Goal: Task Accomplishment & Management: Use online tool/utility

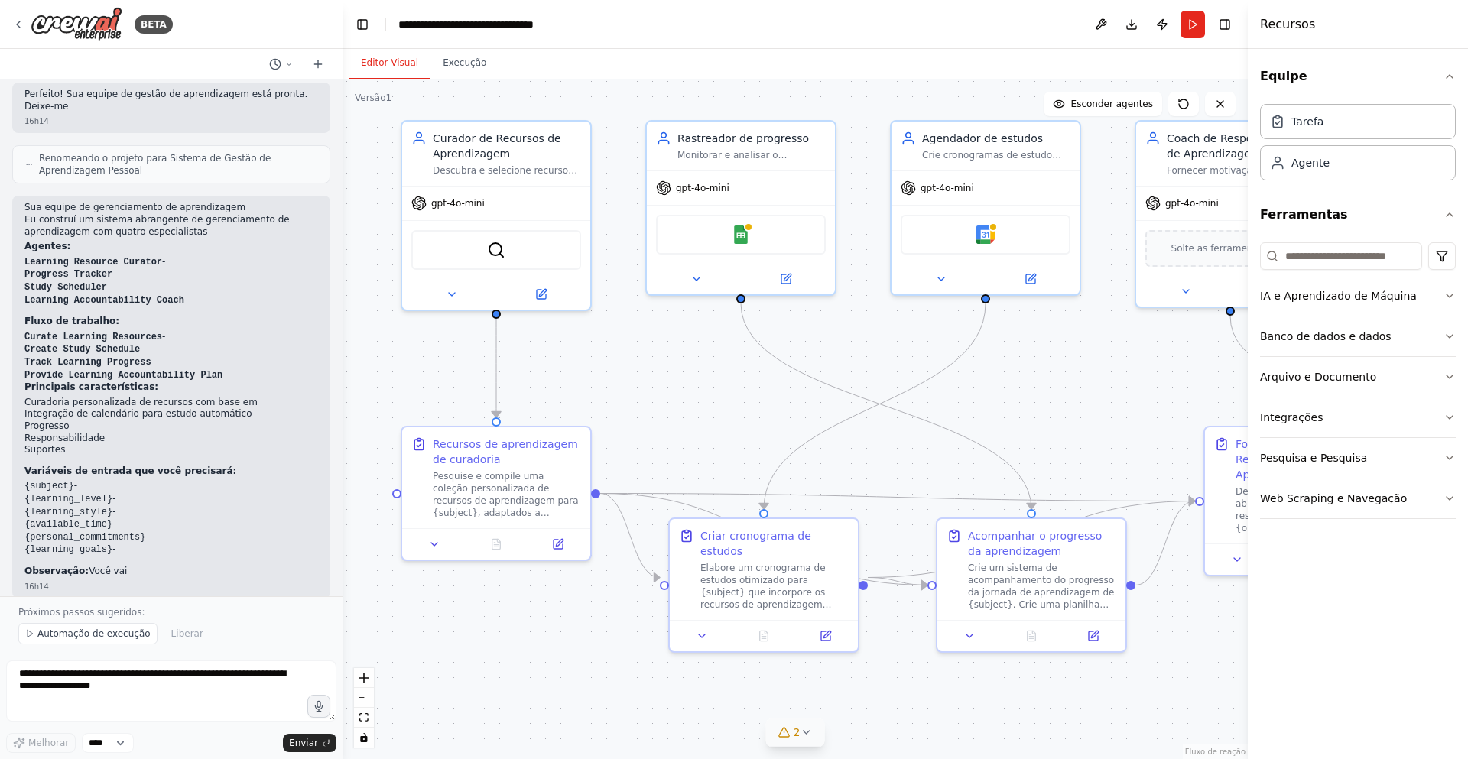
click at [795, 733] on font "2" at bounding box center [797, 732] width 7 height 12
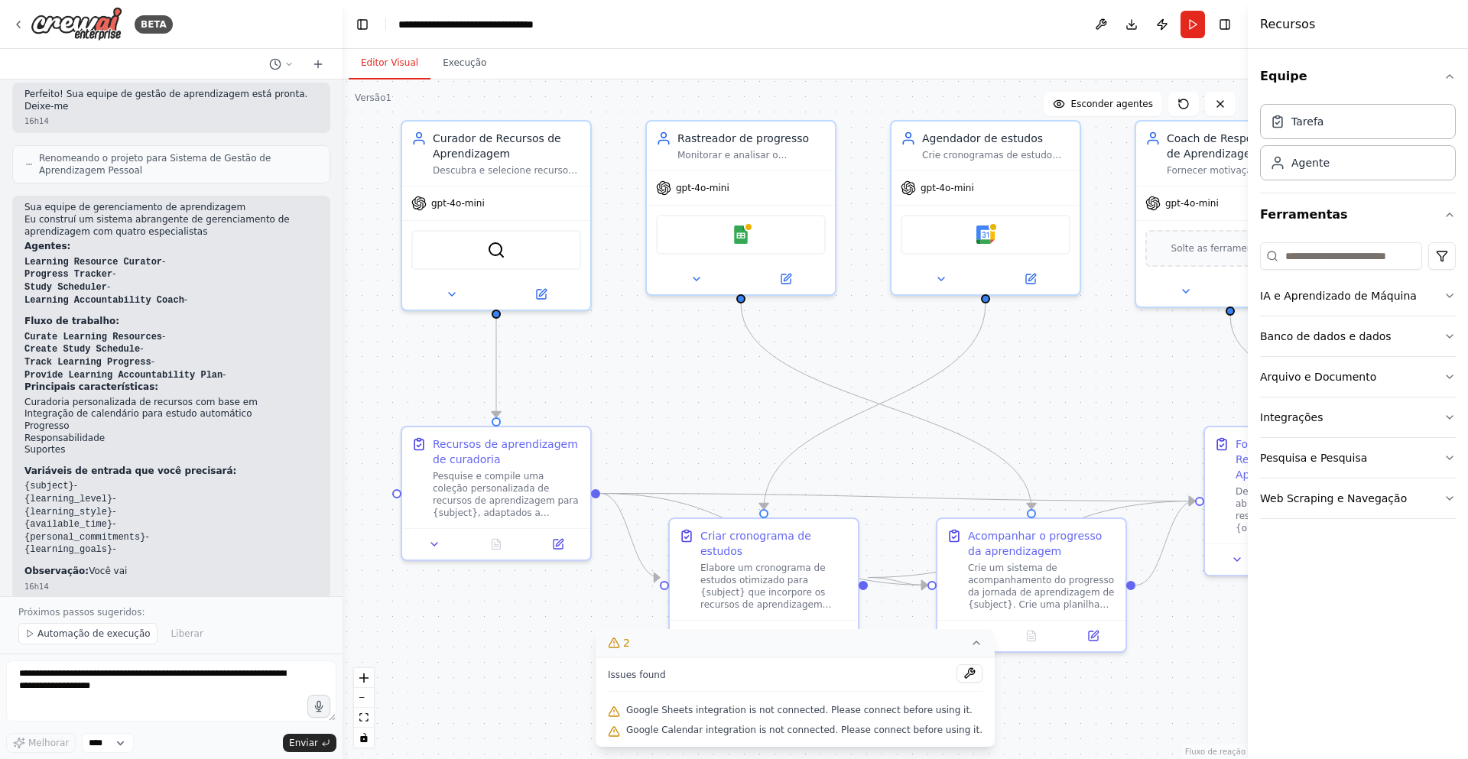
click at [654, 639] on button "2" at bounding box center [795, 643] width 399 height 28
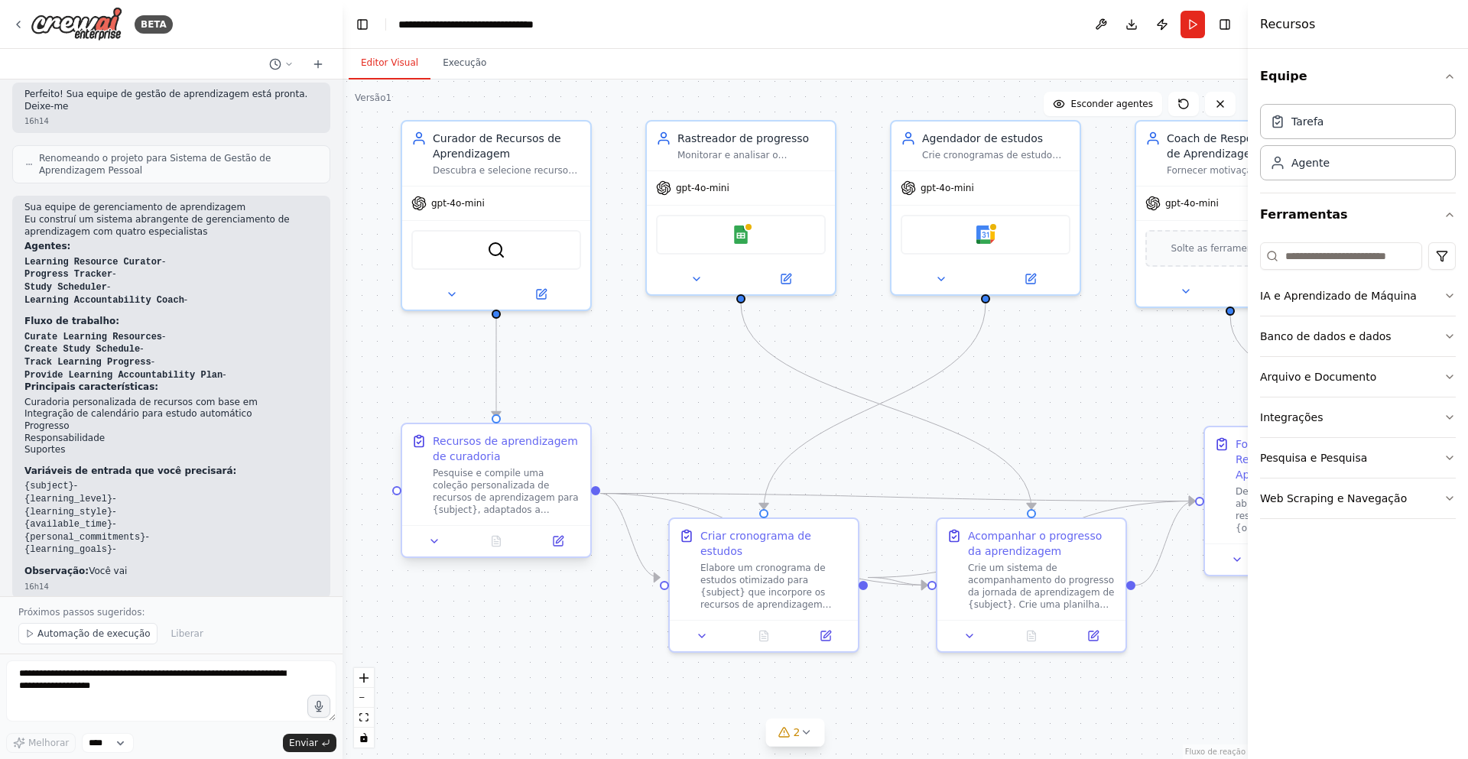
click at [479, 454] on div "Recursos de aprendizagem de curadoria" at bounding box center [507, 449] width 148 height 31
click at [104, 636] on font "Automação de execução" at bounding box center [93, 634] width 113 height 11
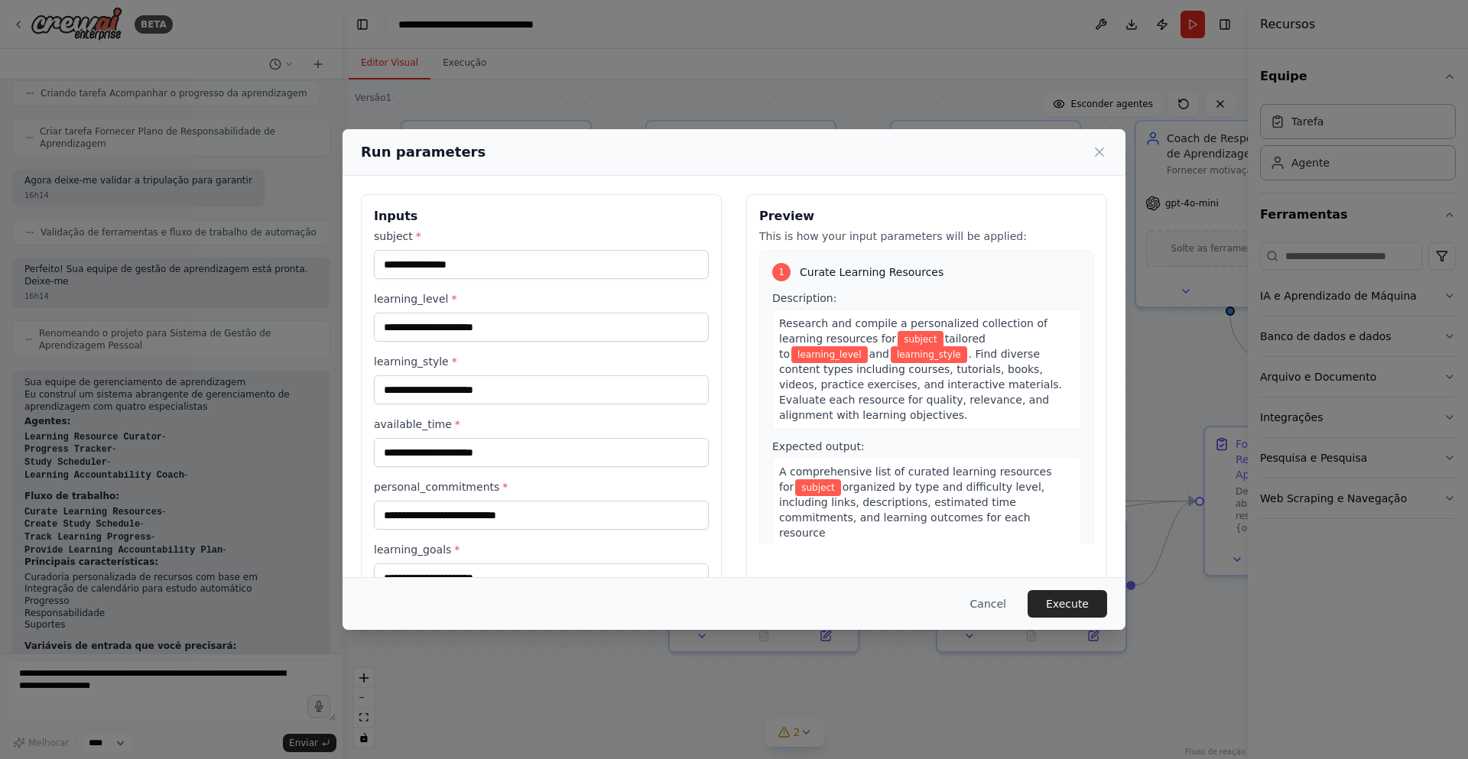
scroll to position [735, 0]
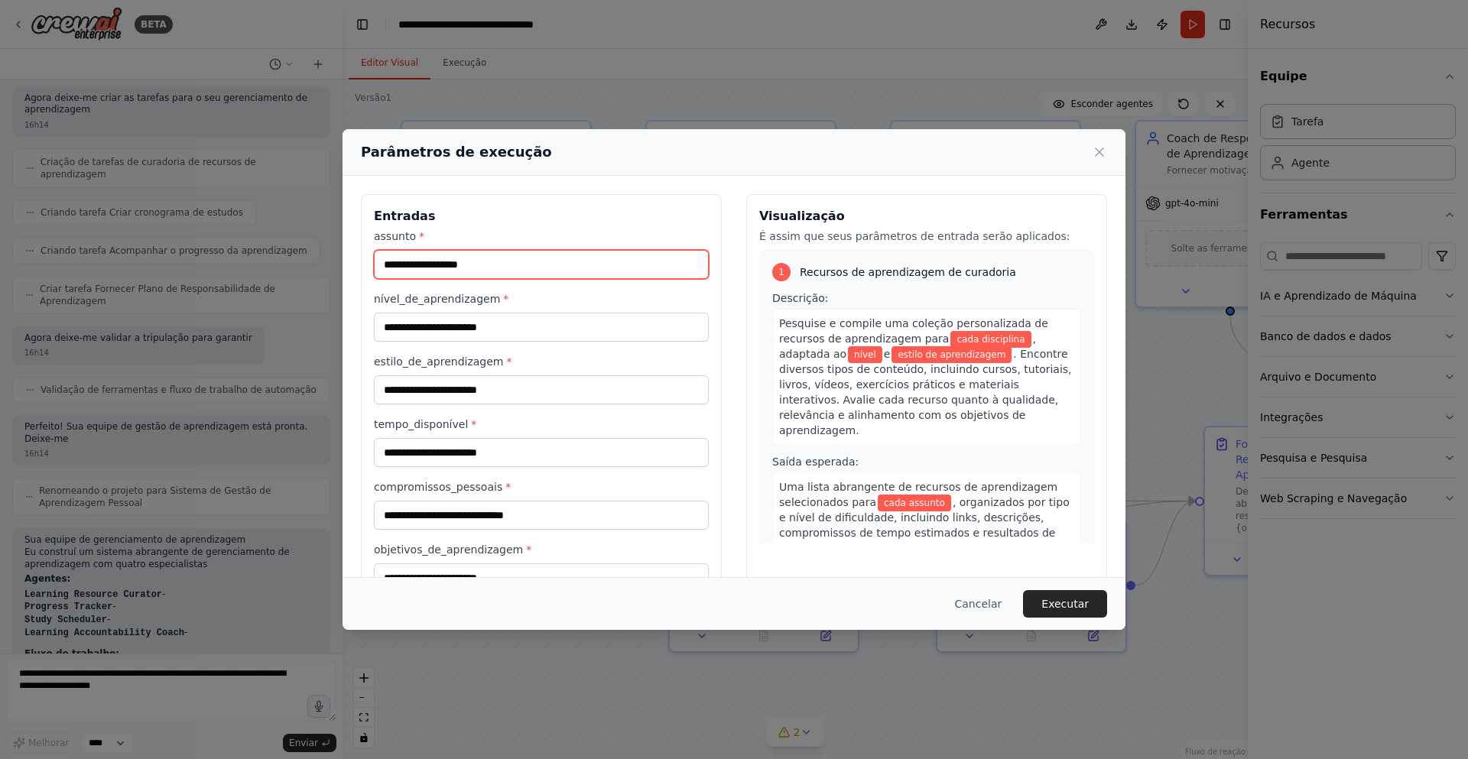
click at [512, 264] on input "assunto *" at bounding box center [541, 264] width 335 height 29
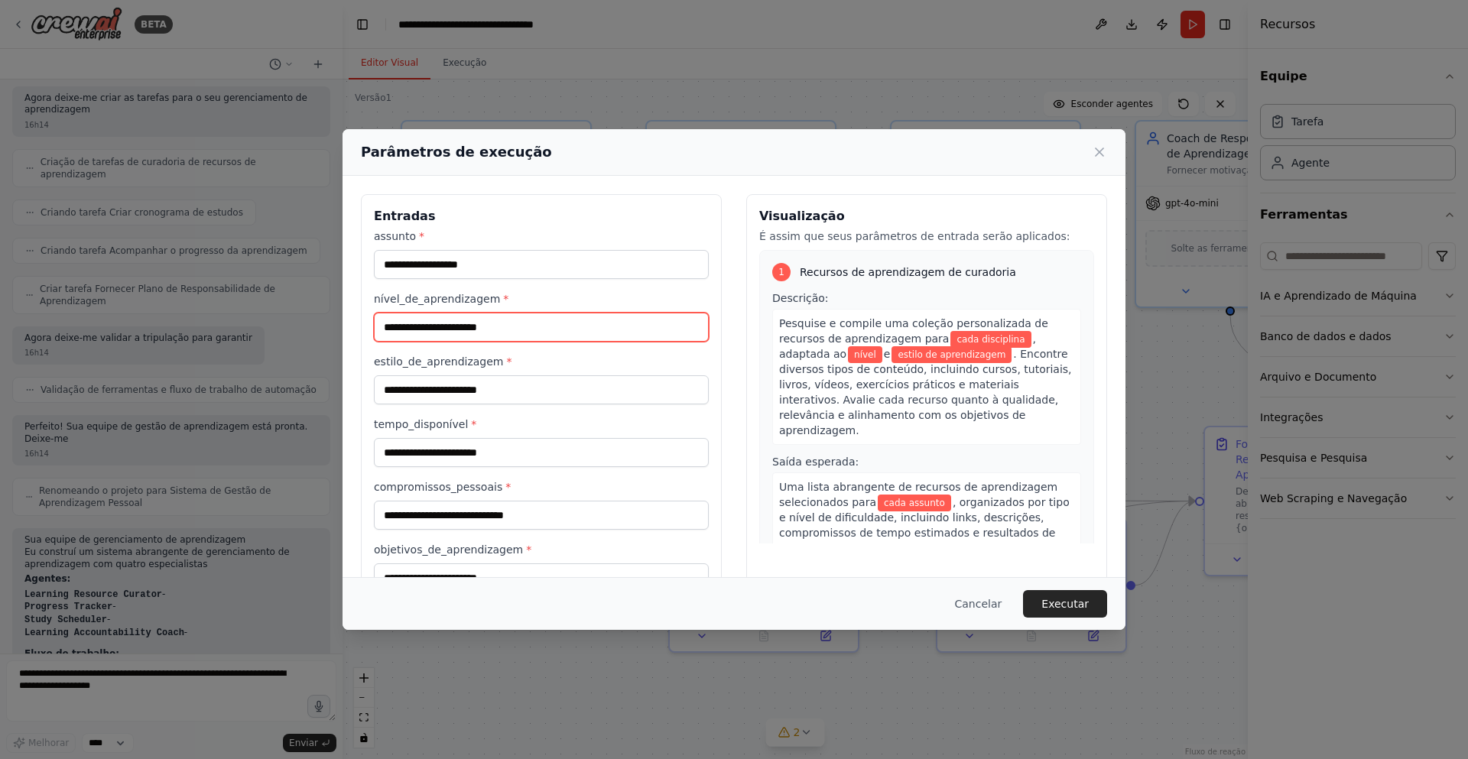
click at [461, 328] on input "nível_de_aprendizagem *" at bounding box center [541, 327] width 335 height 29
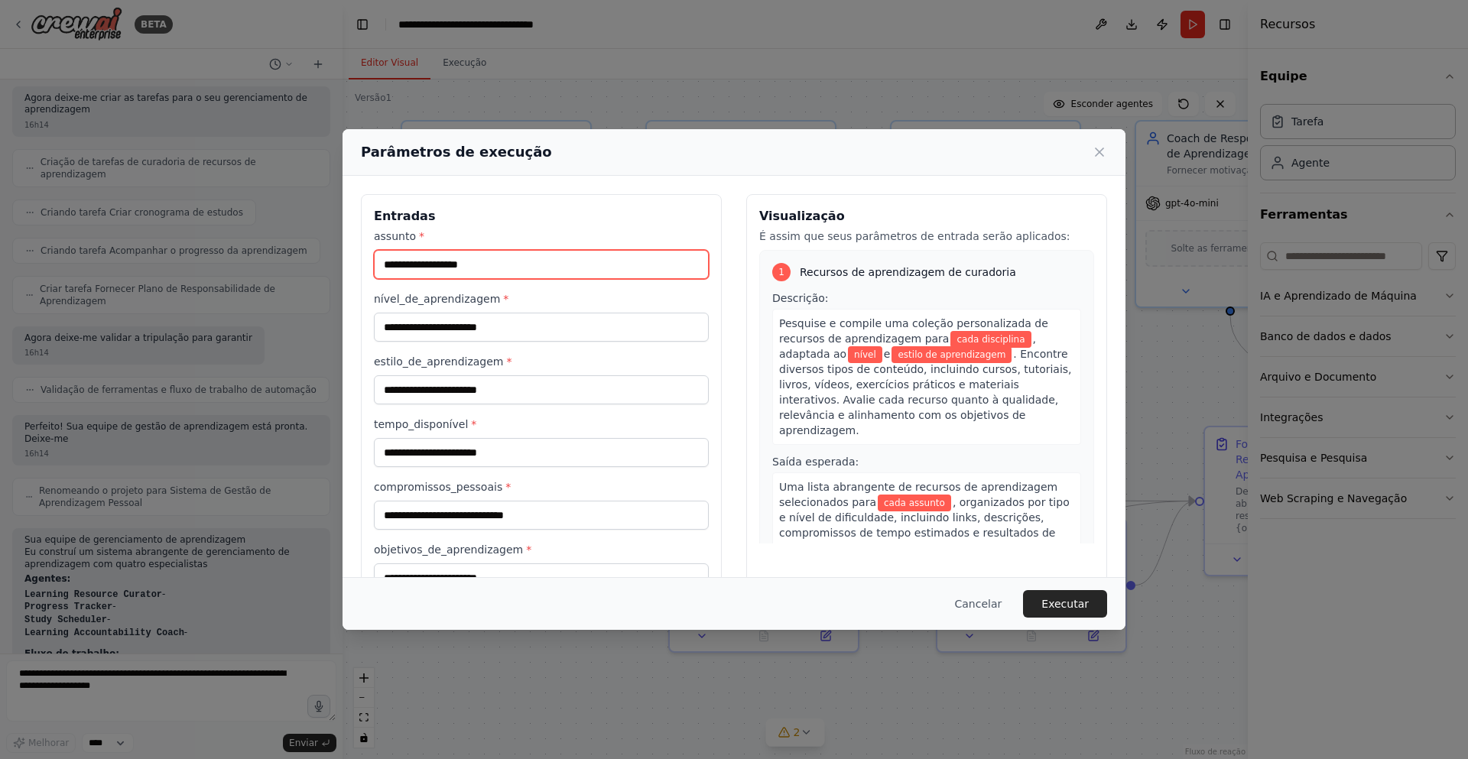
click at [464, 269] on input "assunto *" at bounding box center [541, 264] width 335 height 29
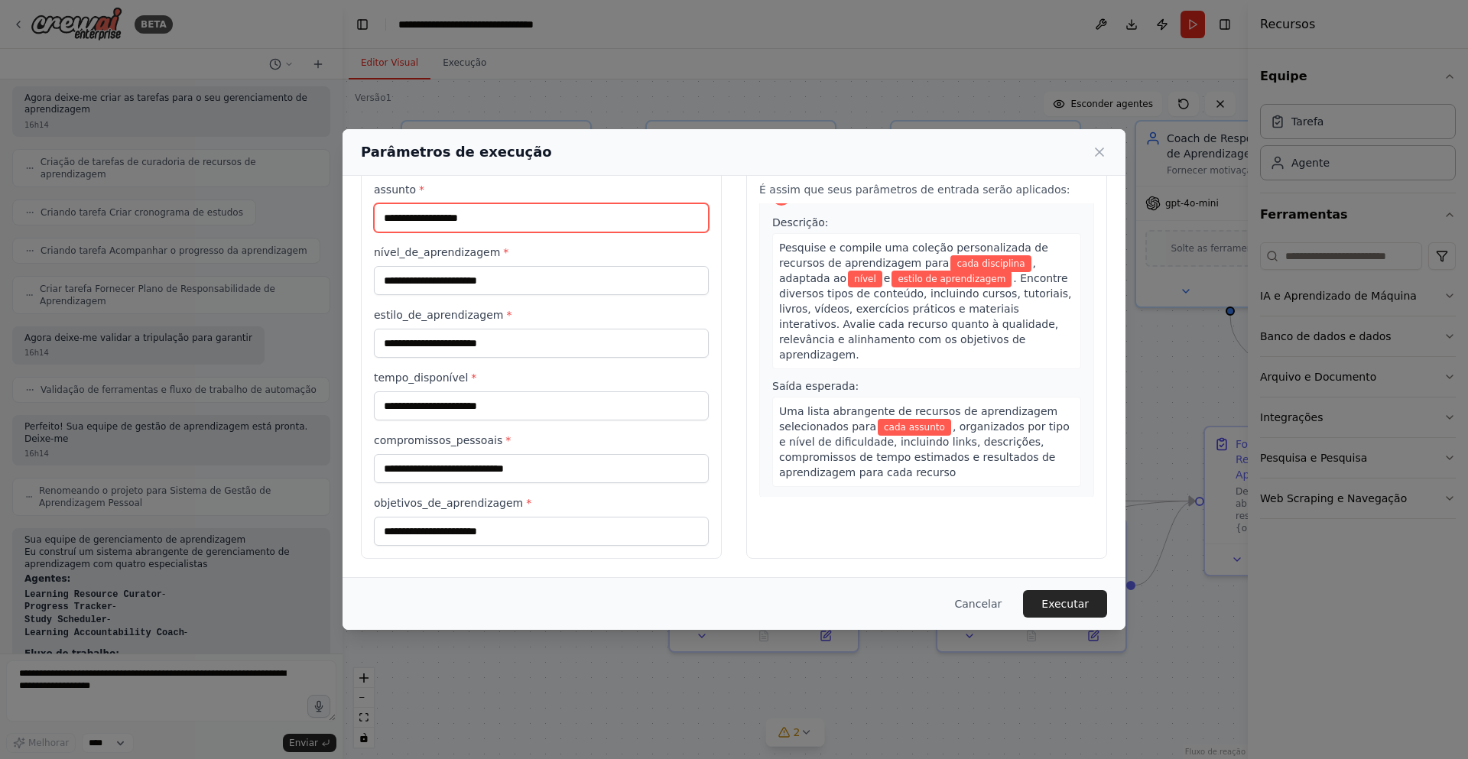
scroll to position [0, 0]
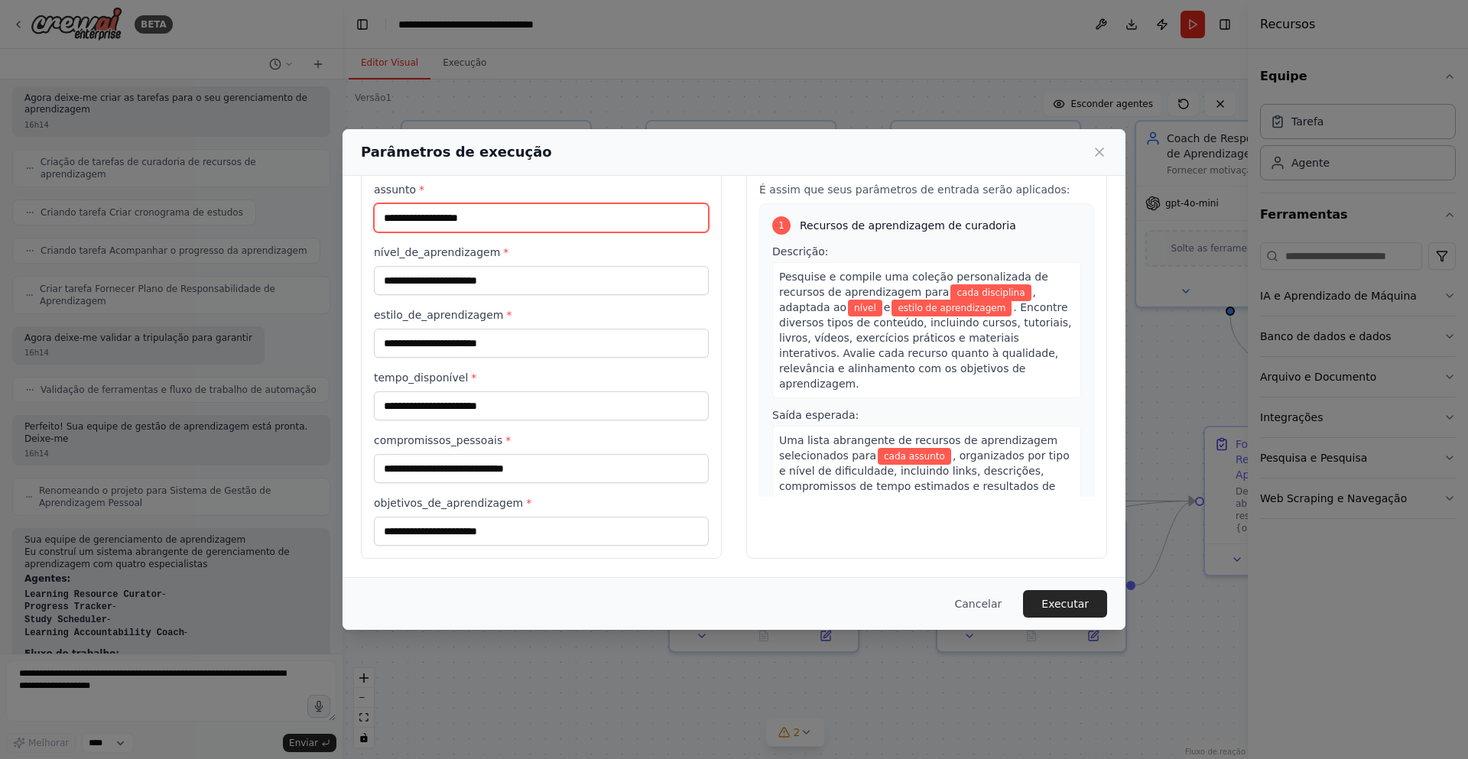
click at [531, 220] on input "assunto *" at bounding box center [541, 217] width 335 height 29
type input "**********"
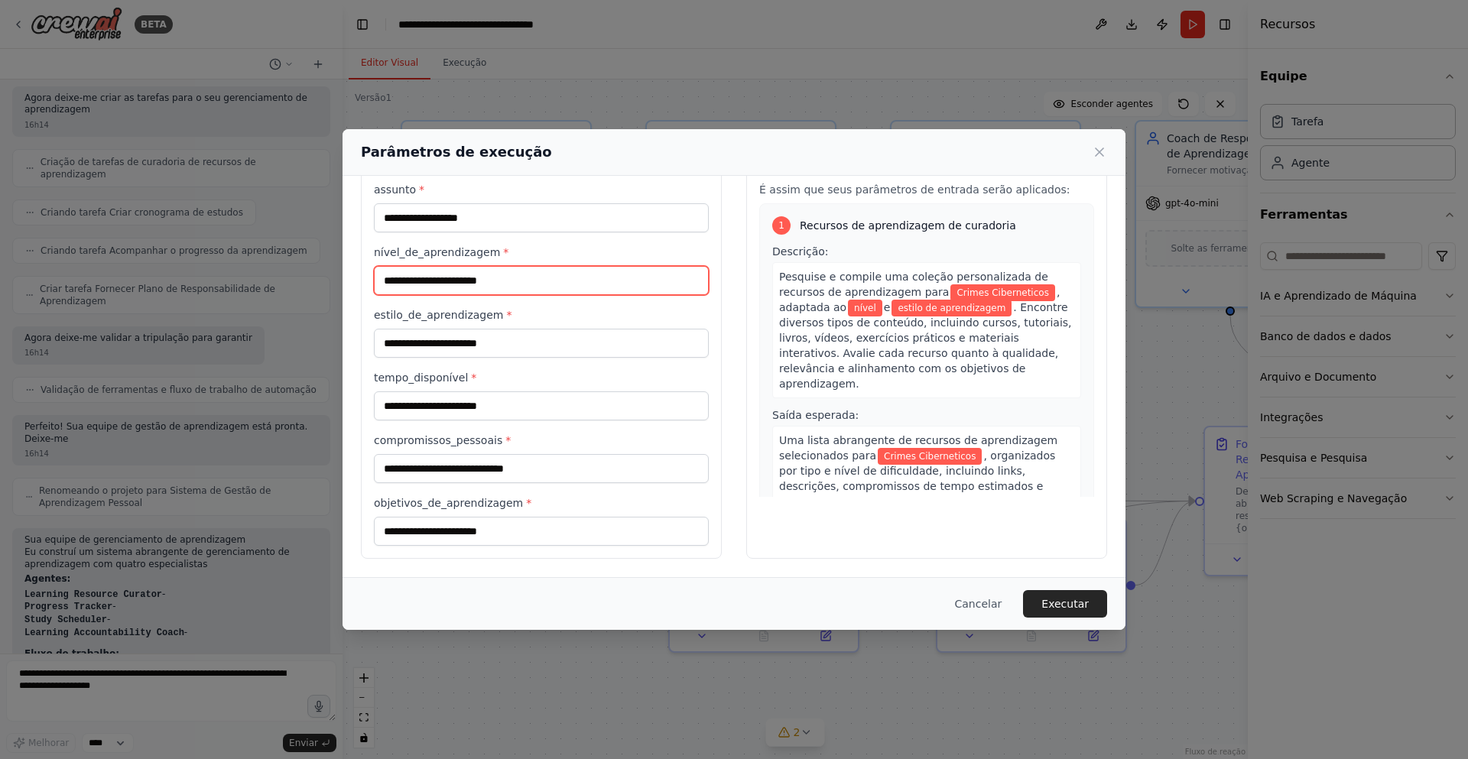
click at [505, 286] on input "nível_de_aprendizagem *" at bounding box center [541, 280] width 335 height 29
type input "**********"
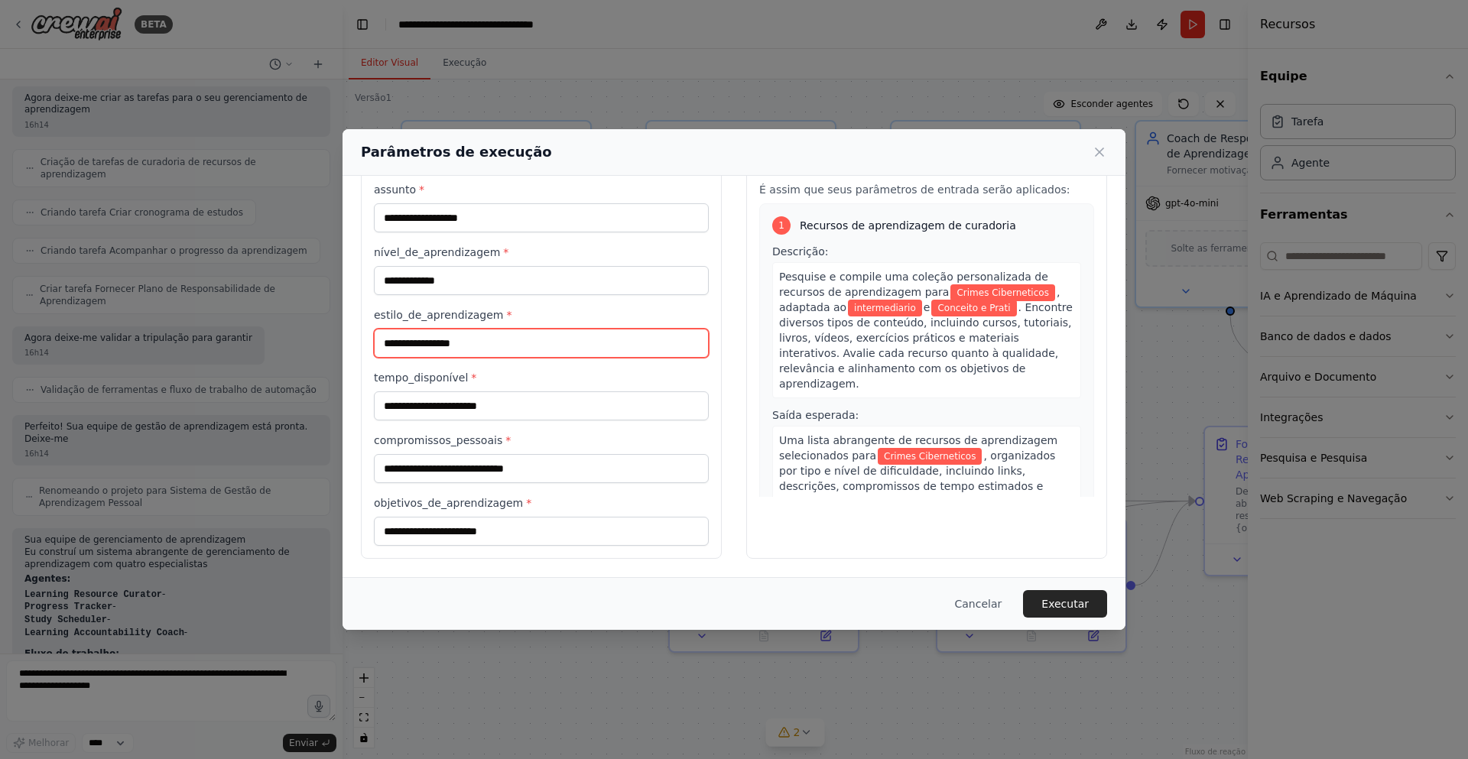
type input "**********"
type input "*"
type input "**********"
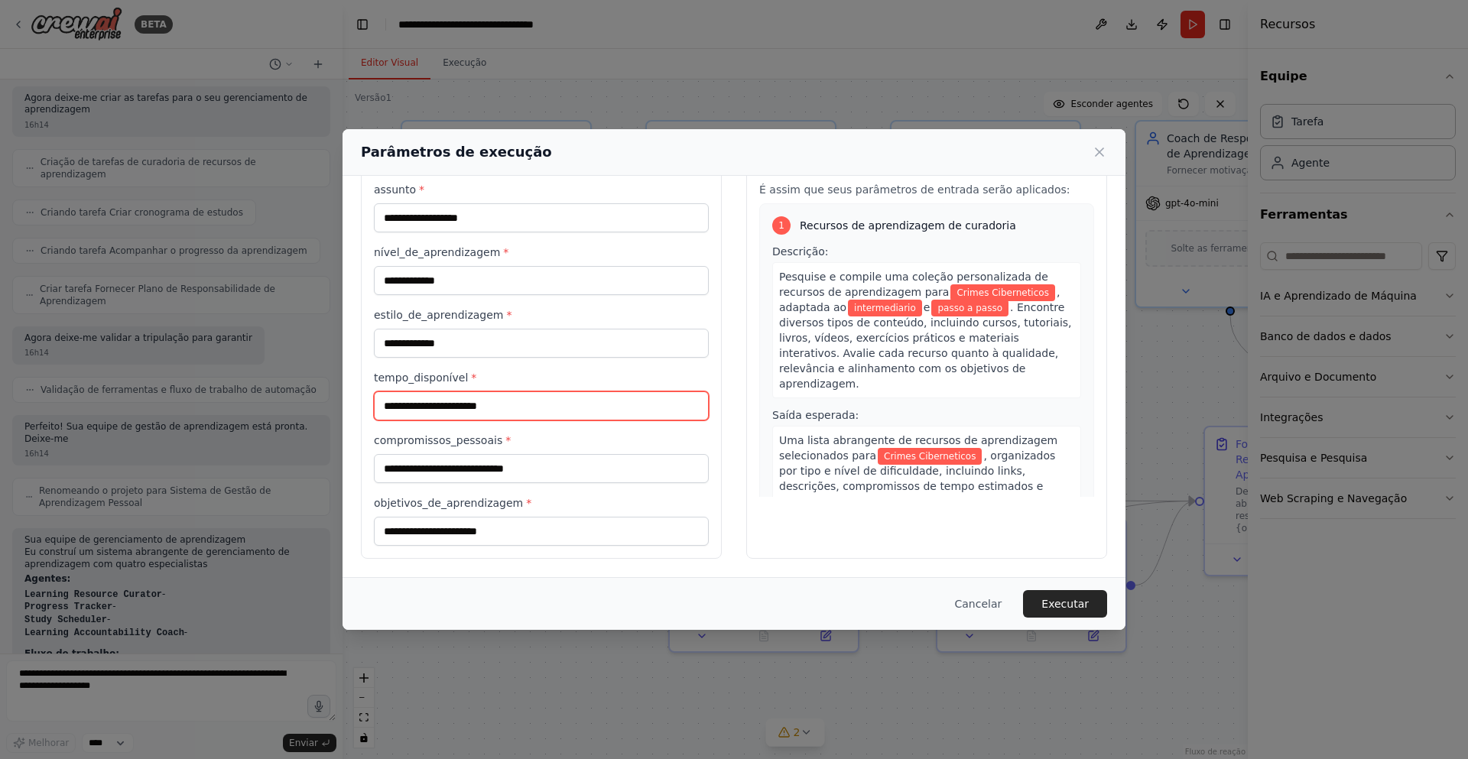
click at [498, 401] on input "tempo_disponível *" at bounding box center [541, 405] width 335 height 29
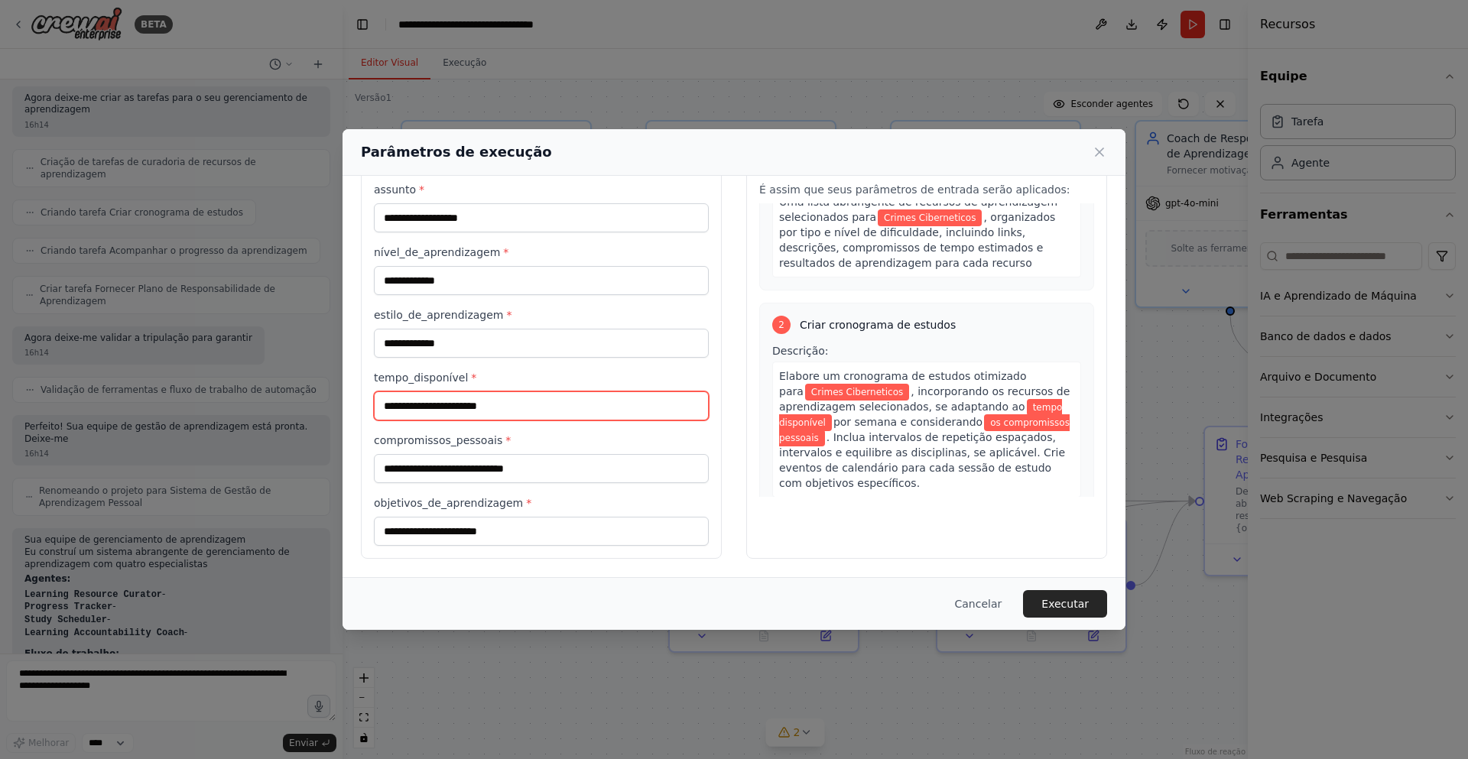
scroll to position [275, 0]
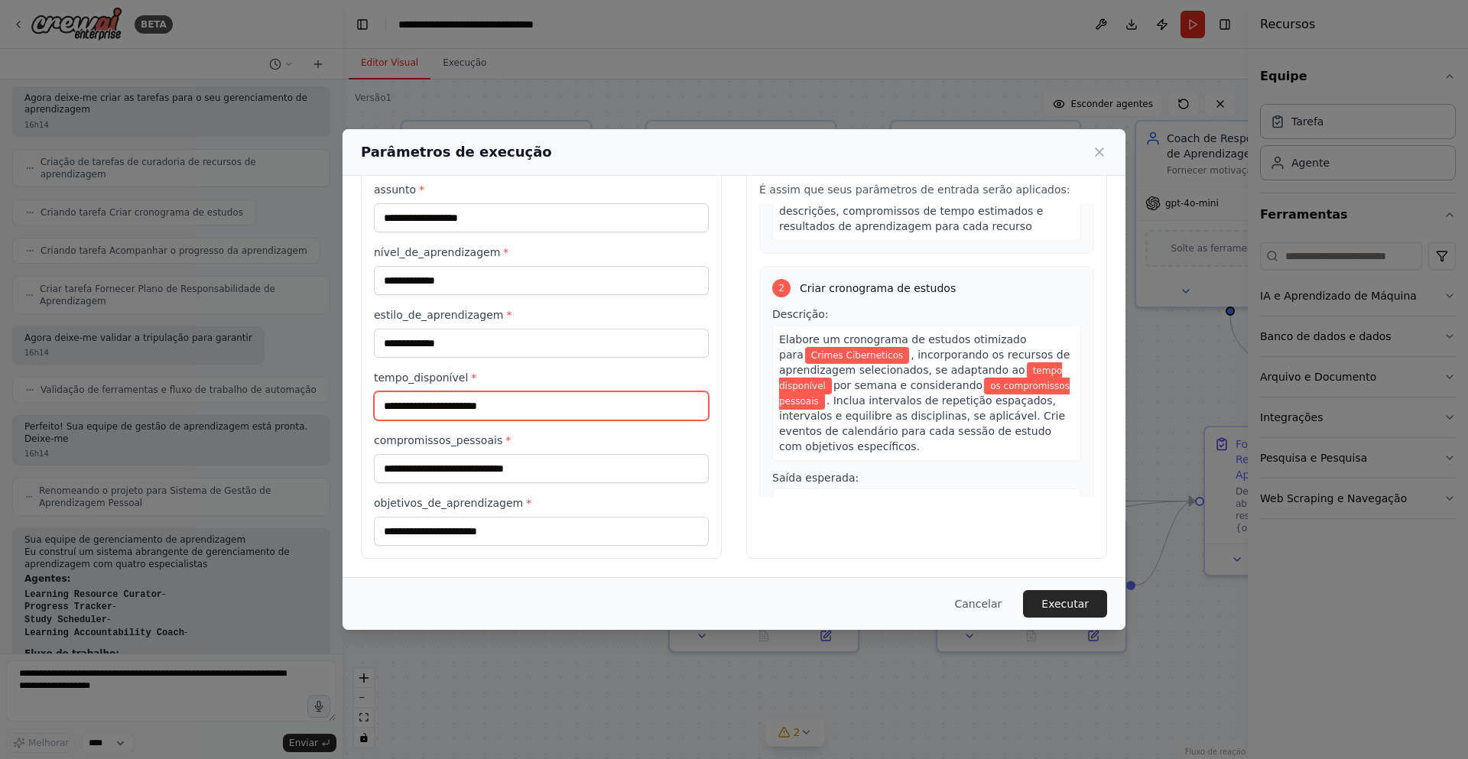
click at [492, 403] on input "tempo_disponível *" at bounding box center [541, 405] width 335 height 29
type input "*"
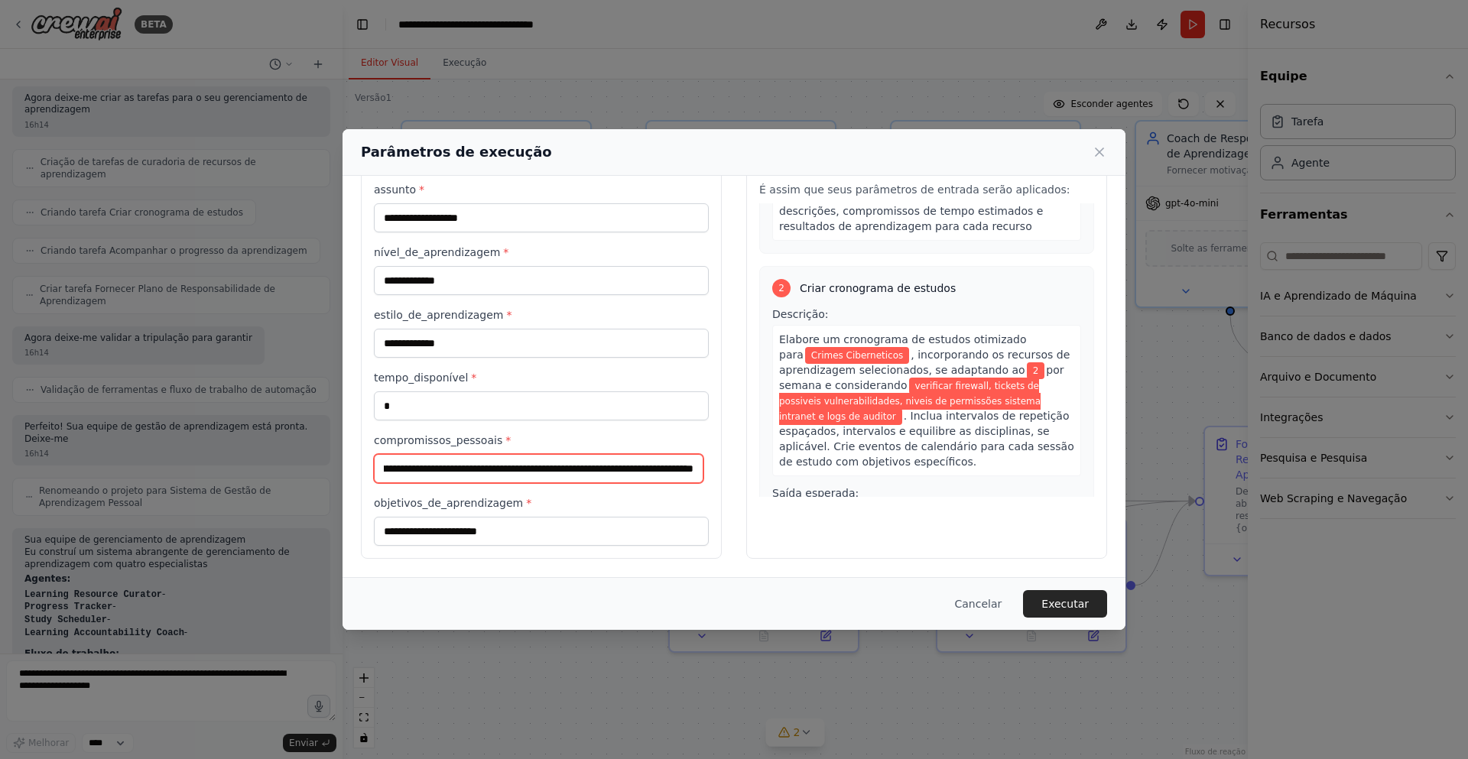
scroll to position [0, 225]
type input "**********"
click at [447, 531] on input "objetivos_de_aprendizagem *" at bounding box center [541, 531] width 335 height 29
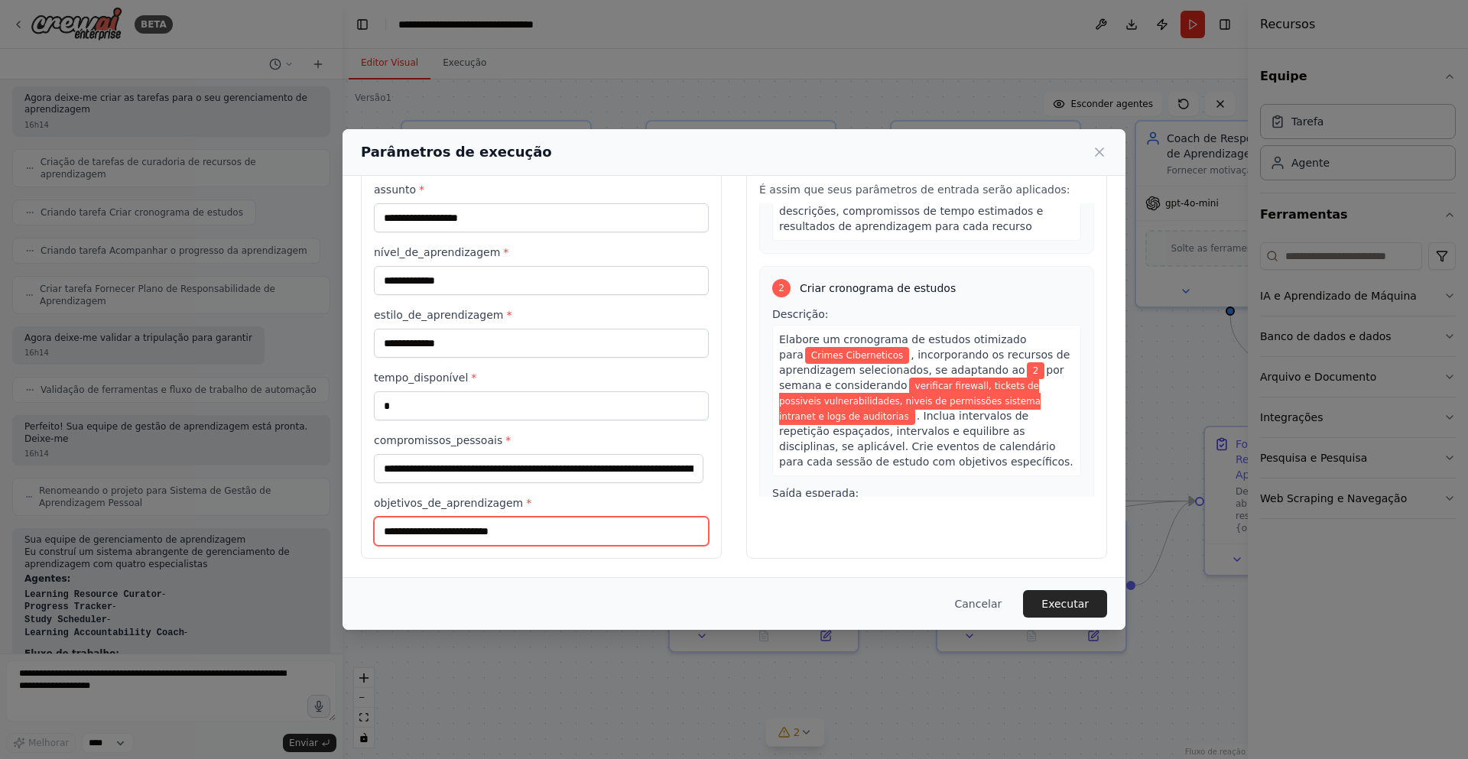
type input "**********"
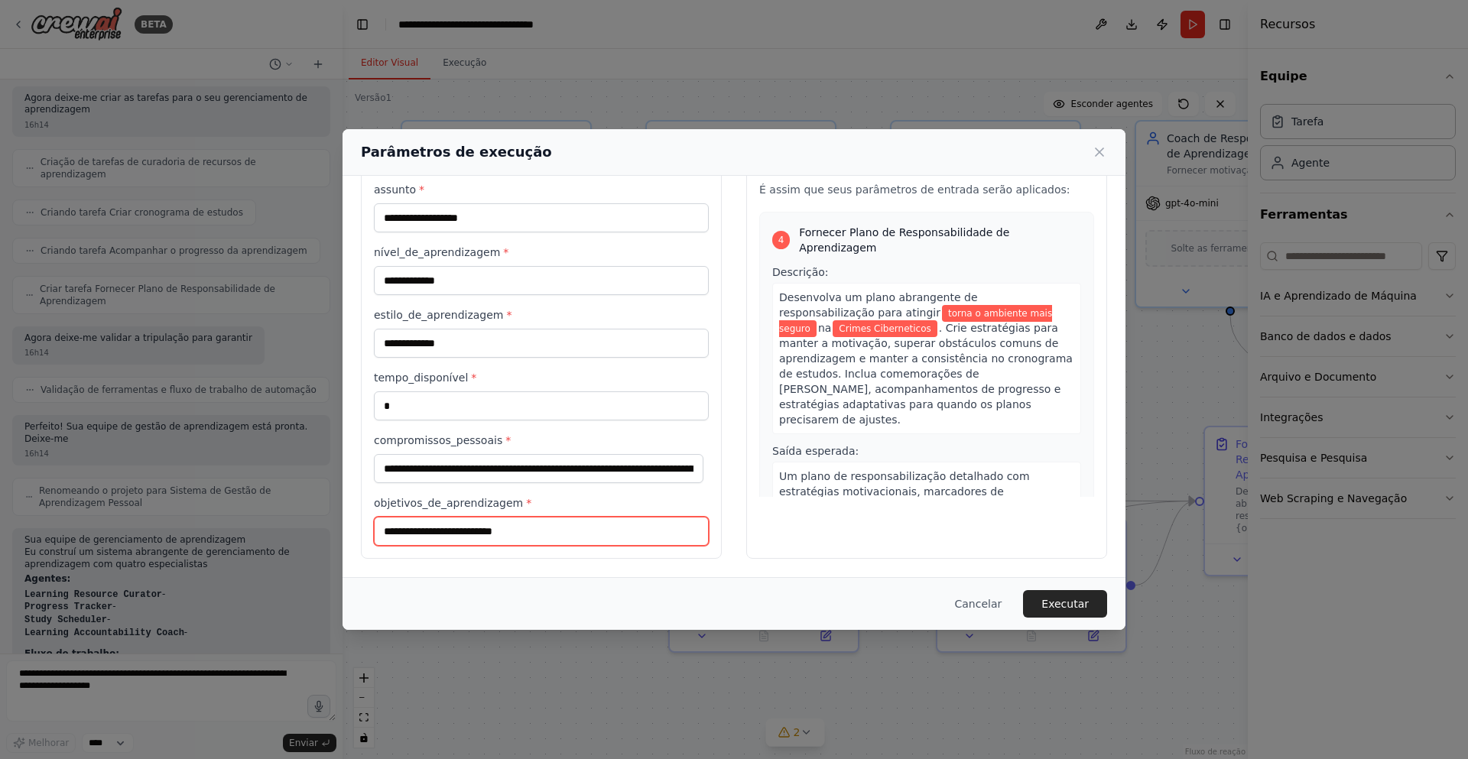
scroll to position [1012, 0]
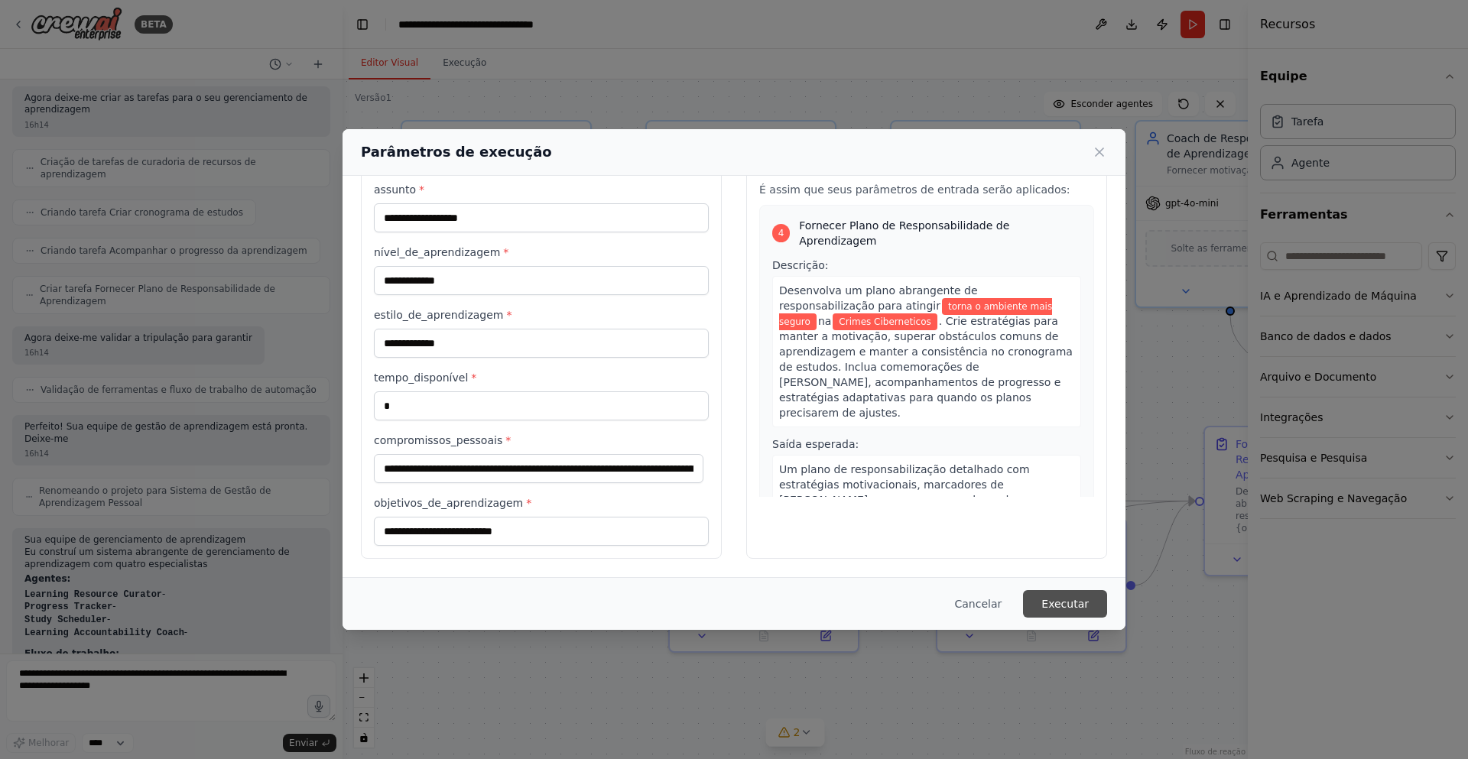
click at [1069, 609] on font "Executar" at bounding box center [1064, 604] width 47 height 12
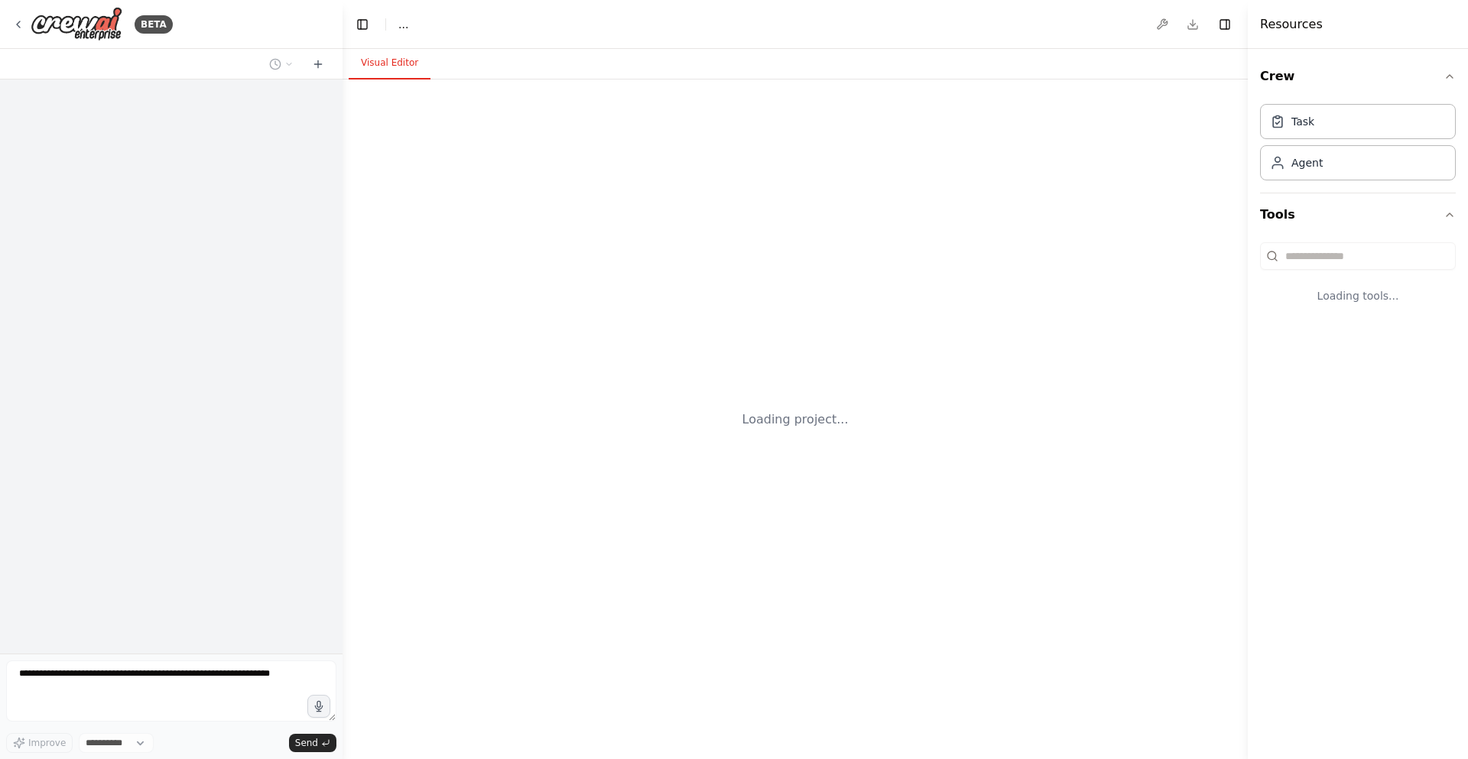
select select "****"
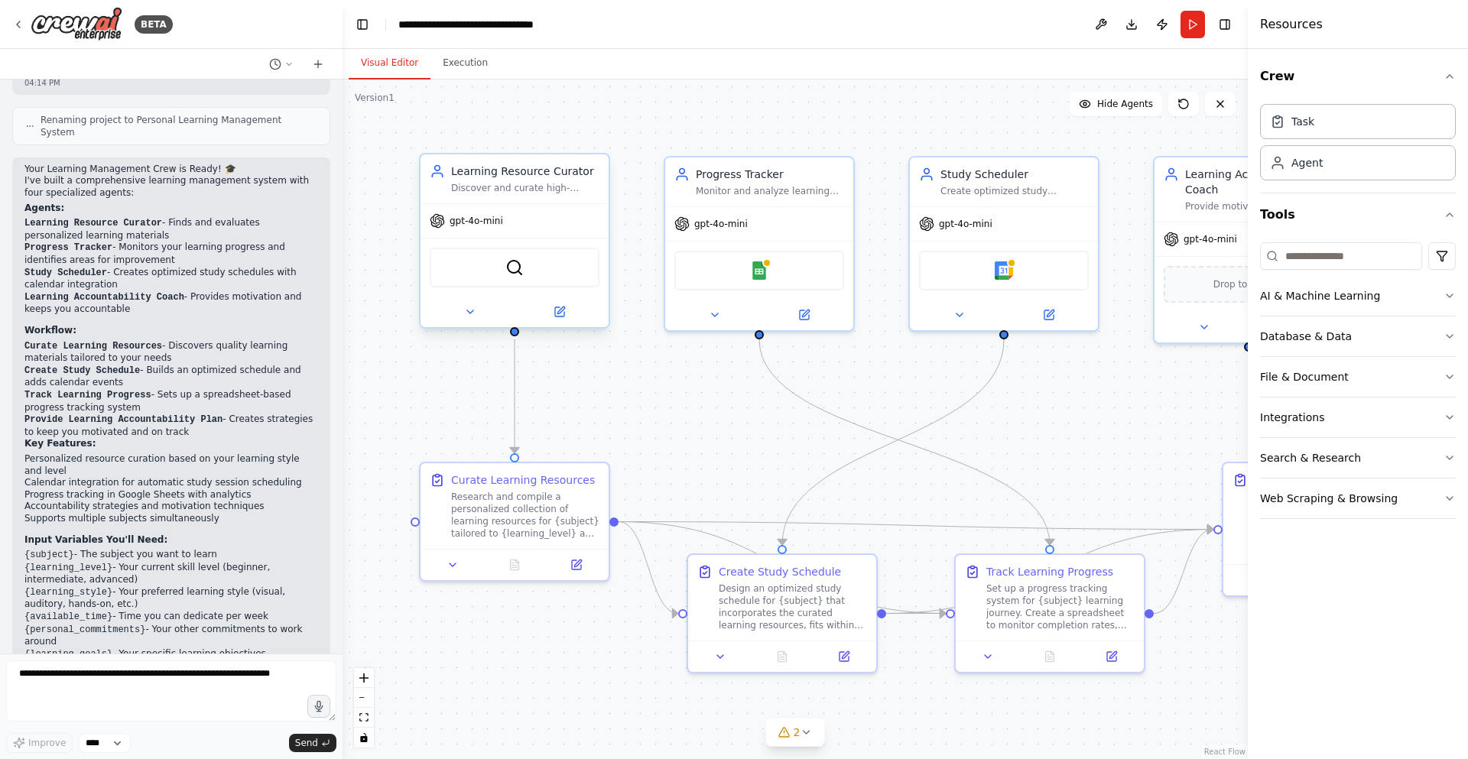
scroll to position [988, 0]
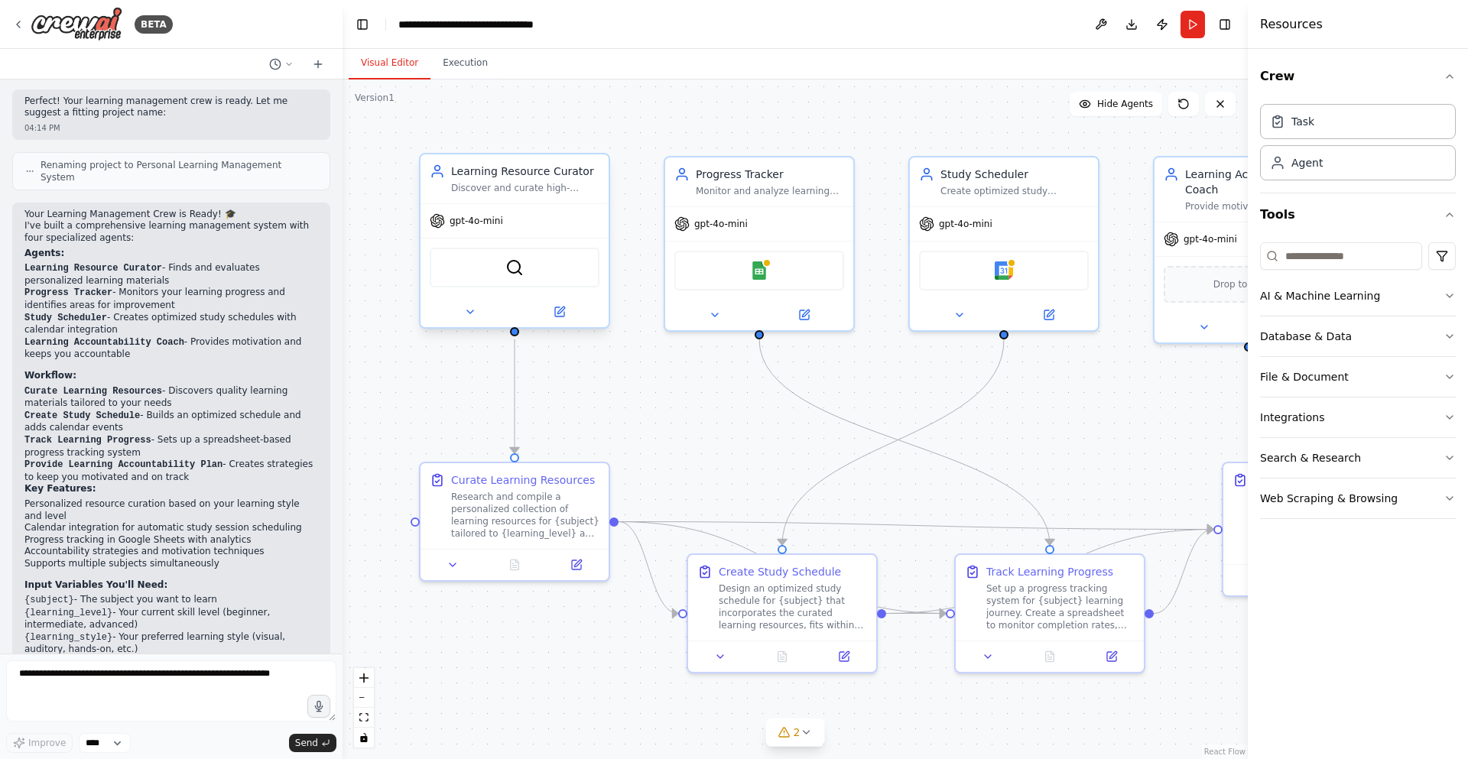
click at [551, 204] on div "gpt-4o-mini" at bounding box center [515, 221] width 188 height 34
click at [1186, 18] on button "Run" at bounding box center [1193, 25] width 24 height 28
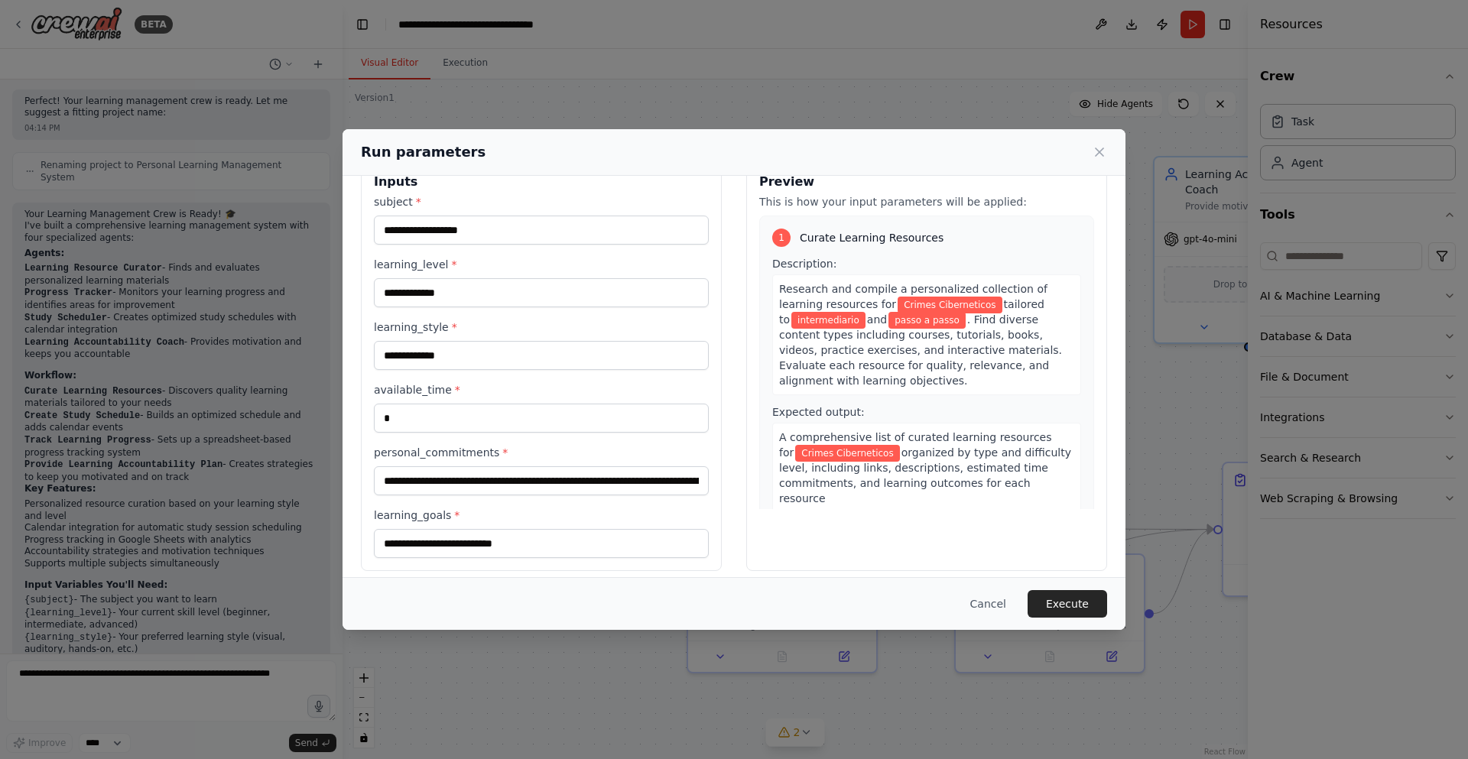
scroll to position [47, 0]
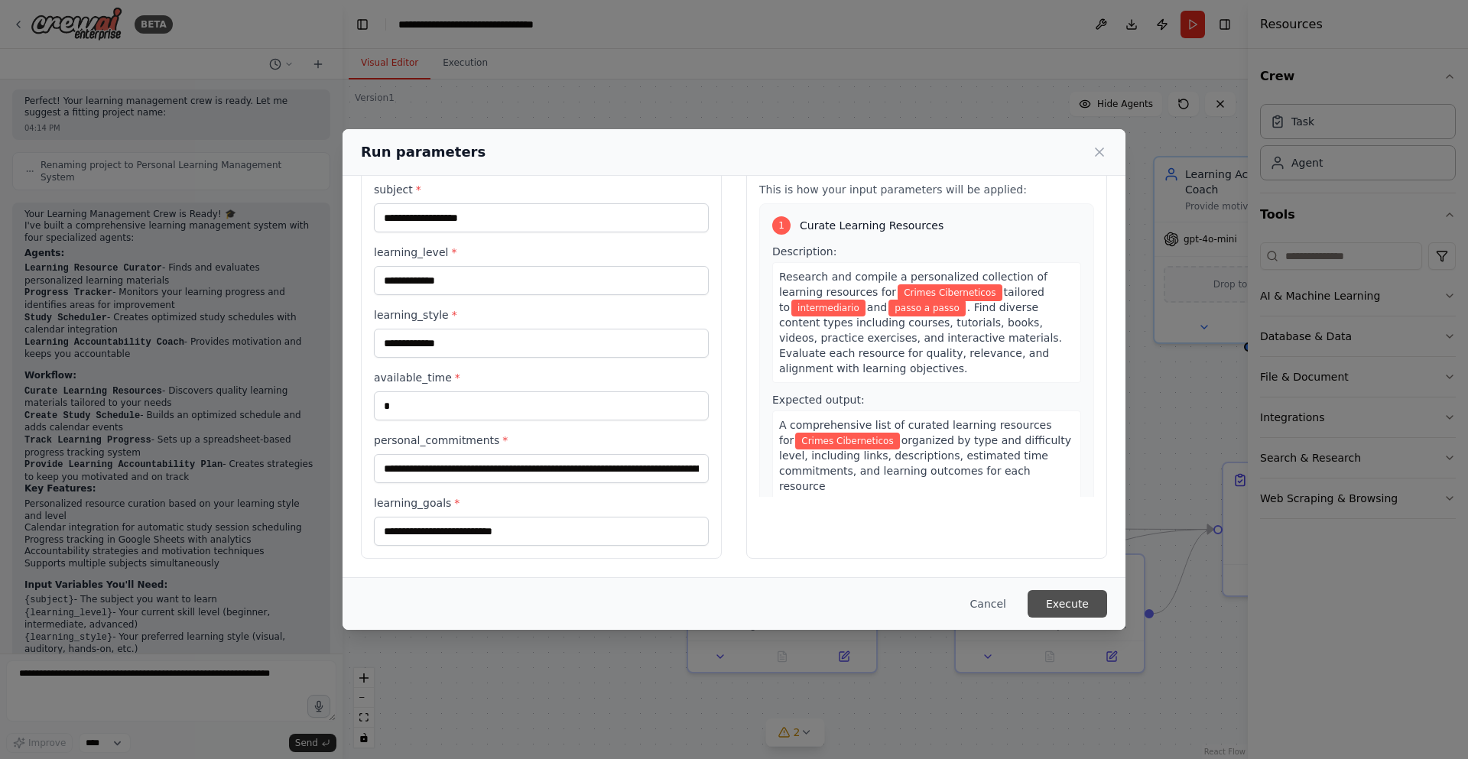
click at [1088, 602] on button "Execute" at bounding box center [1068, 604] width 80 height 28
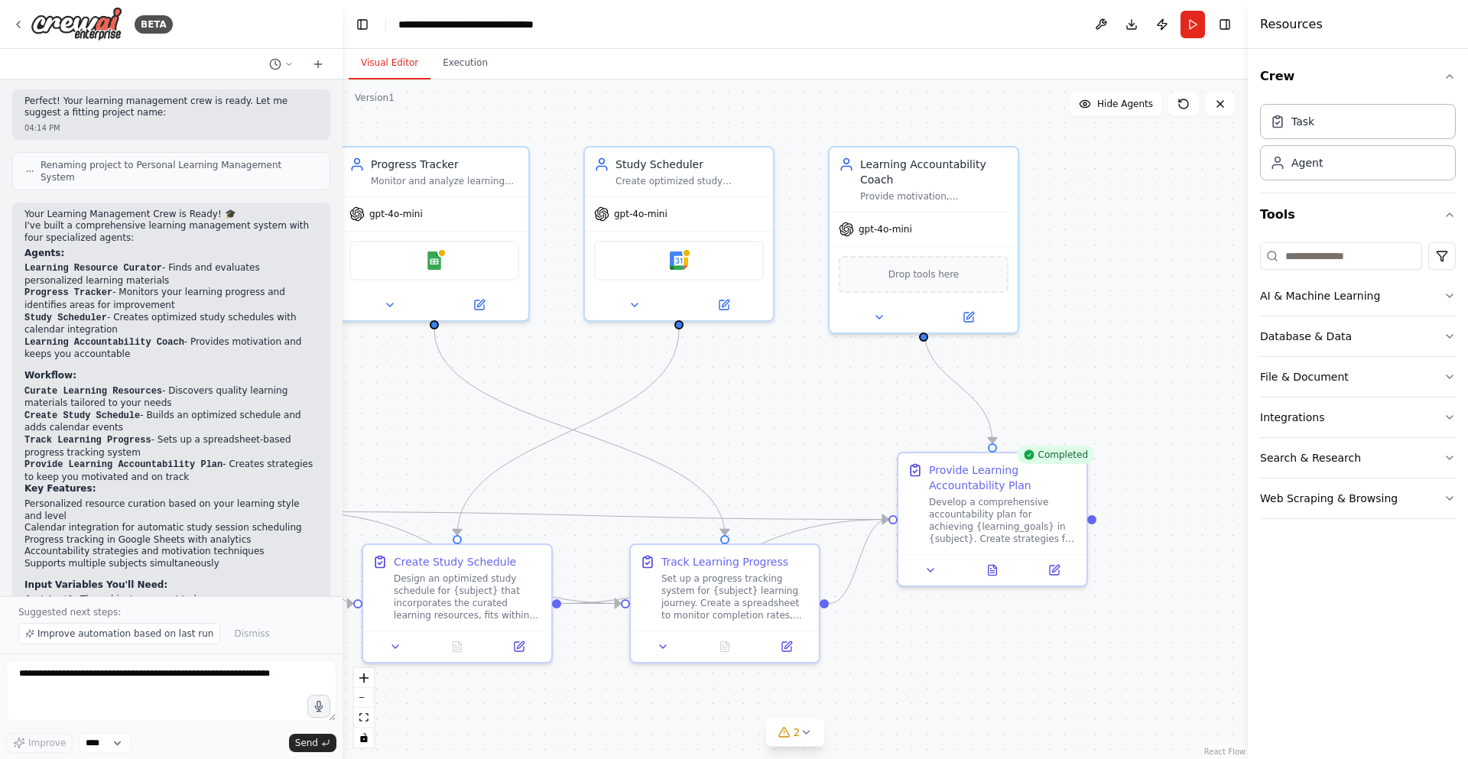
drag, startPoint x: 1093, startPoint y: 691, endPoint x: 770, endPoint y: 683, distance: 323.5
click at [769, 682] on div ".deletable-edge-delete-btn { width: 20px; height: 20px; border: 0px solid #ffff…" at bounding box center [795, 420] width 905 height 680
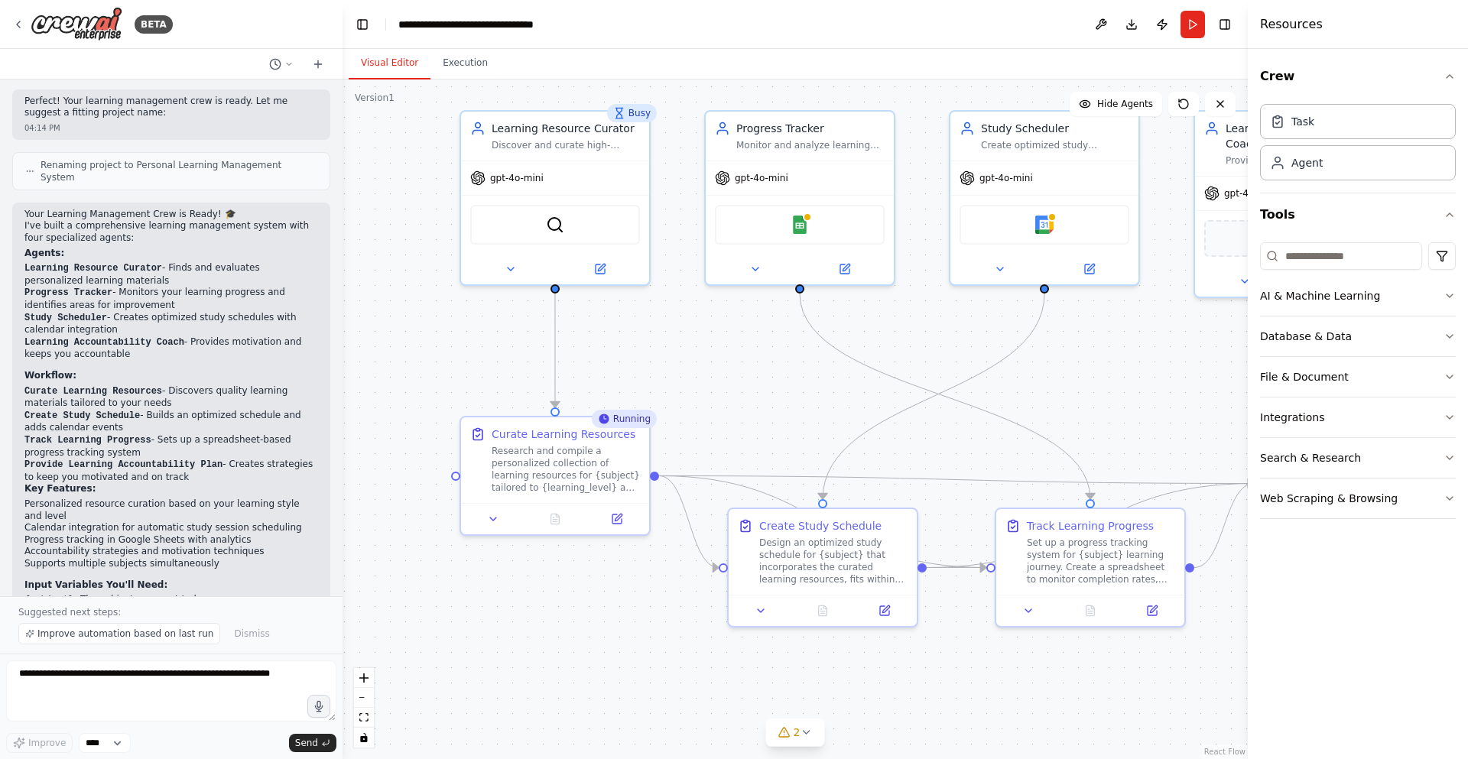
drag, startPoint x: 593, startPoint y: 678, endPoint x: 957, endPoint y: 642, distance: 365.8
click at [957, 642] on div ".deletable-edge-delete-btn { width: 20px; height: 20px; border: 0px solid #ffff…" at bounding box center [795, 420] width 905 height 680
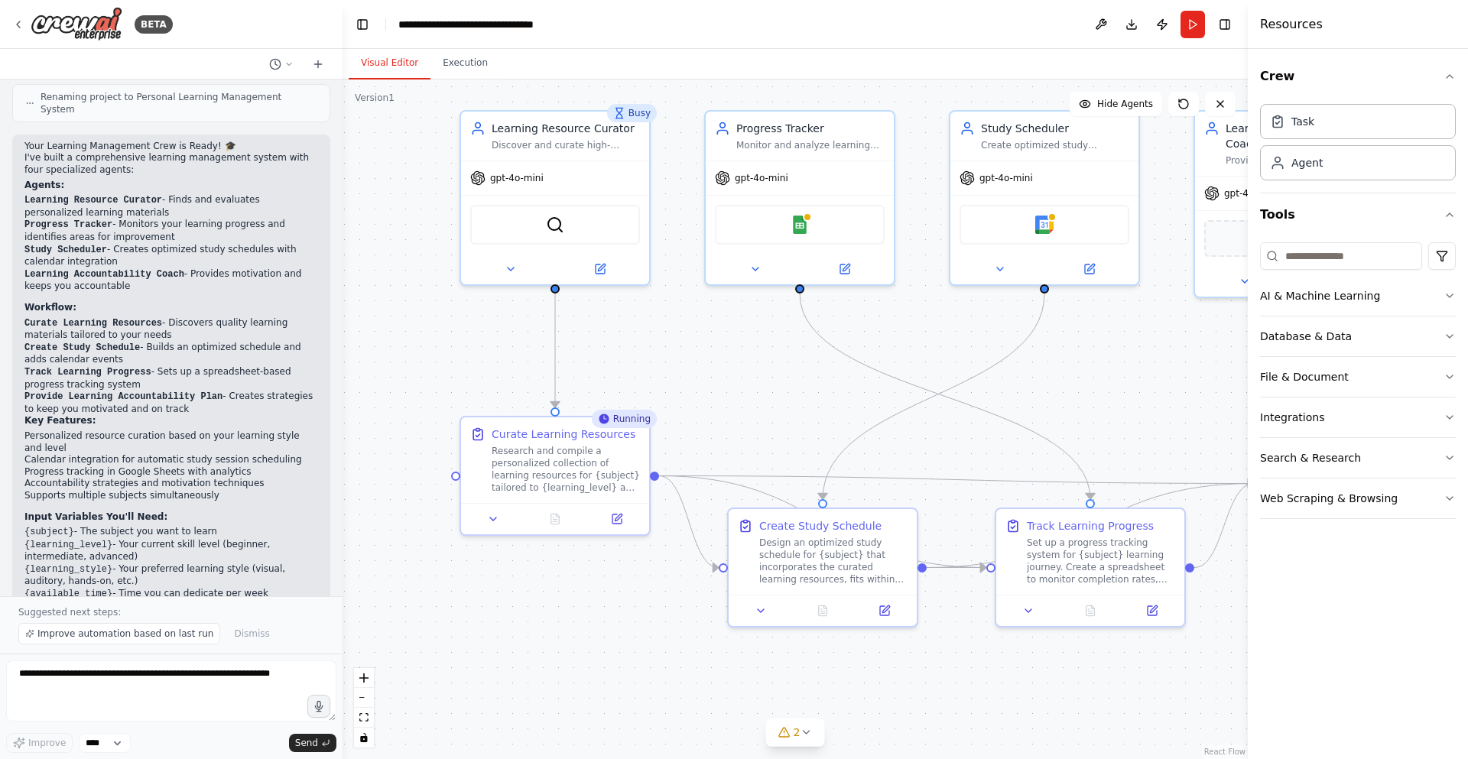
scroll to position [1137, 0]
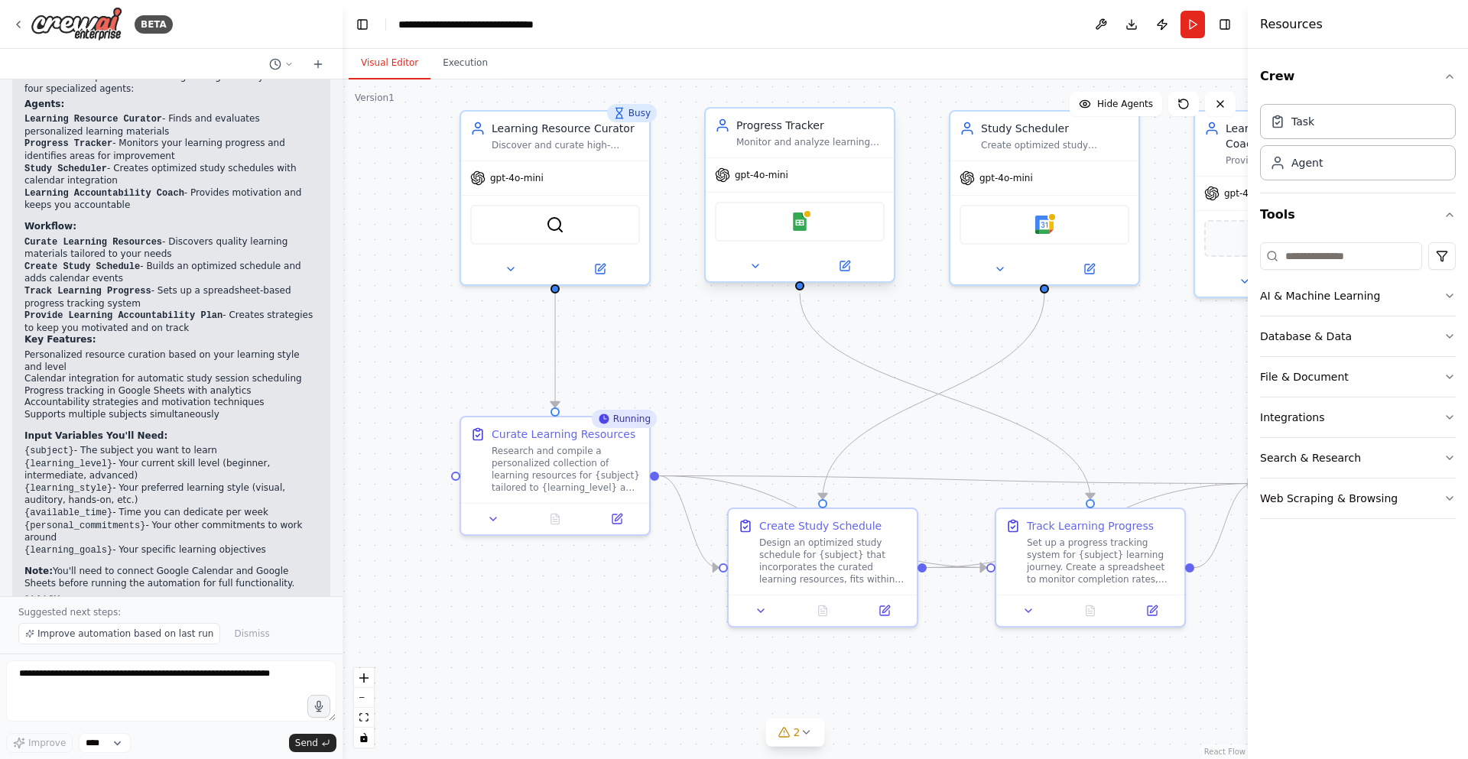
click at [810, 221] on div "Google Sheets" at bounding box center [800, 222] width 170 height 40
click at [801, 219] on img at bounding box center [800, 222] width 18 height 18
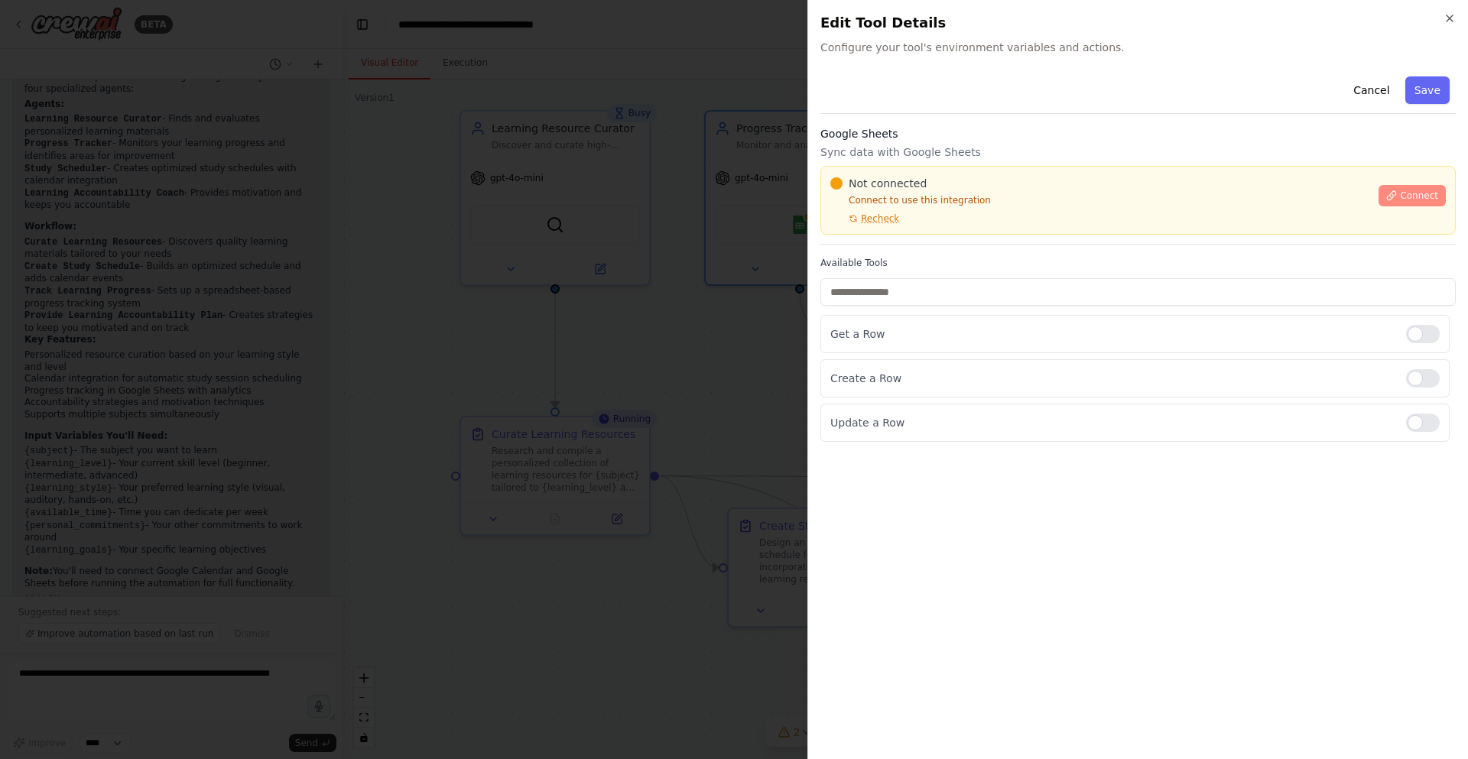
click at [1407, 194] on span "Connect" at bounding box center [1419, 196] width 38 height 12
click at [1415, 199] on span "Connect" at bounding box center [1419, 196] width 38 height 12
click at [1406, 200] on span "Connect" at bounding box center [1419, 196] width 38 height 12
click at [1412, 193] on span "Connect" at bounding box center [1419, 196] width 38 height 12
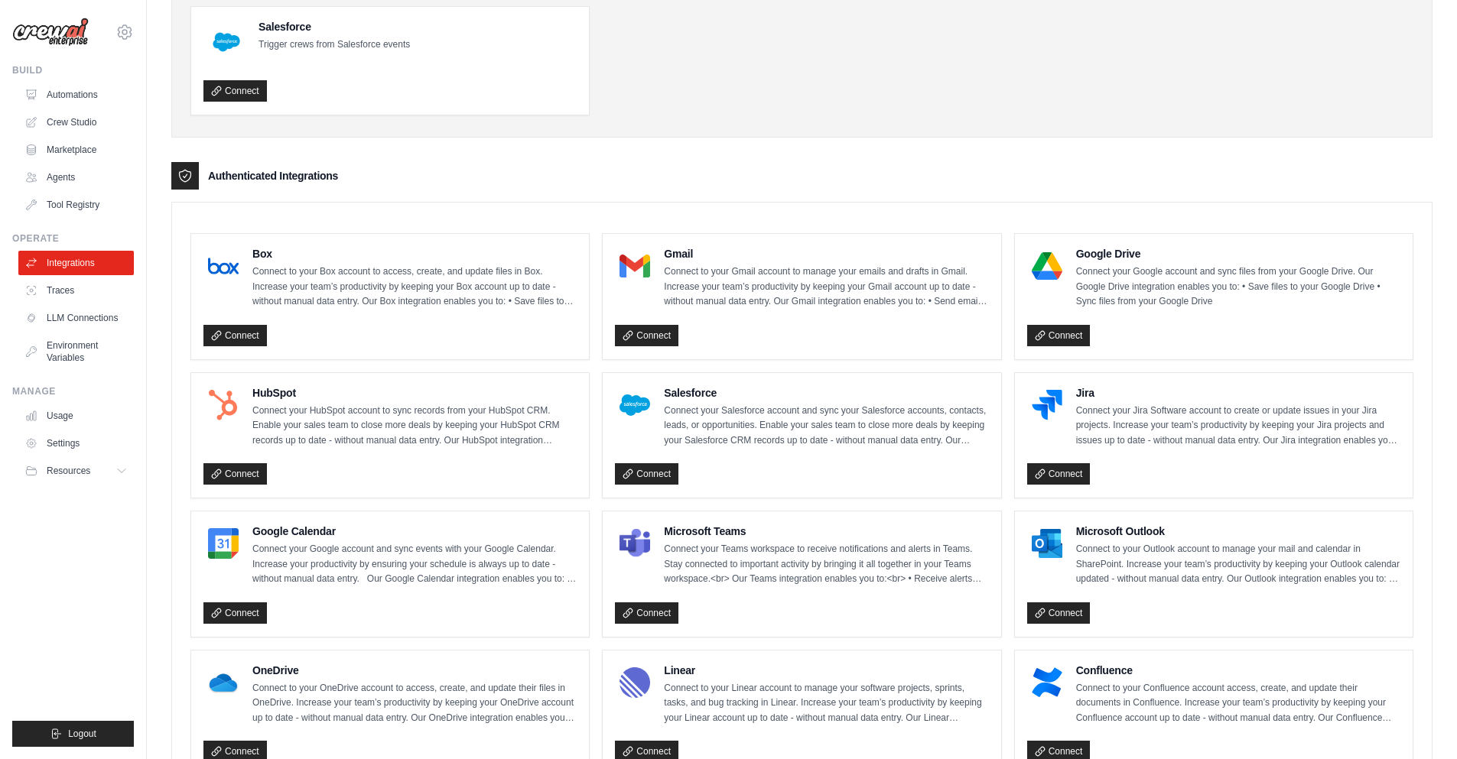
scroll to position [275, 0]
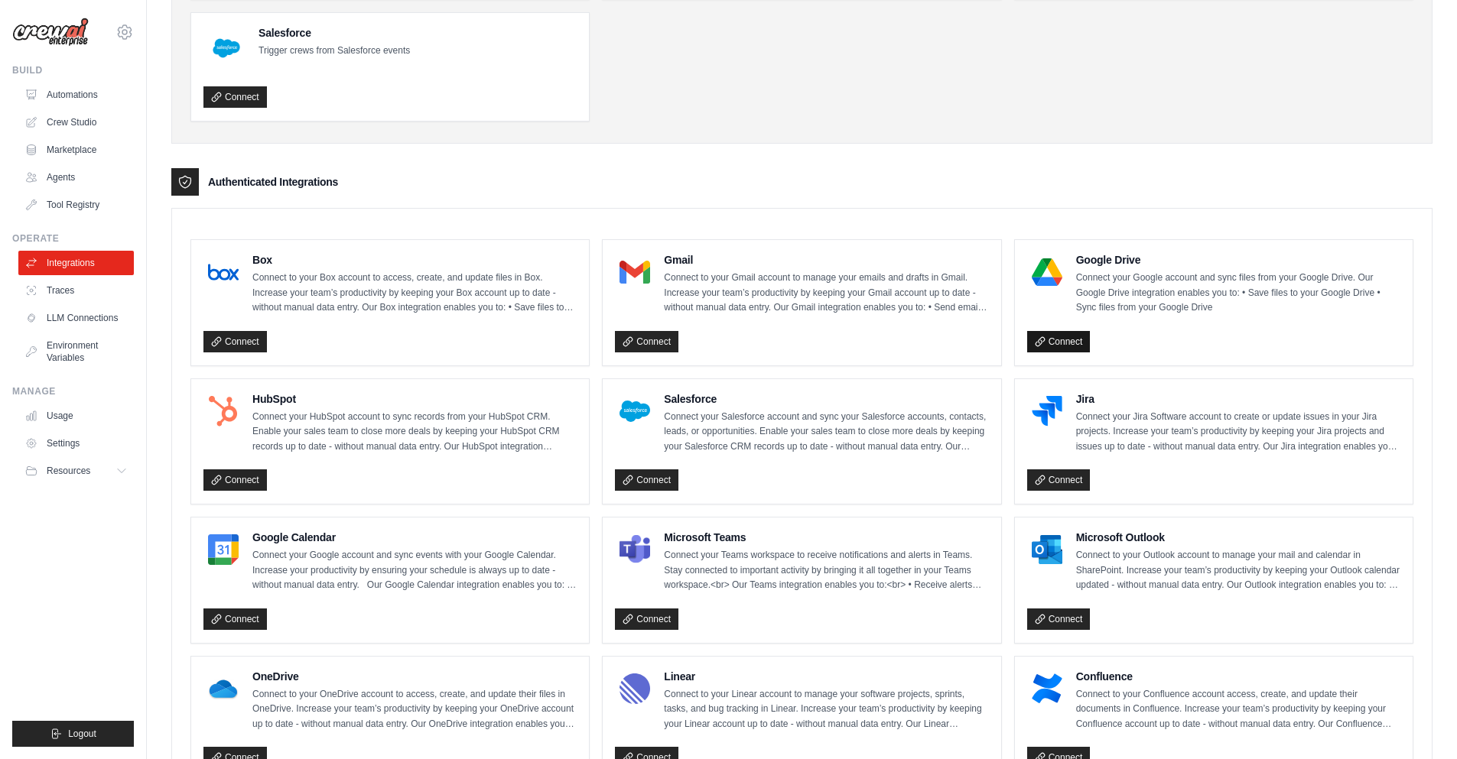
click at [1069, 346] on link "Connect" at bounding box center [1058, 341] width 63 height 21
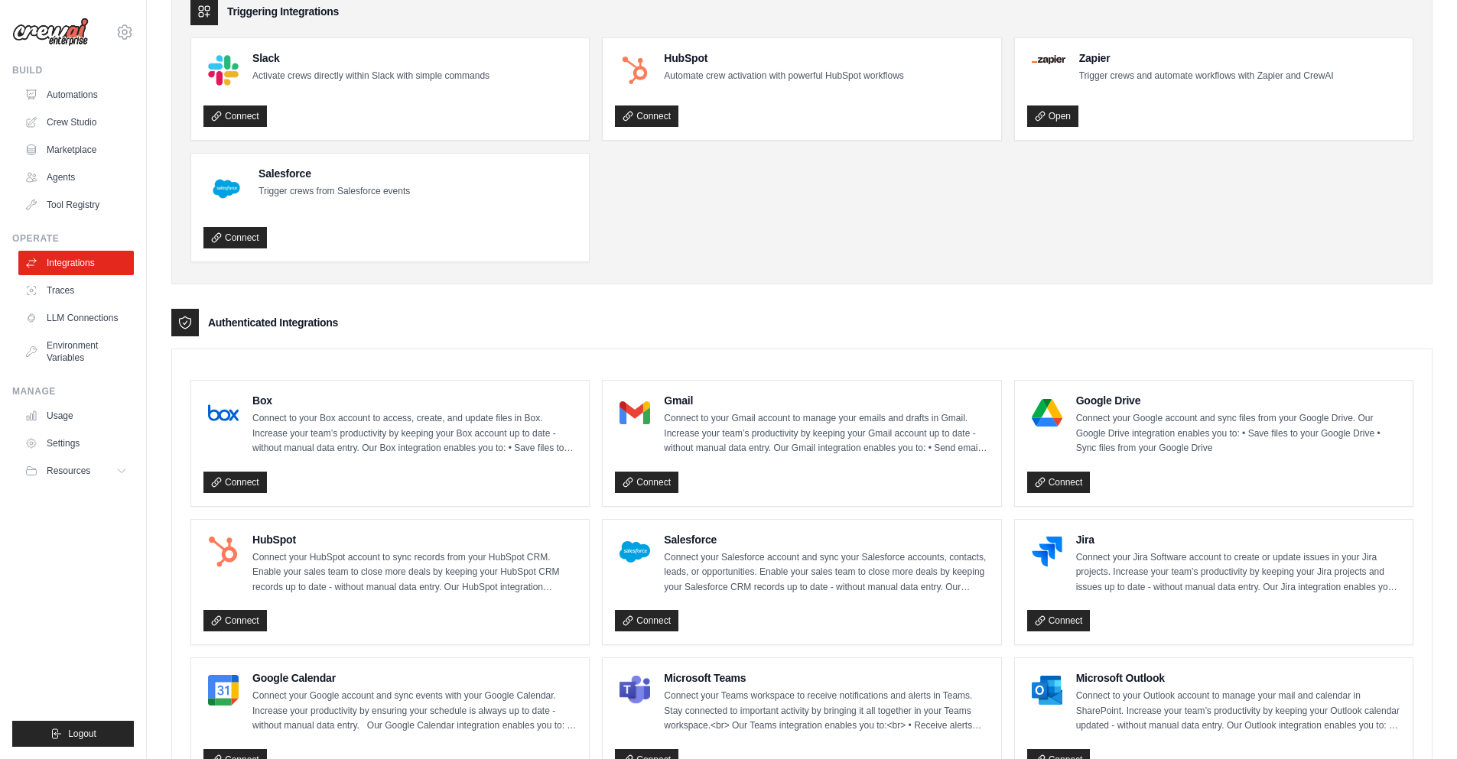
scroll to position [184, 0]
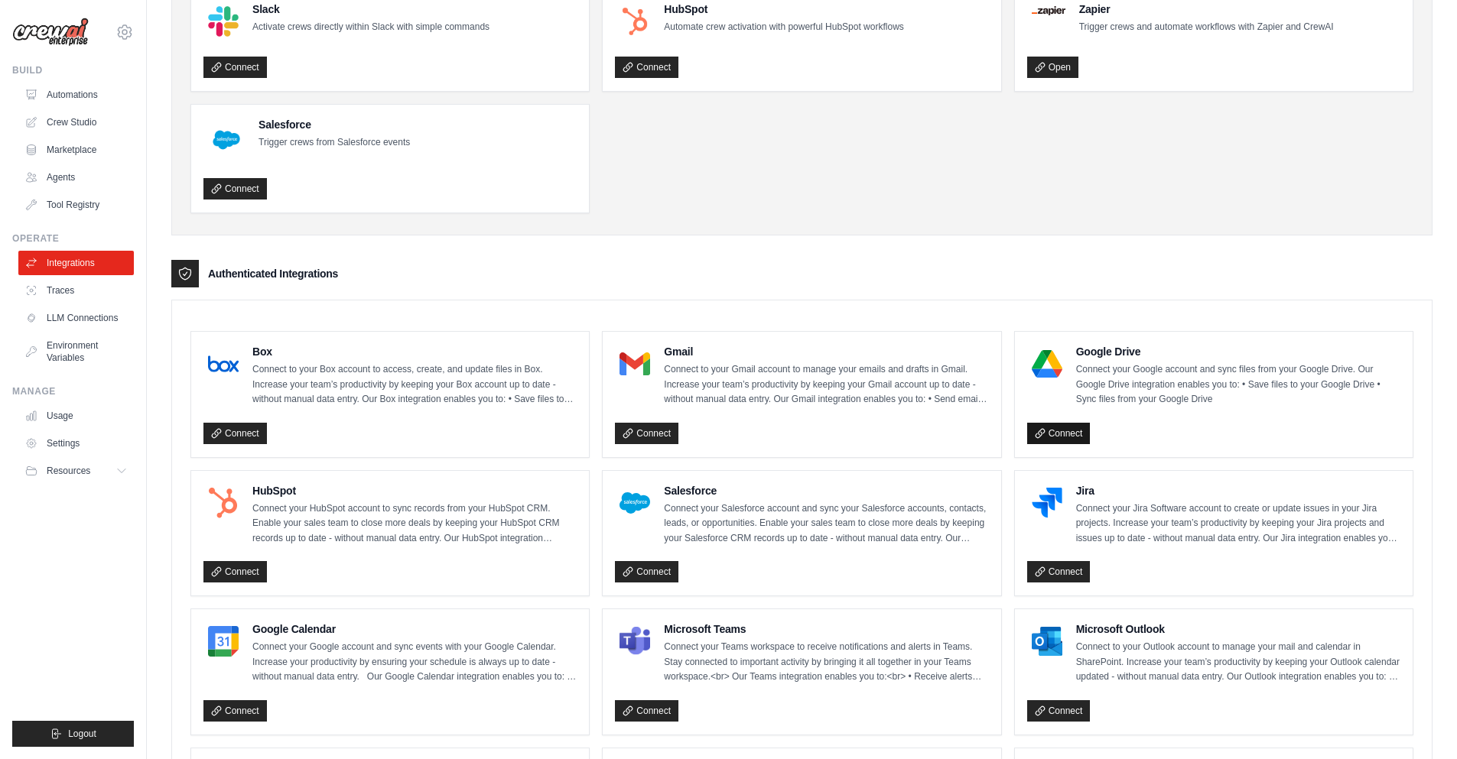
click at [1077, 441] on link "Connect" at bounding box center [1058, 433] width 63 height 21
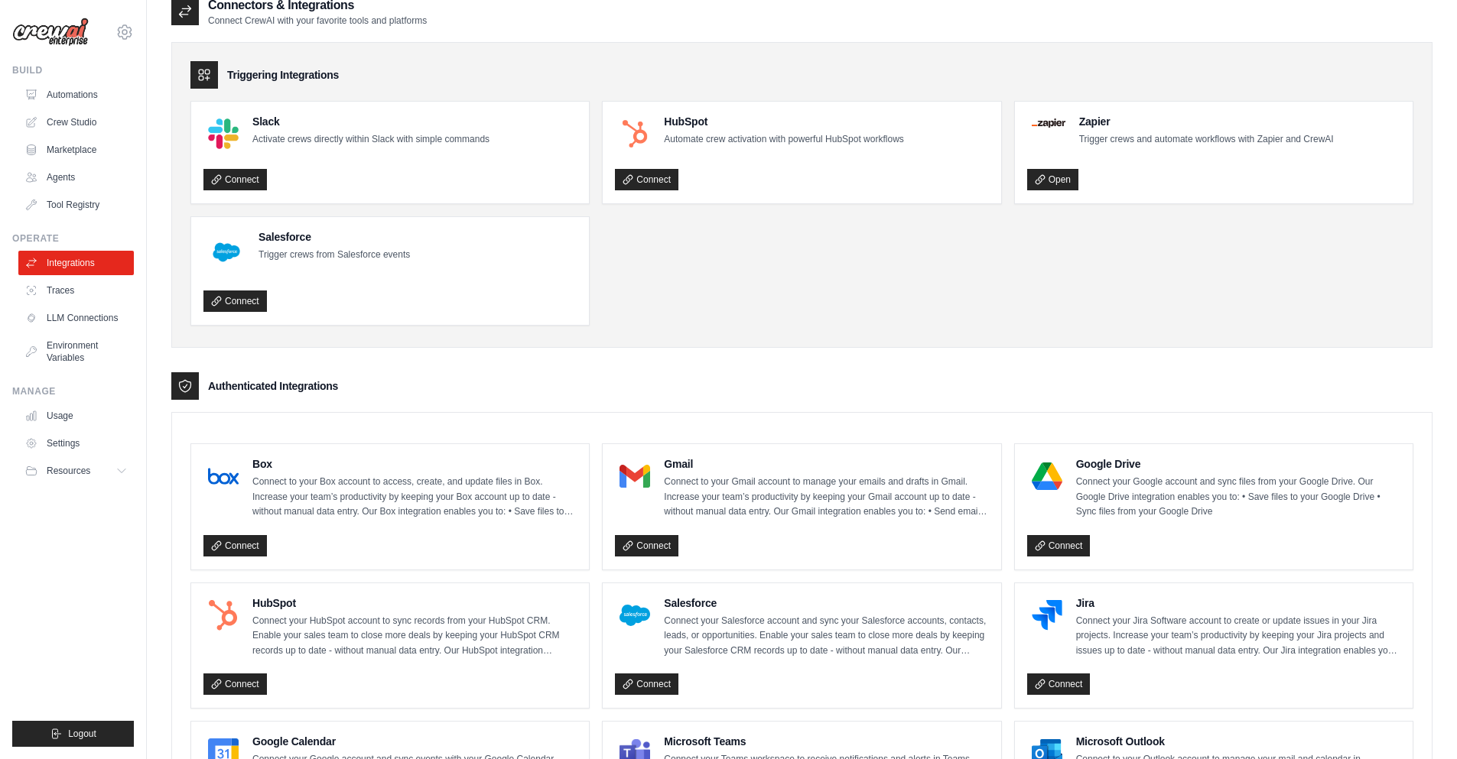
scroll to position [0, 0]
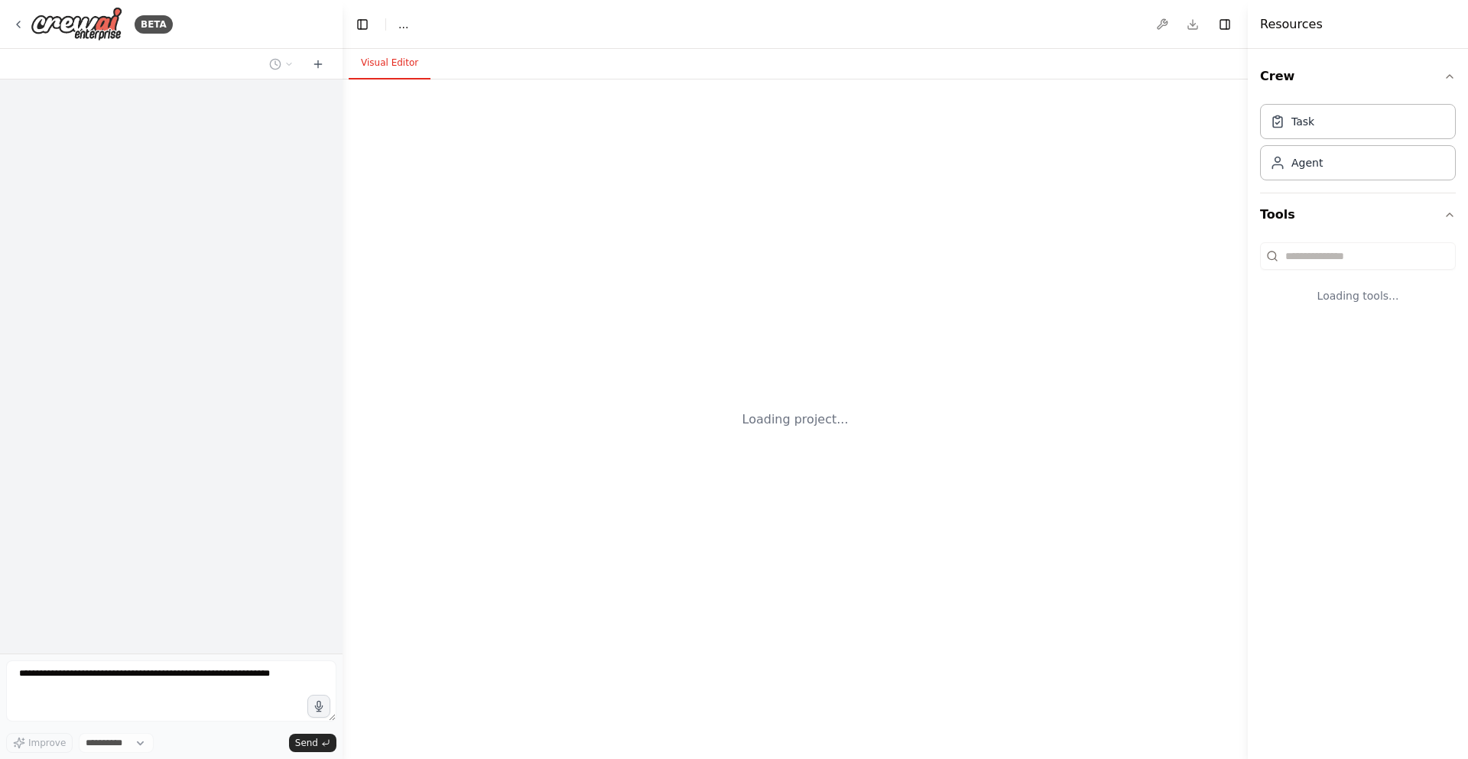
select select "****"
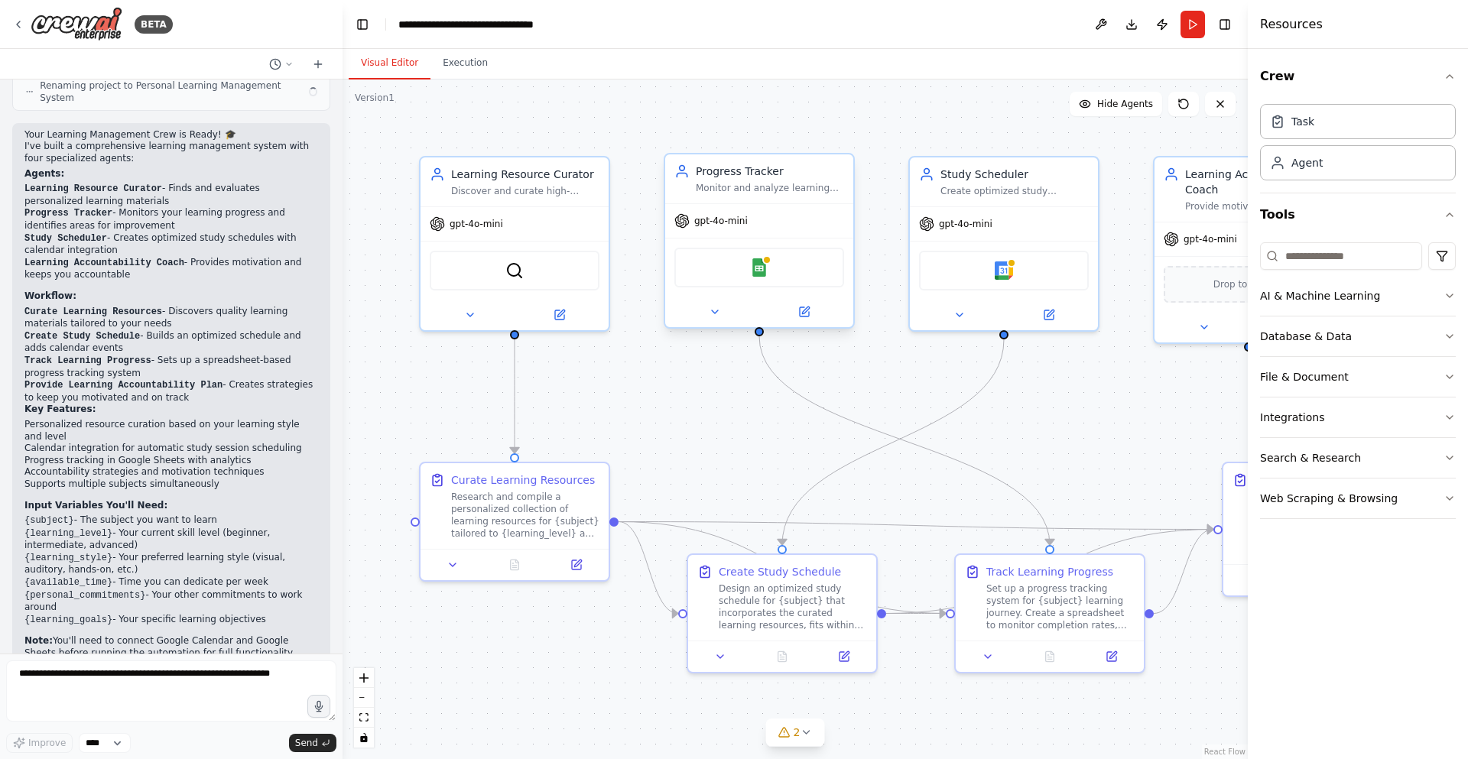
click at [773, 269] on div "Google Sheets" at bounding box center [759, 268] width 170 height 40
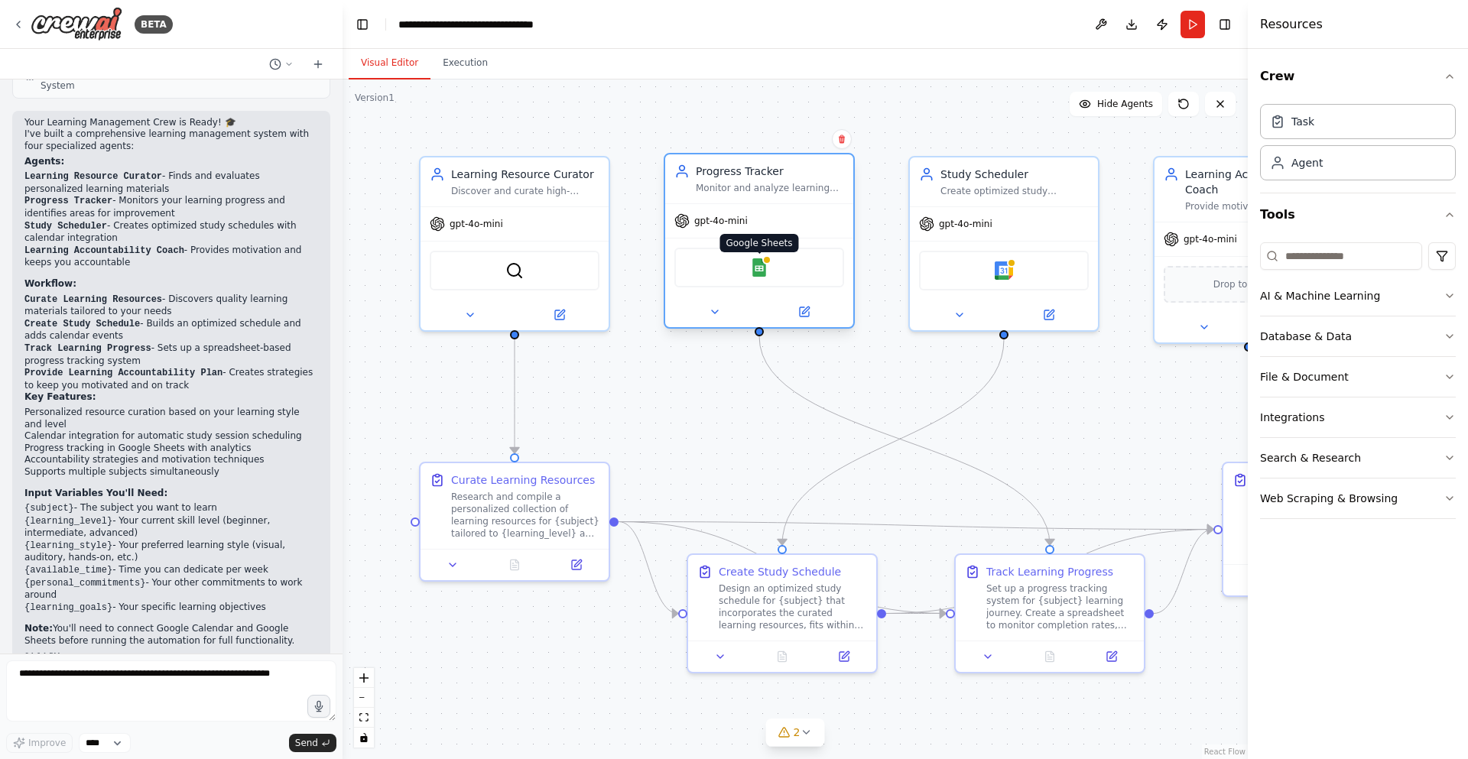
click at [762, 267] on img at bounding box center [759, 267] width 18 height 18
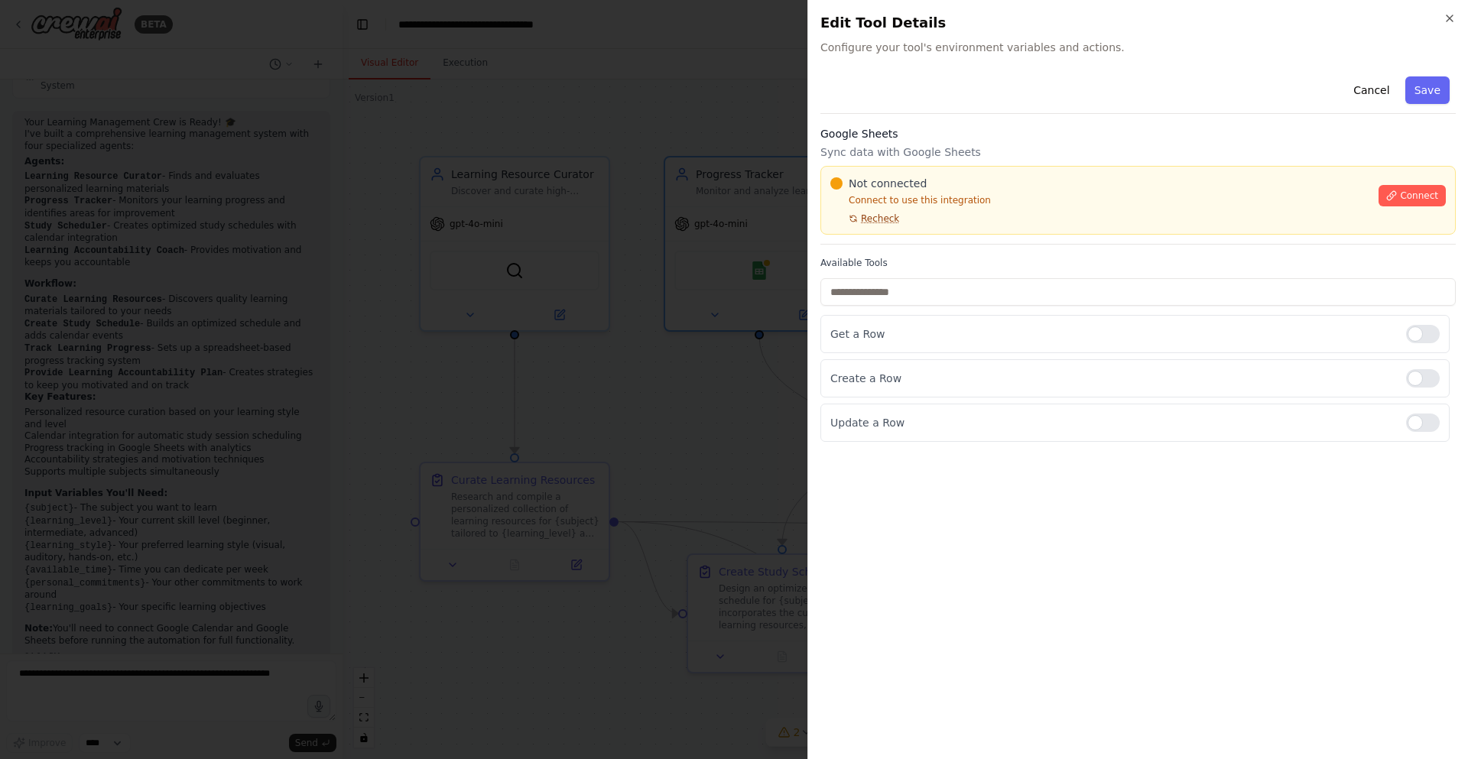
click at [856, 220] on icon at bounding box center [853, 219] width 6 height 6
click at [1429, 203] on button "Connect" at bounding box center [1412, 195] width 67 height 21
click at [892, 258] on label "Available Tools" at bounding box center [1137, 263] width 635 height 12
click at [886, 254] on div "Cancel Save Google Sheets Sync data with Google Sheets Not connected Connect to…" at bounding box center [1137, 256] width 635 height 372
click at [872, 249] on div "Cancel Save Google Sheets Sync data with Google Sheets Not connected Connect to…" at bounding box center [1137, 256] width 635 height 372
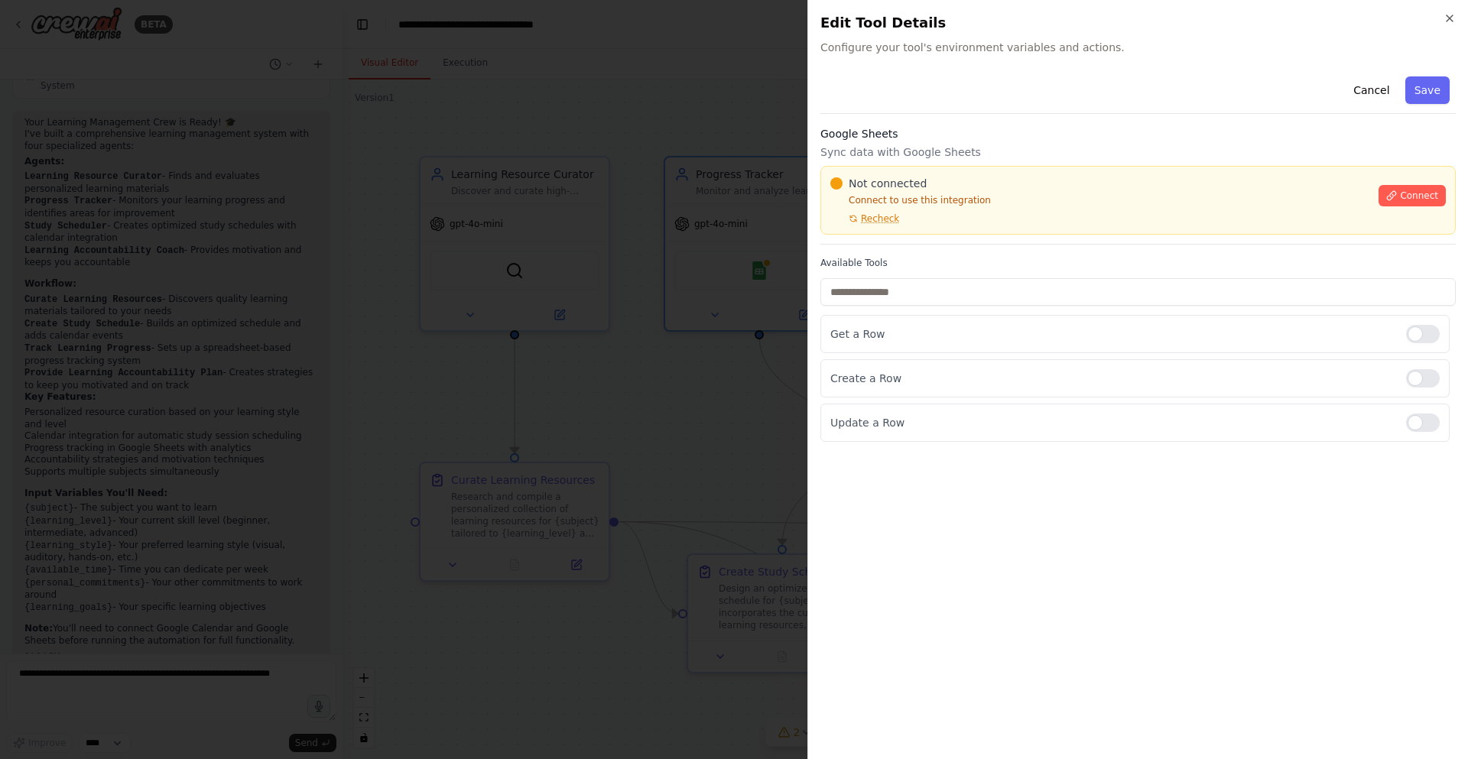
click at [862, 251] on div "Cancel Save Google Sheets Sync data with Google Sheets Not connected Connect to…" at bounding box center [1137, 256] width 635 height 372
click at [848, 246] on div "Cancel Save Google Sheets Sync data with Google Sheets Not connected Connect to…" at bounding box center [1137, 256] width 635 height 372
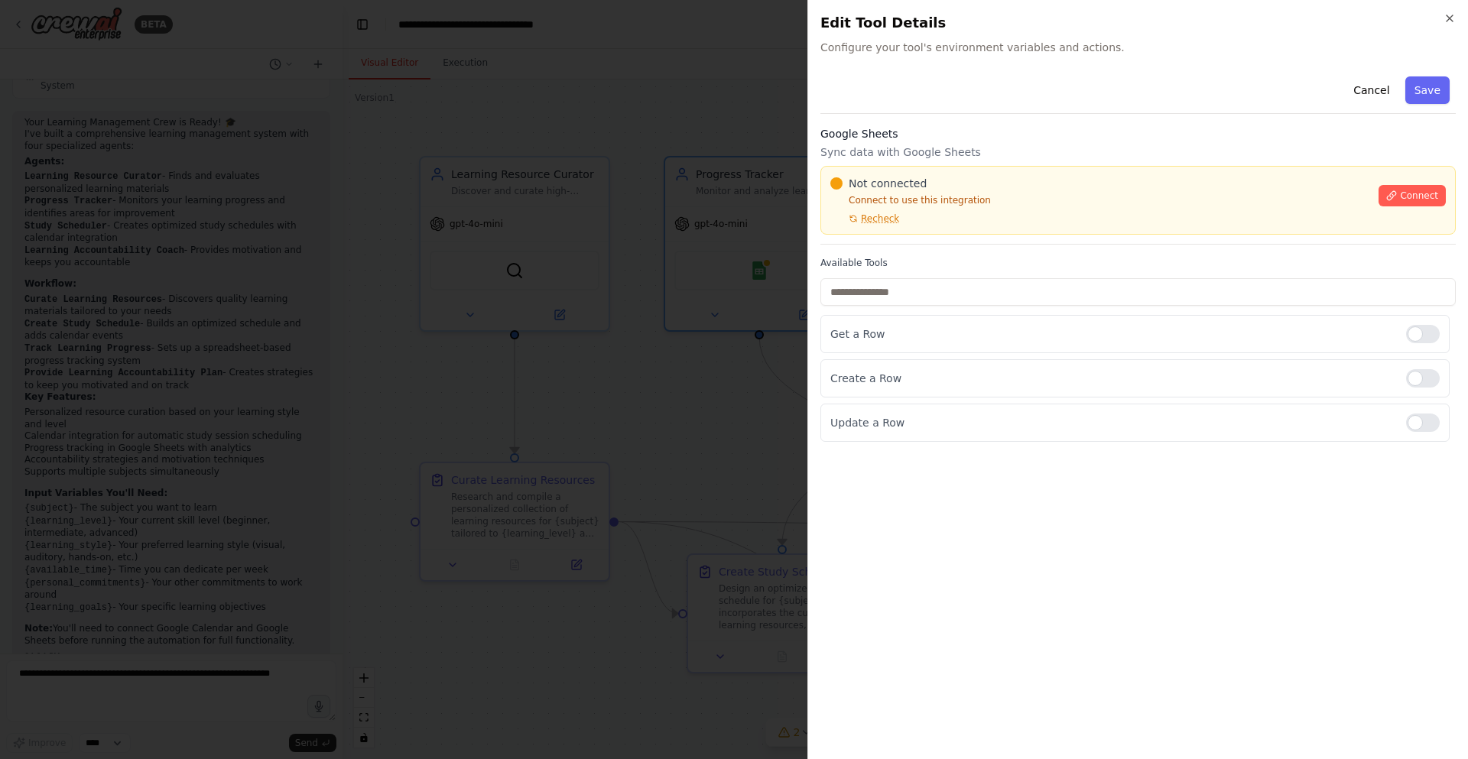
click at [846, 251] on div "Cancel Save Google Sheets Sync data with Google Sheets Not connected Connect to…" at bounding box center [1137, 256] width 635 height 372
click at [1002, 221] on div "Not connected Connect to use this integration Recheck" at bounding box center [1099, 200] width 539 height 49
click at [929, 257] on label "Available Tools" at bounding box center [1137, 263] width 635 height 12
click at [566, 75] on div at bounding box center [734, 379] width 1468 height 759
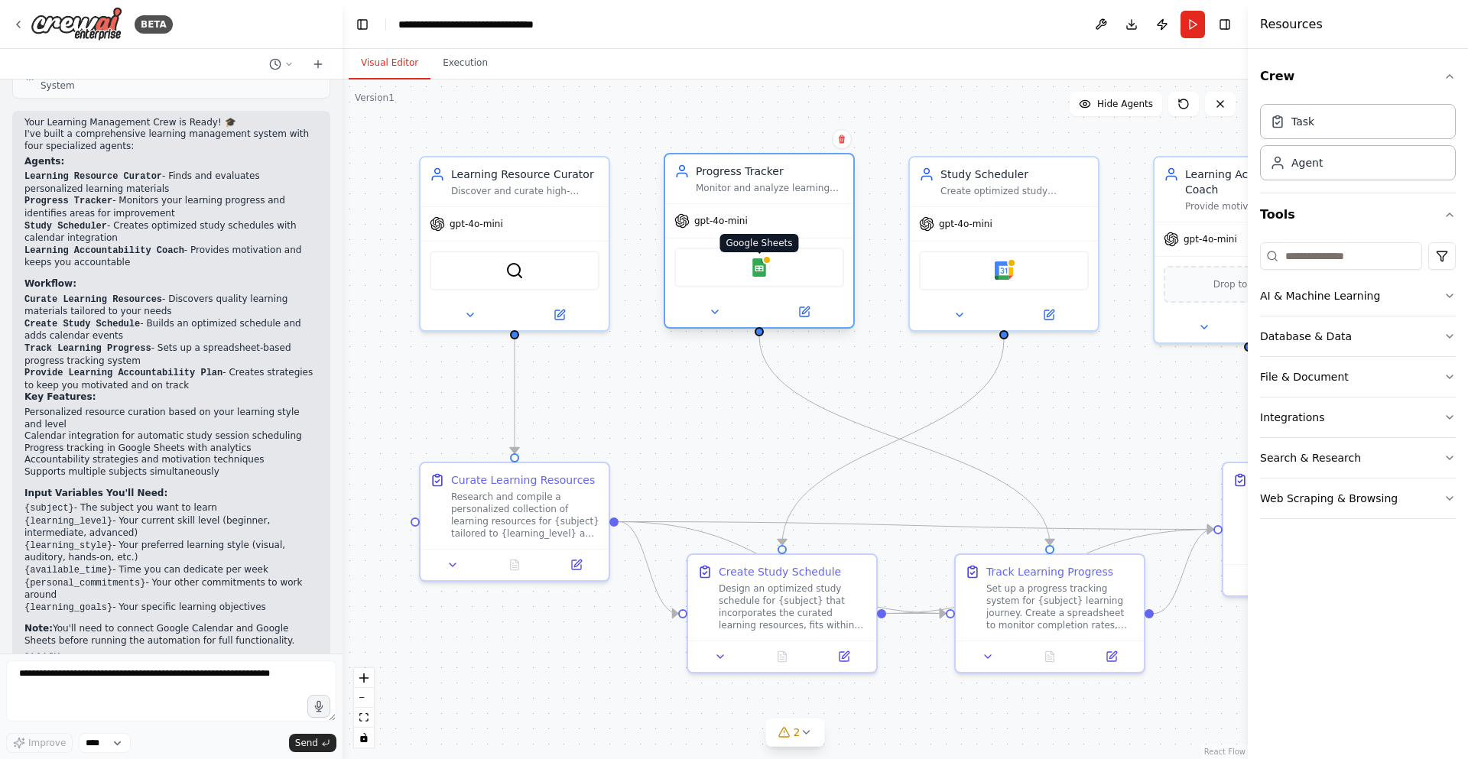
click at [765, 271] on img at bounding box center [759, 267] width 18 height 18
click at [1008, 265] on img at bounding box center [1004, 267] width 18 height 18
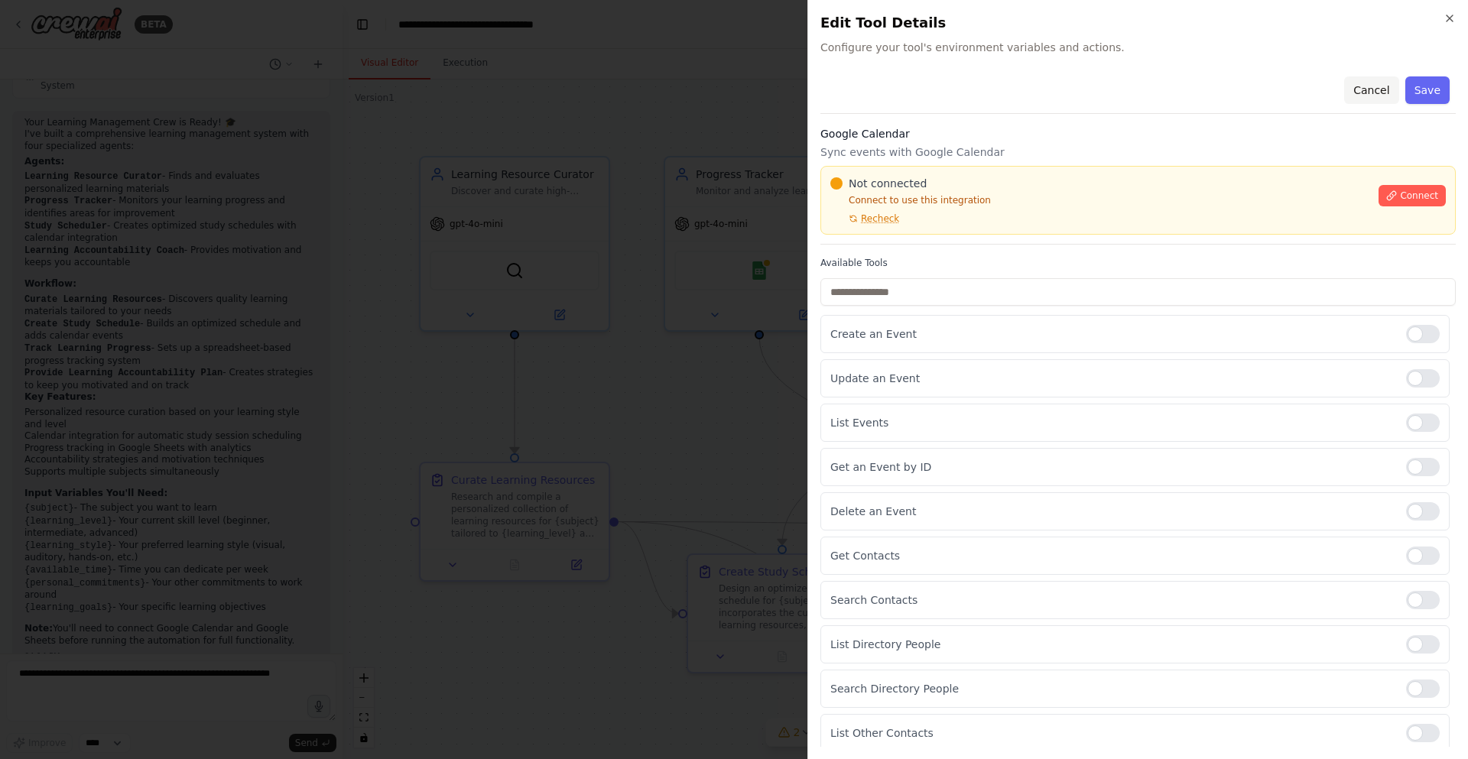
click at [1366, 91] on button "Cancel" at bounding box center [1371, 90] width 54 height 28
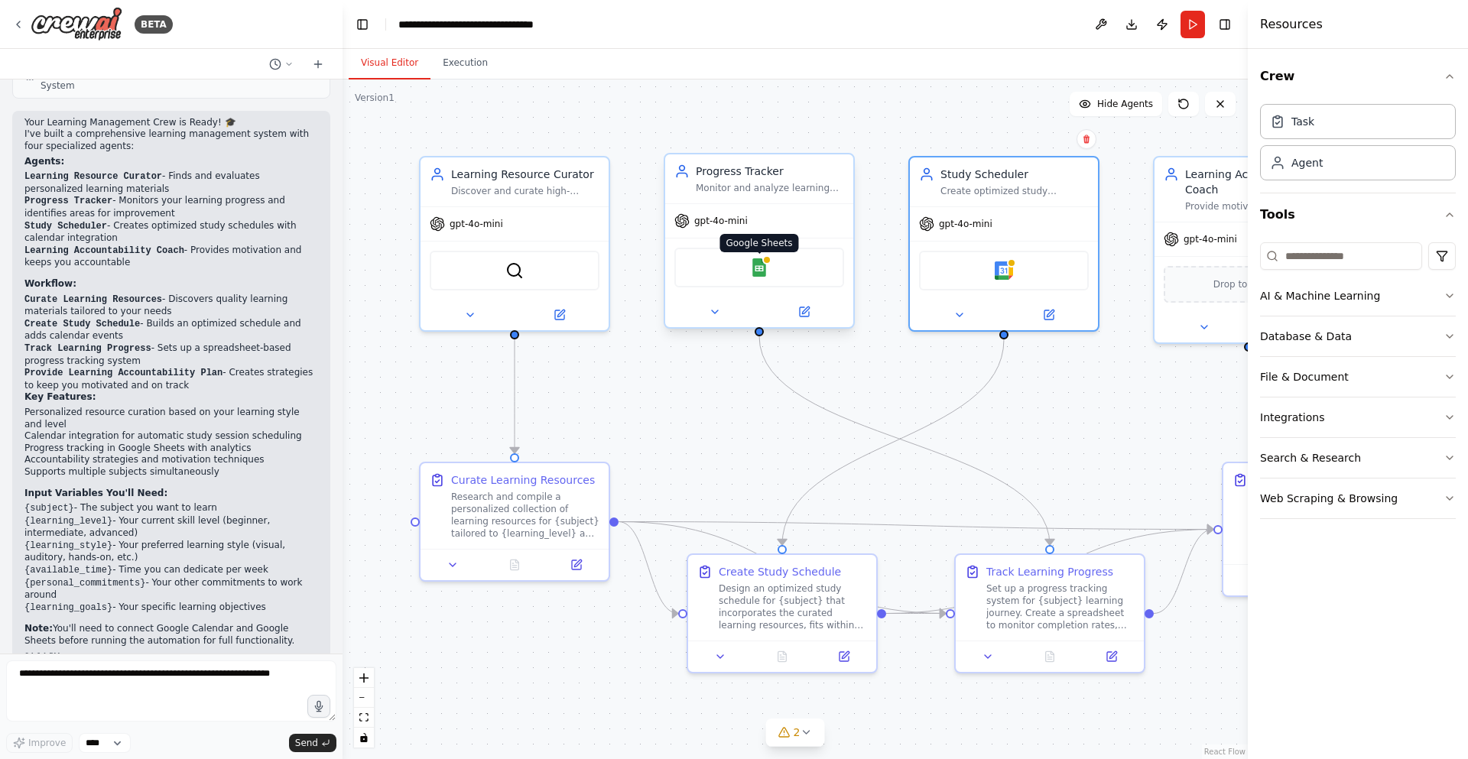
click at [766, 264] on div at bounding box center [766, 259] width 9 height 9
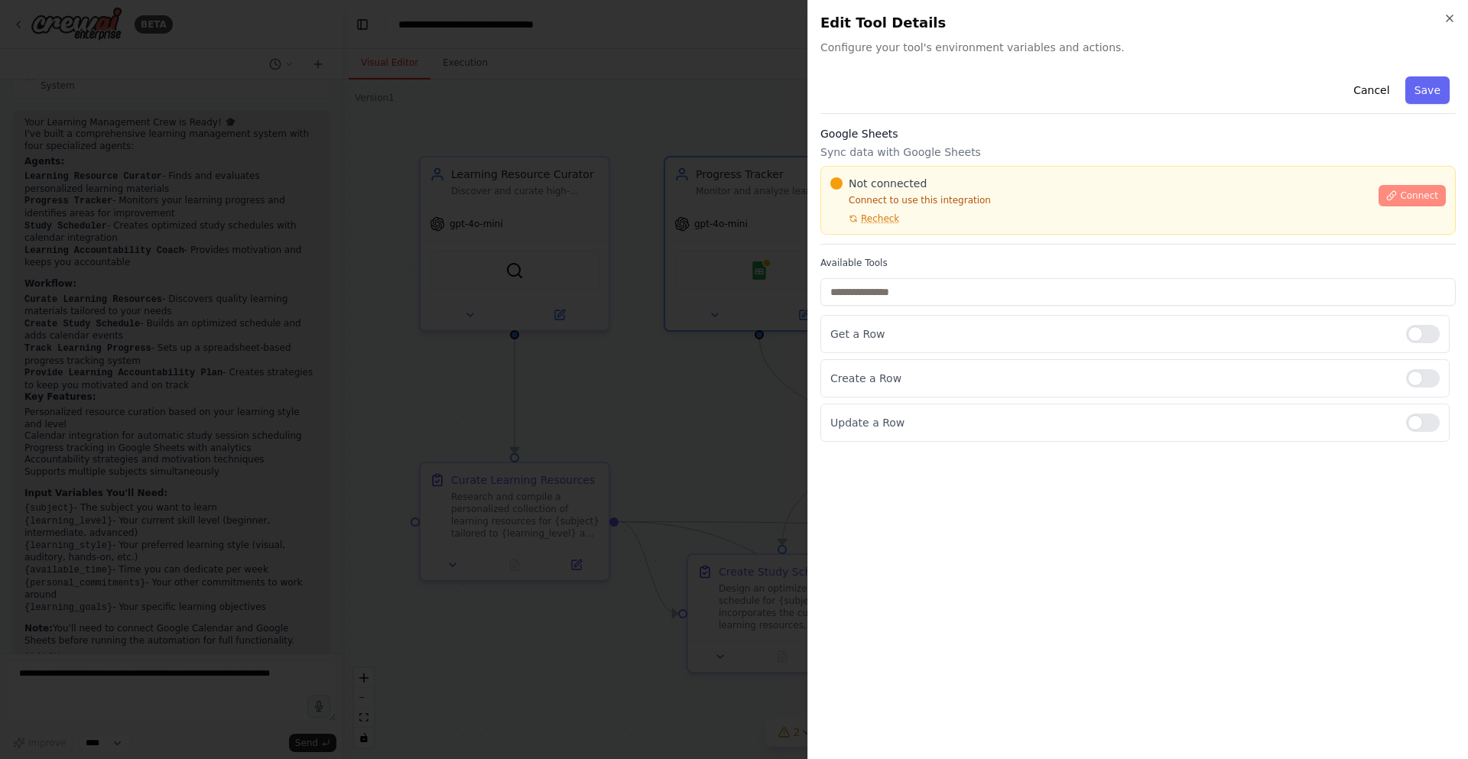
click at [1402, 199] on button "Connect" at bounding box center [1412, 195] width 67 height 21
click at [1401, 199] on button "Connect" at bounding box center [1412, 195] width 67 height 21
click at [888, 246] on div "Cancel Save Google Sheets Sync data with Google Sheets Not connected Connect to…" at bounding box center [1137, 256] width 635 height 372
click at [888, 254] on div "Cancel Save Google Sheets Sync data with Google Sheets Not connected Connect to…" at bounding box center [1137, 256] width 635 height 372
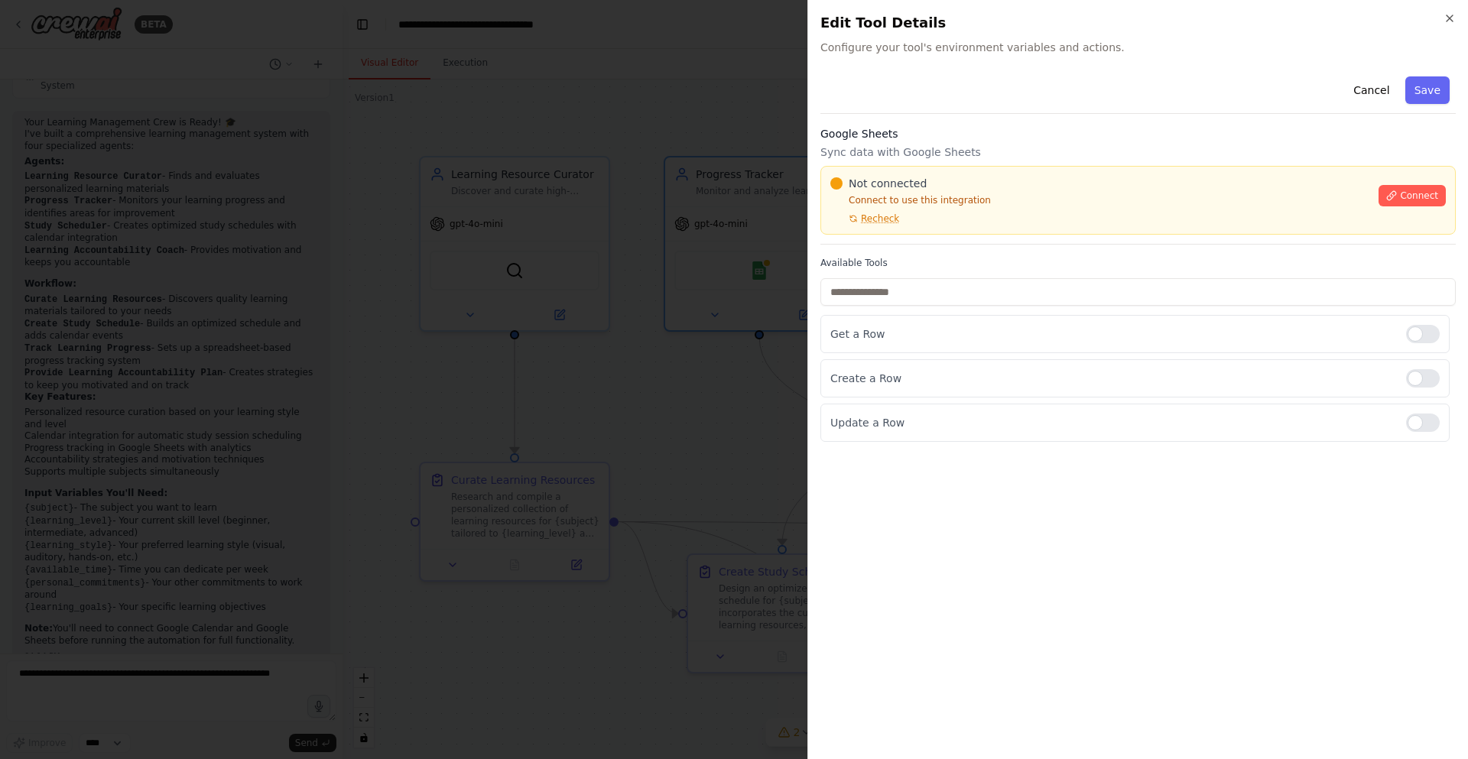
click at [836, 249] on div "Cancel Save Google Sheets Sync data with Google Sheets Not connected Connect to…" at bounding box center [1137, 256] width 635 height 372
click at [926, 256] on div "Cancel Save Google Sheets Sync data with Google Sheets Not connected Connect to…" at bounding box center [1137, 256] width 635 height 372
click at [946, 252] on div "Cancel Save Google Sheets Sync data with Google Sheets Not connected Connect to…" at bounding box center [1137, 256] width 635 height 372
click at [908, 250] on div "Cancel Save Google Sheets Sync data with Google Sheets Not connected Connect to…" at bounding box center [1137, 256] width 635 height 372
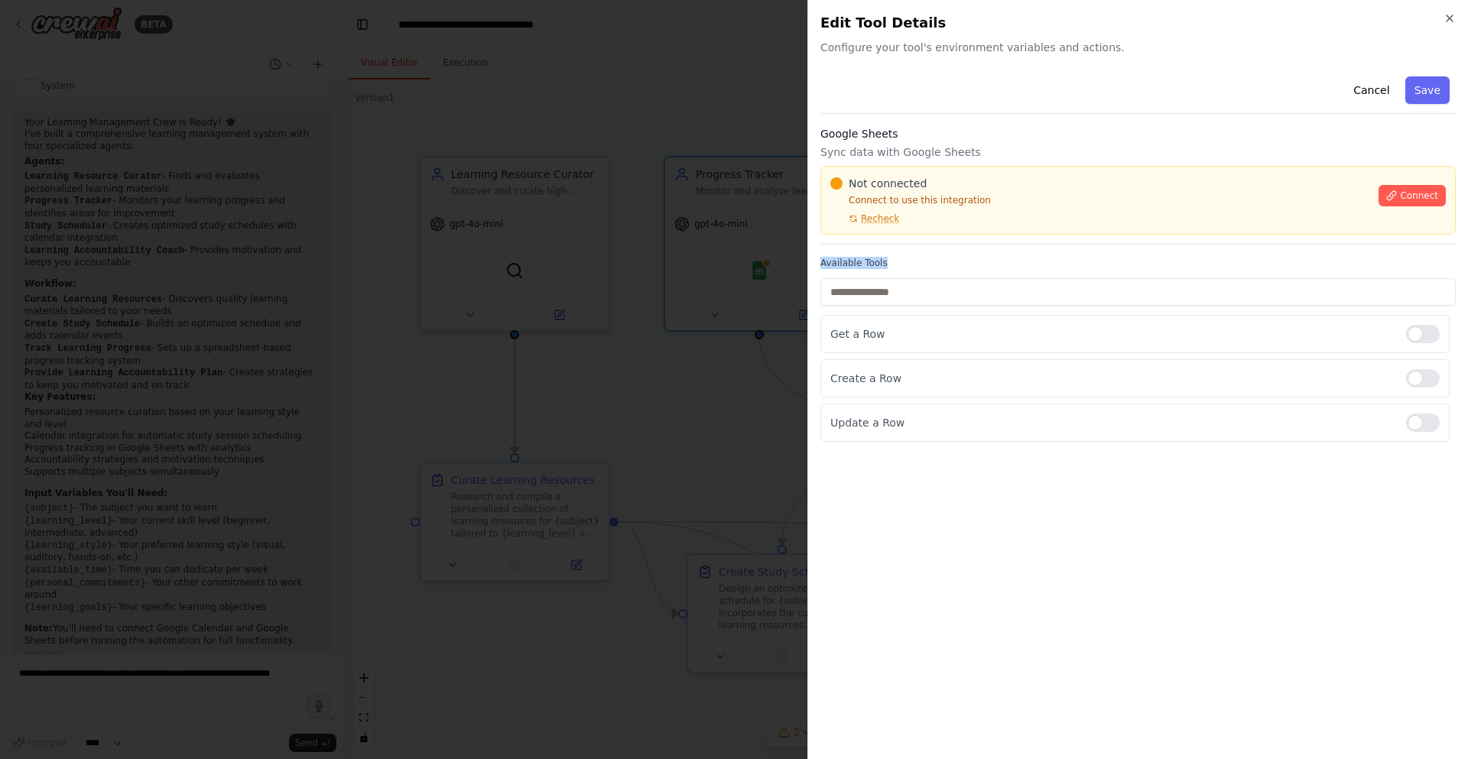
click at [908, 250] on div "Cancel Save Google Sheets Sync data with Google Sheets Not connected Connect to…" at bounding box center [1137, 256] width 635 height 372
click at [994, 220] on div "Not connected Connect to use this integration Recheck" at bounding box center [1099, 200] width 539 height 49
drag, startPoint x: 941, startPoint y: 596, endPoint x: 955, endPoint y: 606, distance: 17.0
click at [950, 605] on div "Cancel Save Google Sheets Sync data with Google Sheets Not connected Connect to…" at bounding box center [1137, 408] width 635 height 677
click at [597, 322] on div at bounding box center [734, 379] width 1468 height 759
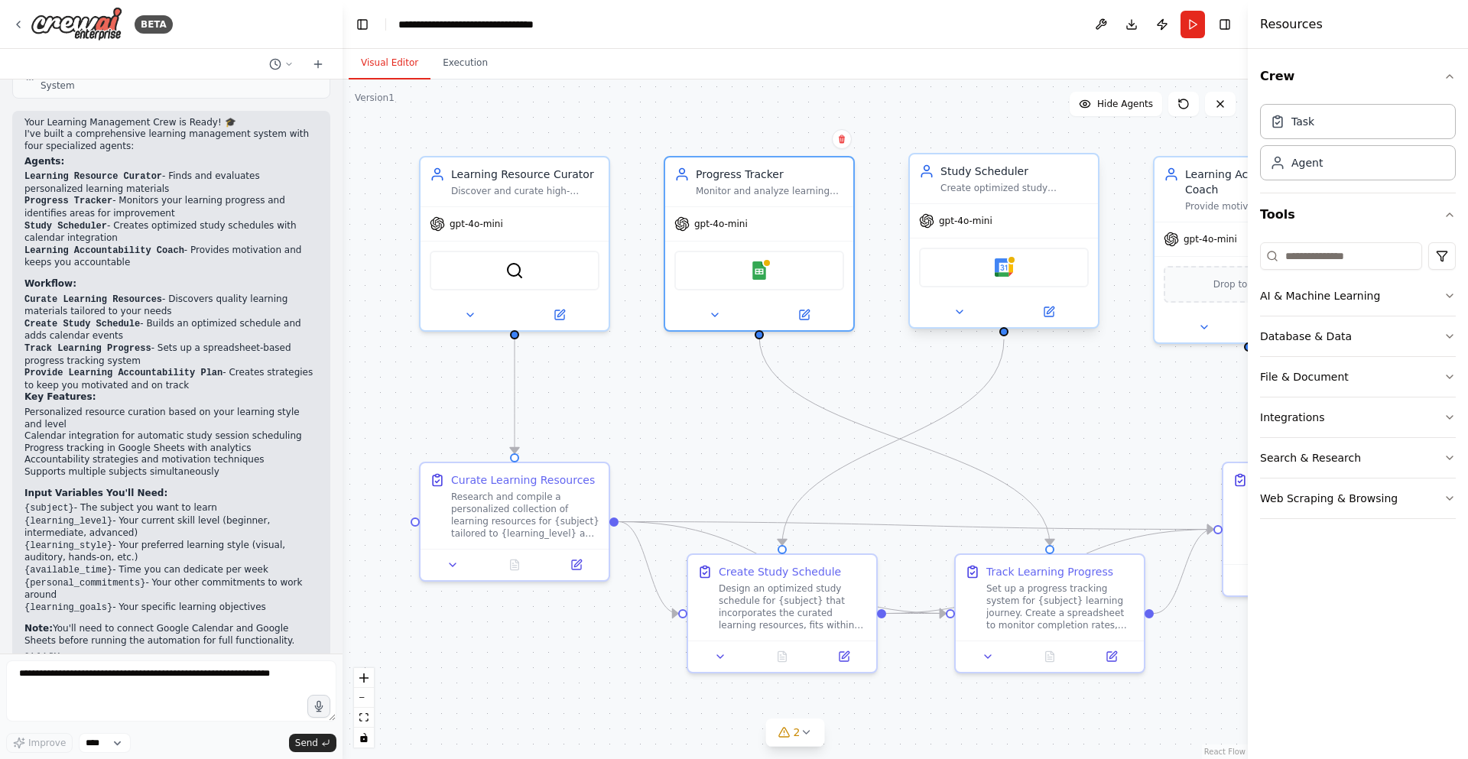
click at [1016, 265] on div "Google Calendar" at bounding box center [1004, 268] width 170 height 40
click at [1004, 260] on img at bounding box center [1004, 267] width 18 height 18
click at [1005, 260] on img at bounding box center [1004, 267] width 18 height 18
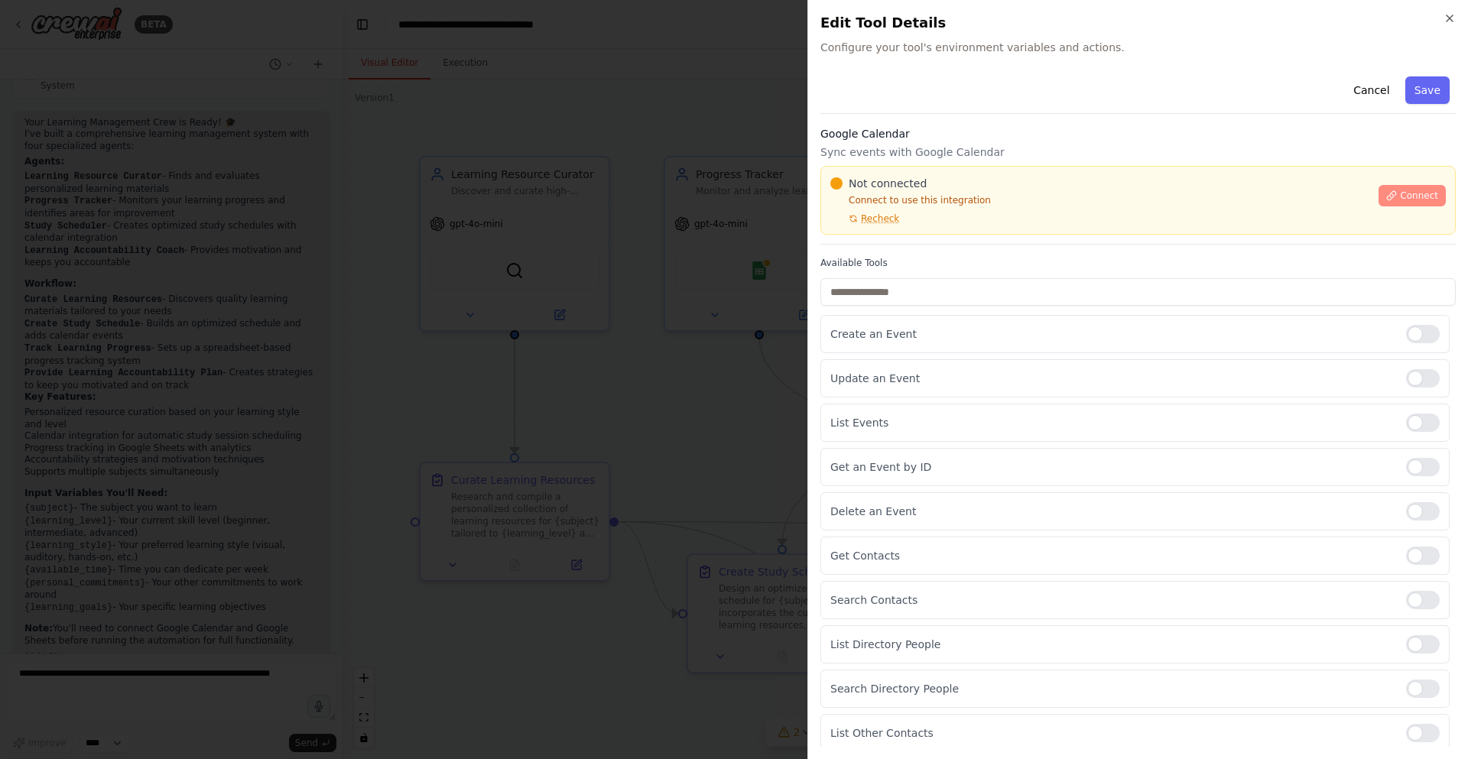
click at [1418, 195] on span "Connect" at bounding box center [1419, 196] width 38 height 12
click at [1386, 193] on icon at bounding box center [1391, 195] width 11 height 11
click at [869, 255] on div "Cancel Save Google Calendar Sync events with Google Calendar Not connected Conn…" at bounding box center [1137, 455] width 635 height 771
click at [878, 252] on div "Cancel Save Google Calendar Sync events with Google Calendar Not connected Conn…" at bounding box center [1137, 455] width 635 height 771
click at [908, 247] on div "Cancel Save Google Calendar Sync events with Google Calendar Not connected Conn…" at bounding box center [1137, 455] width 635 height 771
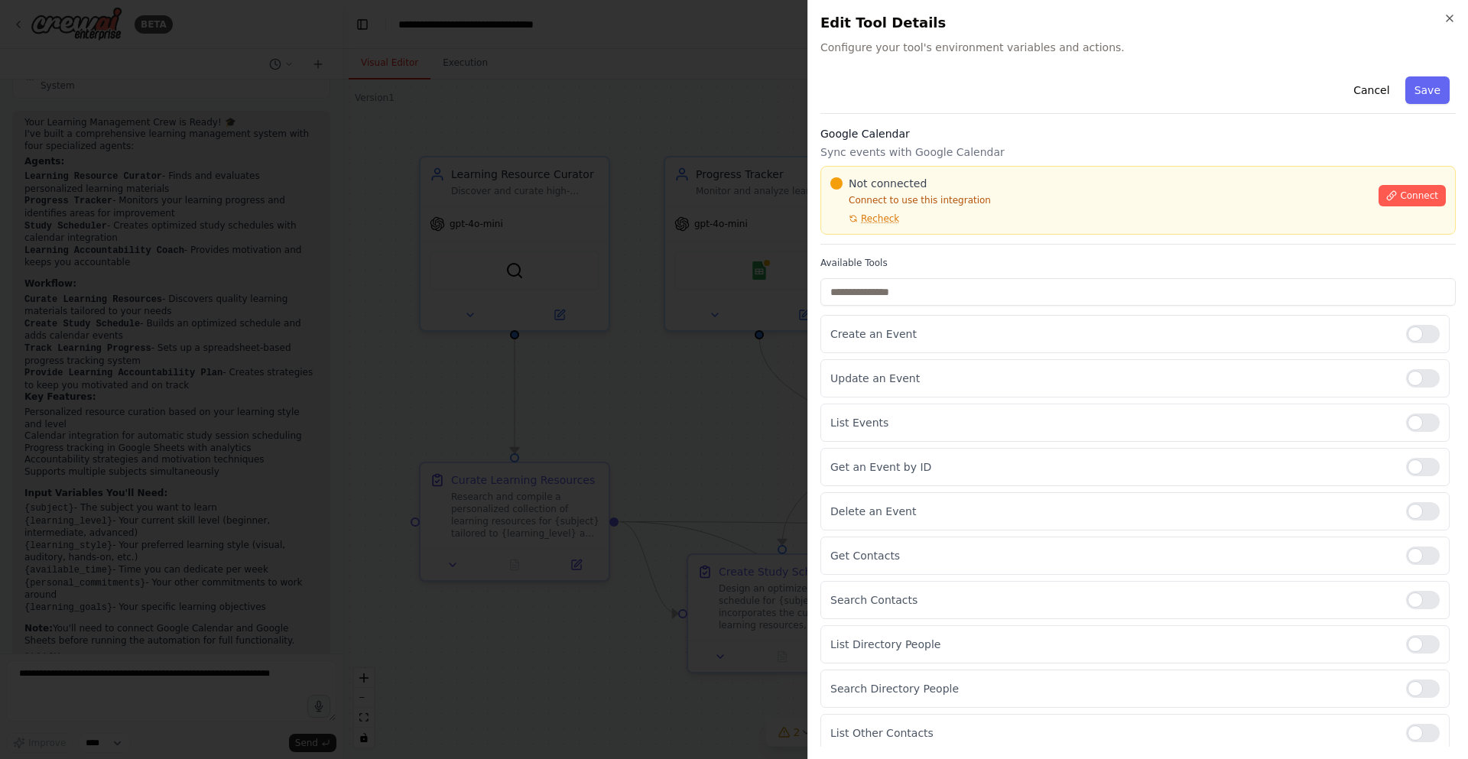
click at [833, 249] on div "Cancel Save Google Calendar Sync events with Google Calendar Not connected Conn…" at bounding box center [1137, 455] width 635 height 771
click at [841, 252] on div "Cancel Save Google Calendar Sync events with Google Calendar Not connected Conn…" at bounding box center [1137, 455] width 635 height 771
click at [618, 320] on div at bounding box center [734, 379] width 1468 height 759
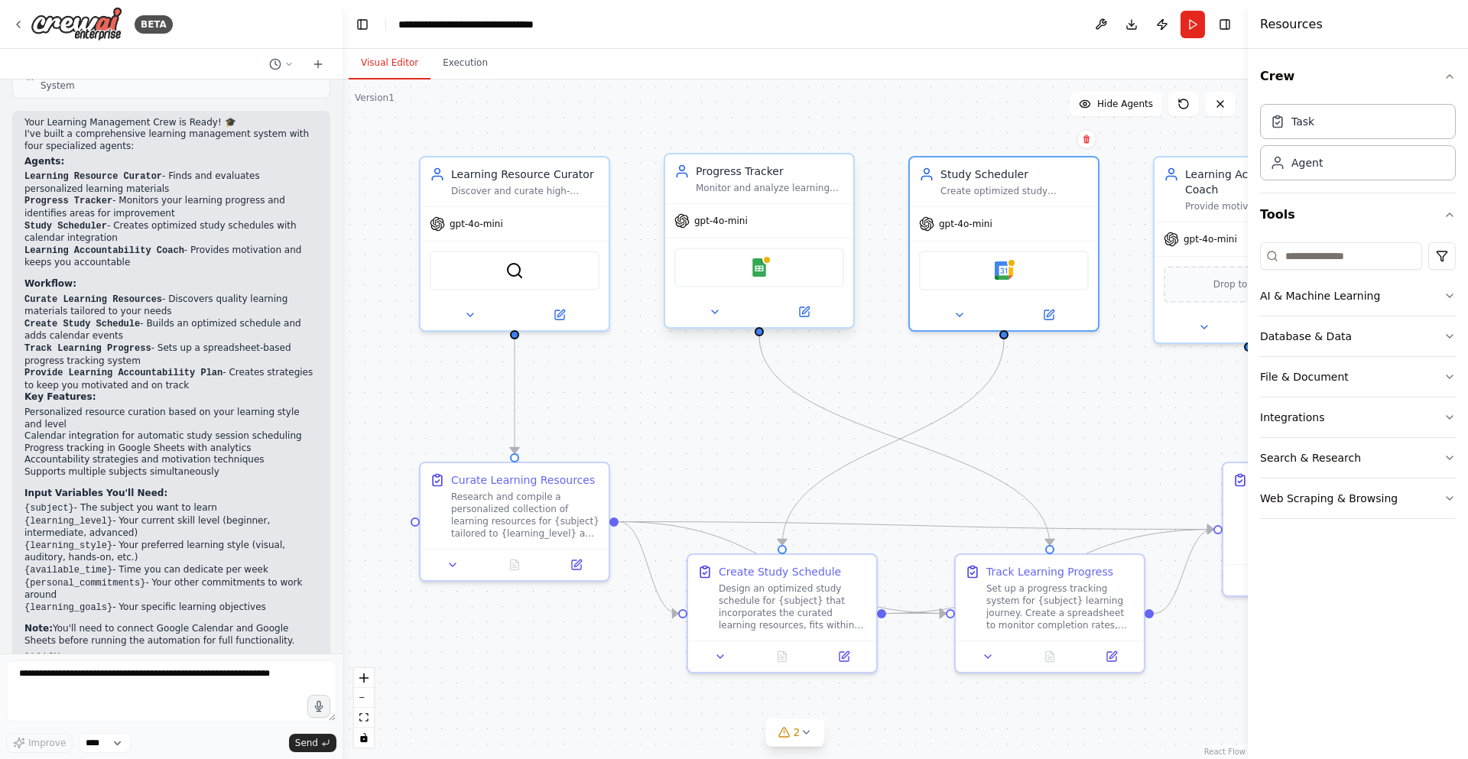
click at [738, 228] on div "gpt-4o-mini" at bounding box center [710, 220] width 73 height 15
click at [1296, 417] on div "Integrations" at bounding box center [1292, 417] width 64 height 15
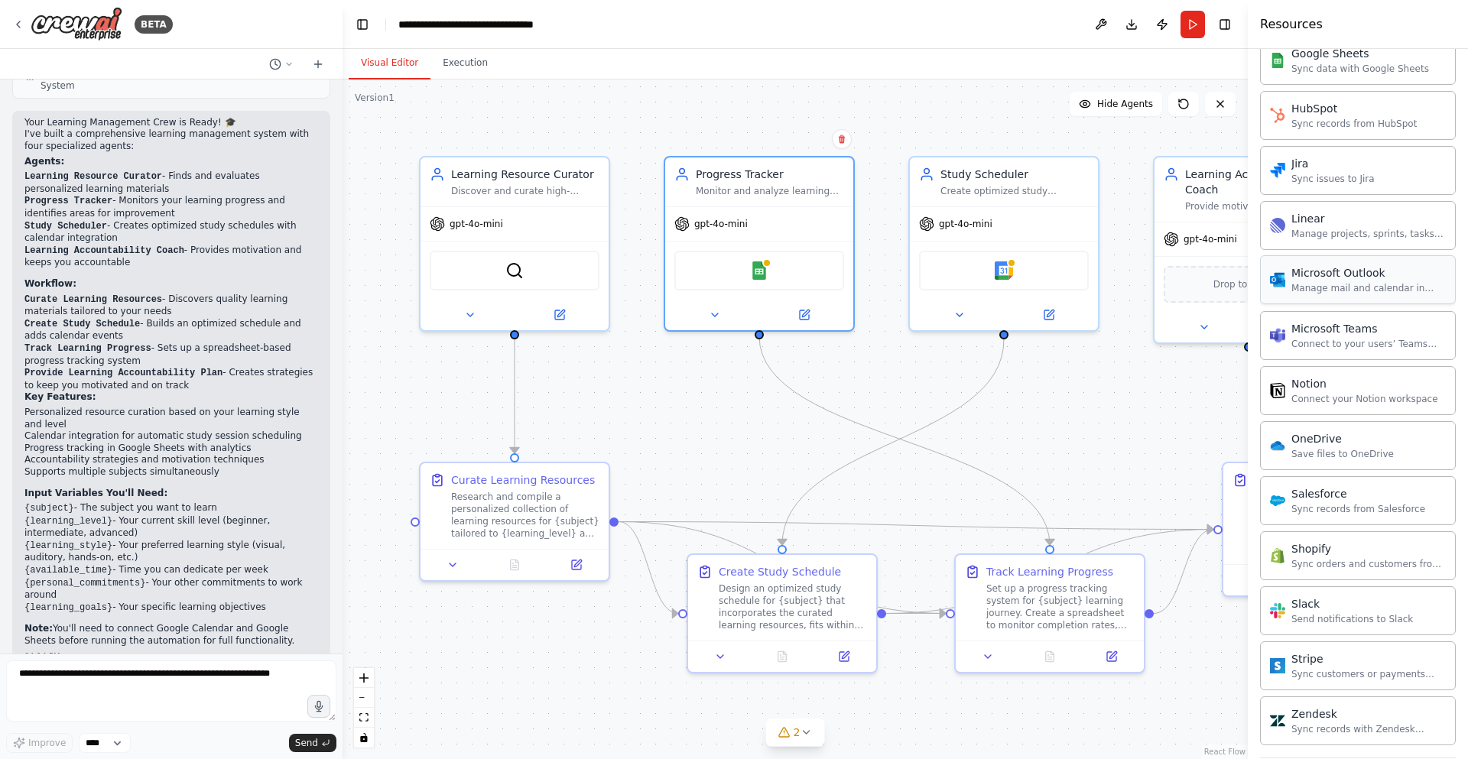
scroll to position [953, 0]
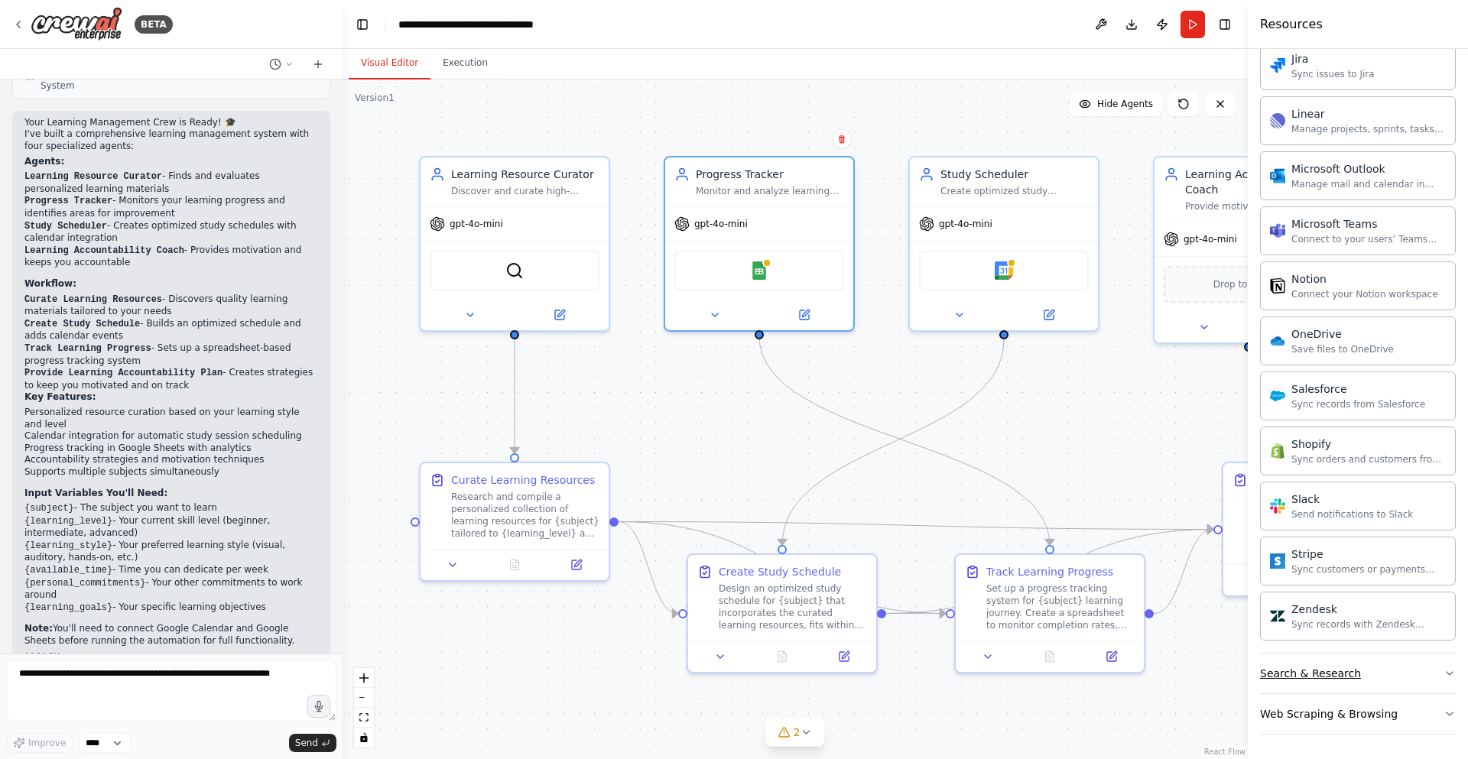
click at [1315, 671] on div "Search & Research" at bounding box center [1310, 673] width 101 height 15
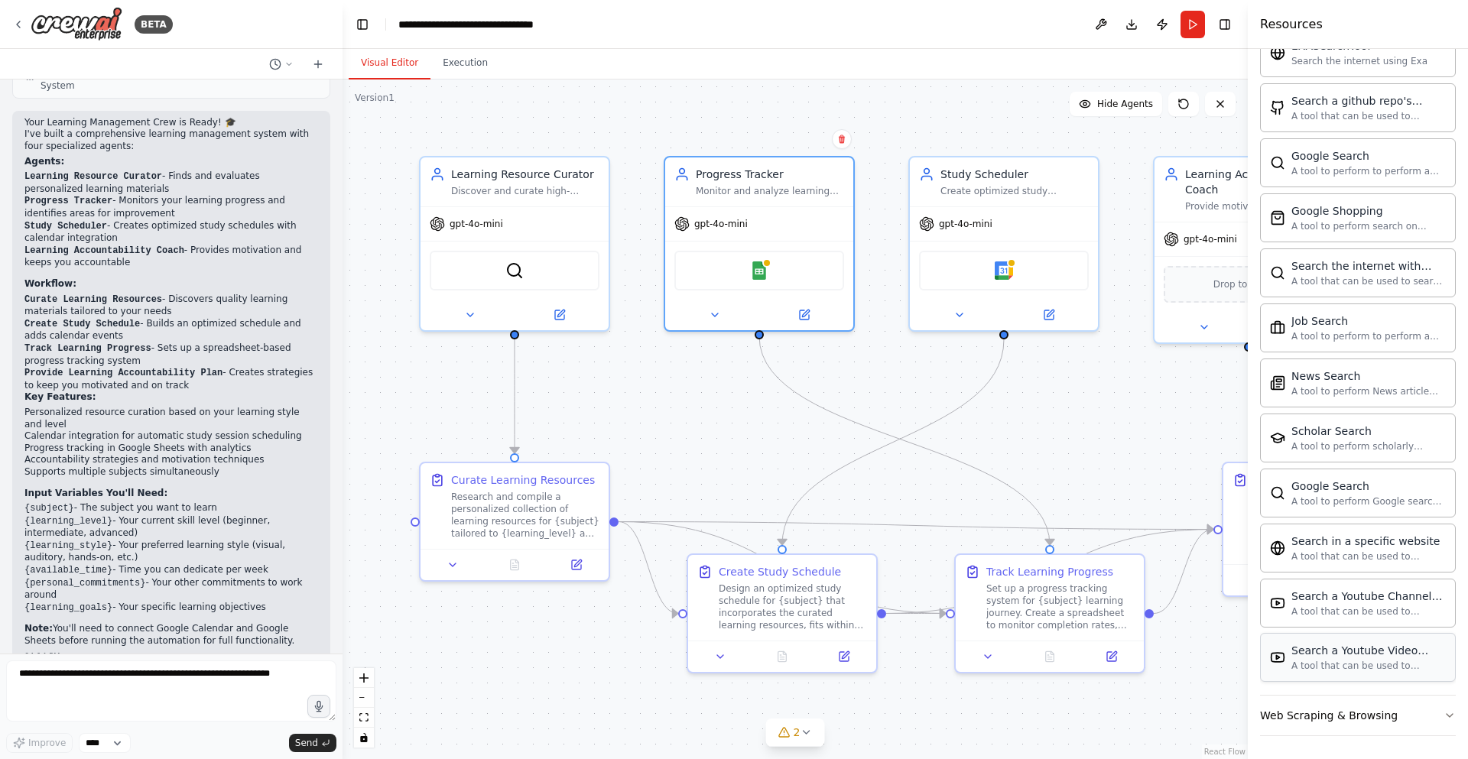
scroll to position [1736, 0]
click at [1324, 710] on div "Web Scraping & Browsing" at bounding box center [1329, 714] width 138 height 15
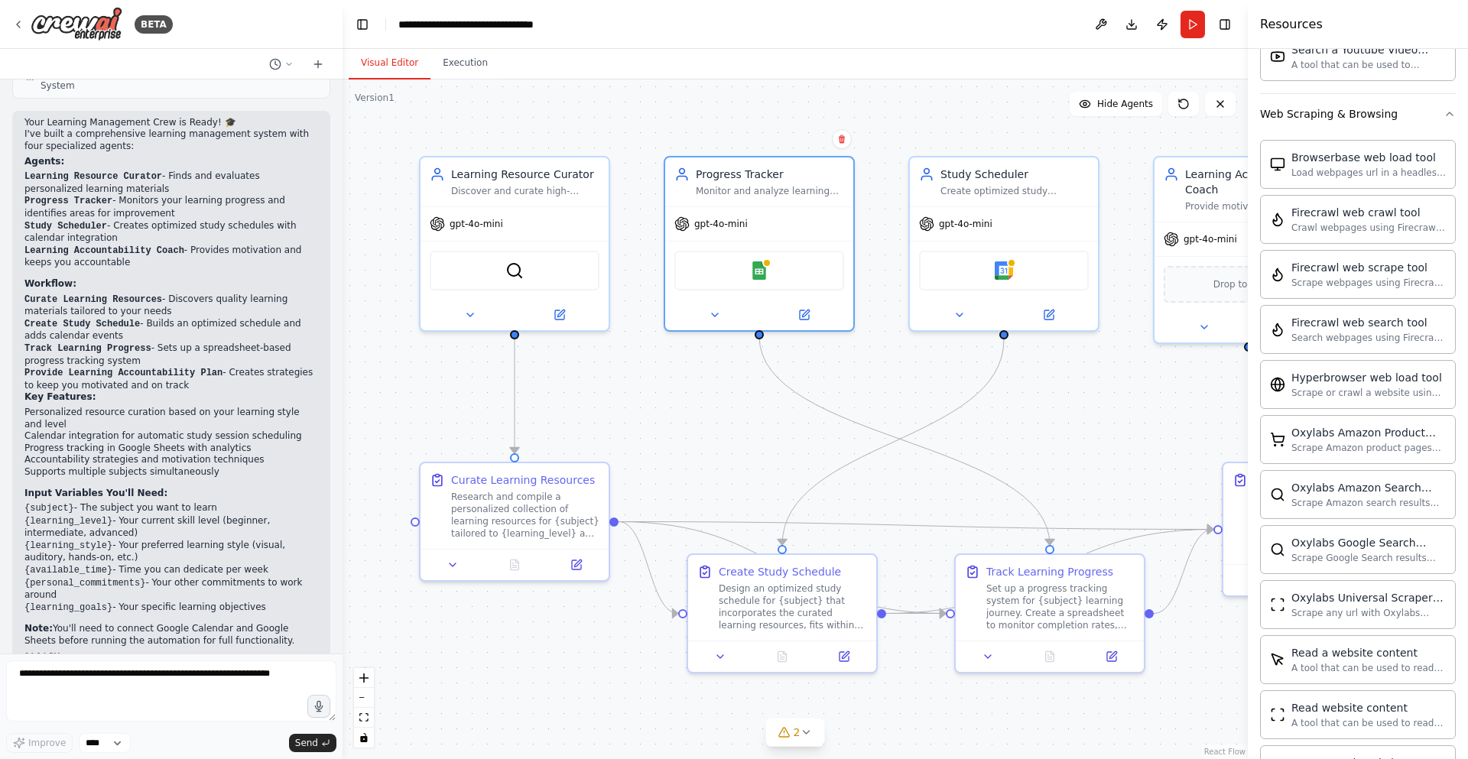
scroll to position [2561, 0]
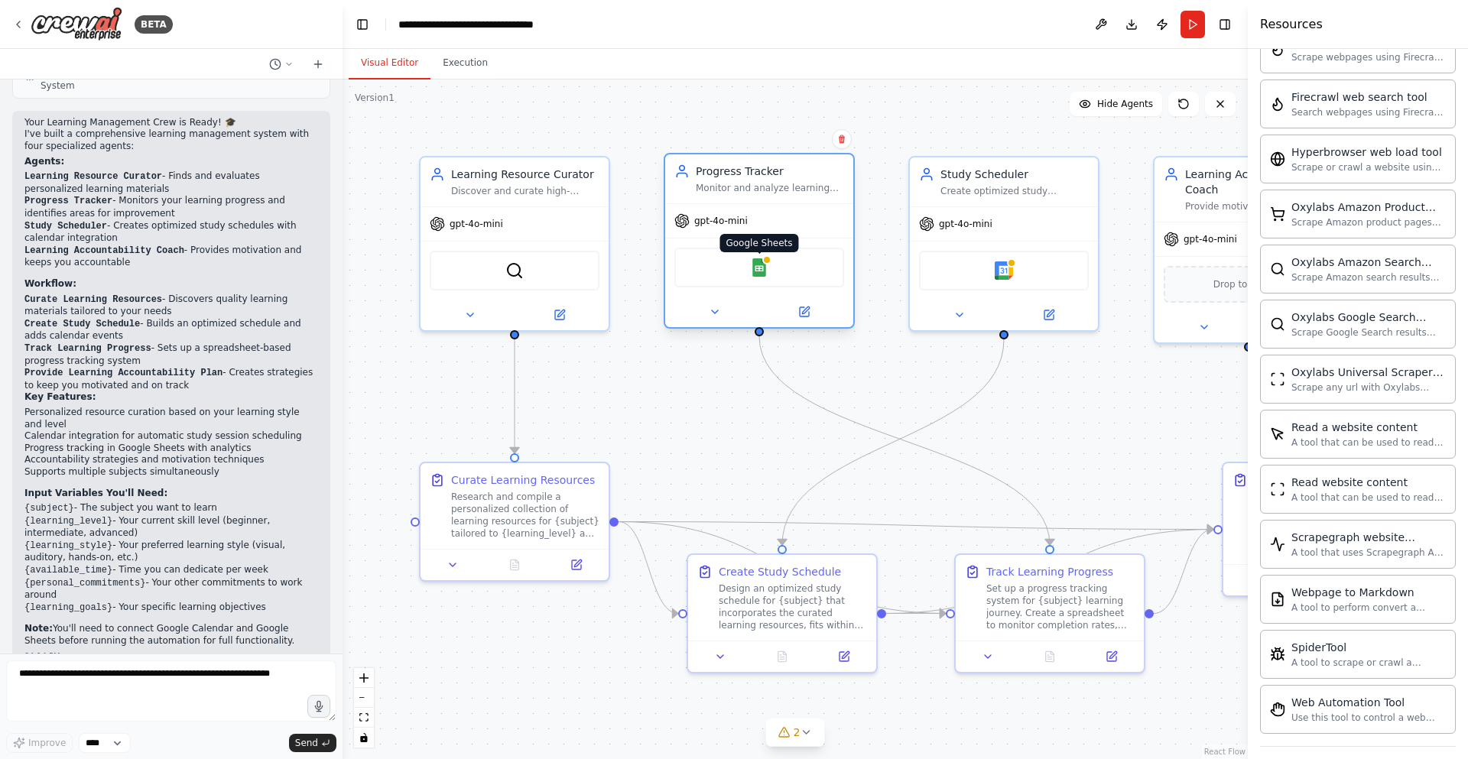
click at [755, 264] on img at bounding box center [759, 267] width 18 height 18
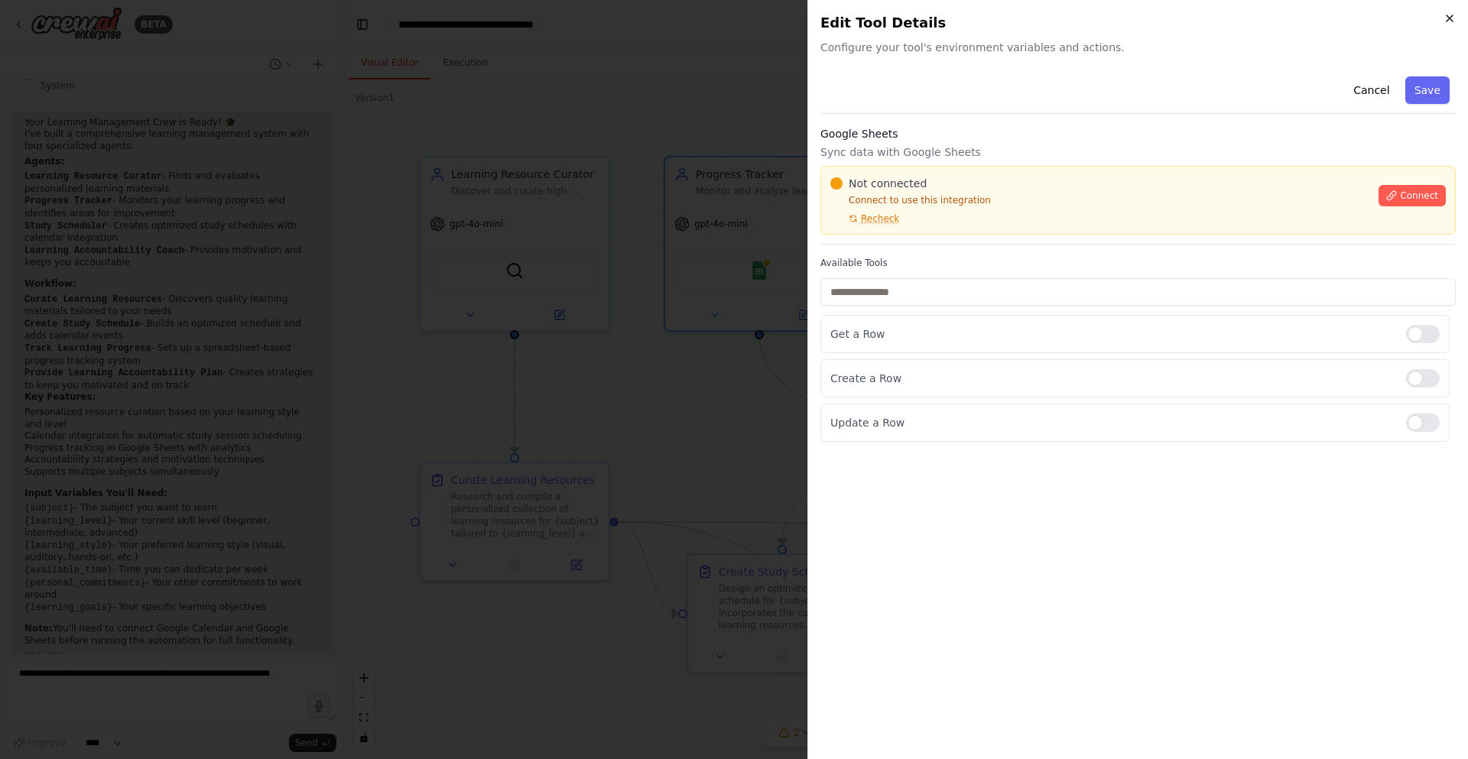
click at [1452, 18] on icon "button" at bounding box center [1450, 18] width 12 height 12
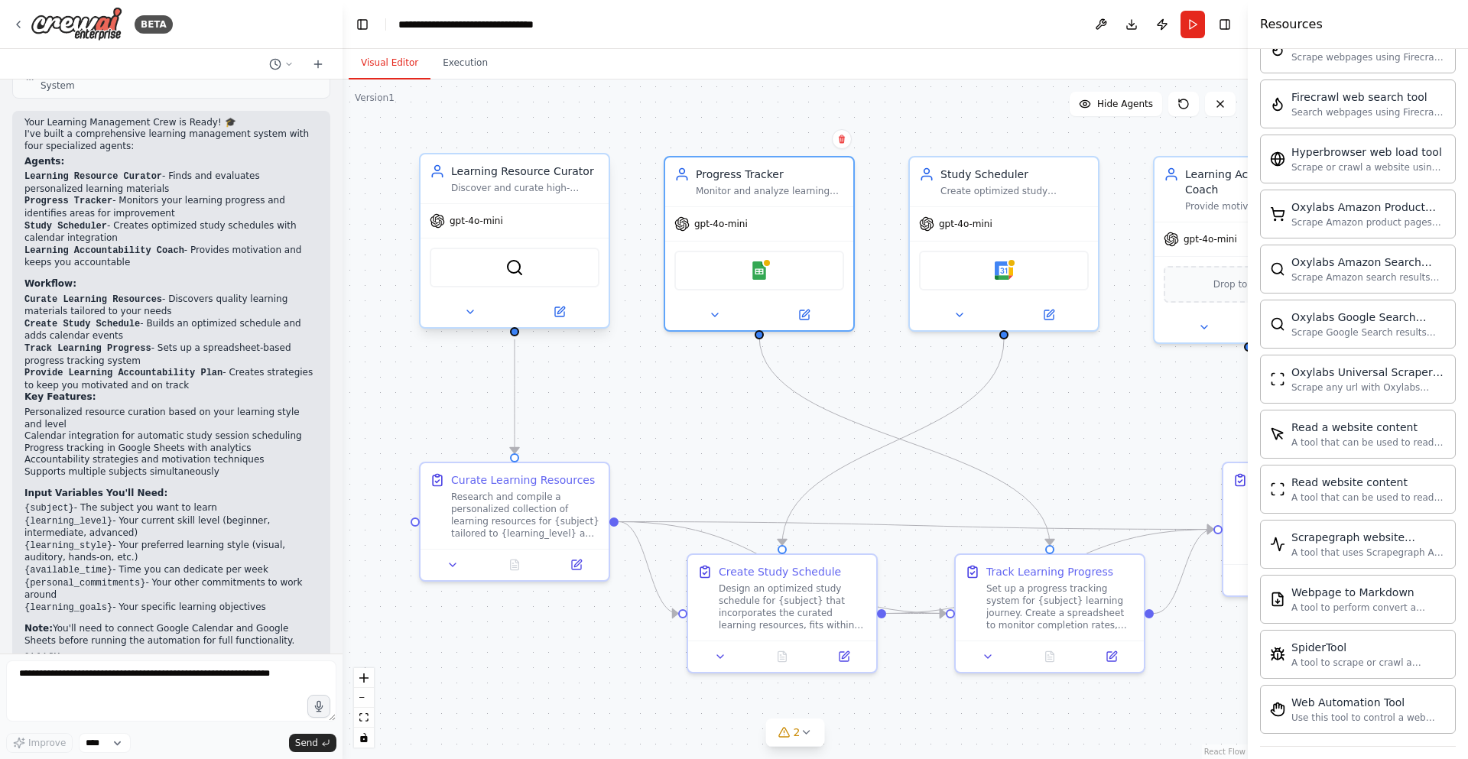
click at [528, 262] on div "SerperDevTool" at bounding box center [515, 268] width 170 height 40
click at [517, 268] on img at bounding box center [514, 267] width 18 height 18
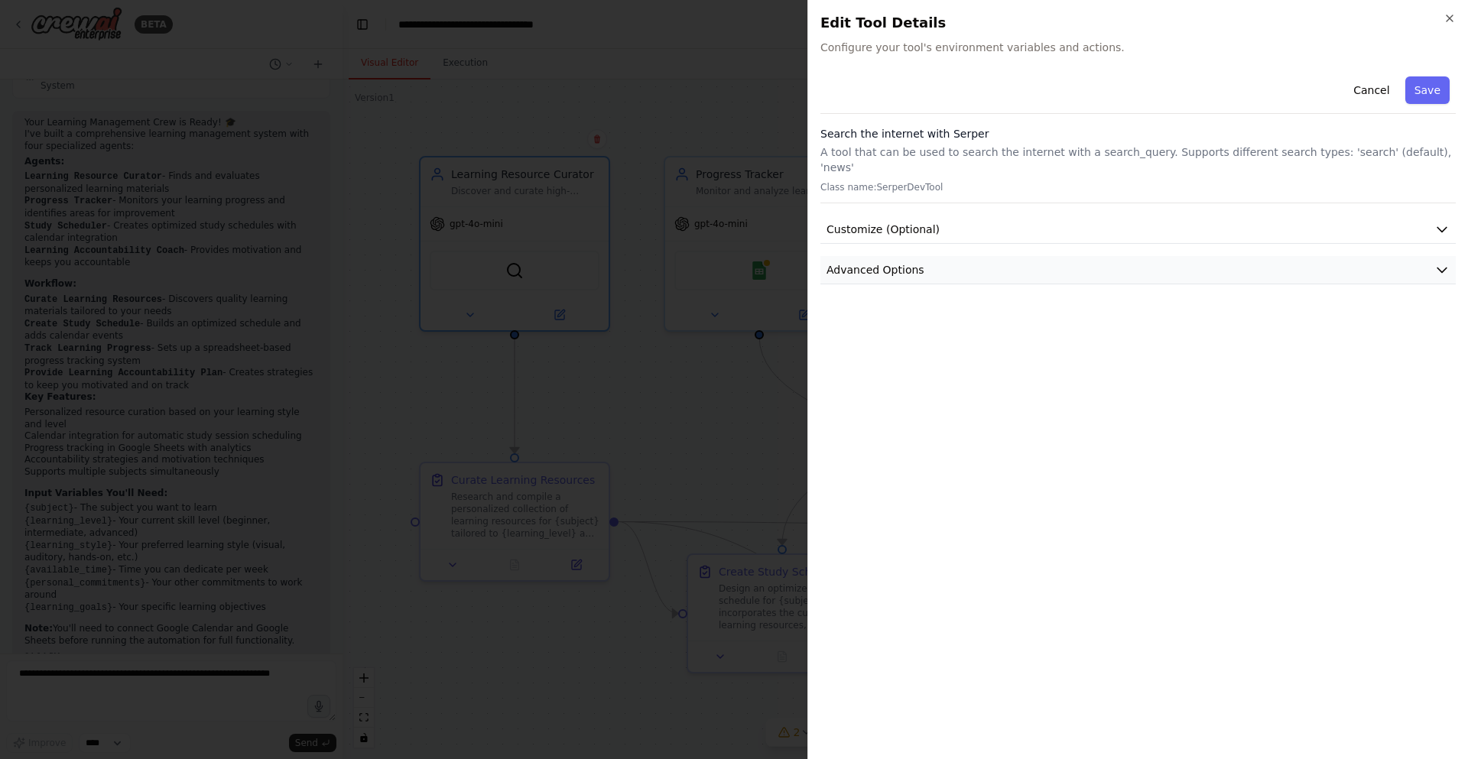
click at [882, 262] on span "Advanced Options" at bounding box center [876, 269] width 98 height 15
click at [894, 216] on button "Customize (Optional)" at bounding box center [1137, 230] width 635 height 28
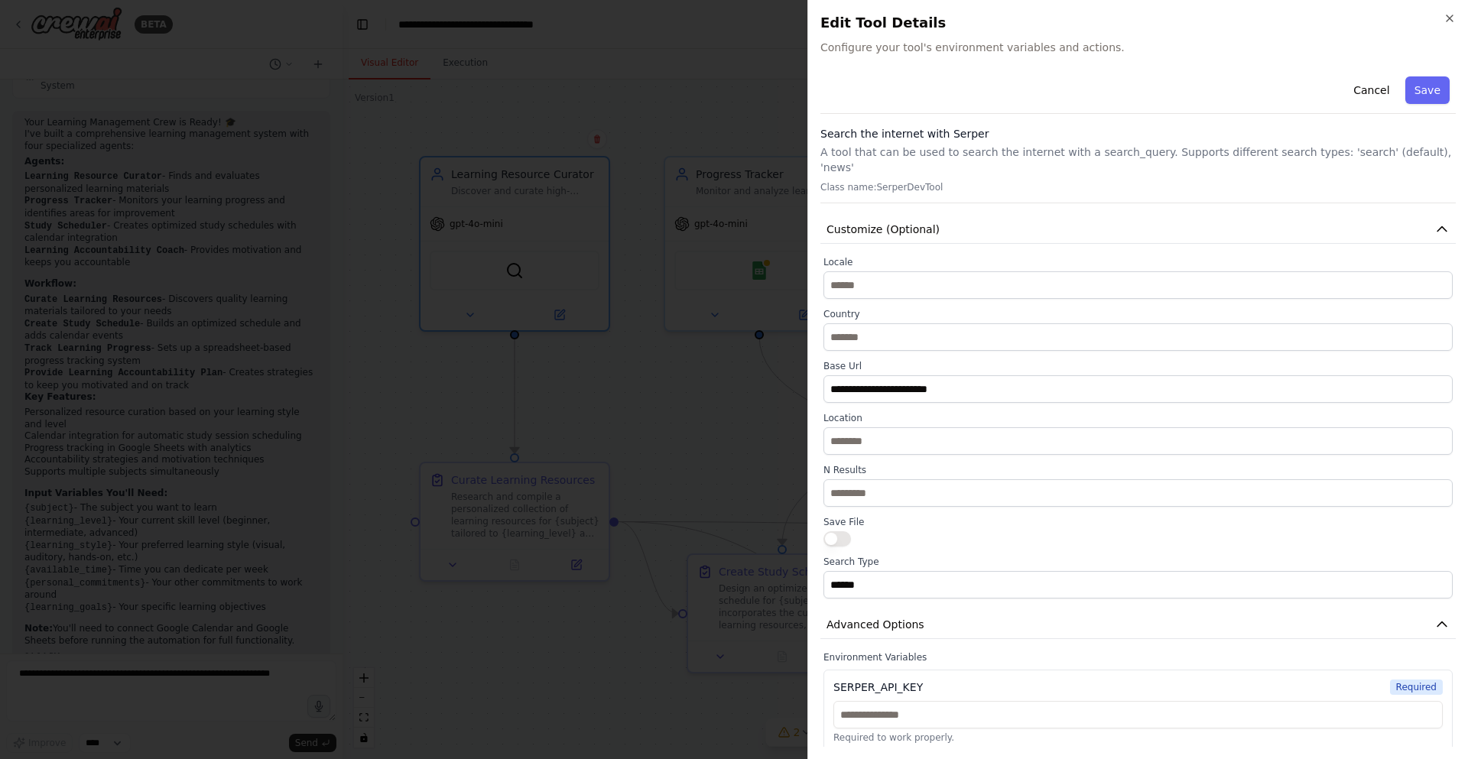
click at [661, 425] on div at bounding box center [734, 379] width 1468 height 759
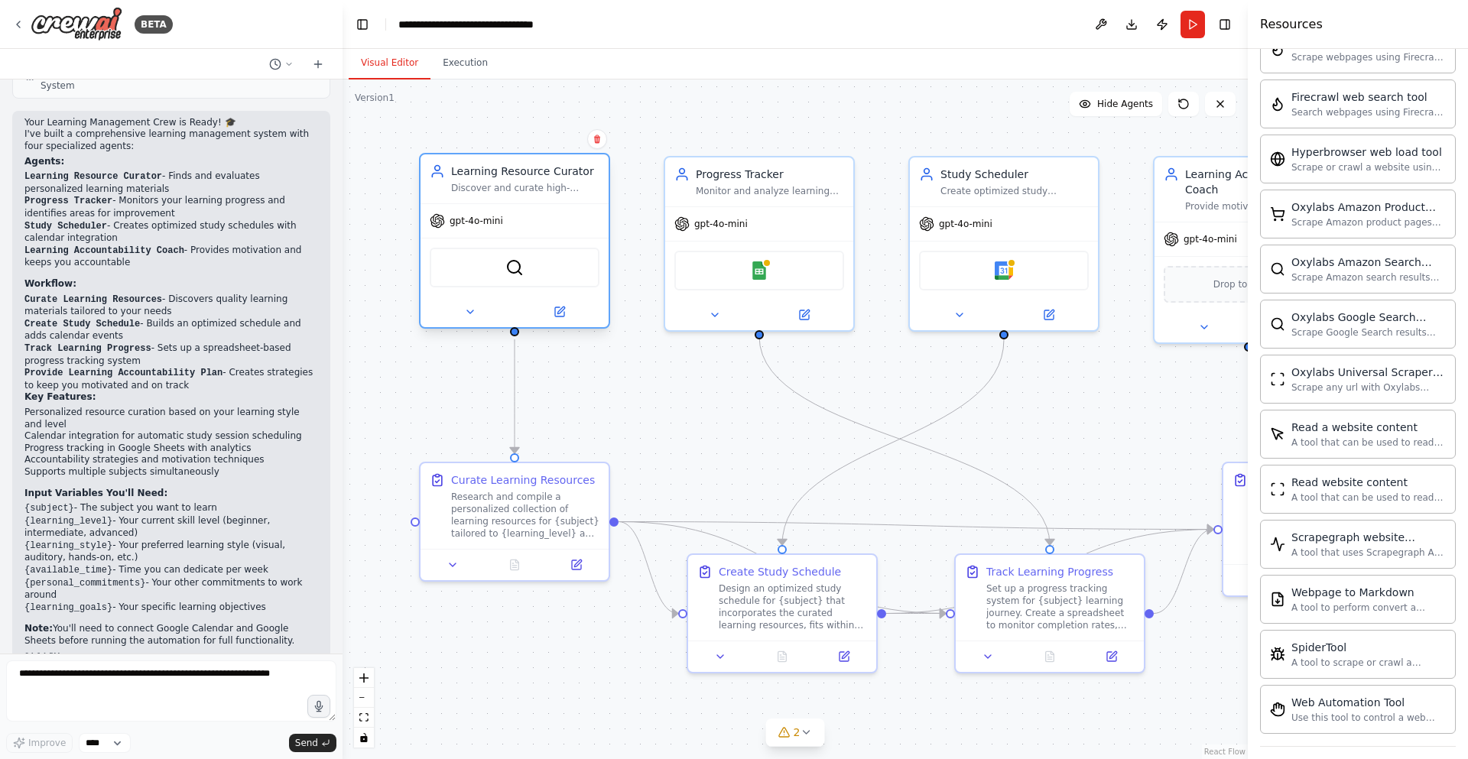
click at [517, 224] on div "gpt-4o-mini" at bounding box center [515, 221] width 188 height 34
click at [562, 315] on icon at bounding box center [559, 311] width 9 height 9
click at [559, 310] on icon at bounding box center [560, 310] width 7 height 7
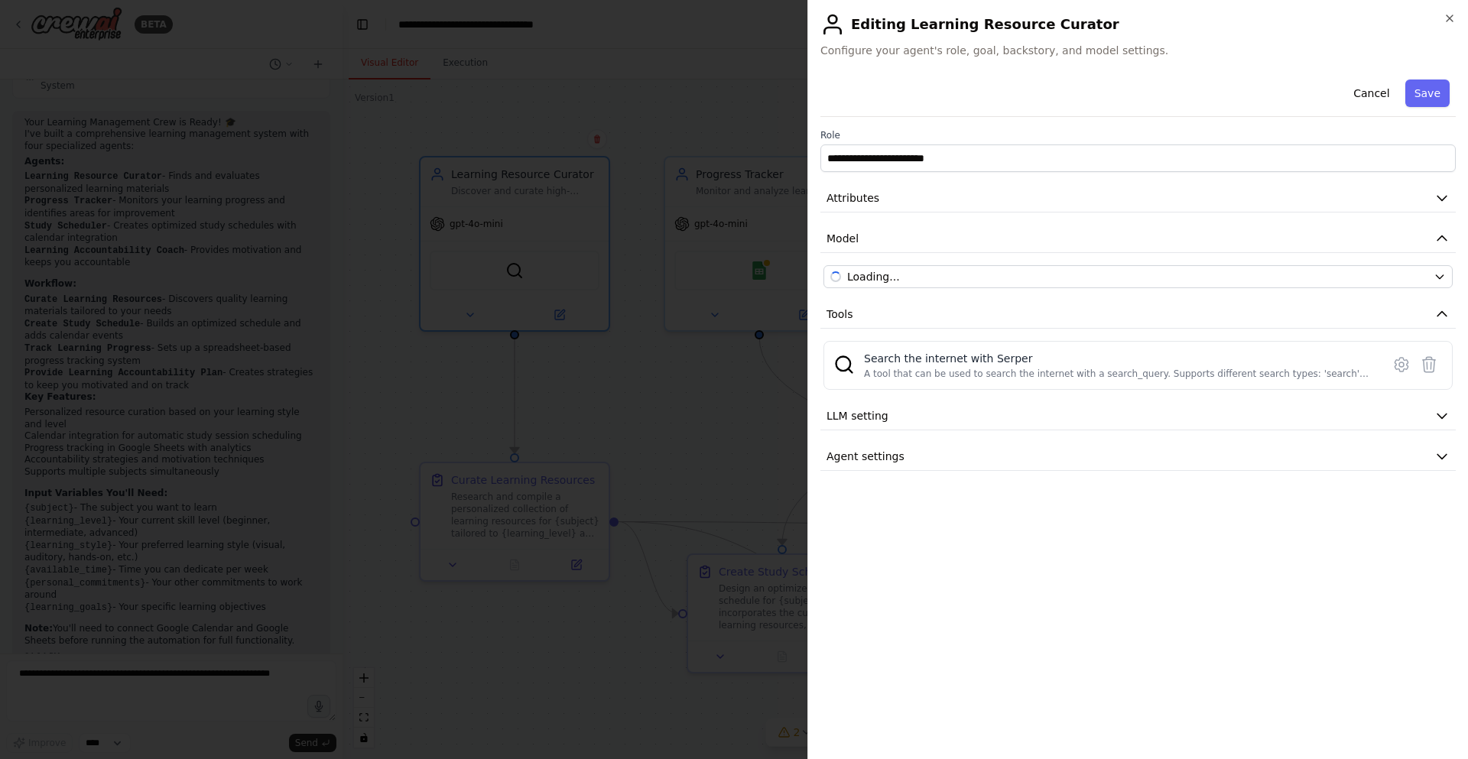
click at [559, 310] on div at bounding box center [734, 379] width 1468 height 759
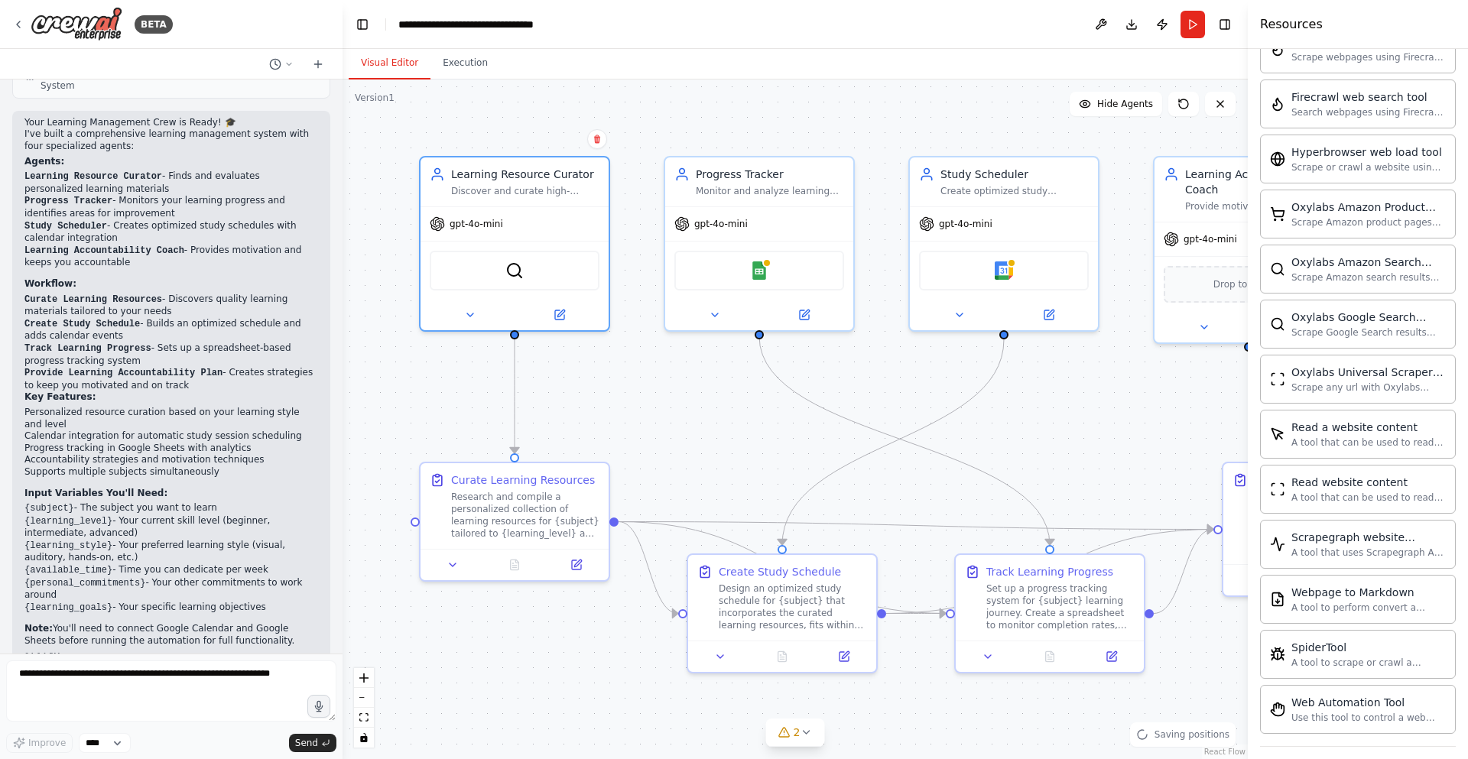
click at [559, 310] on icon at bounding box center [559, 314] width 9 height 9
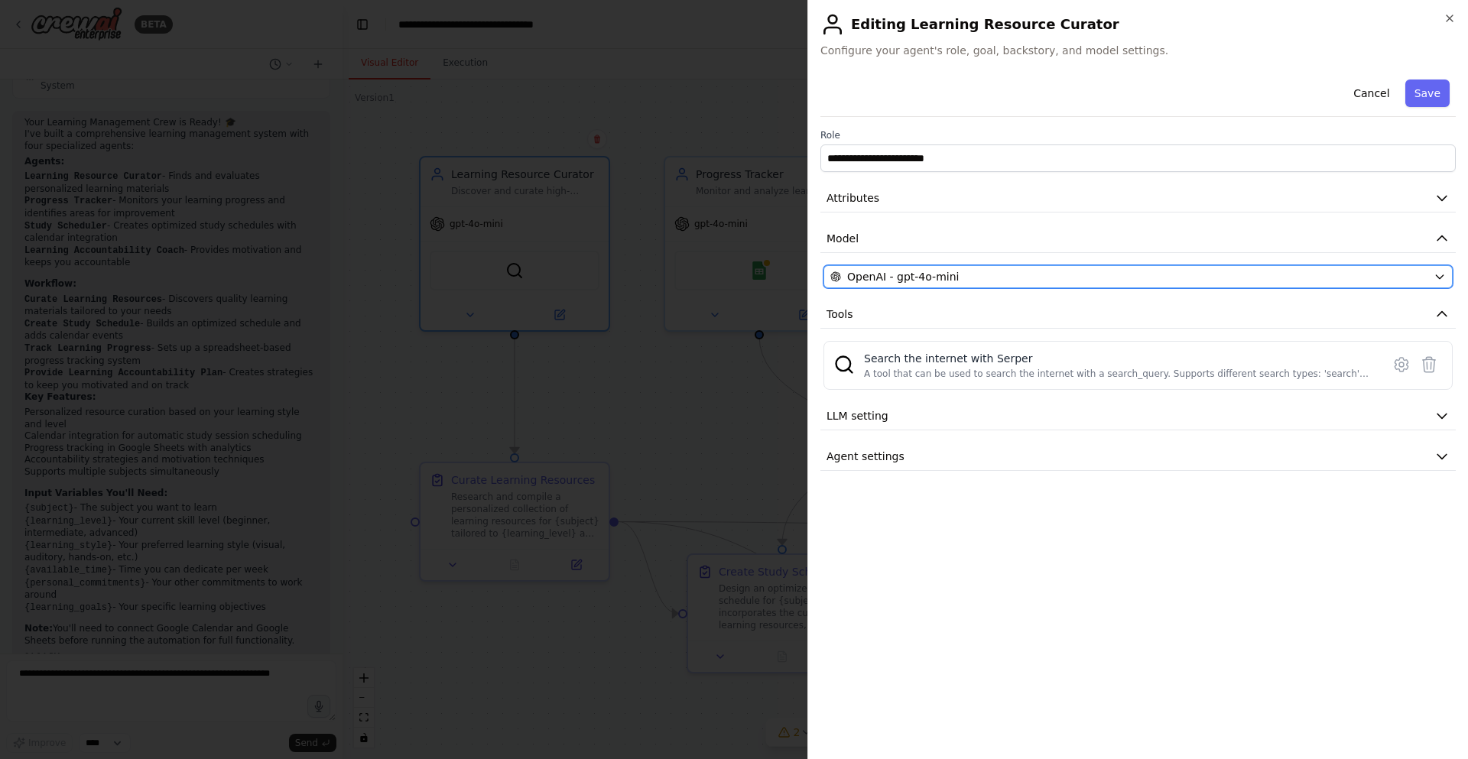
click at [986, 273] on div "OpenAI - gpt-4o-mini" at bounding box center [1128, 276] width 597 height 15
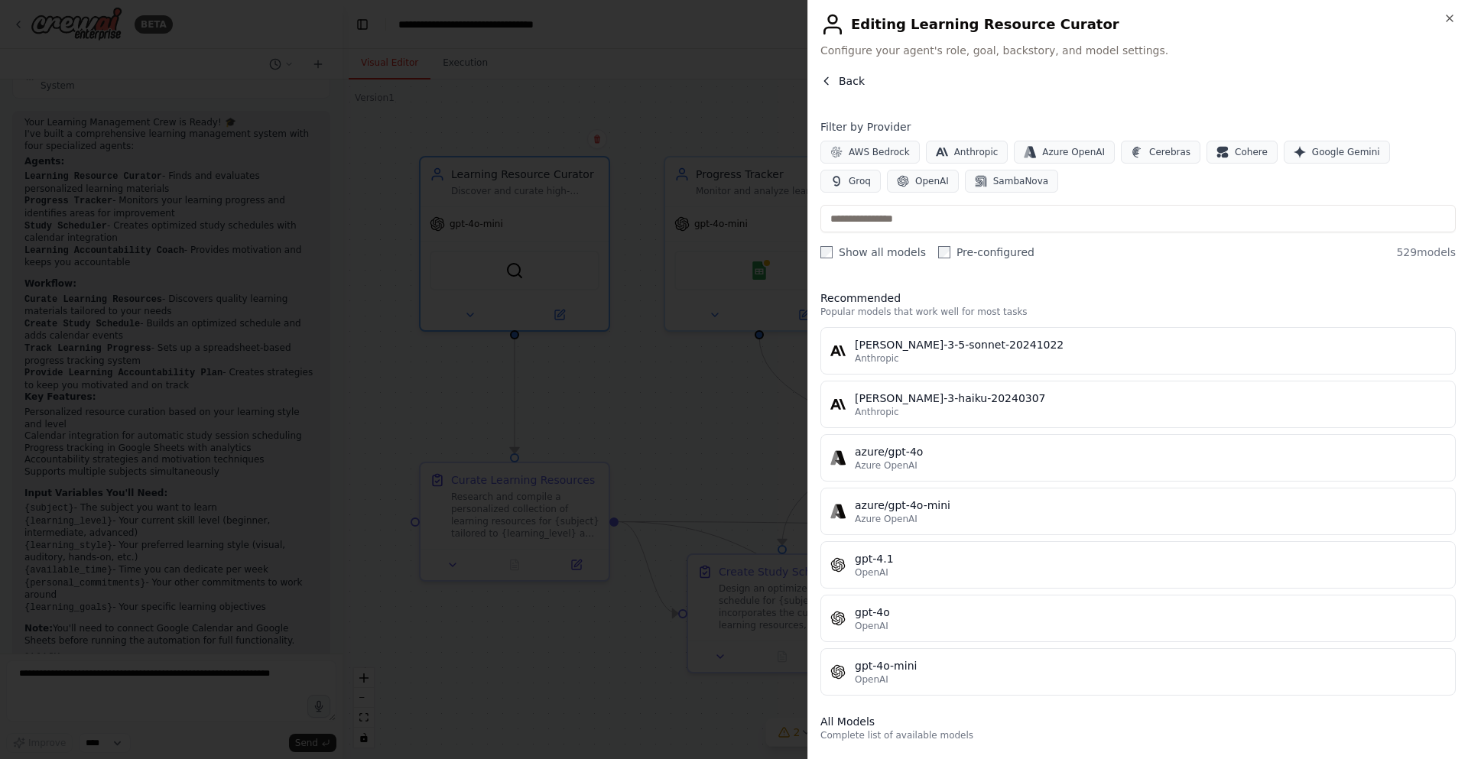
click at [831, 83] on icon "button" at bounding box center [826, 81] width 12 height 12
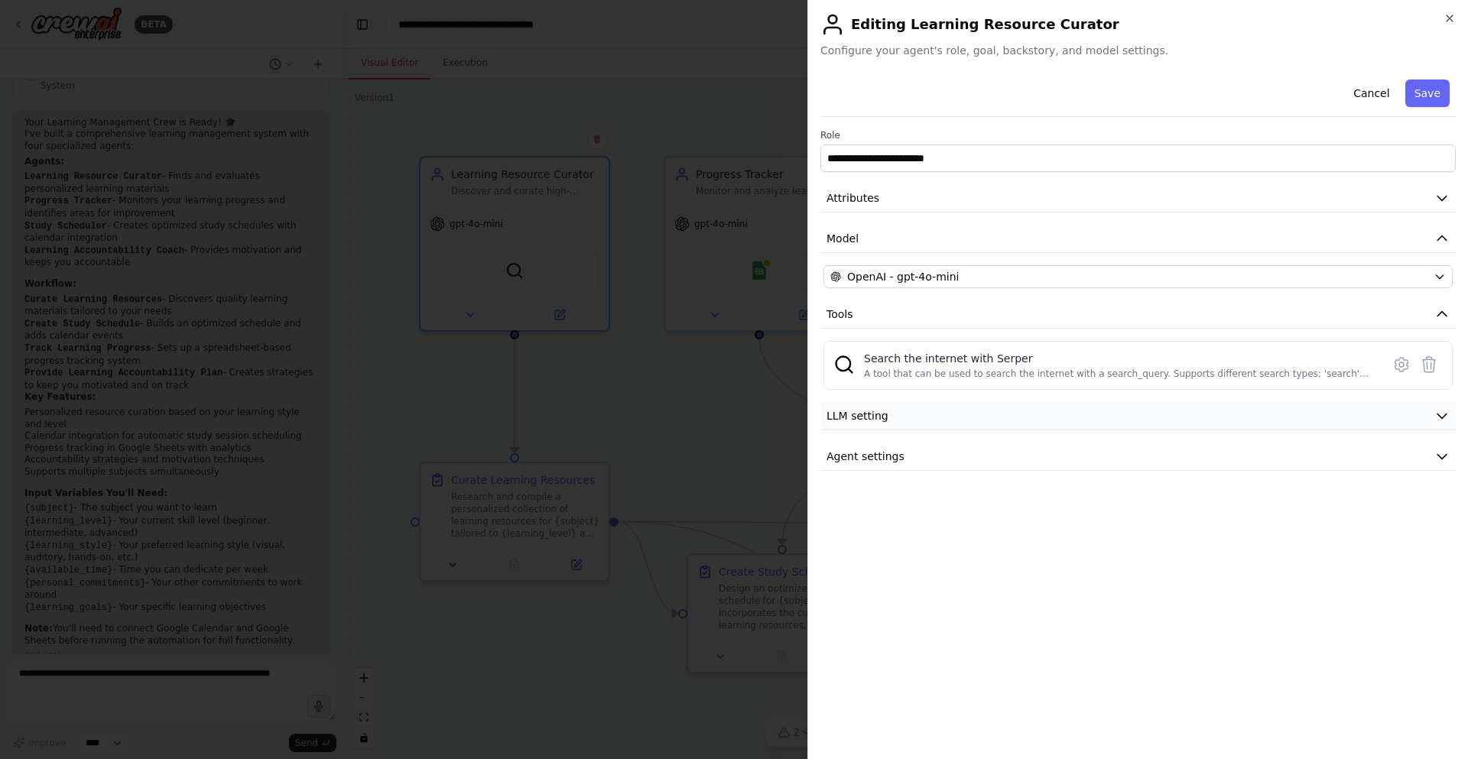
click at [869, 405] on button "LLM setting" at bounding box center [1137, 416] width 635 height 28
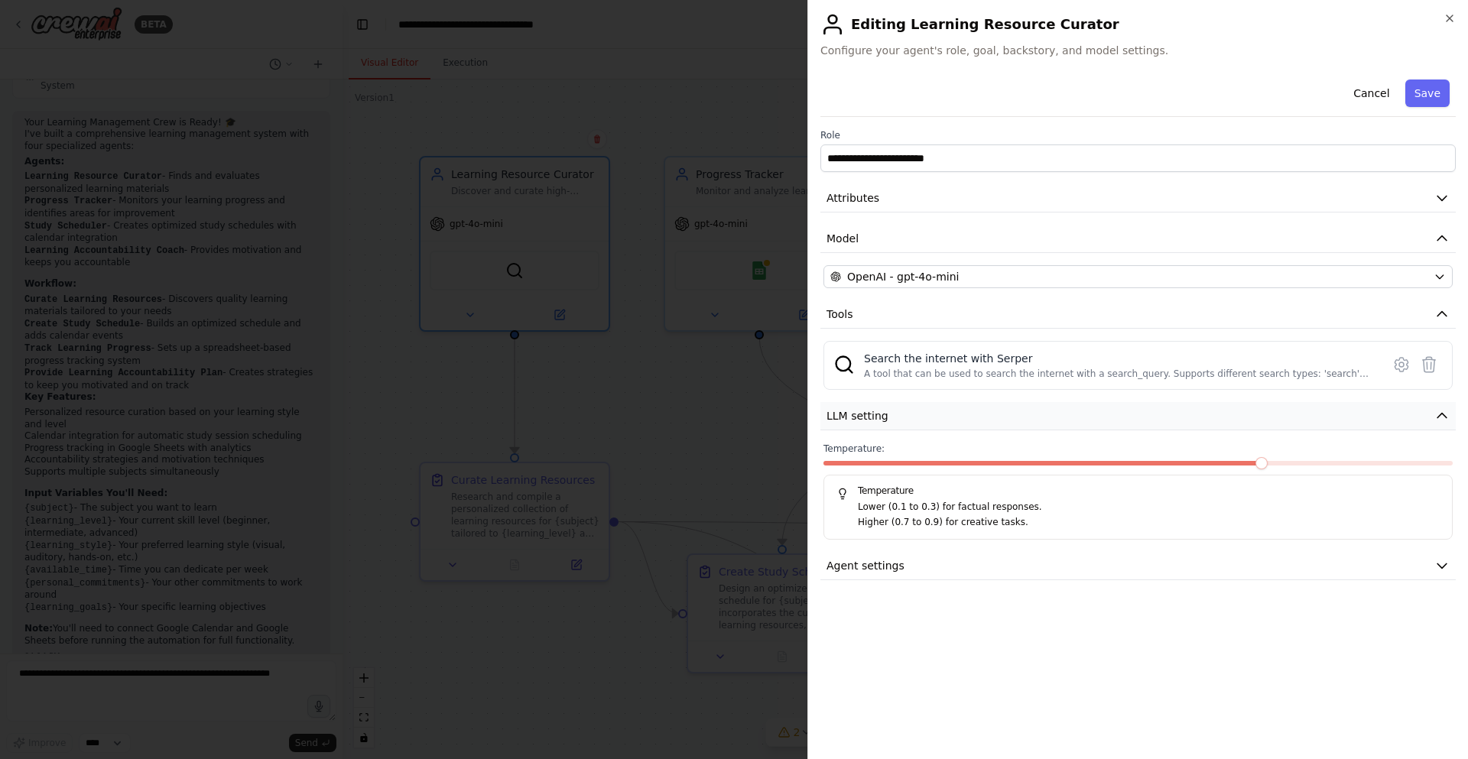
click at [870, 406] on button "LLM setting" at bounding box center [1137, 416] width 635 height 28
click at [862, 462] on span "Agent settings" at bounding box center [866, 456] width 78 height 15
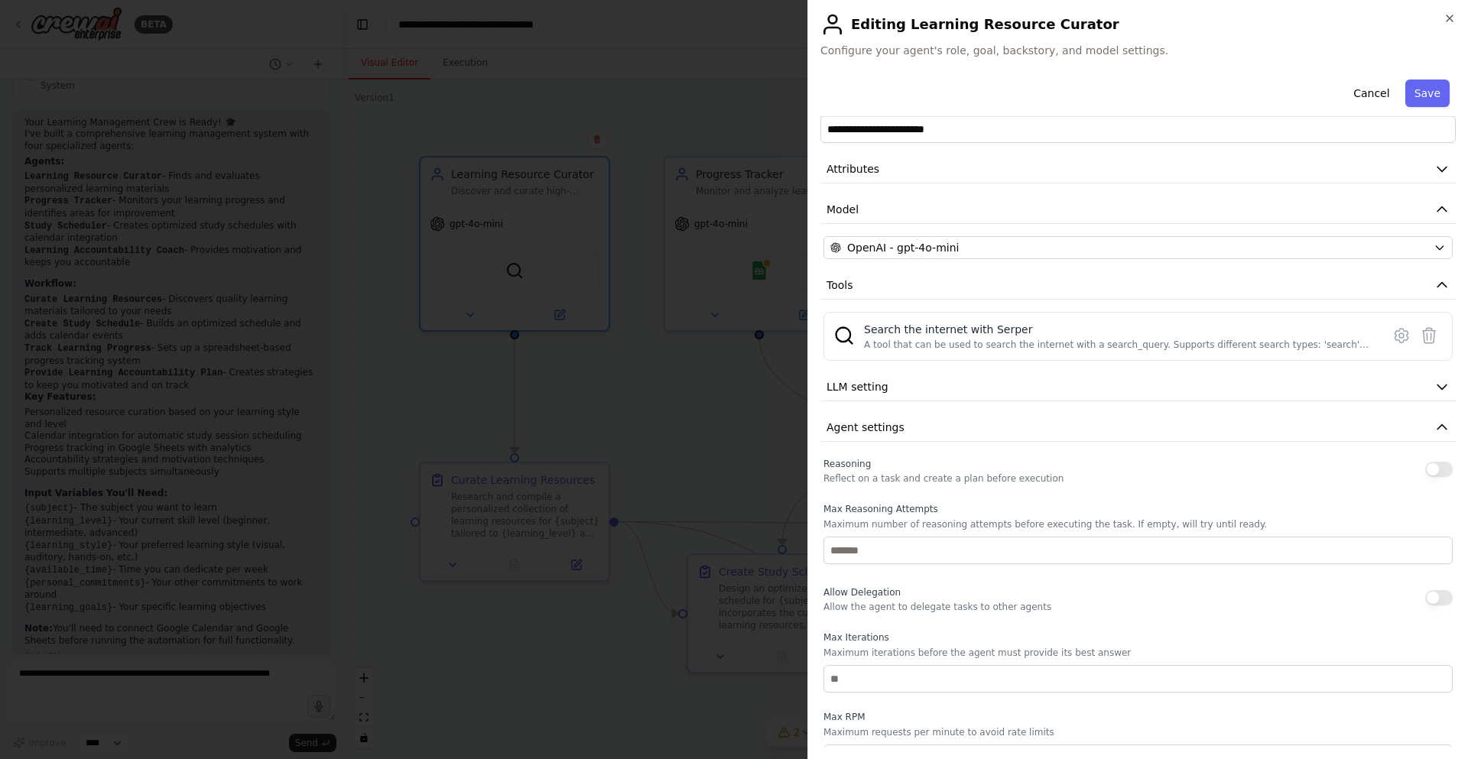
scroll to position [0, 0]
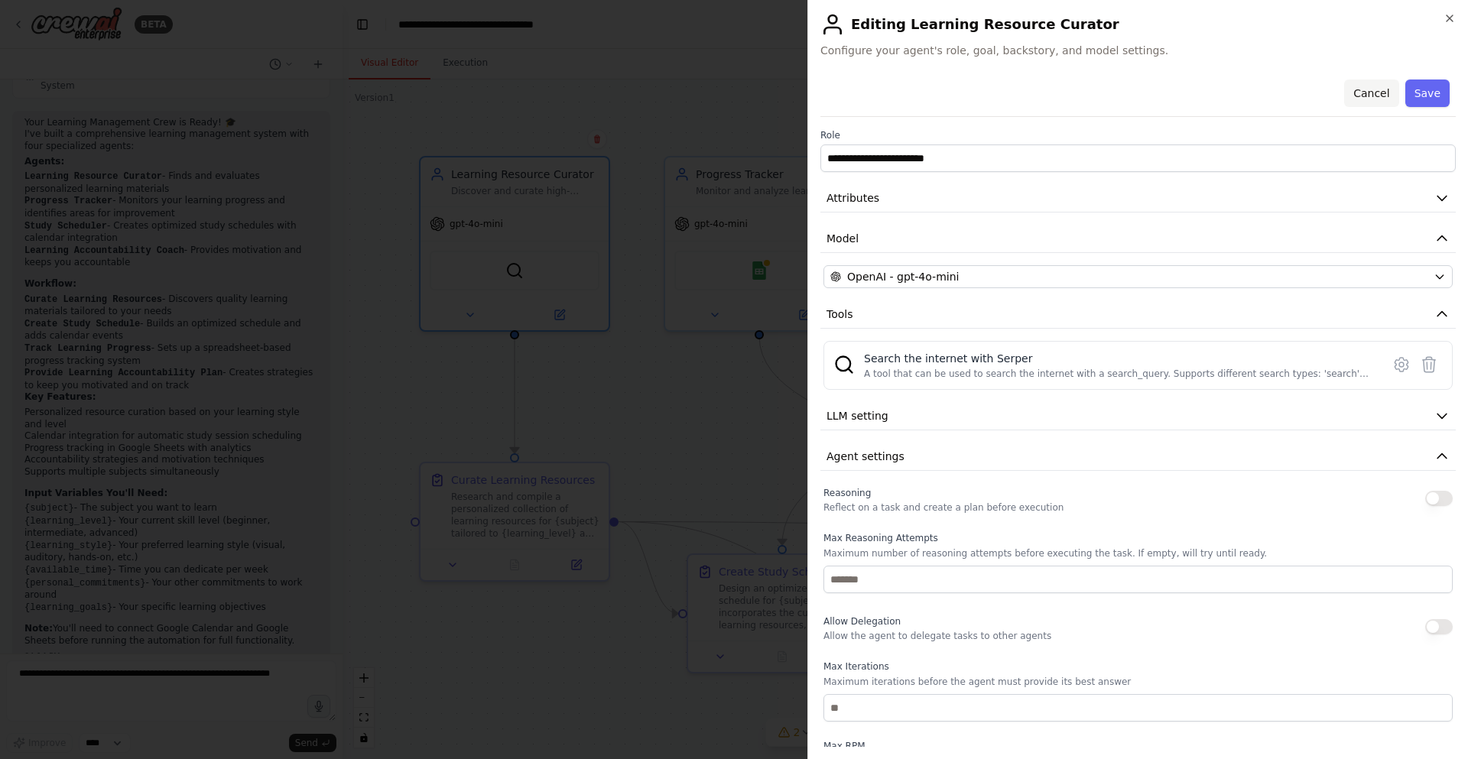
click at [1363, 86] on button "Cancel" at bounding box center [1371, 94] width 54 height 28
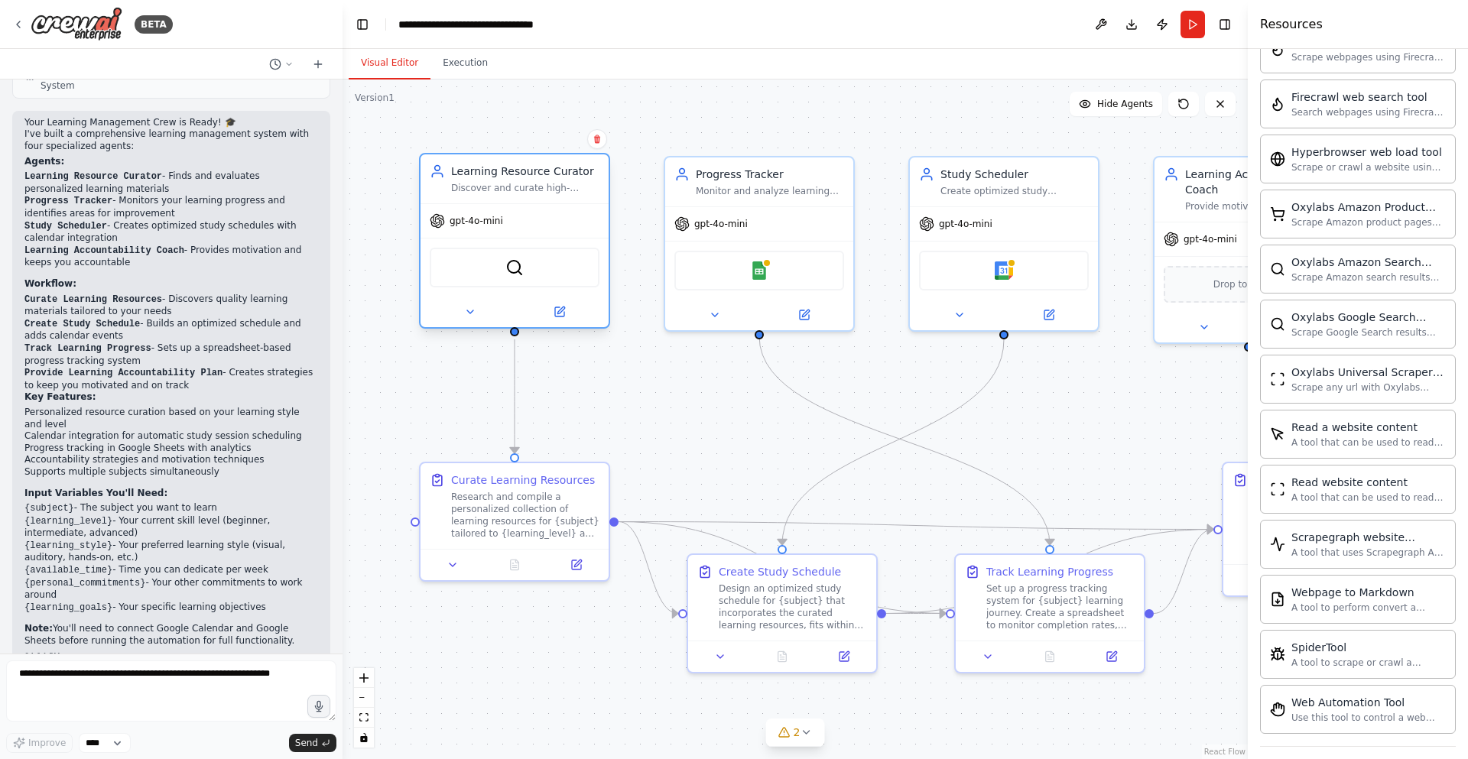
click at [477, 223] on span "gpt-4o-mini" at bounding box center [477, 221] width 54 height 12
click at [741, 223] on span "gpt-4o-mini" at bounding box center [721, 221] width 54 height 12
click at [729, 221] on span "gpt-4o-mini" at bounding box center [721, 221] width 54 height 12
click at [803, 317] on icon at bounding box center [804, 312] width 12 height 12
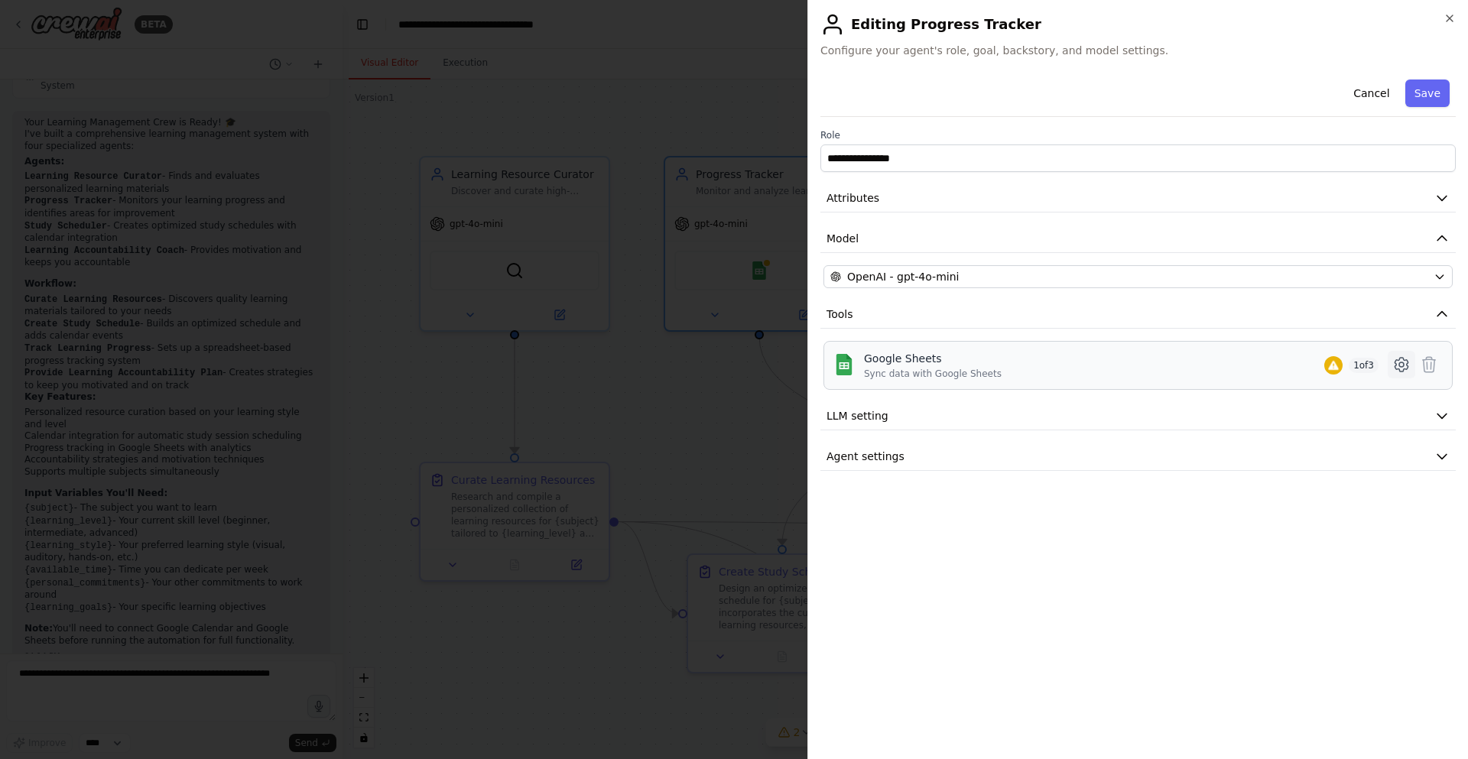
click at [1406, 367] on icon at bounding box center [1401, 365] width 18 height 18
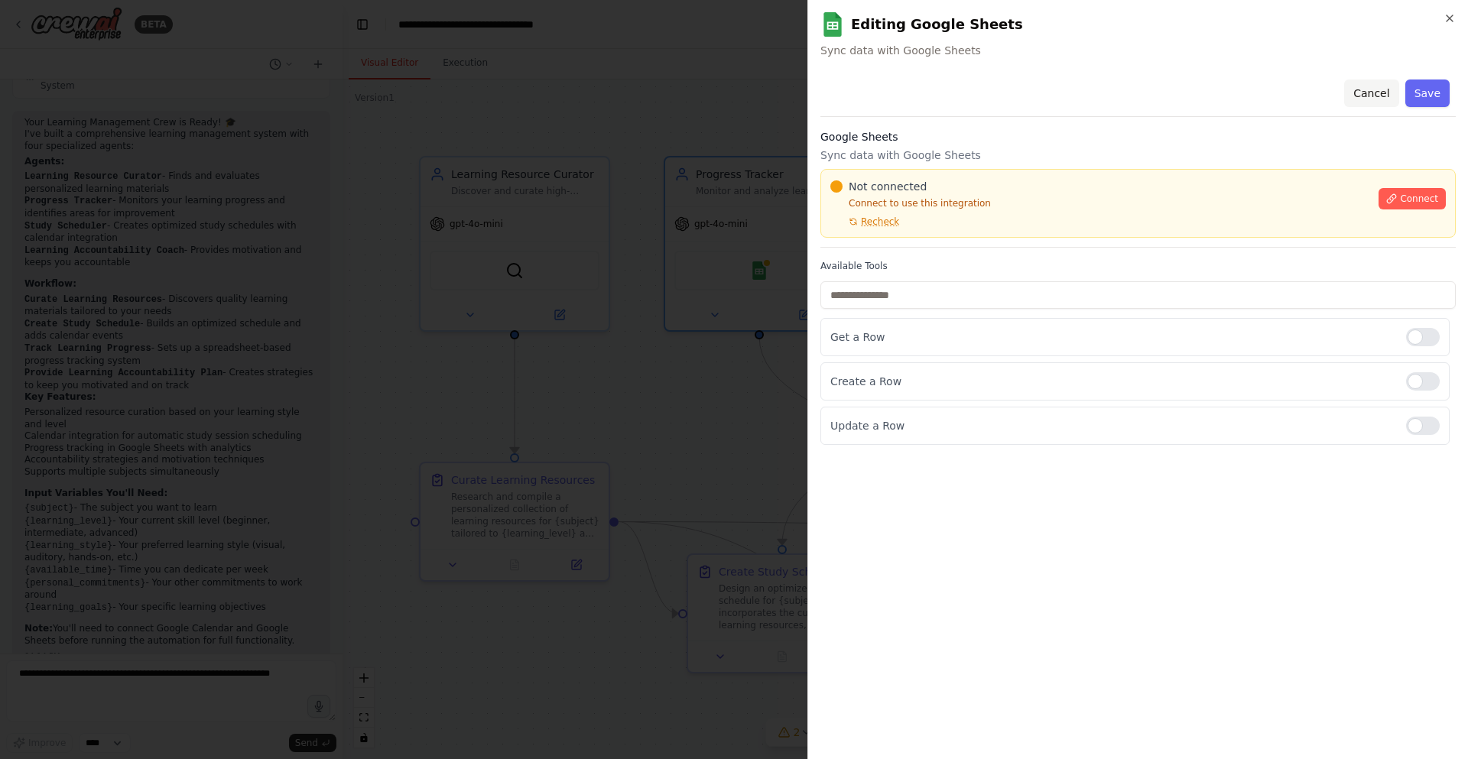
click at [1364, 92] on button "Cancel" at bounding box center [1371, 94] width 54 height 28
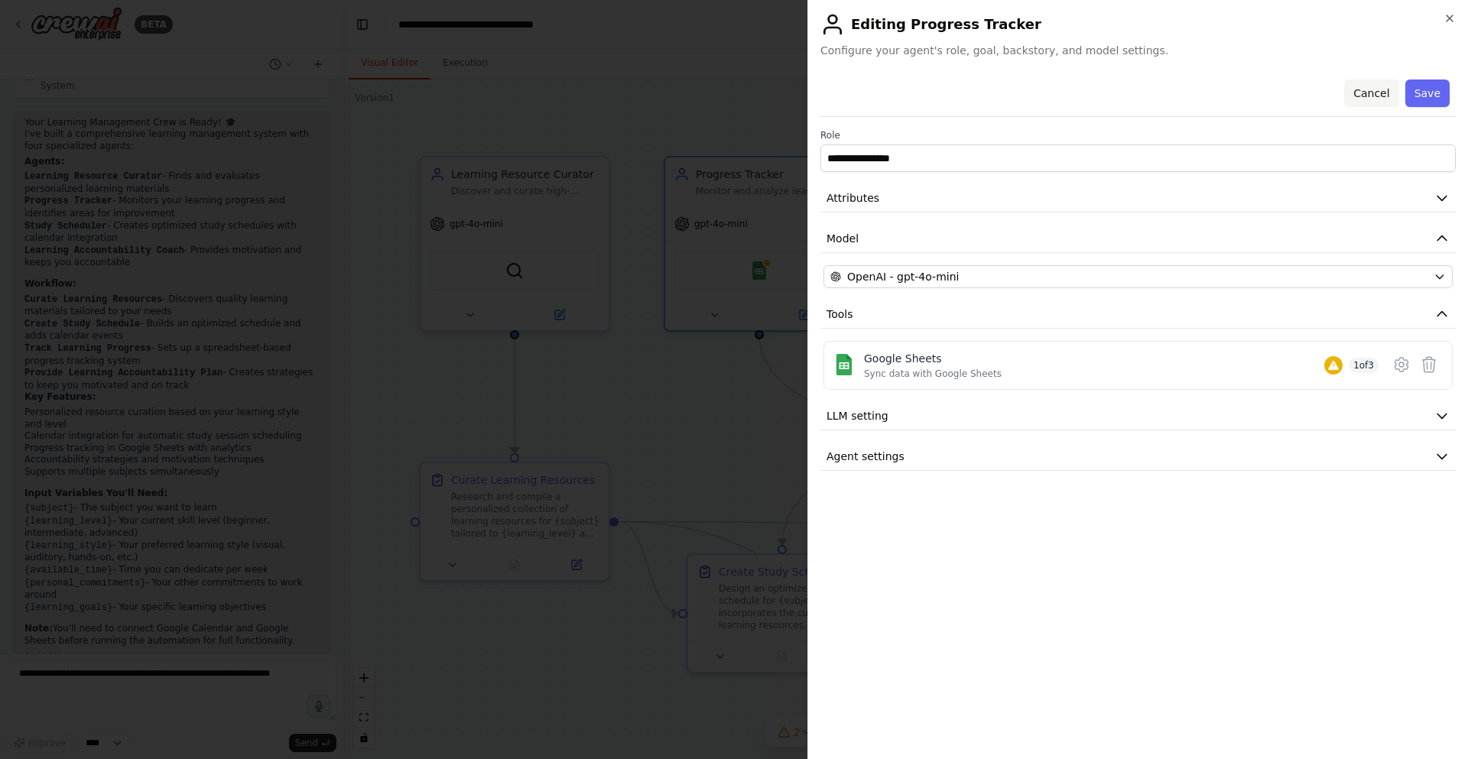
click at [1369, 97] on button "Cancel" at bounding box center [1371, 94] width 54 height 28
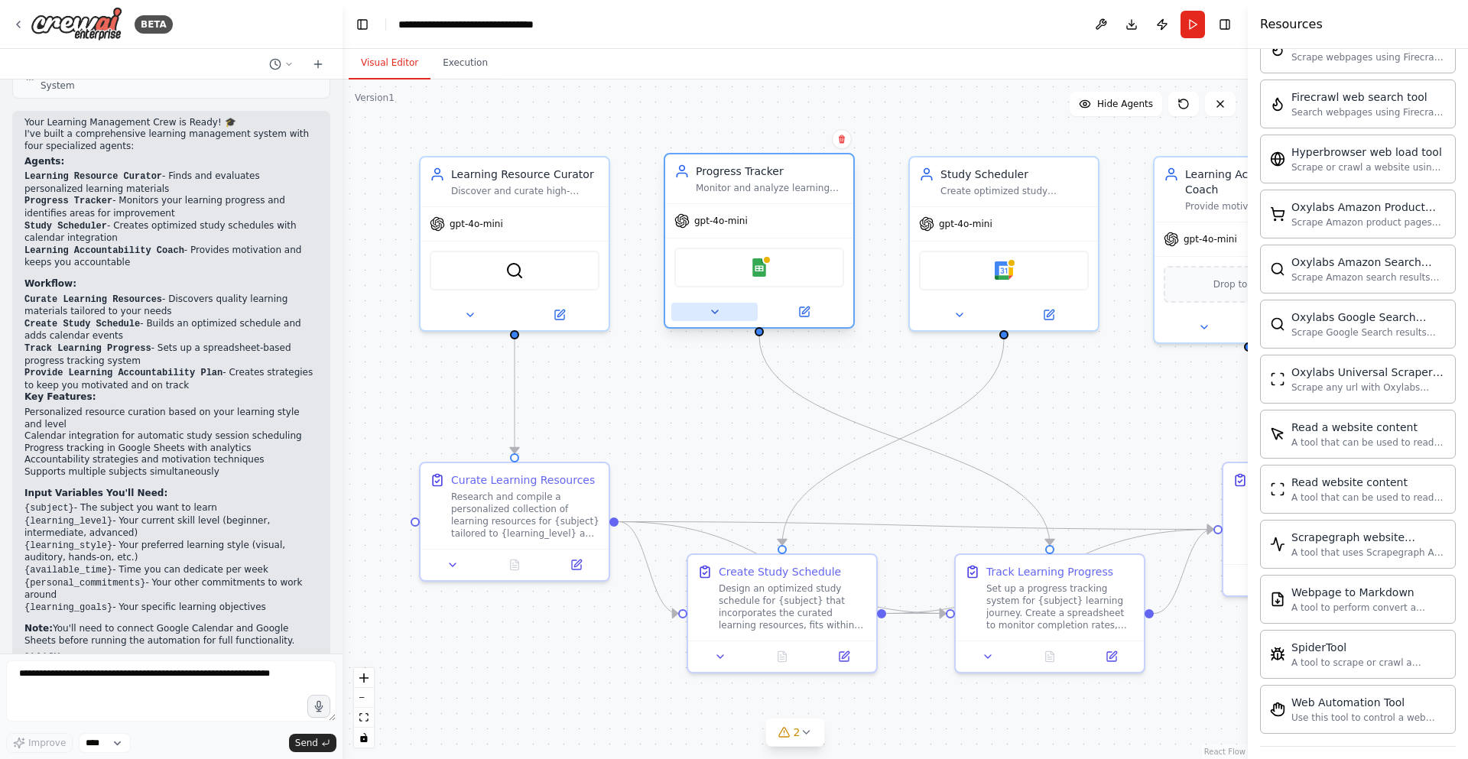
click at [724, 314] on button at bounding box center [714, 312] width 86 height 18
click at [804, 307] on icon at bounding box center [804, 312] width 12 height 12
click at [1129, 26] on button "Download" at bounding box center [1131, 25] width 24 height 28
click at [921, 34] on header "**********" at bounding box center [795, 24] width 905 height 49
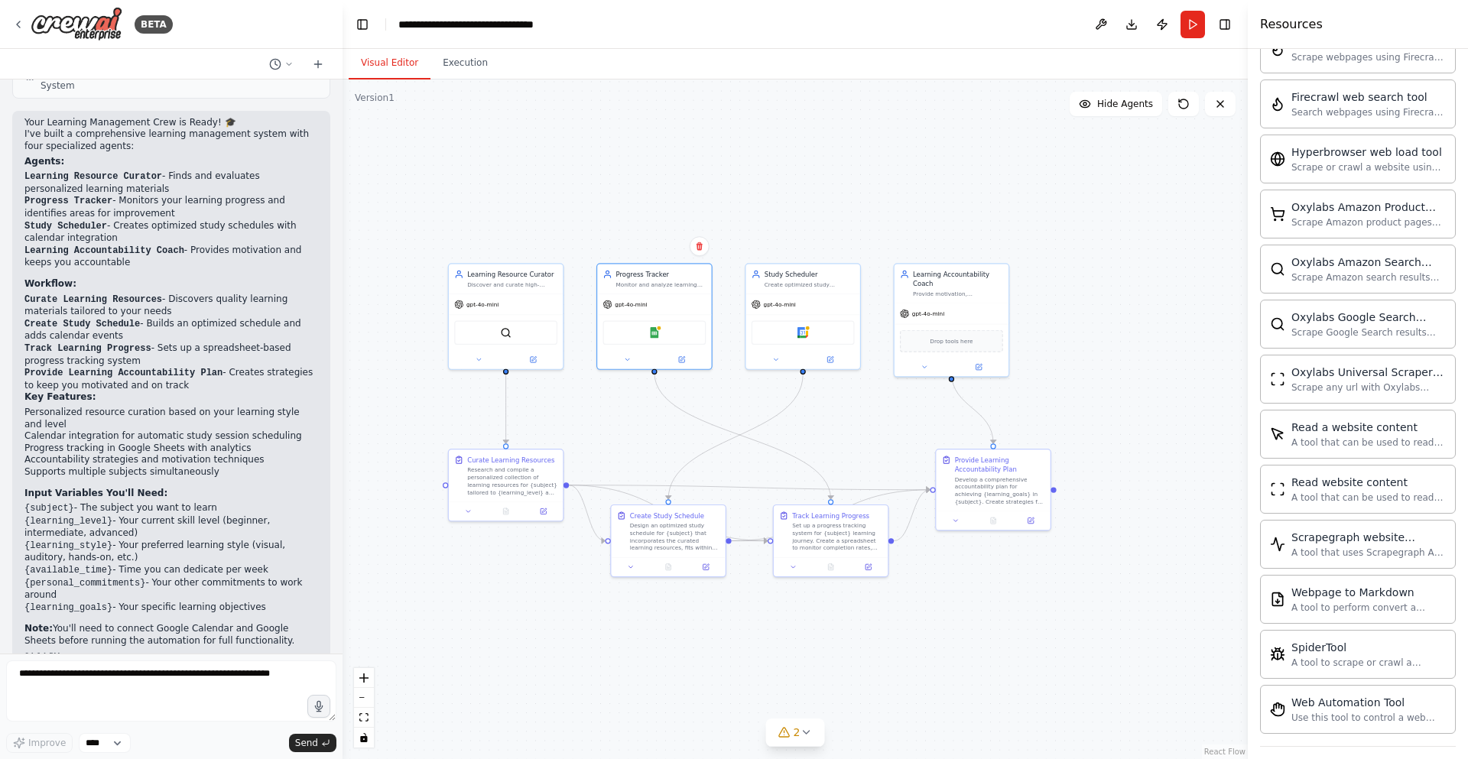
drag, startPoint x: 465, startPoint y: 130, endPoint x: 502, endPoint y: 209, distance: 87.2
click at [502, 209] on div ".deletable-edge-delete-btn { width: 20px; height: 20px; border: 0px solid #ffff…" at bounding box center [795, 420] width 905 height 680
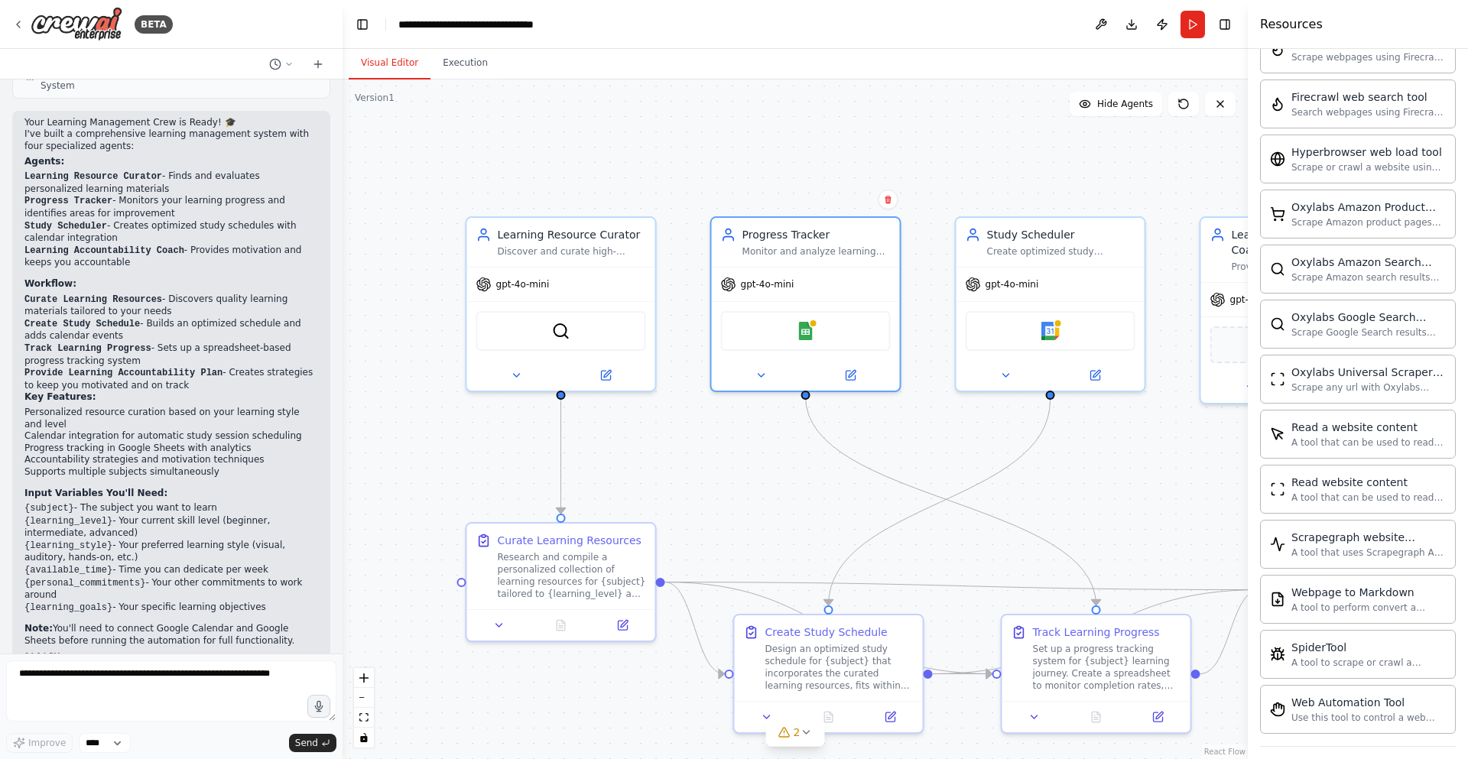
drag, startPoint x: 526, startPoint y: 482, endPoint x: 692, endPoint y: 440, distance: 171.4
click at [695, 444] on div ".deletable-edge-delete-btn { width: 20px; height: 20px; border: 0px solid #ffff…" at bounding box center [795, 420] width 905 height 680
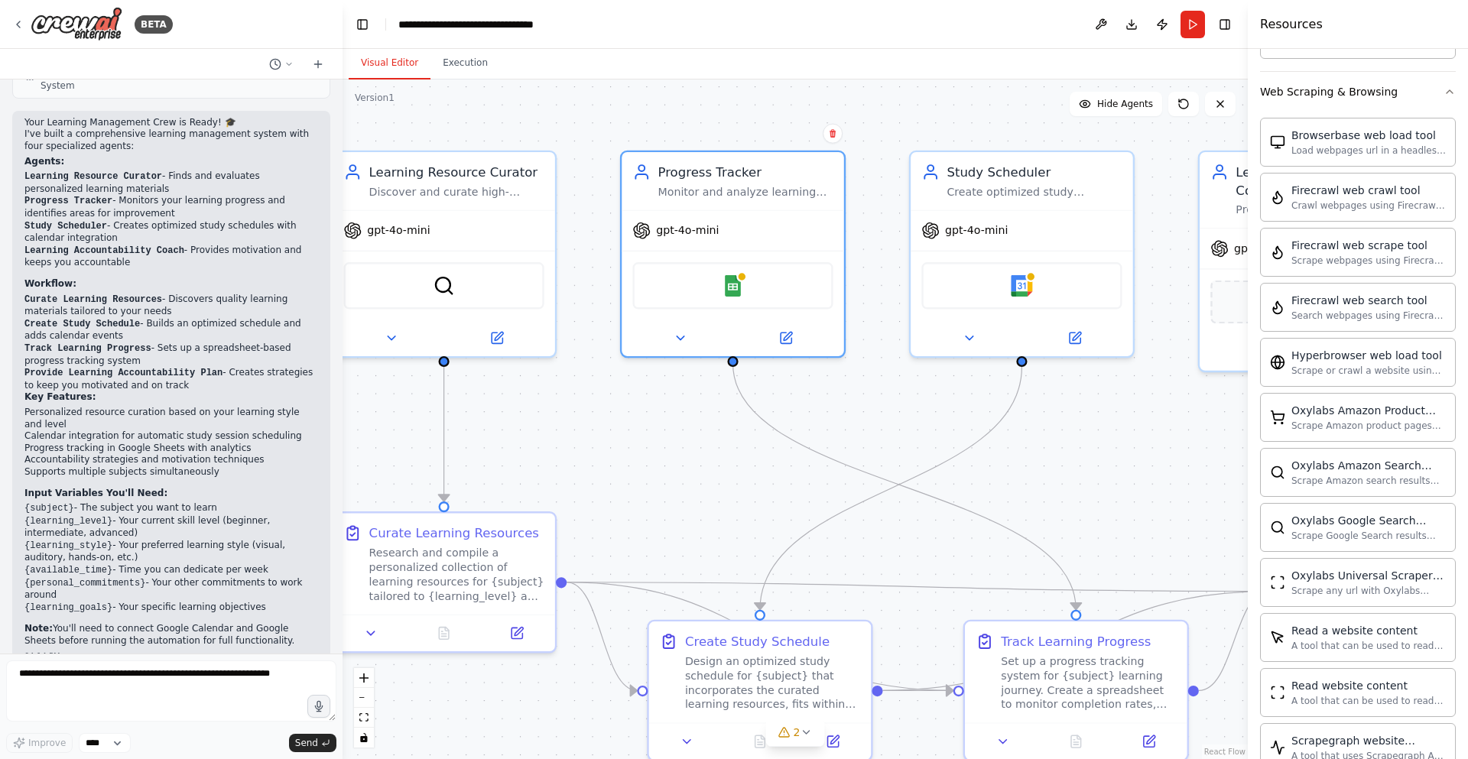
scroll to position [2115, 0]
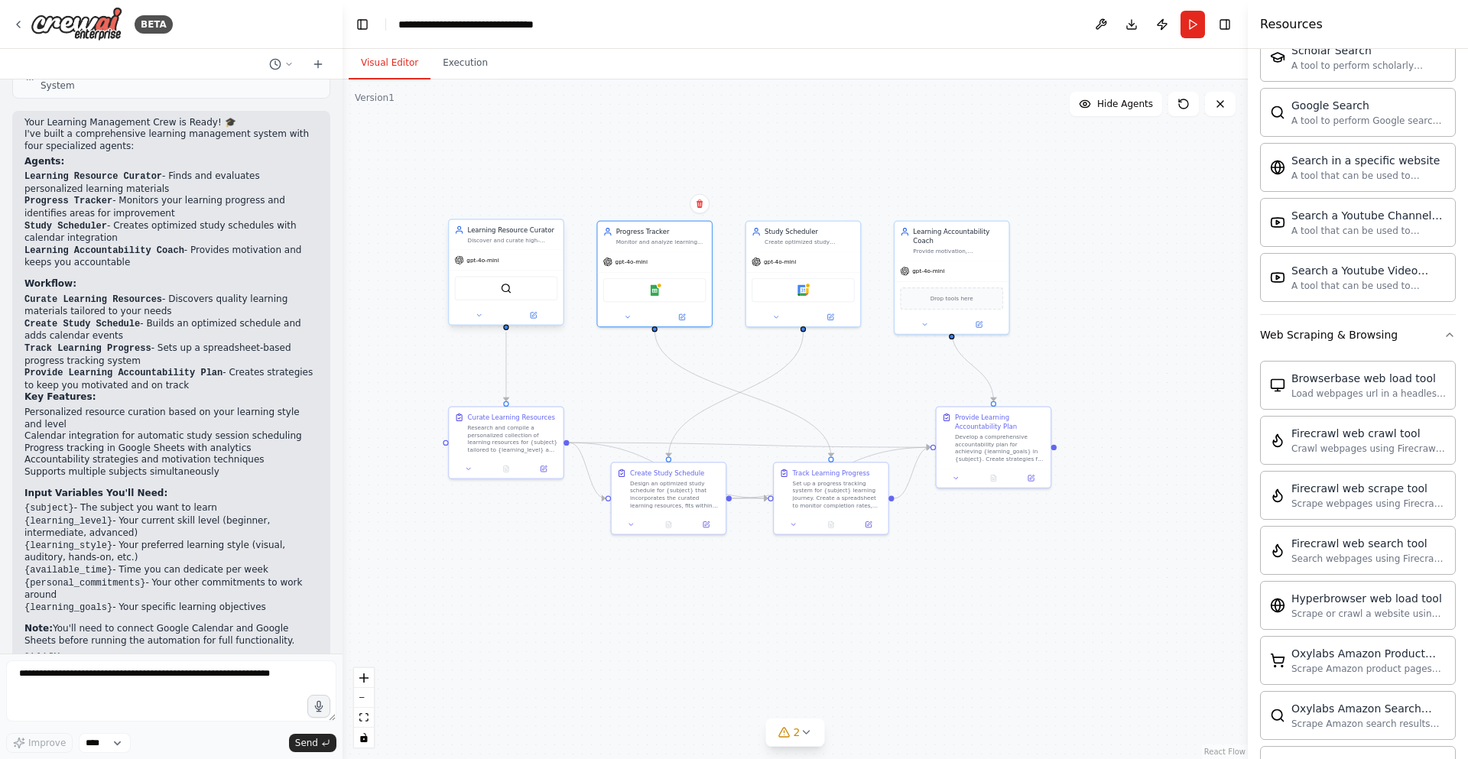
click at [525, 244] on div "Learning Resource Curator Discover and curate high-quality, personalized learni…" at bounding box center [506, 234] width 114 height 30
click at [655, 287] on img at bounding box center [654, 288] width 11 height 11
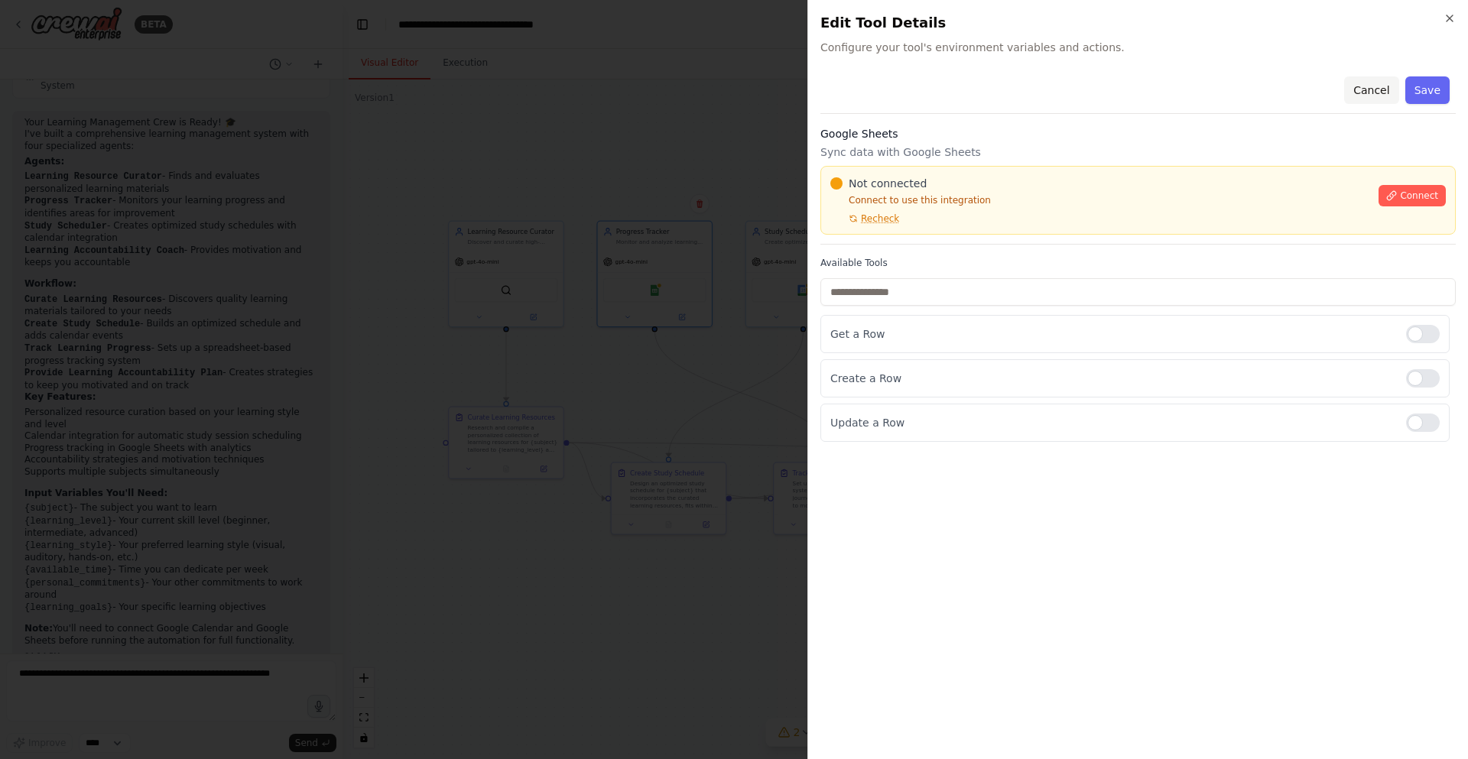
click at [1378, 96] on button "Cancel" at bounding box center [1371, 90] width 54 height 28
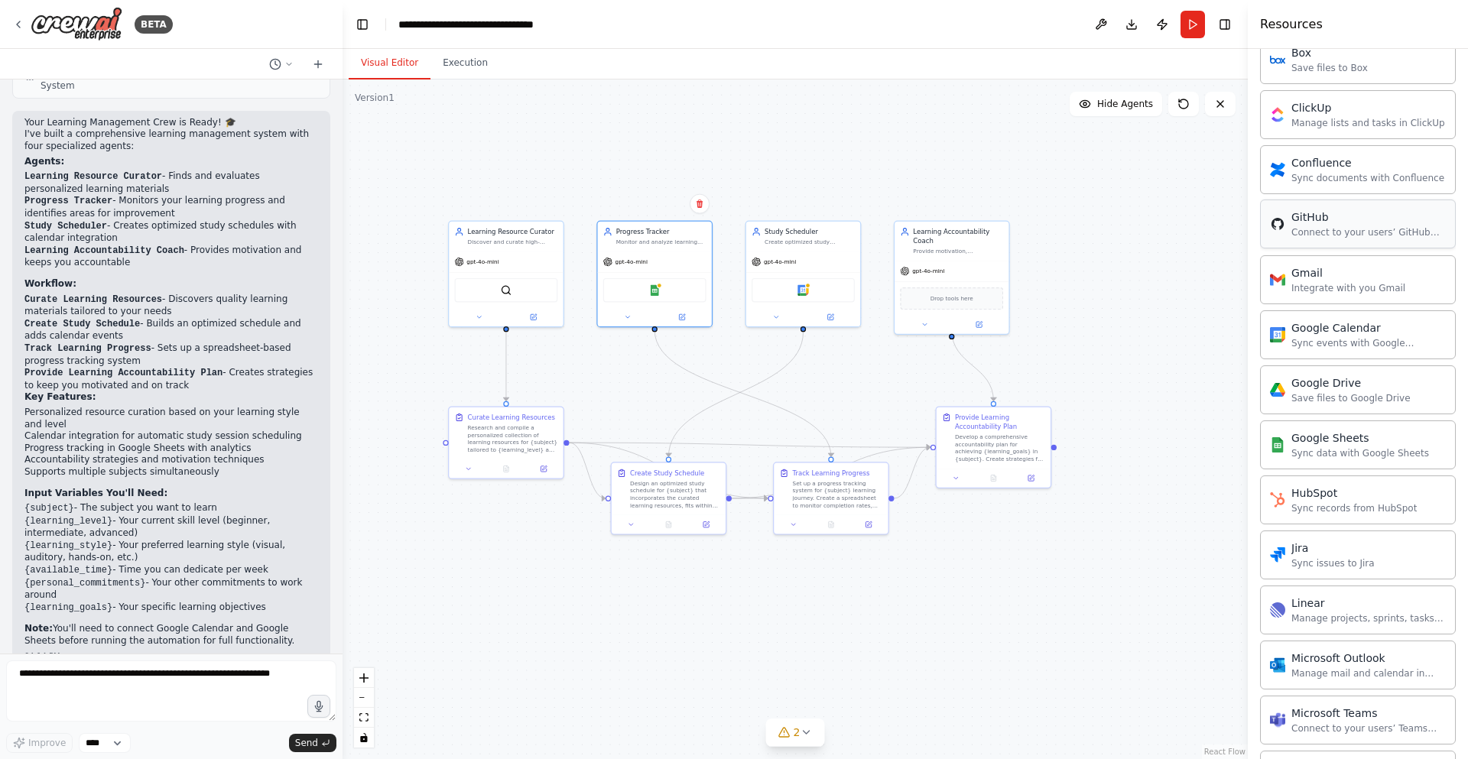
scroll to position [96, 0]
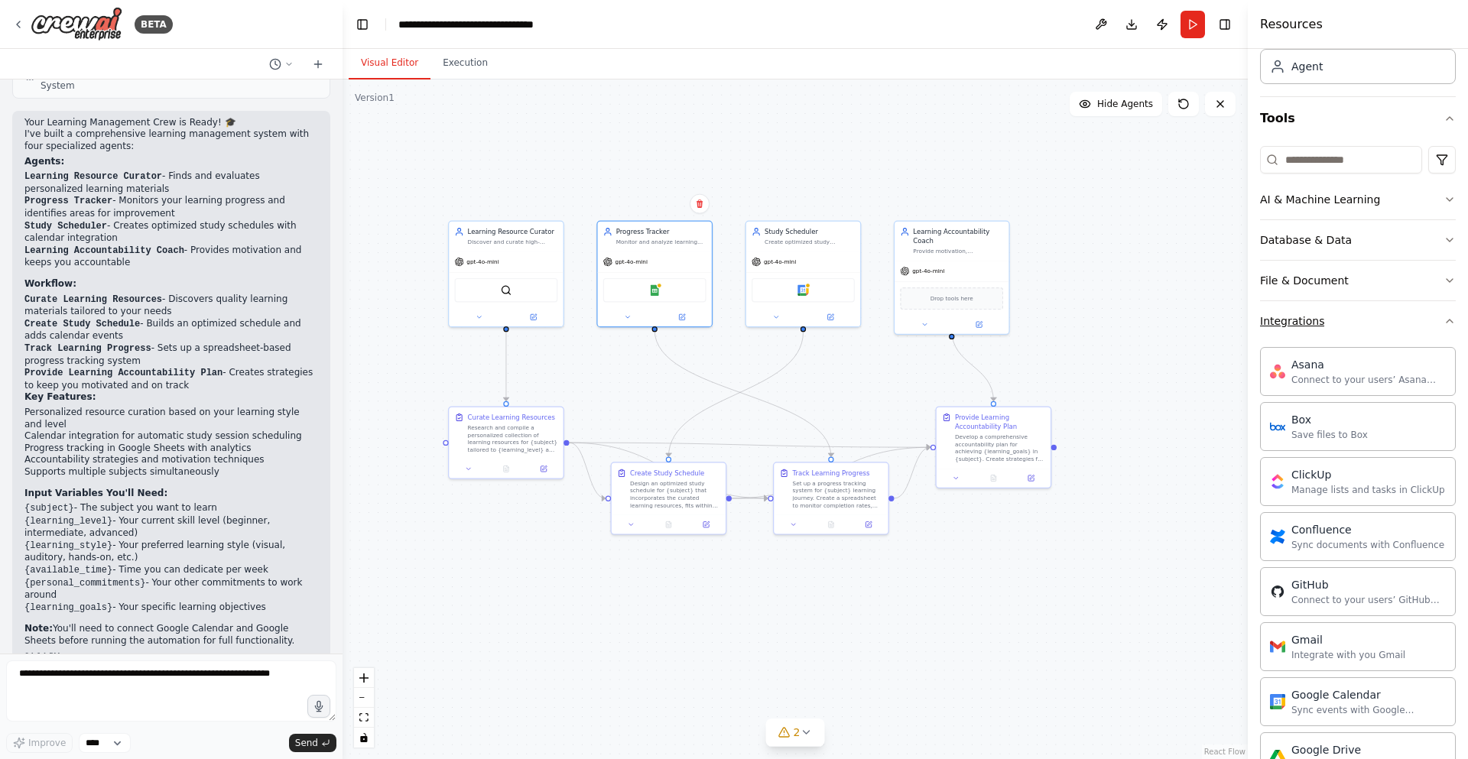
click at [1299, 324] on div "Integrations" at bounding box center [1292, 320] width 64 height 15
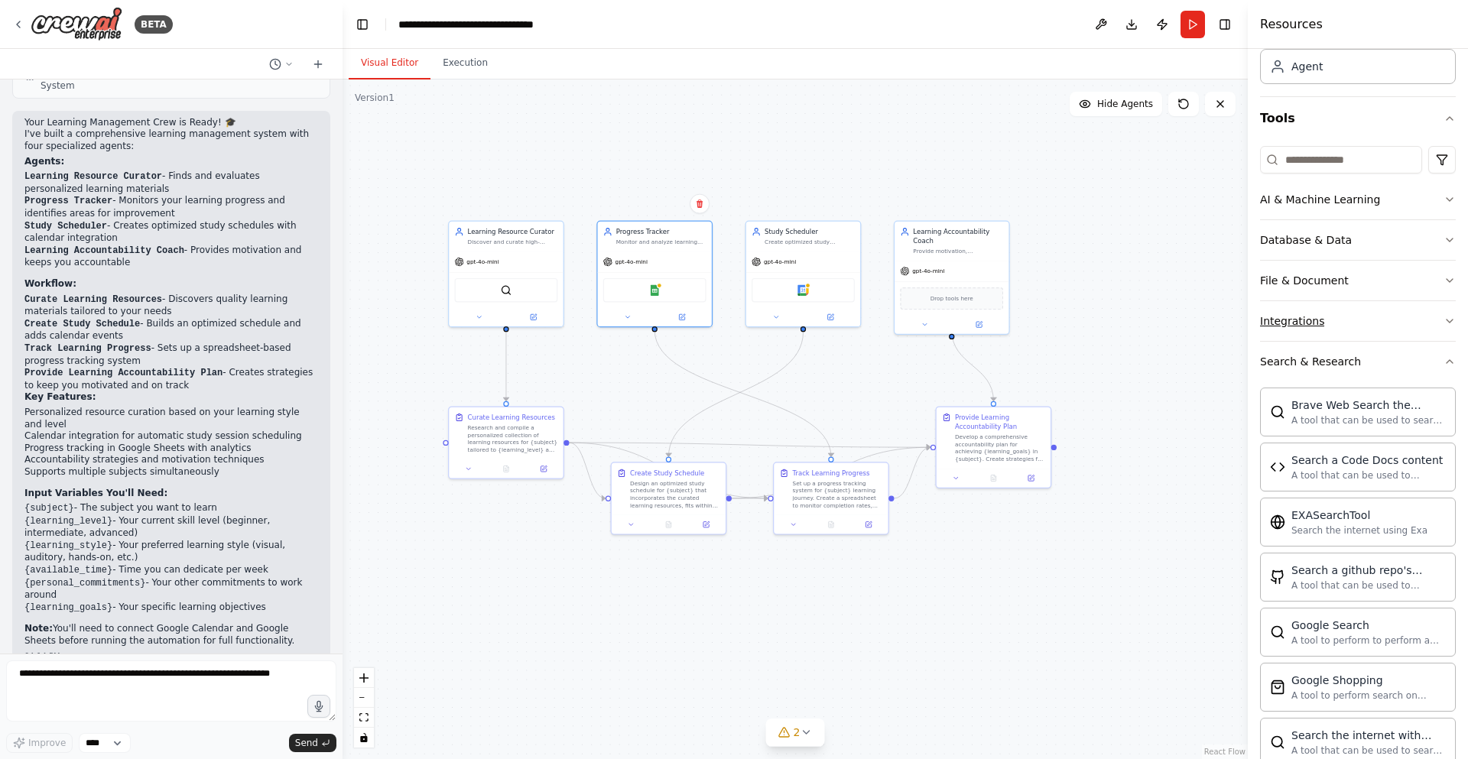
click at [1298, 324] on div "Integrations" at bounding box center [1292, 320] width 64 height 15
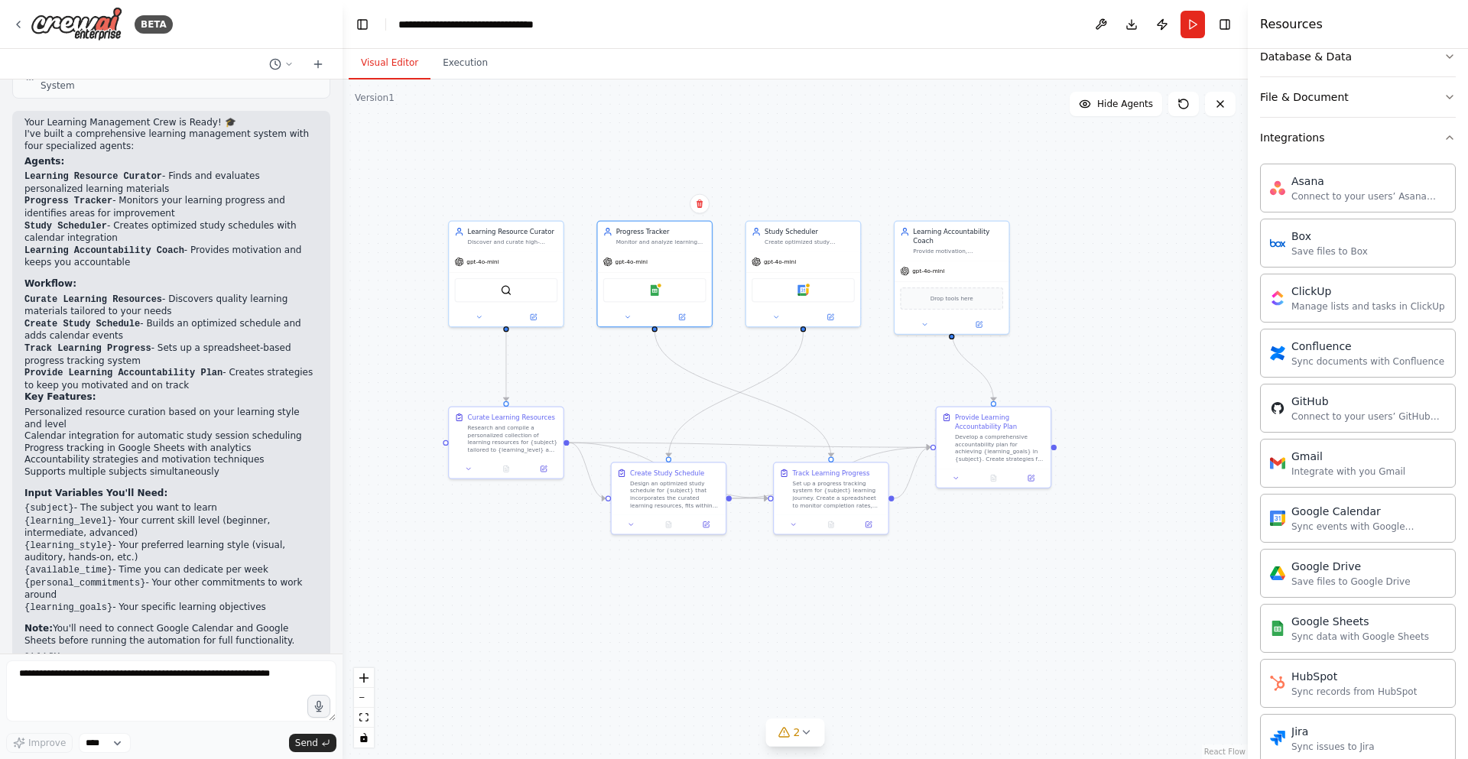
scroll to position [188, 0]
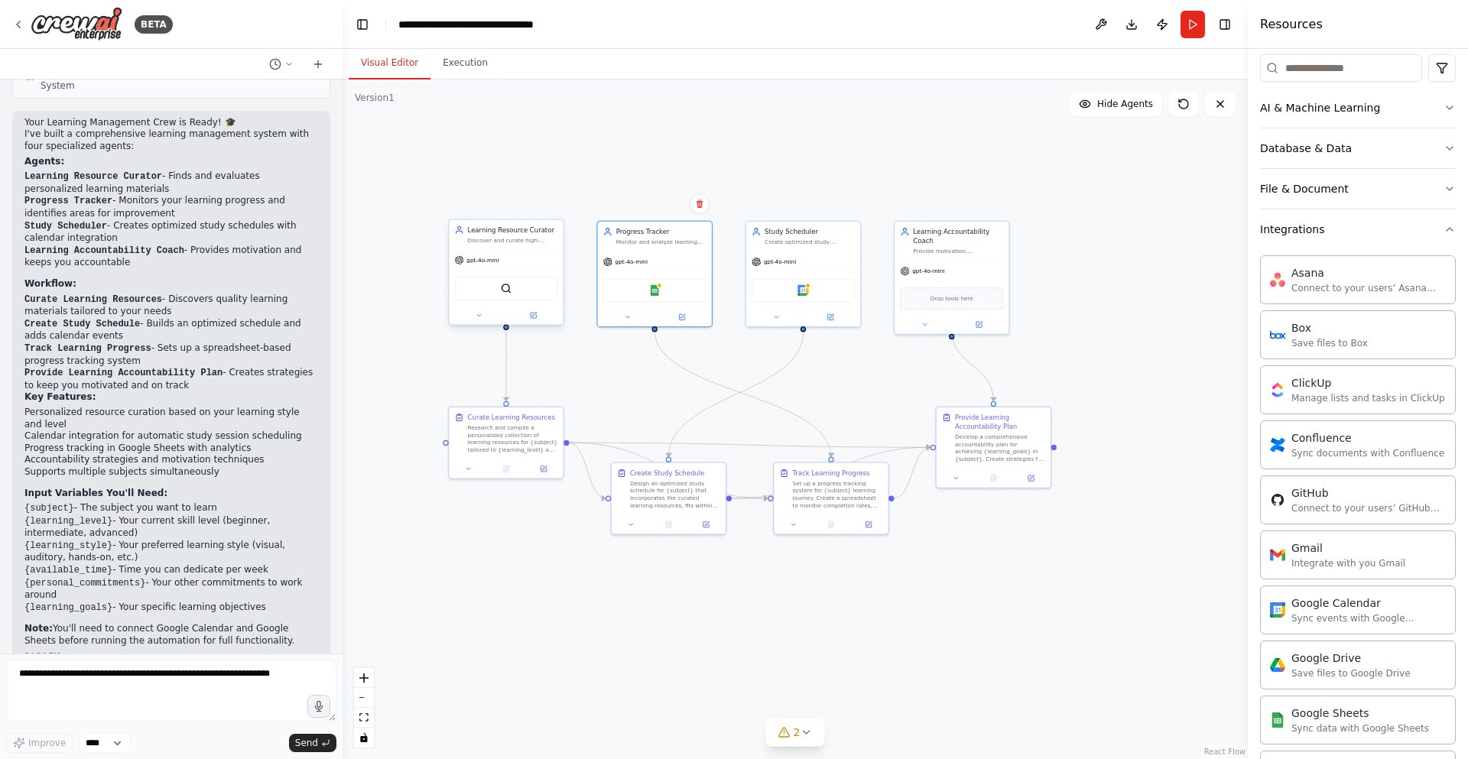
click at [502, 236] on div "Learning Resource Curator Discover and curate high-quality, personalized learni…" at bounding box center [513, 235] width 90 height 18
click at [1340, 102] on div "AI & Machine Learning" at bounding box center [1320, 107] width 120 height 15
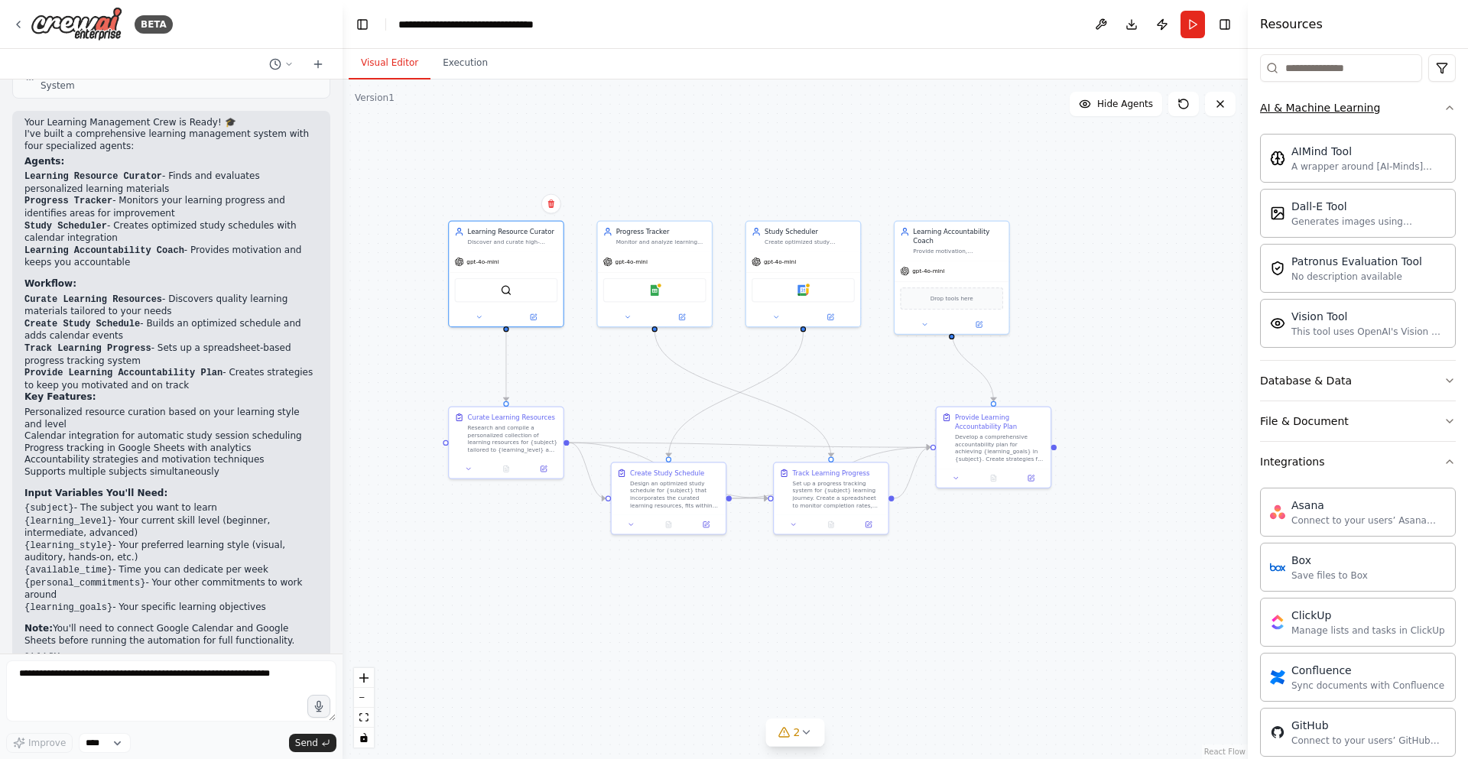
click at [1340, 102] on div "AI & Machine Learning" at bounding box center [1320, 107] width 120 height 15
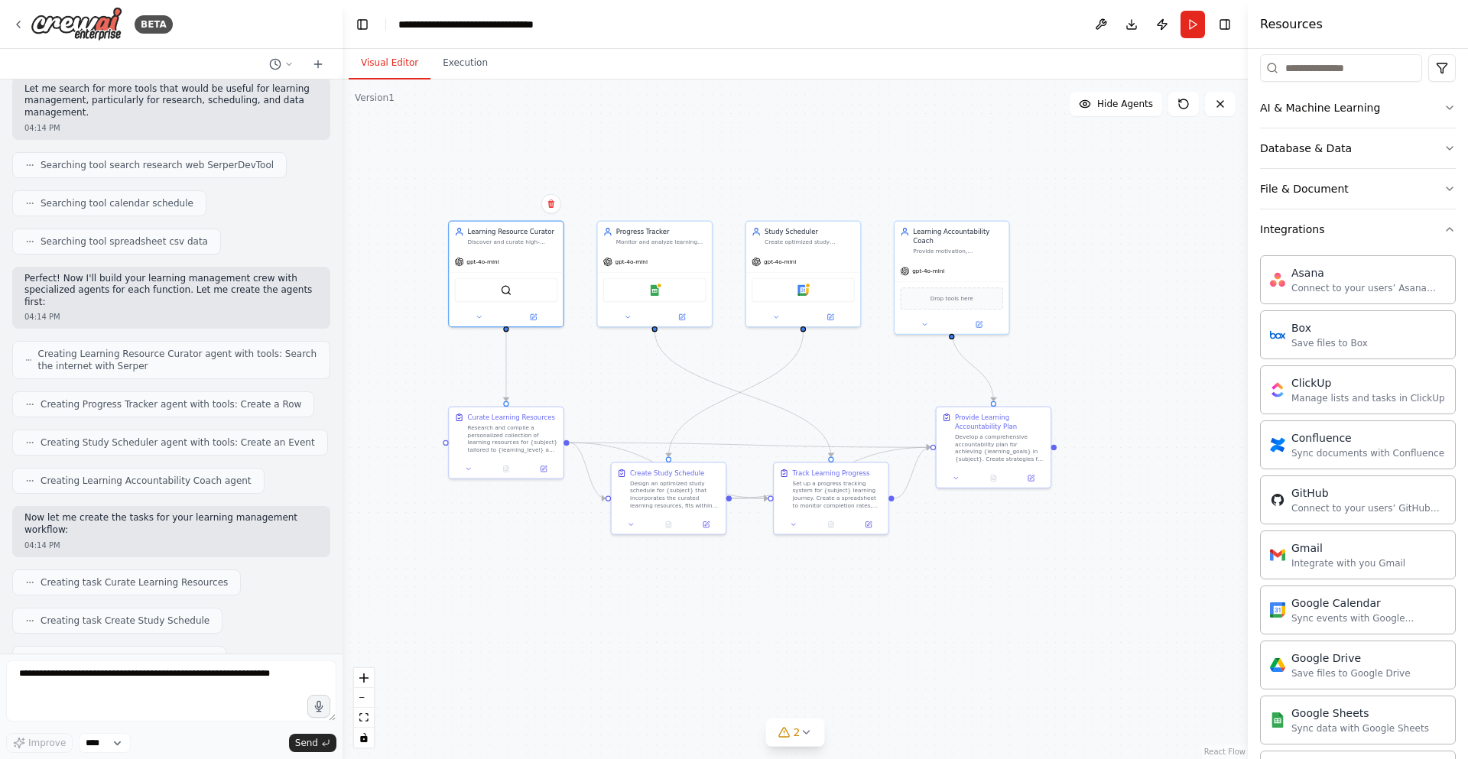
scroll to position [0, 0]
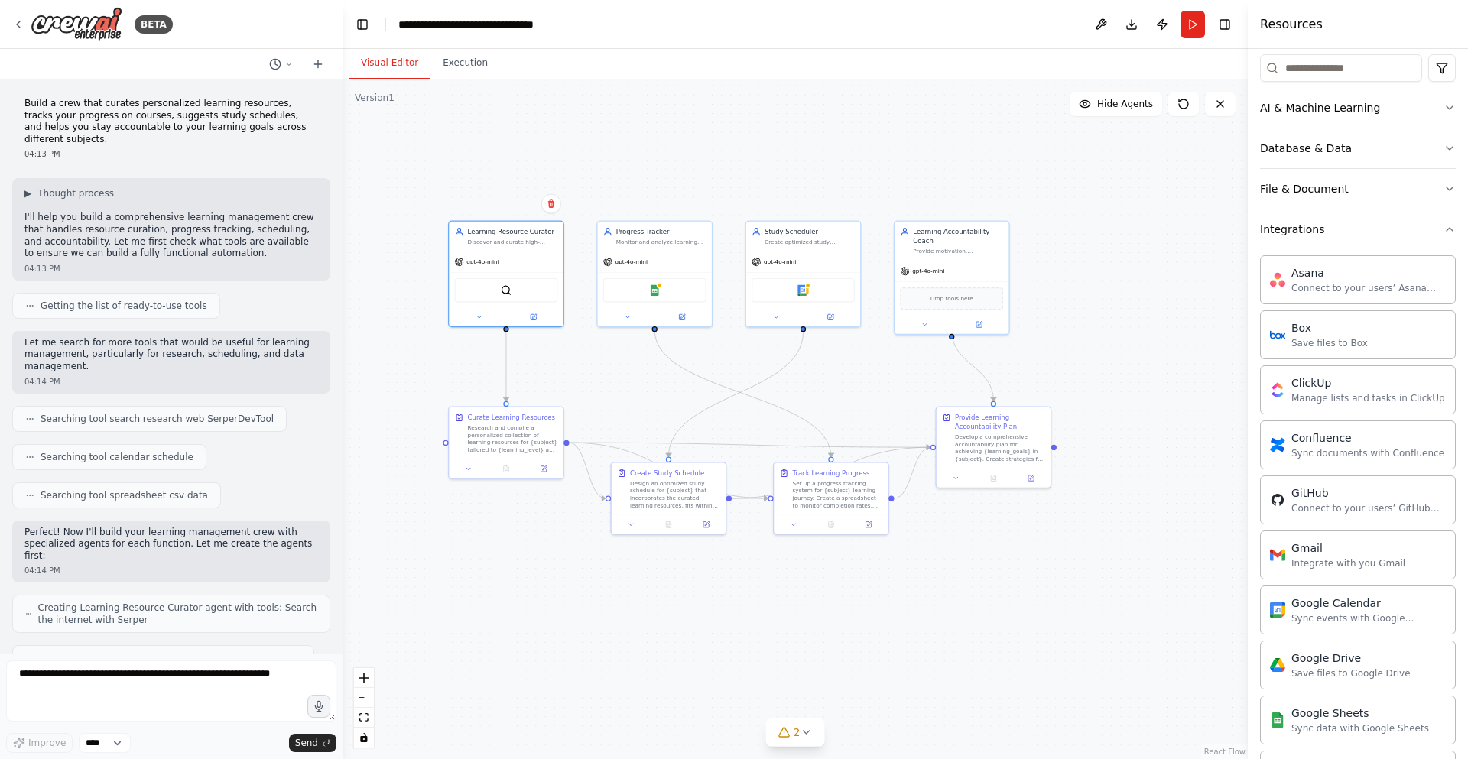
click at [125, 300] on span "Getting the list of ready-to-use tools" at bounding box center [124, 306] width 167 height 12
click at [1107, 103] on span "Hide Agents" at bounding box center [1125, 104] width 56 height 12
click at [1106, 103] on span "Show Agents" at bounding box center [1123, 104] width 60 height 12
click at [1103, 26] on button at bounding box center [1101, 25] width 24 height 28
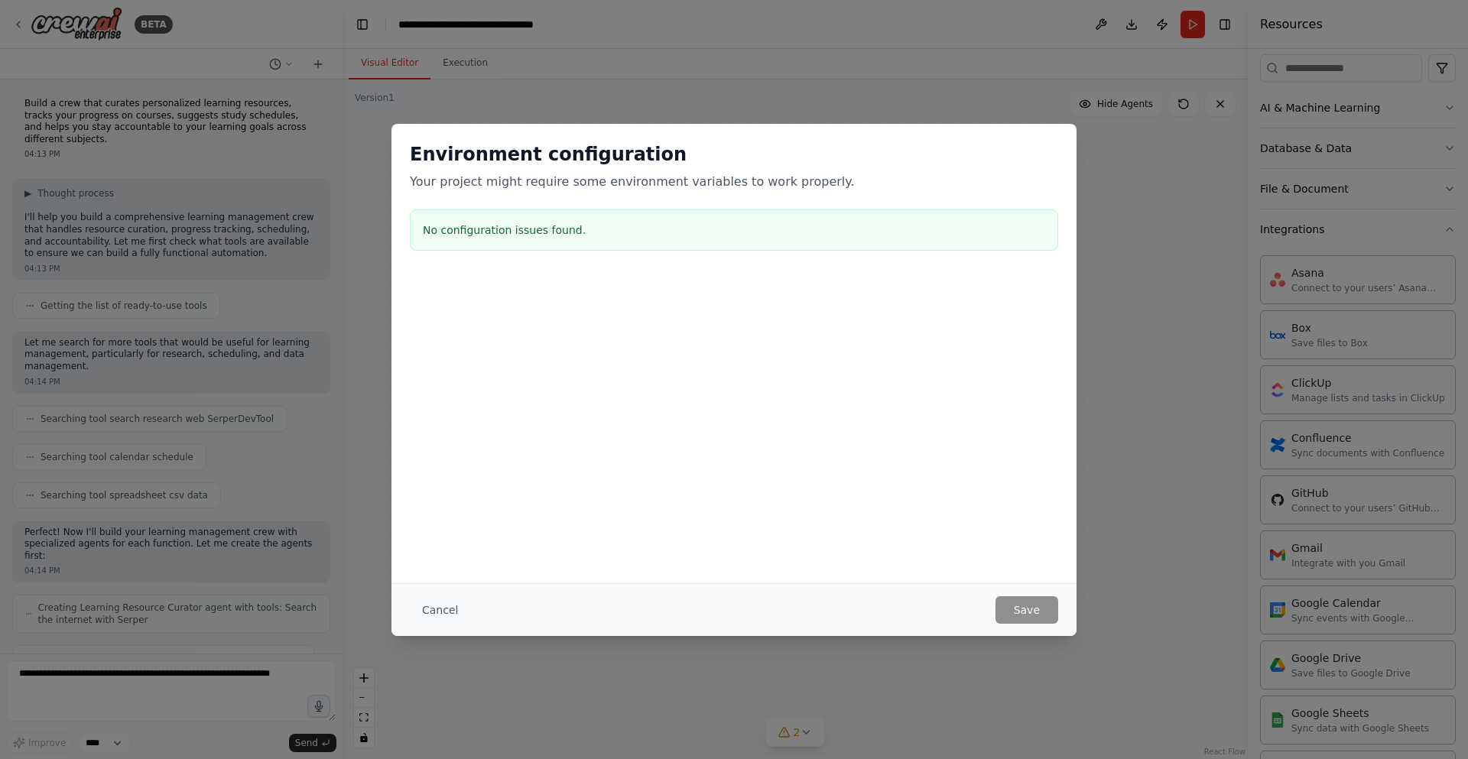
click at [434, 606] on button "Cancel" at bounding box center [440, 610] width 60 height 28
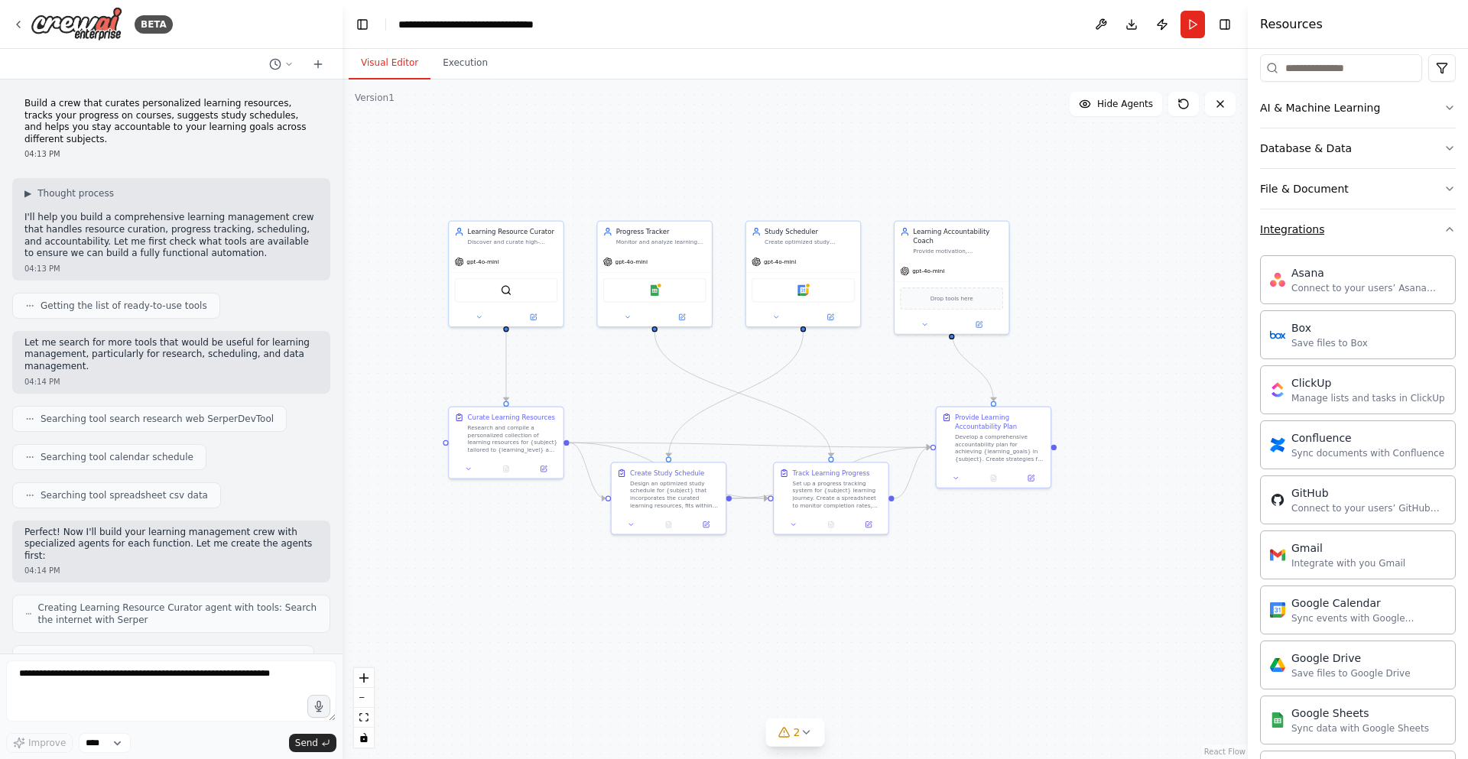
click at [1274, 227] on div "Integrations" at bounding box center [1292, 229] width 64 height 15
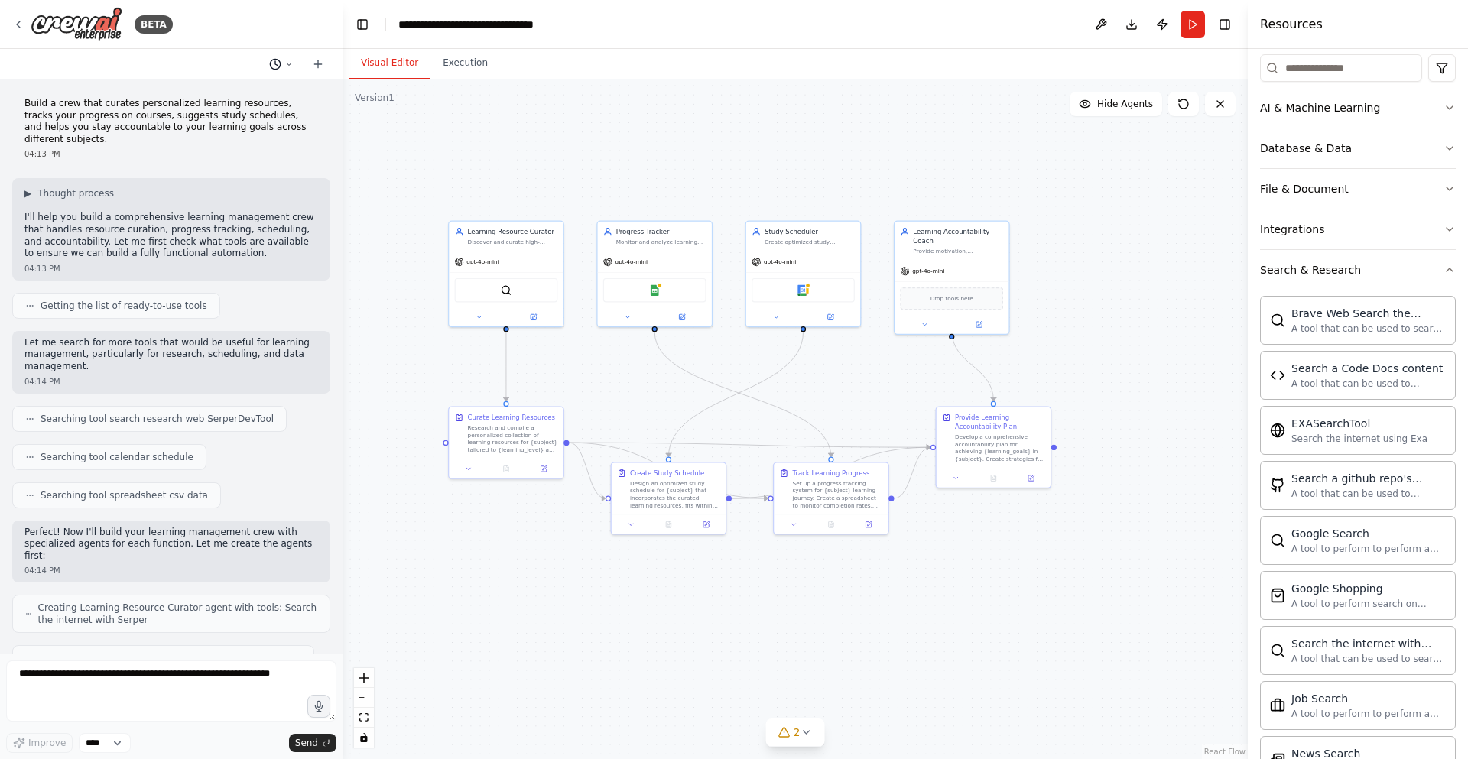
click at [287, 63] on icon at bounding box center [289, 64] width 5 height 2
click at [424, 142] on div ".deletable-edge-delete-btn { width: 20px; height: 20px; border: 0px solid #ffff…" at bounding box center [795, 420] width 905 height 680
click at [320, 63] on div at bounding box center [171, 379] width 343 height 759
click at [320, 63] on icon at bounding box center [318, 64] width 12 height 12
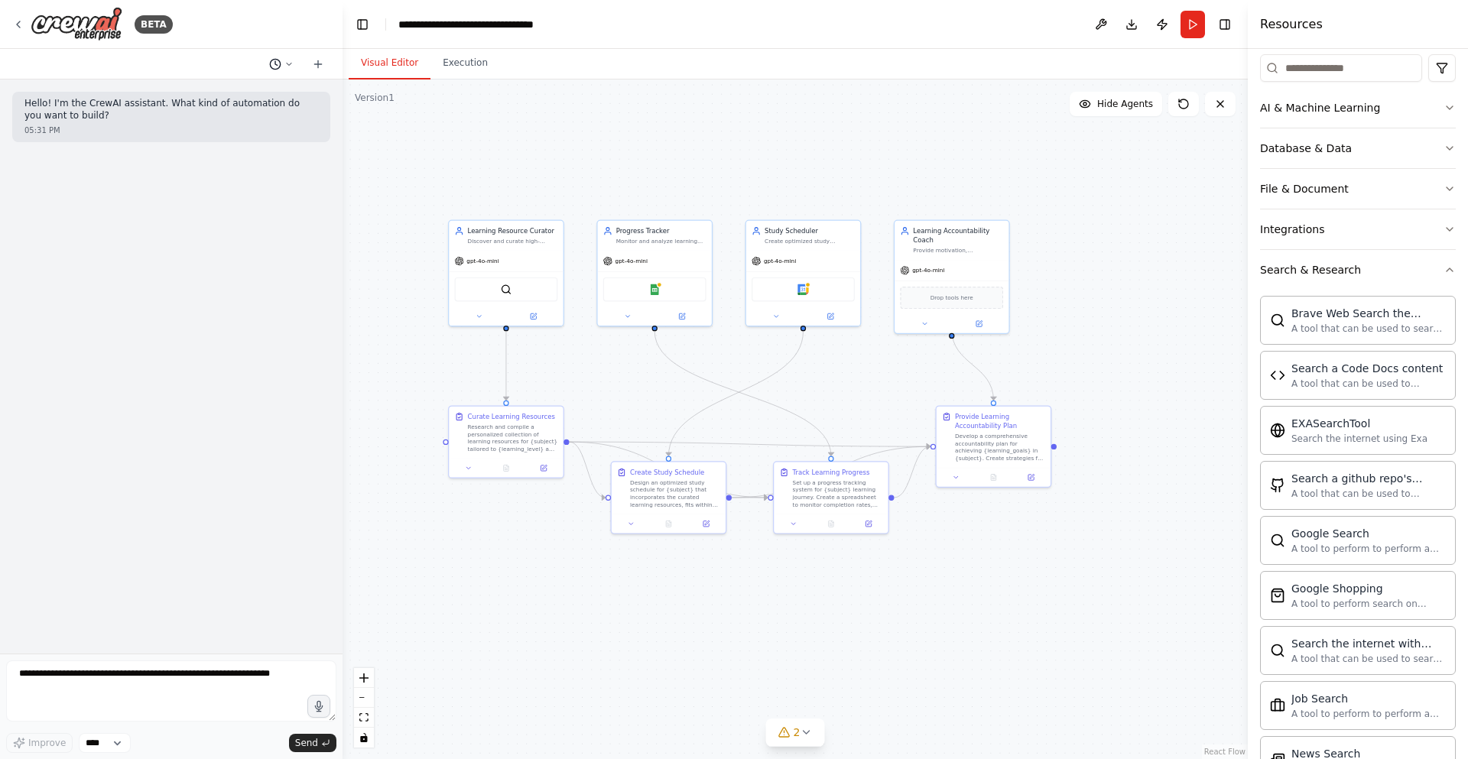
click at [285, 65] on icon at bounding box center [288, 64] width 9 height 9
click at [196, 127] on button "Build a crew that curates personalized learning resources, tracks your progress…" at bounding box center [251, 120] width 182 height 24
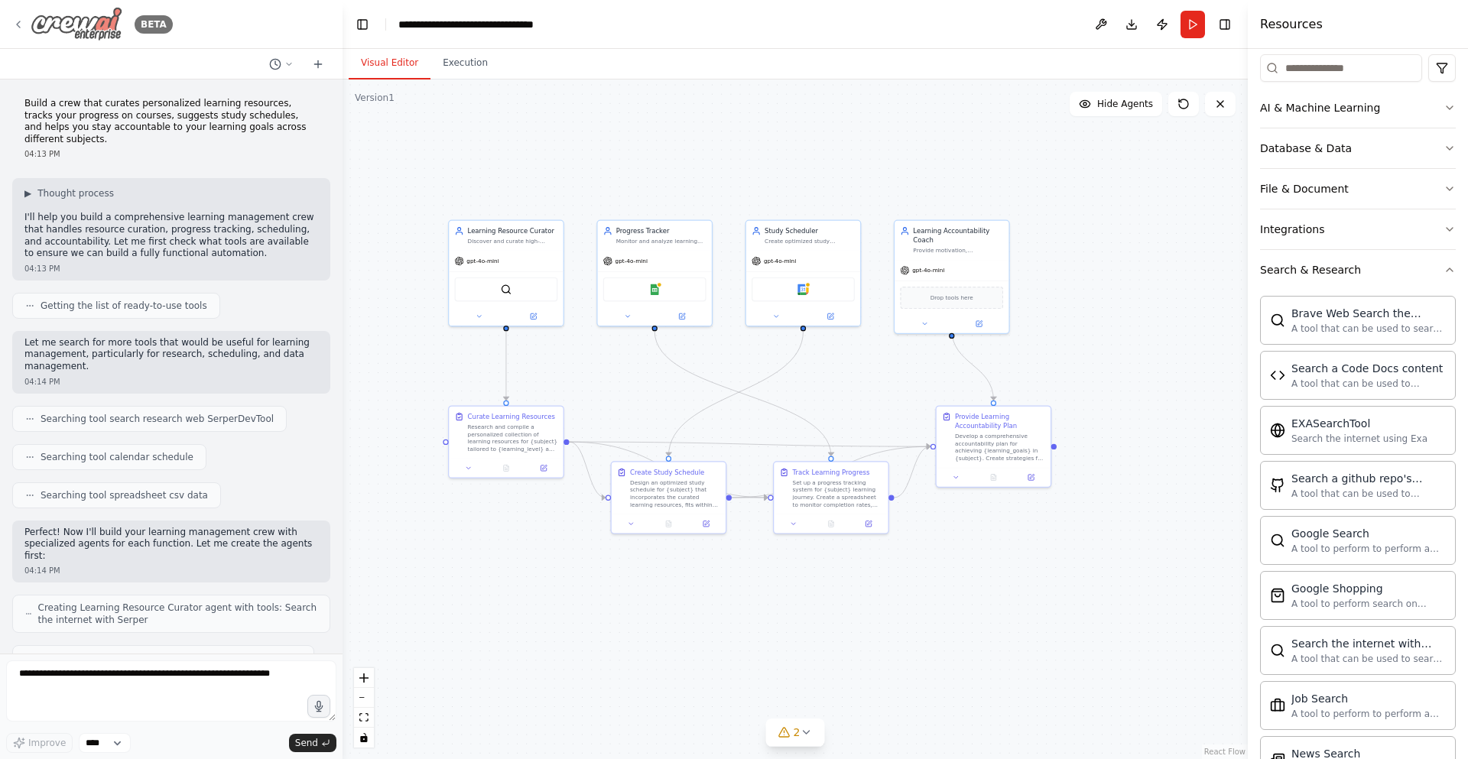
click at [21, 24] on icon at bounding box center [18, 24] width 12 height 12
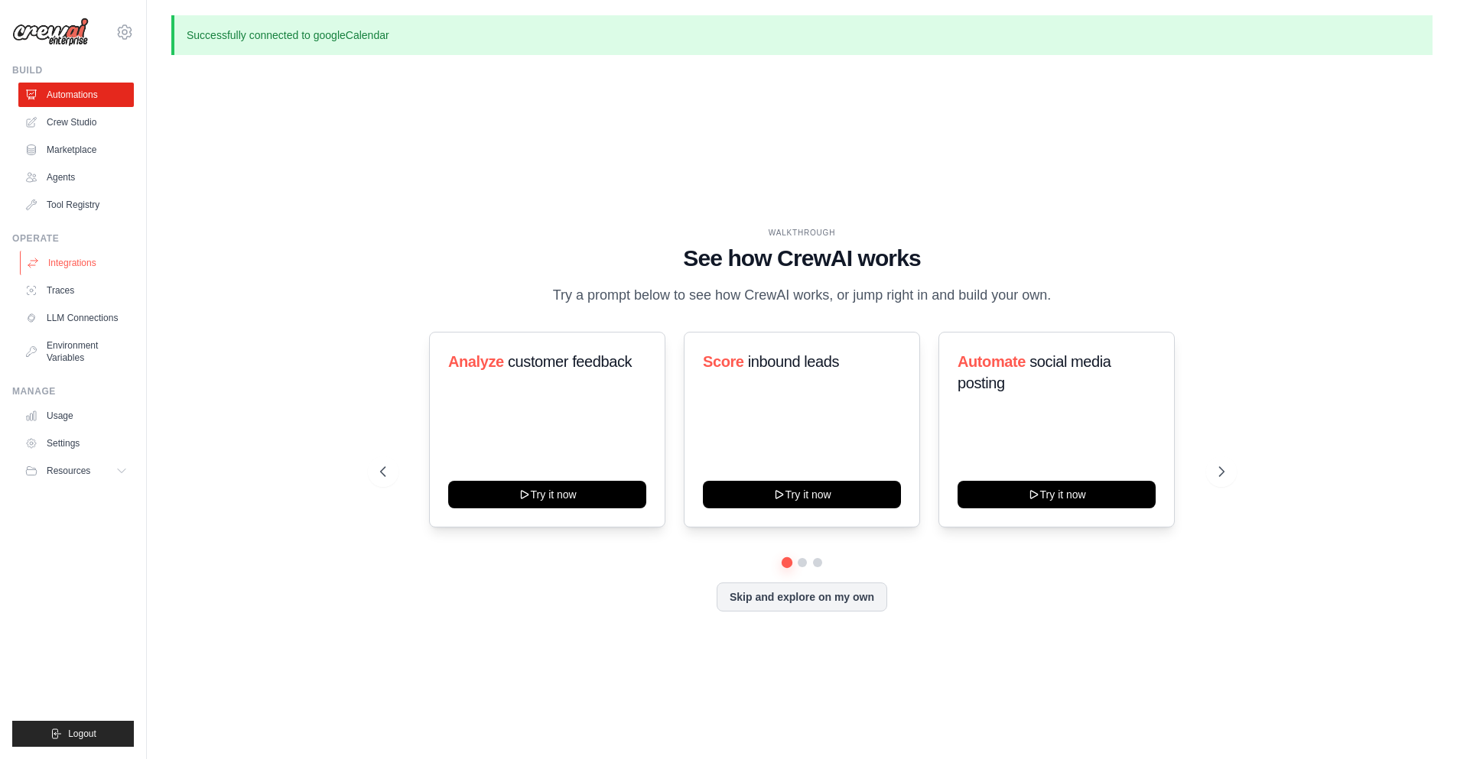
click at [79, 265] on link "Integrations" at bounding box center [77, 263] width 115 height 24
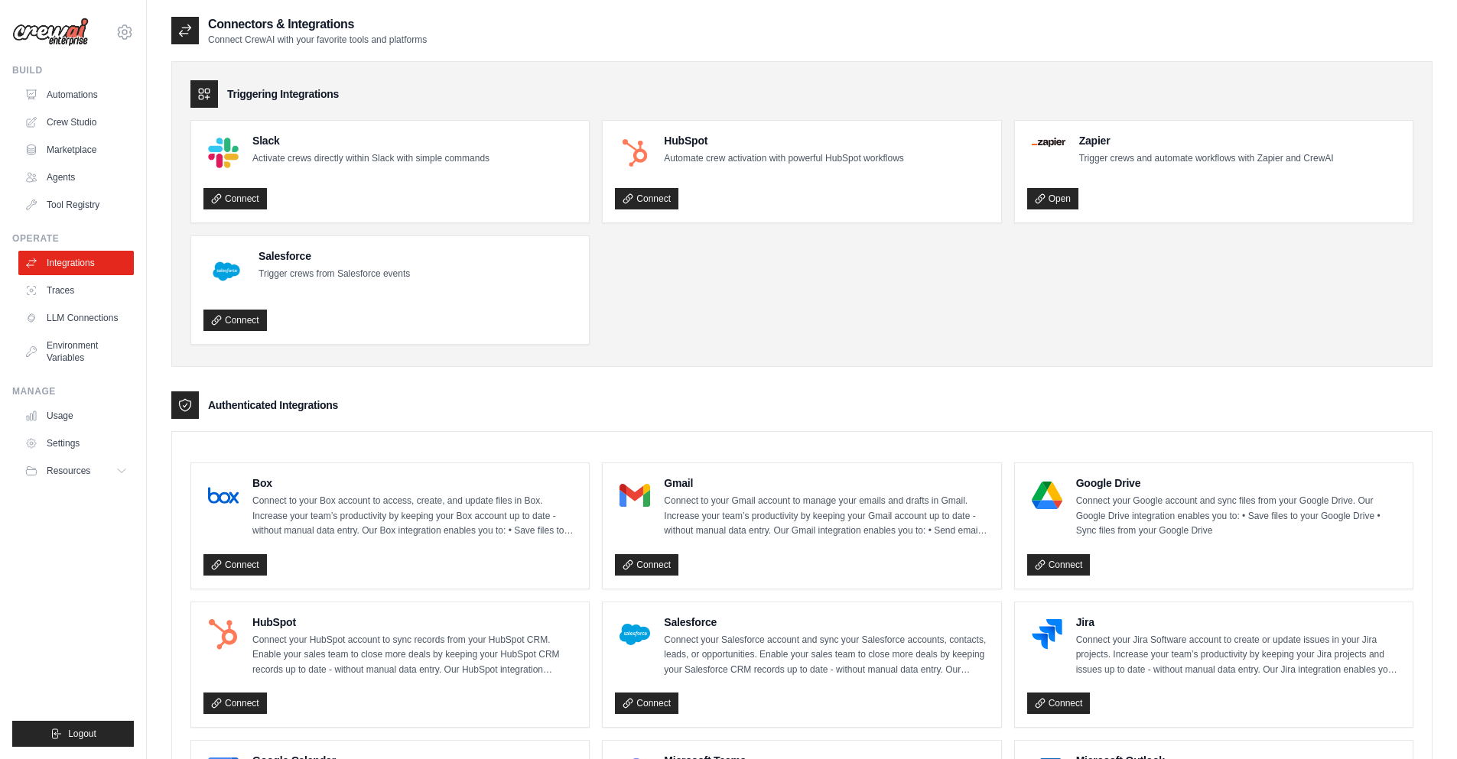
drag, startPoint x: 801, startPoint y: 96, endPoint x: 740, endPoint y: 297, distance: 209.5
click at [740, 297] on div "Triggering Integrations Slack Activate crews directly within Slack with simple …" at bounding box center [801, 214] width 1261 height 306
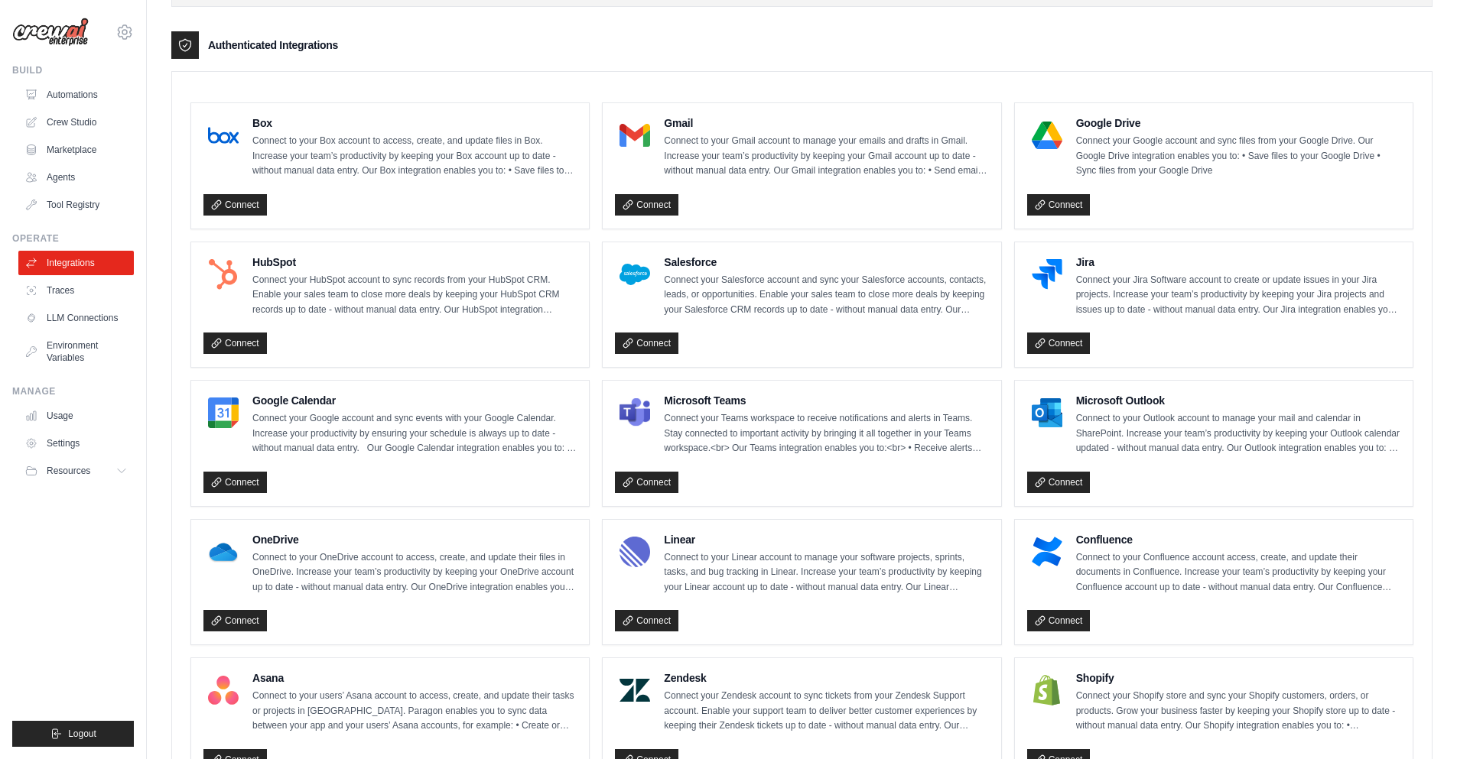
scroll to position [367, 0]
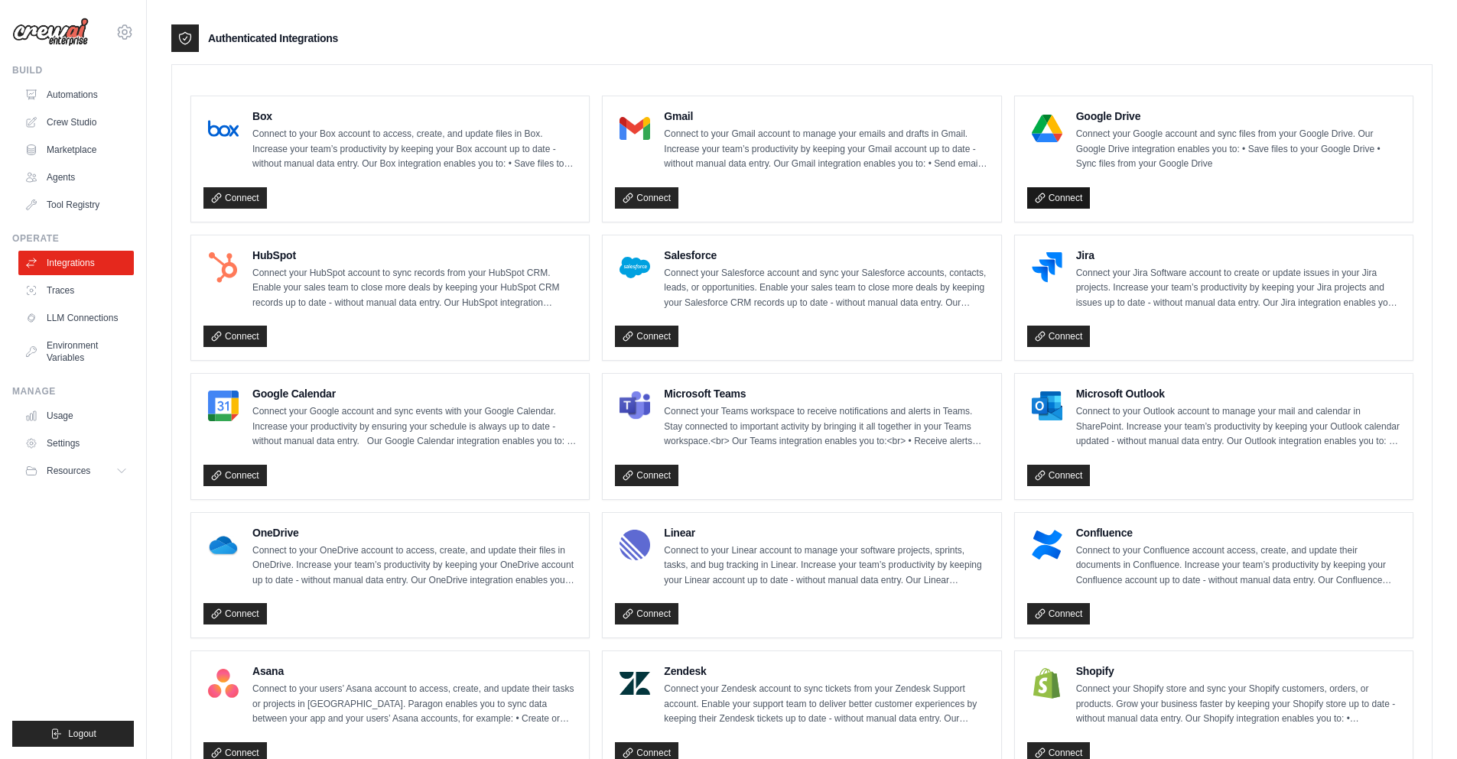
click at [1049, 203] on link "Connect" at bounding box center [1058, 197] width 63 height 21
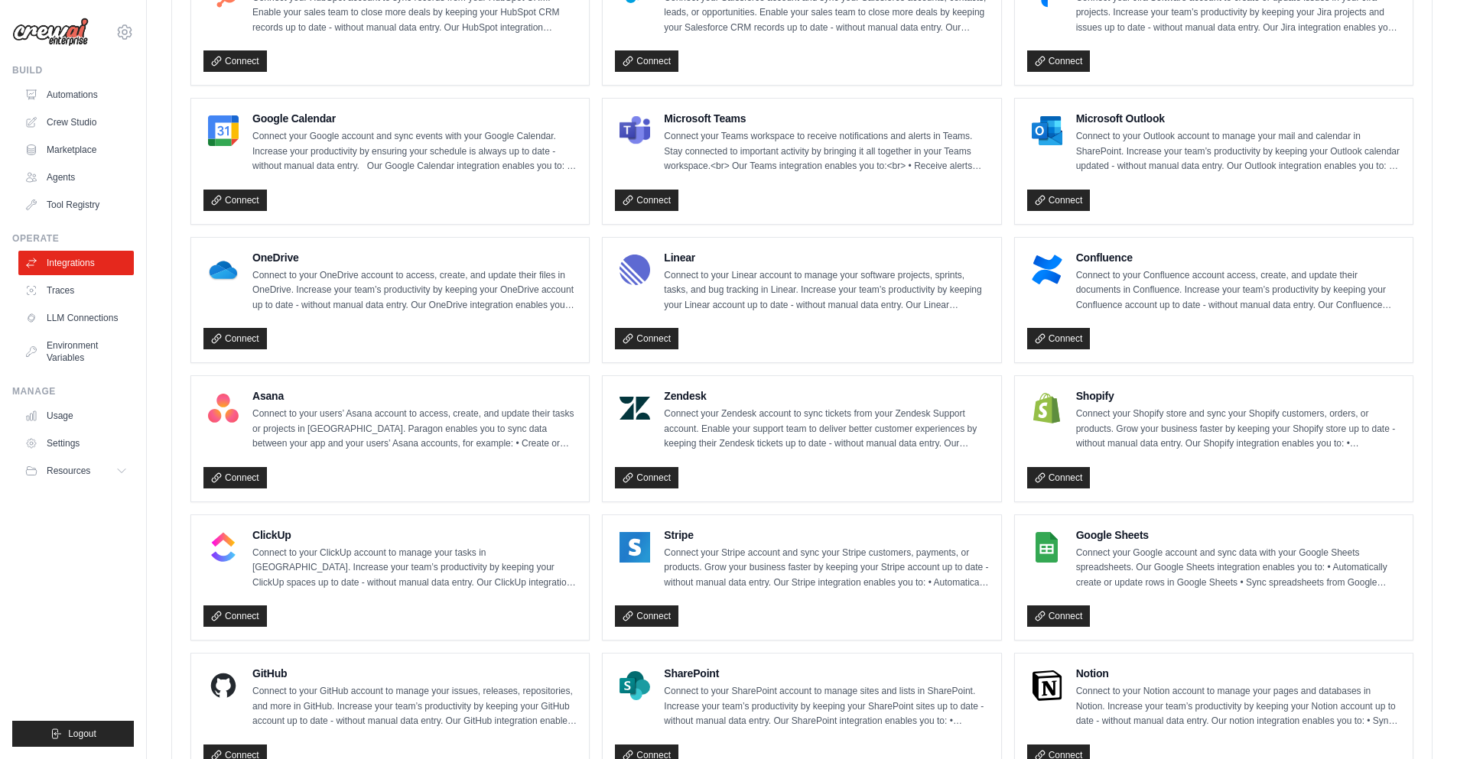
scroll to position [734, 0]
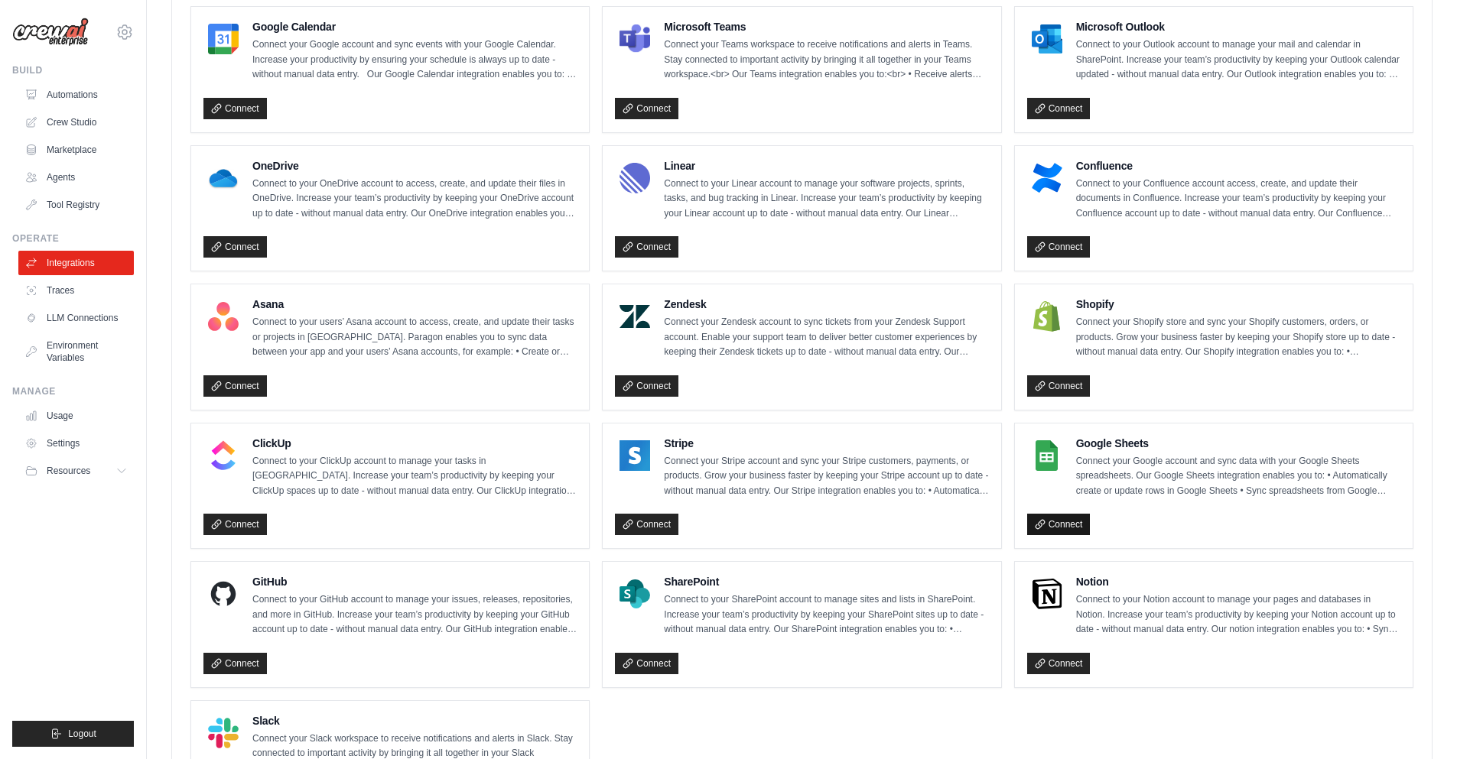
click at [1048, 524] on link "Connect" at bounding box center [1058, 524] width 63 height 21
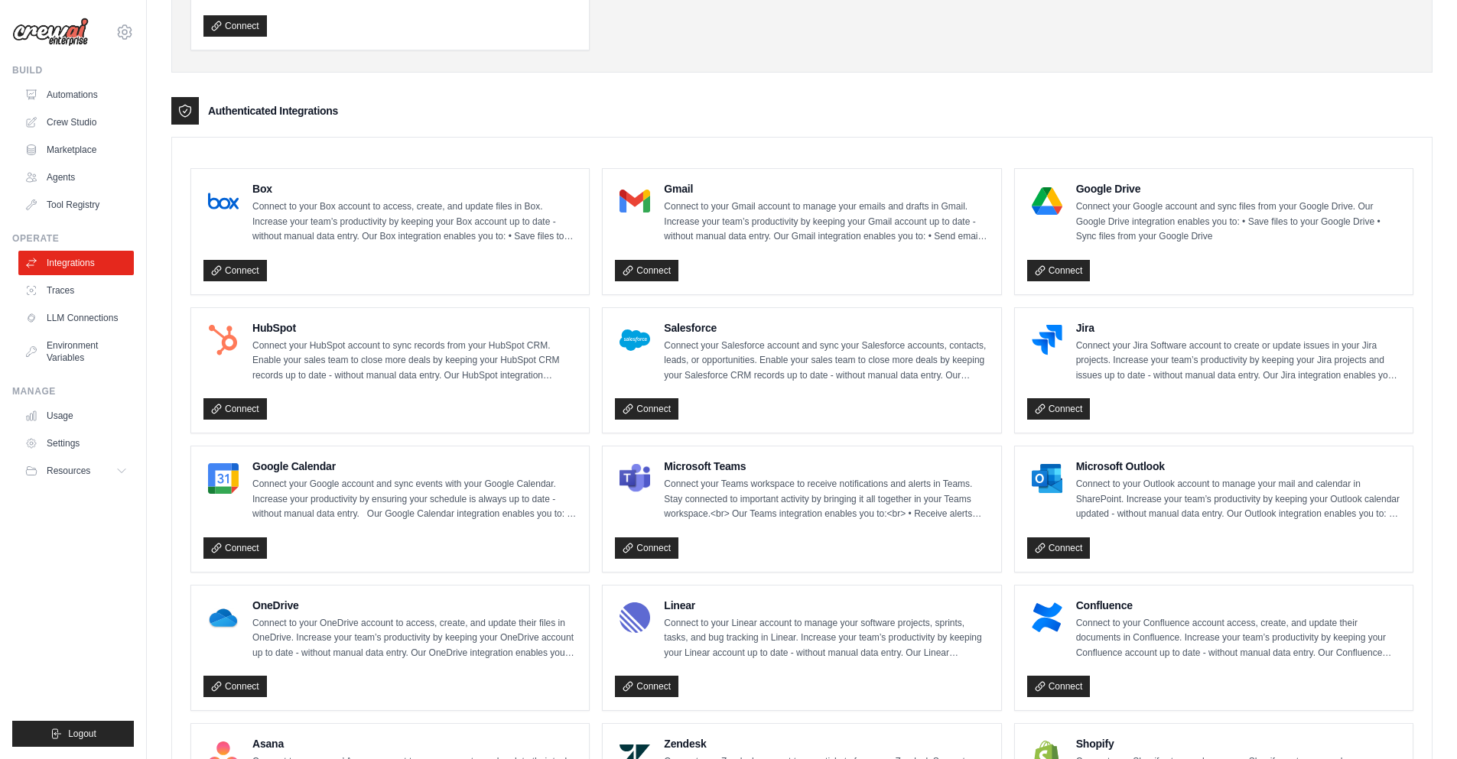
scroll to position [0, 0]
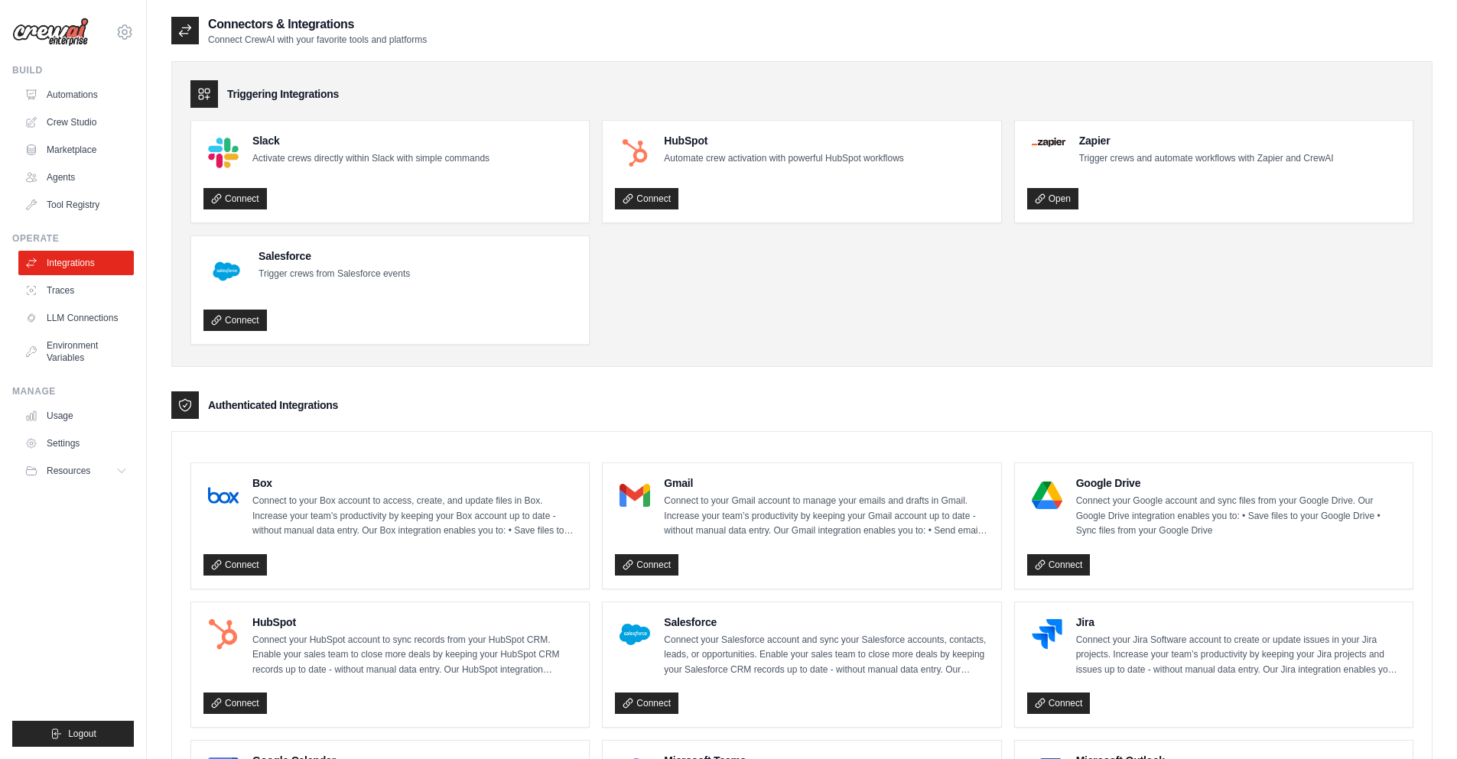
click at [62, 34] on img at bounding box center [50, 32] width 76 height 29
click at [119, 31] on icon at bounding box center [124, 32] width 18 height 18
click at [88, 102] on link "Settings" at bounding box center [124, 103] width 135 height 28
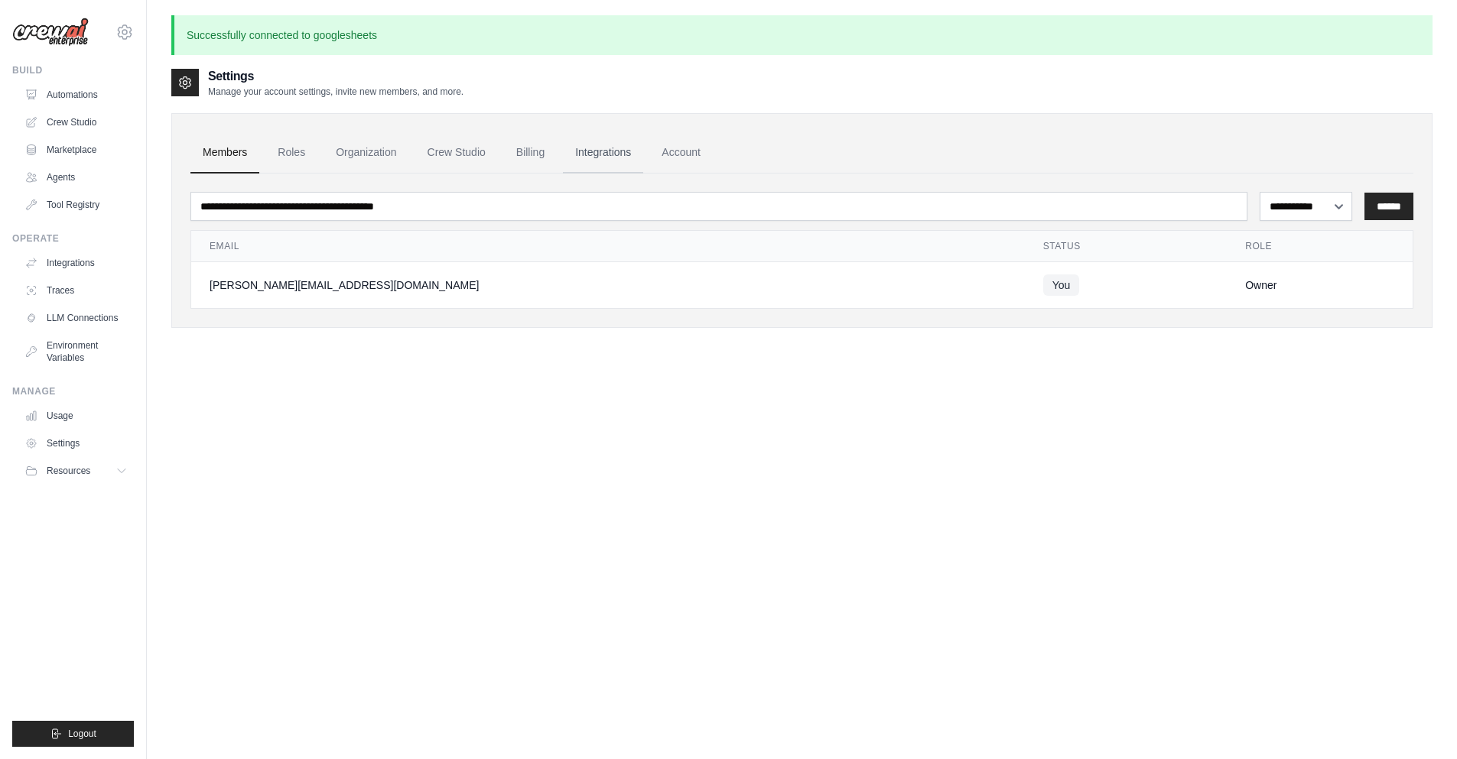
click at [567, 144] on link "Integrations" at bounding box center [603, 152] width 80 height 41
click at [583, 151] on link "Integrations" at bounding box center [603, 152] width 80 height 41
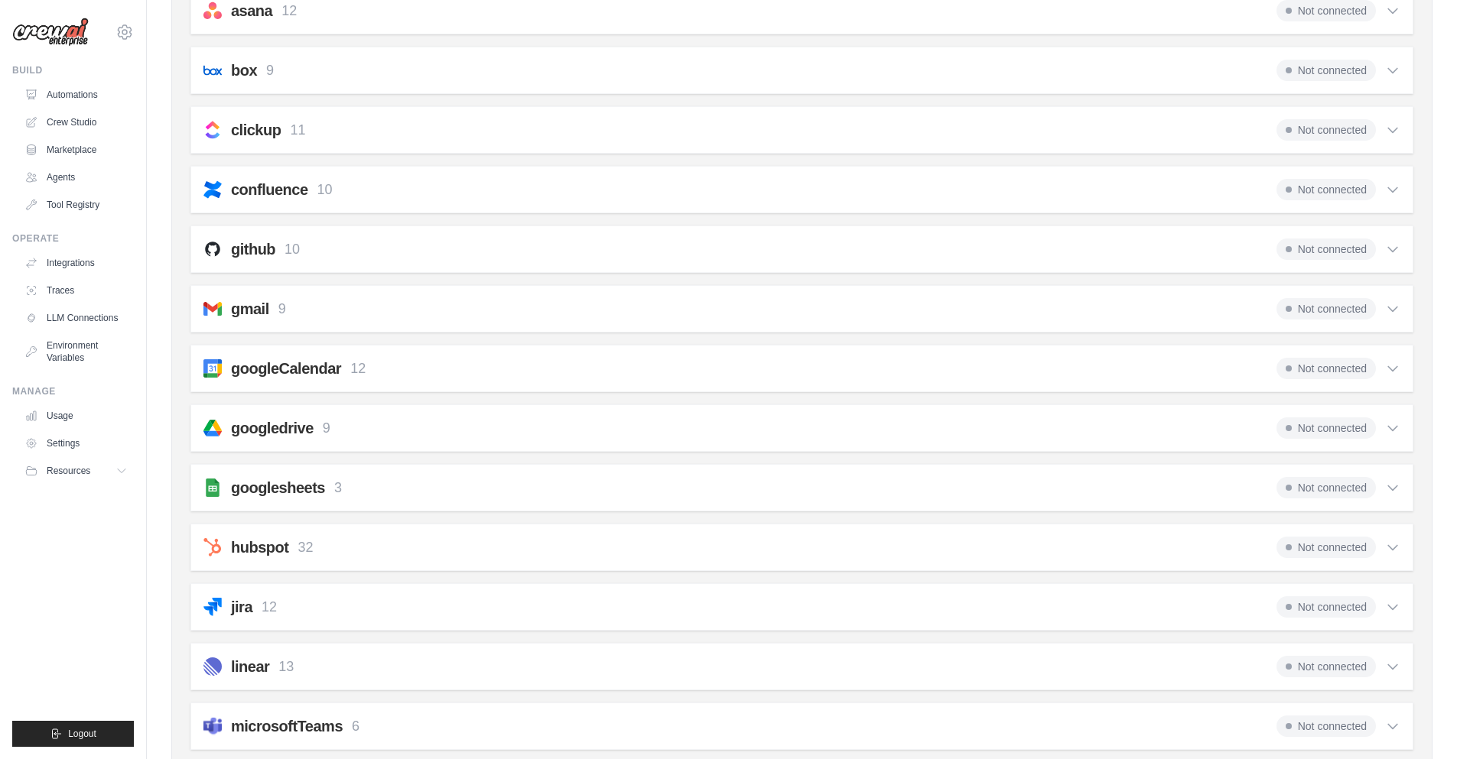
scroll to position [275, 0]
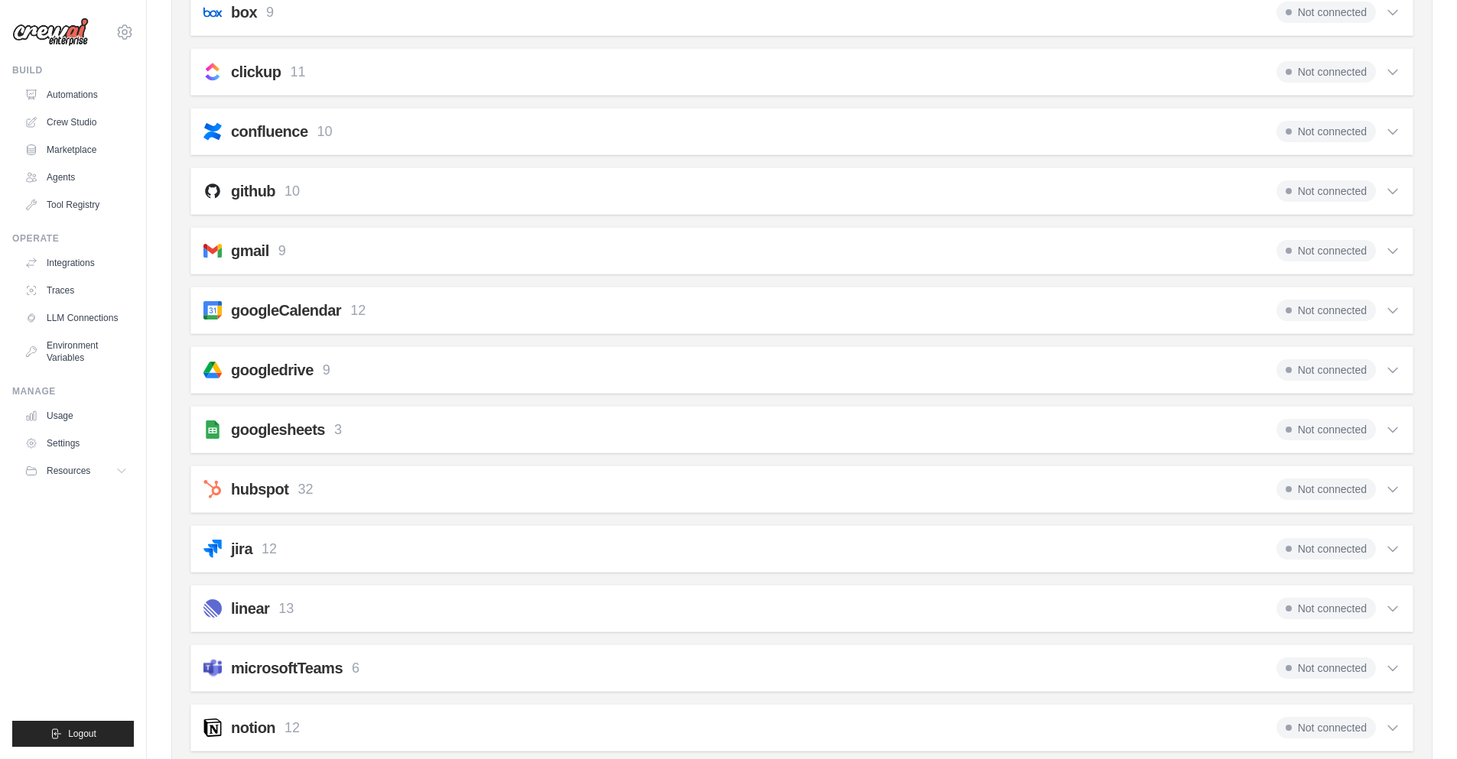
click at [286, 367] on h2 "googledrive" at bounding box center [272, 369] width 83 height 21
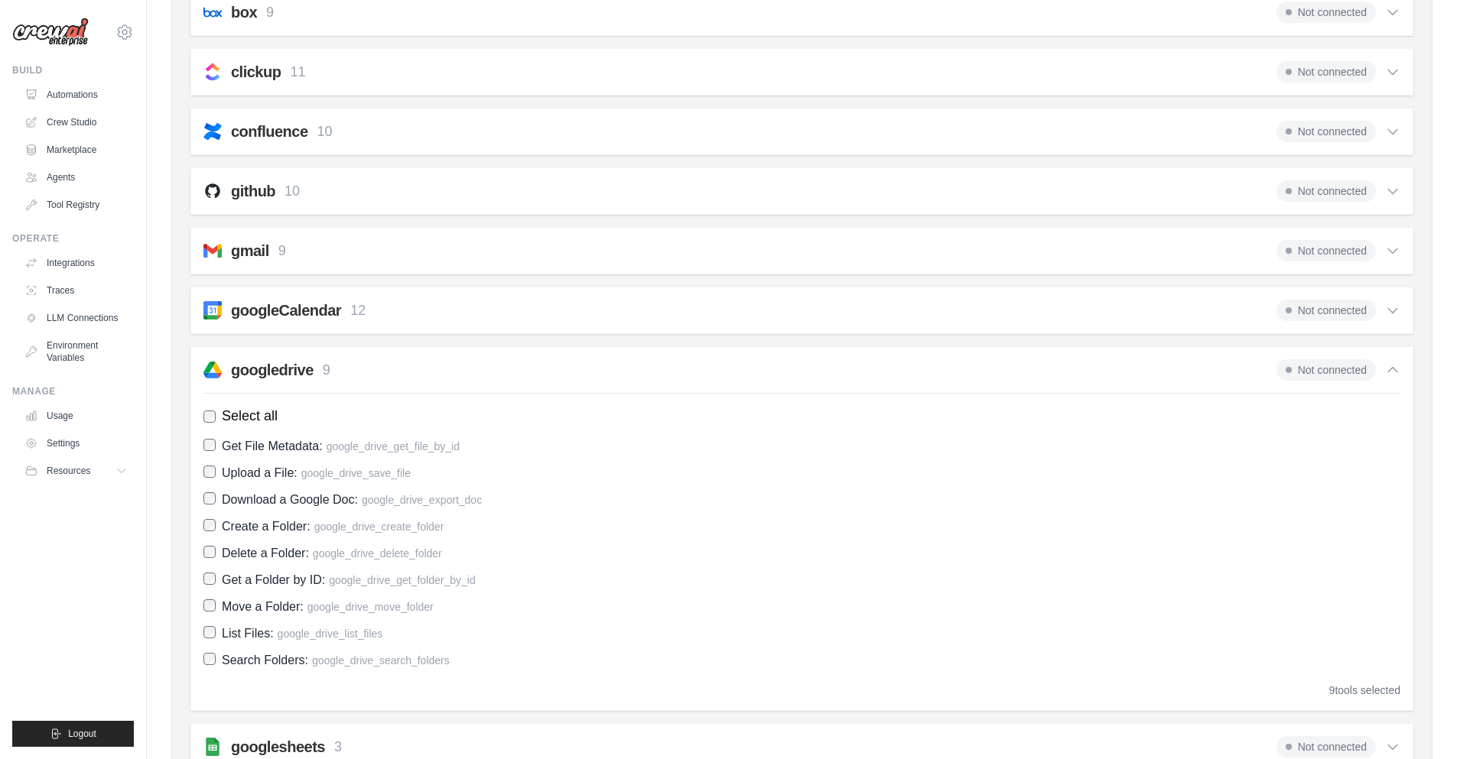
click at [254, 375] on h2 "googledrive" at bounding box center [272, 369] width 83 height 21
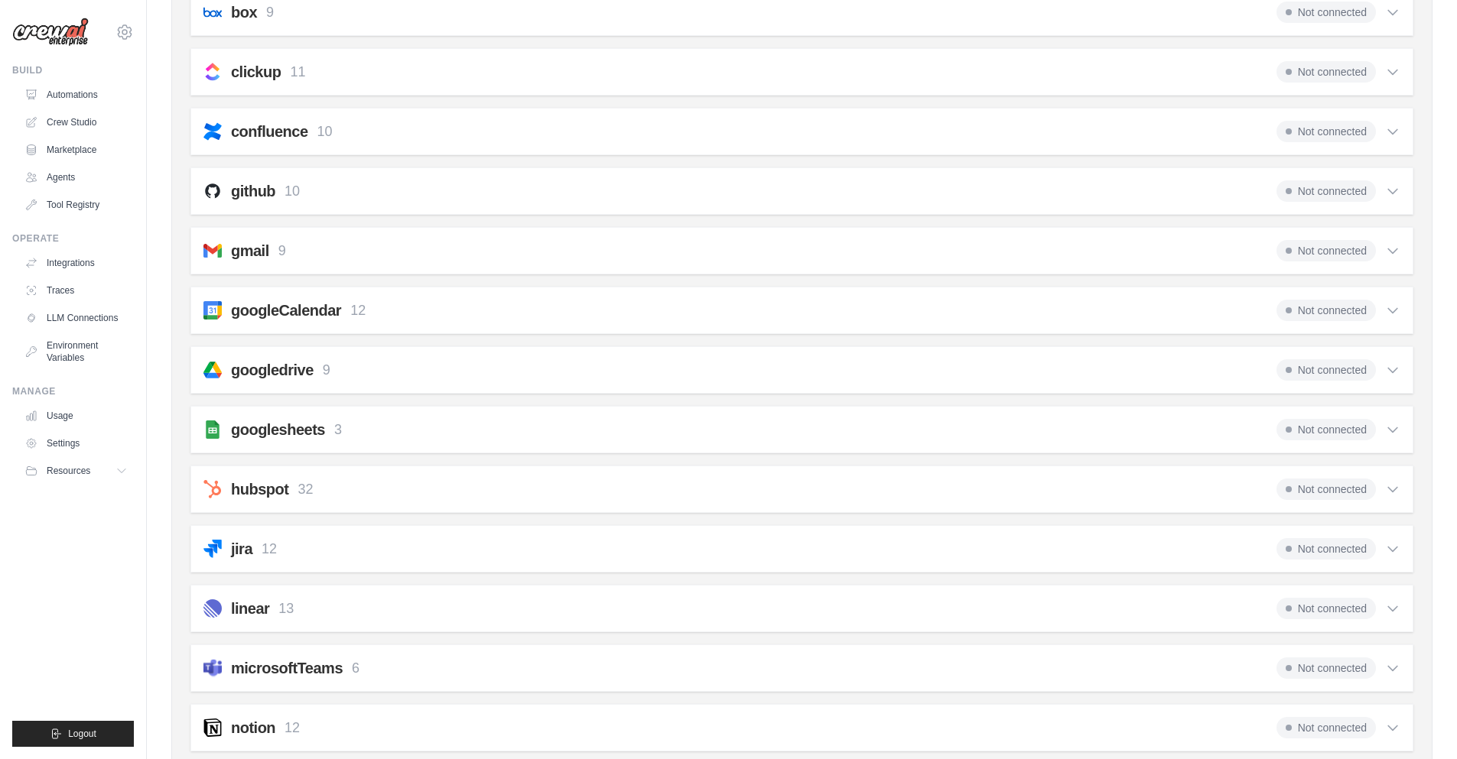
click at [1322, 372] on span "Not connected" at bounding box center [1325, 369] width 99 height 21
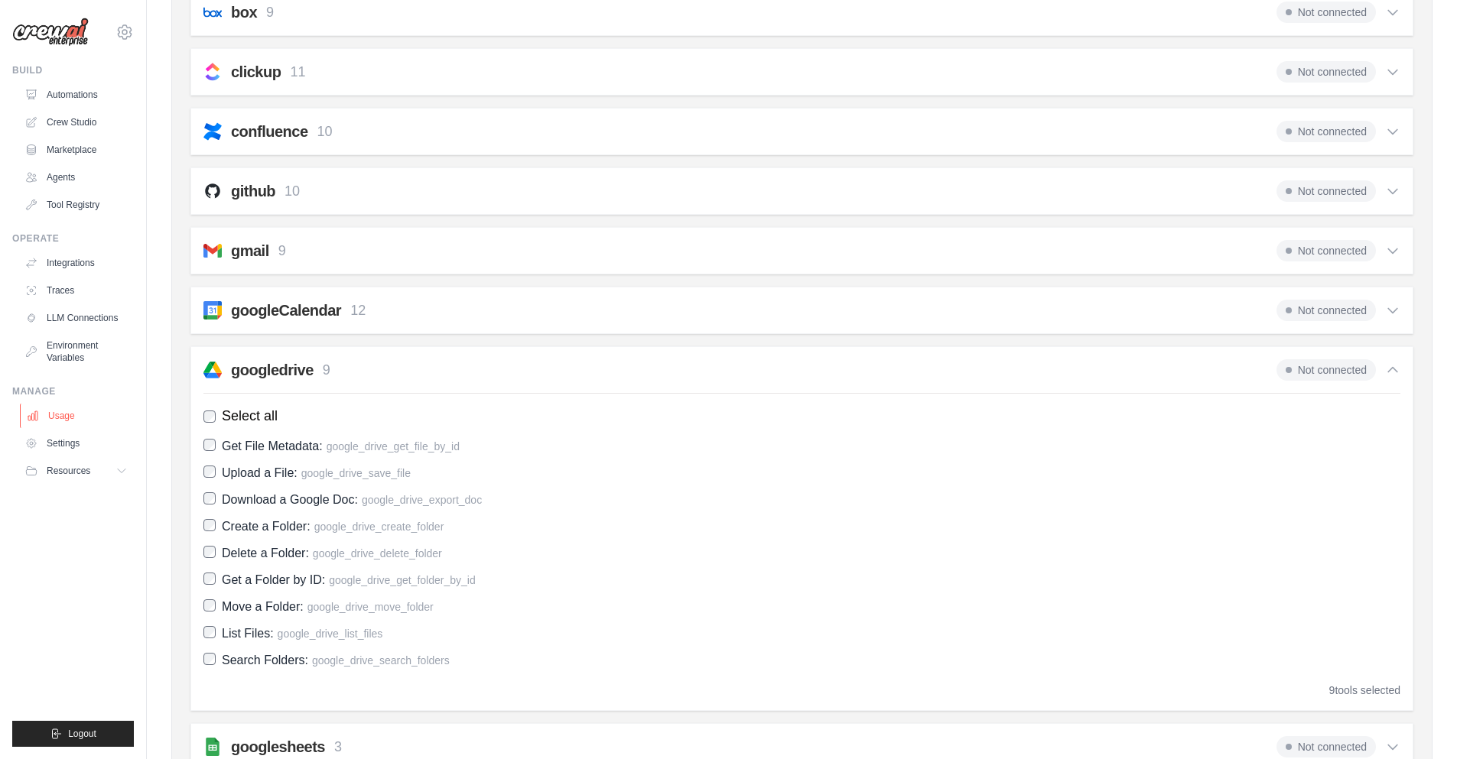
click at [57, 411] on link "Usage" at bounding box center [77, 416] width 115 height 24
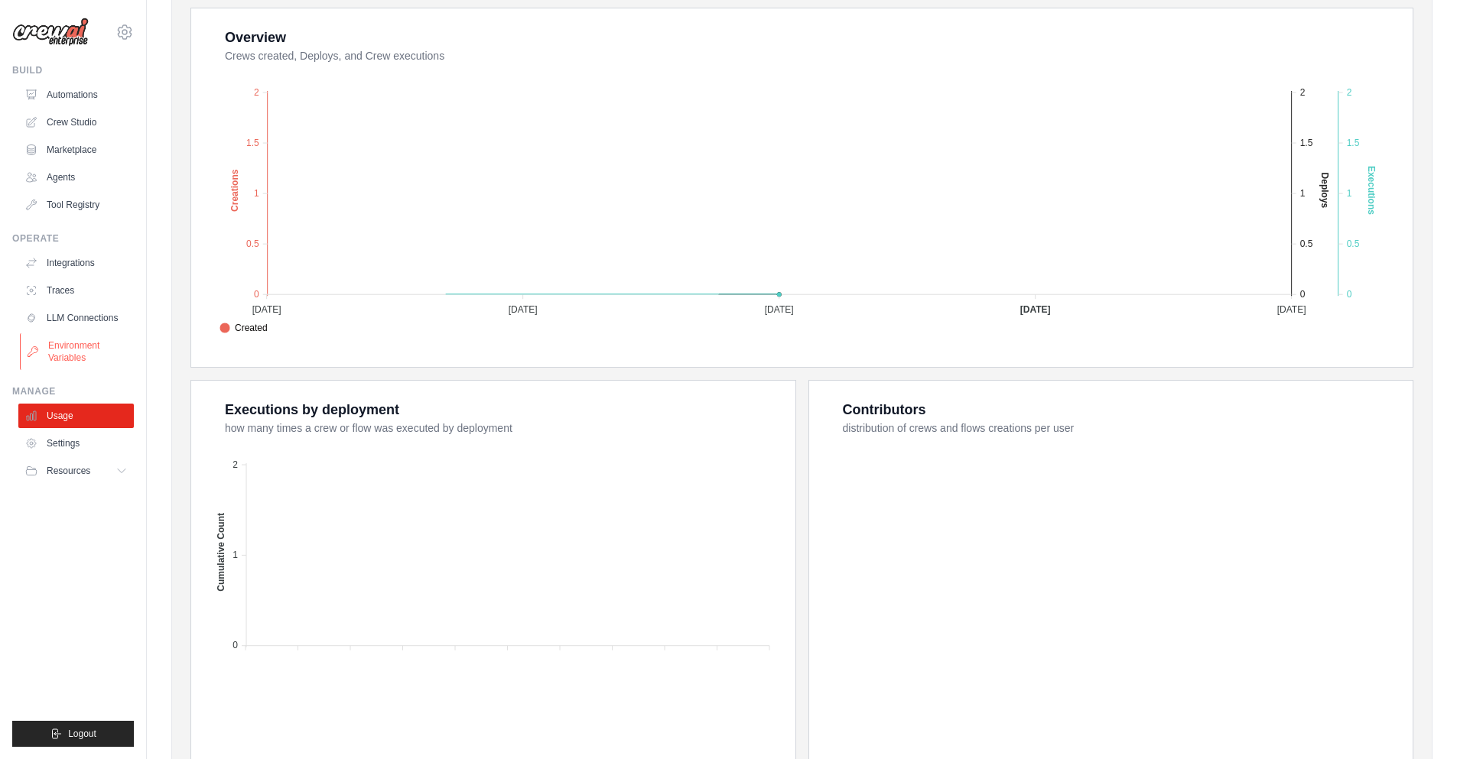
scroll to position [349, 0]
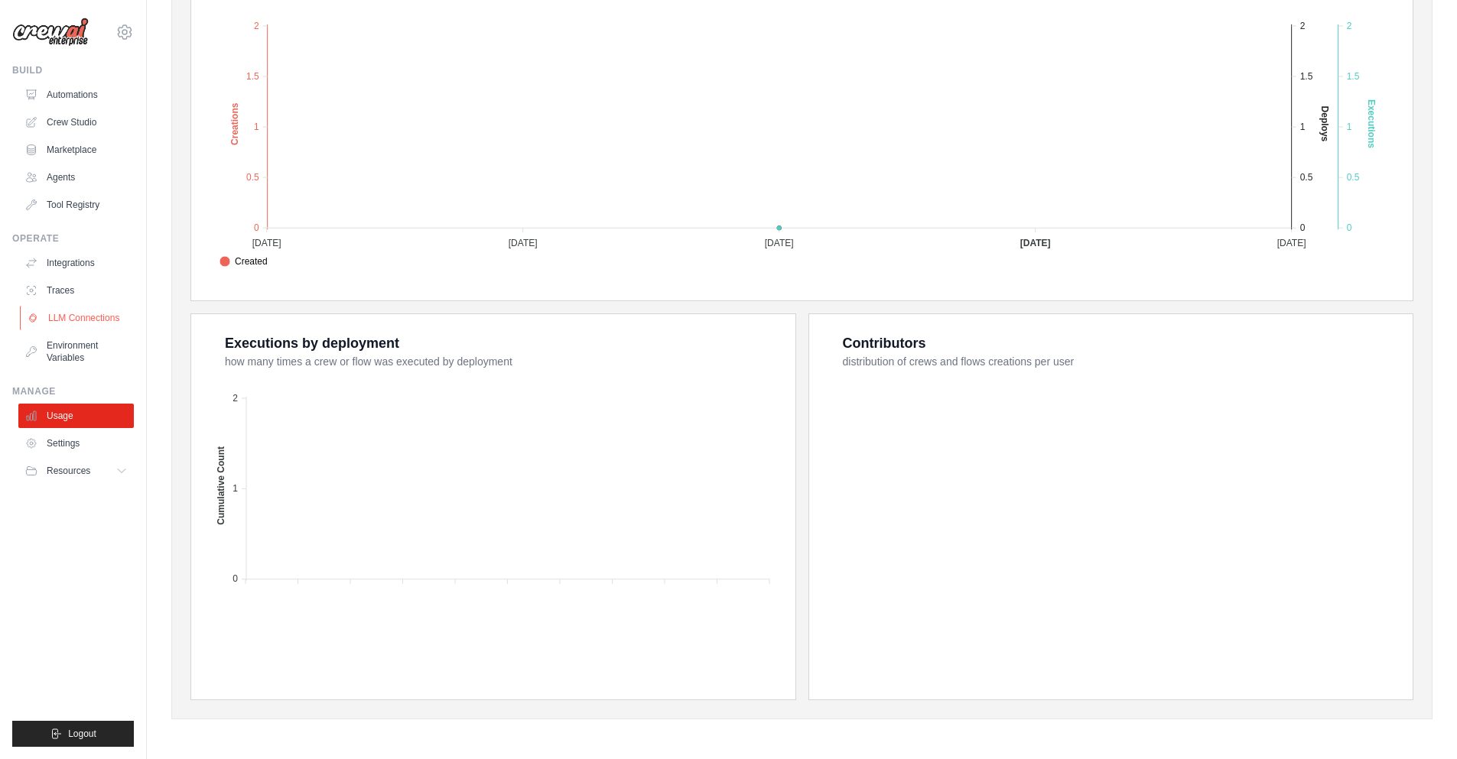
click at [83, 307] on link "LLM Connections" at bounding box center [77, 318] width 115 height 24
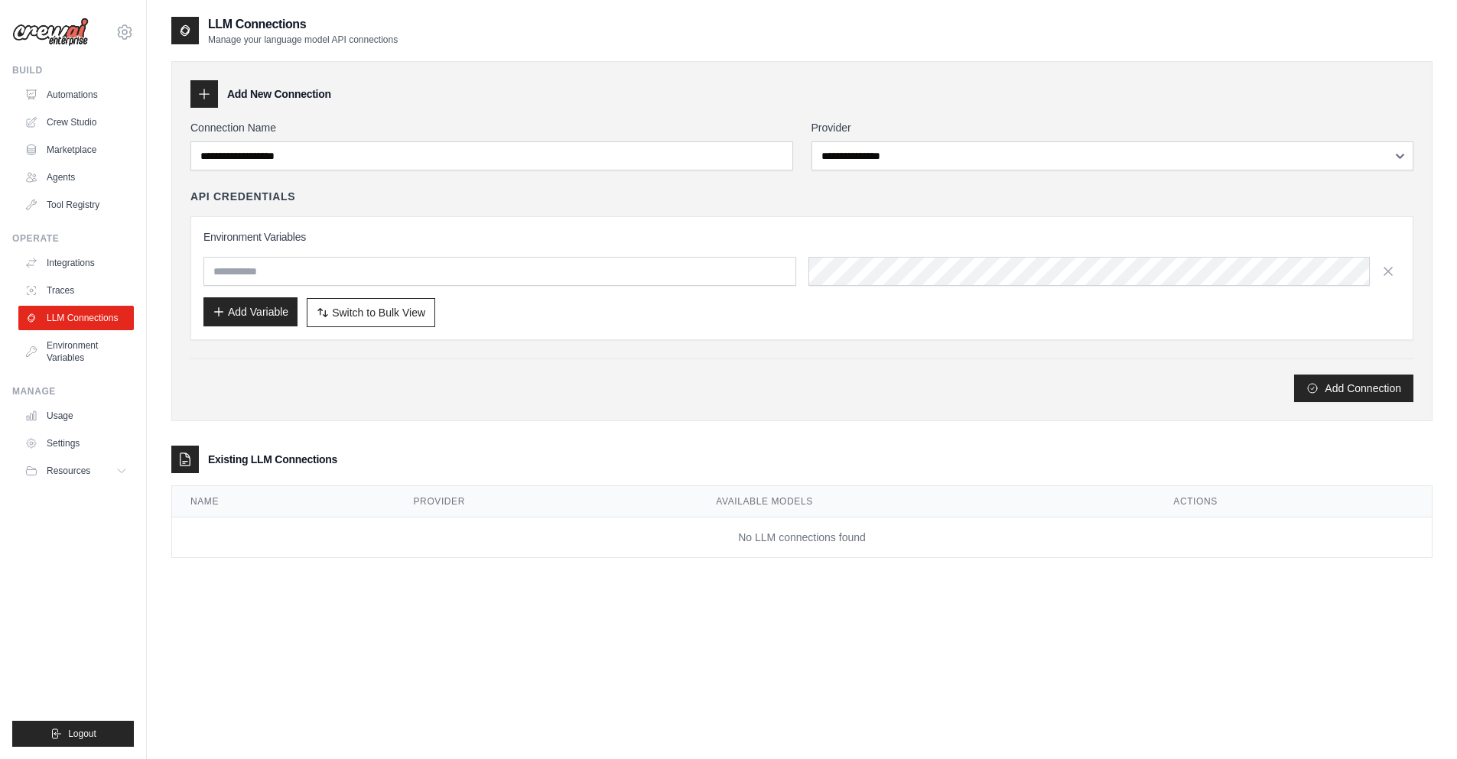
click at [278, 316] on button "Add Variable" at bounding box center [250, 311] width 94 height 29
click at [214, 93] on div at bounding box center [204, 94] width 28 height 28
drag, startPoint x: 208, startPoint y: 94, endPoint x: 233, endPoint y: 103, distance: 26.8
click at [208, 95] on icon at bounding box center [204, 93] width 15 height 15
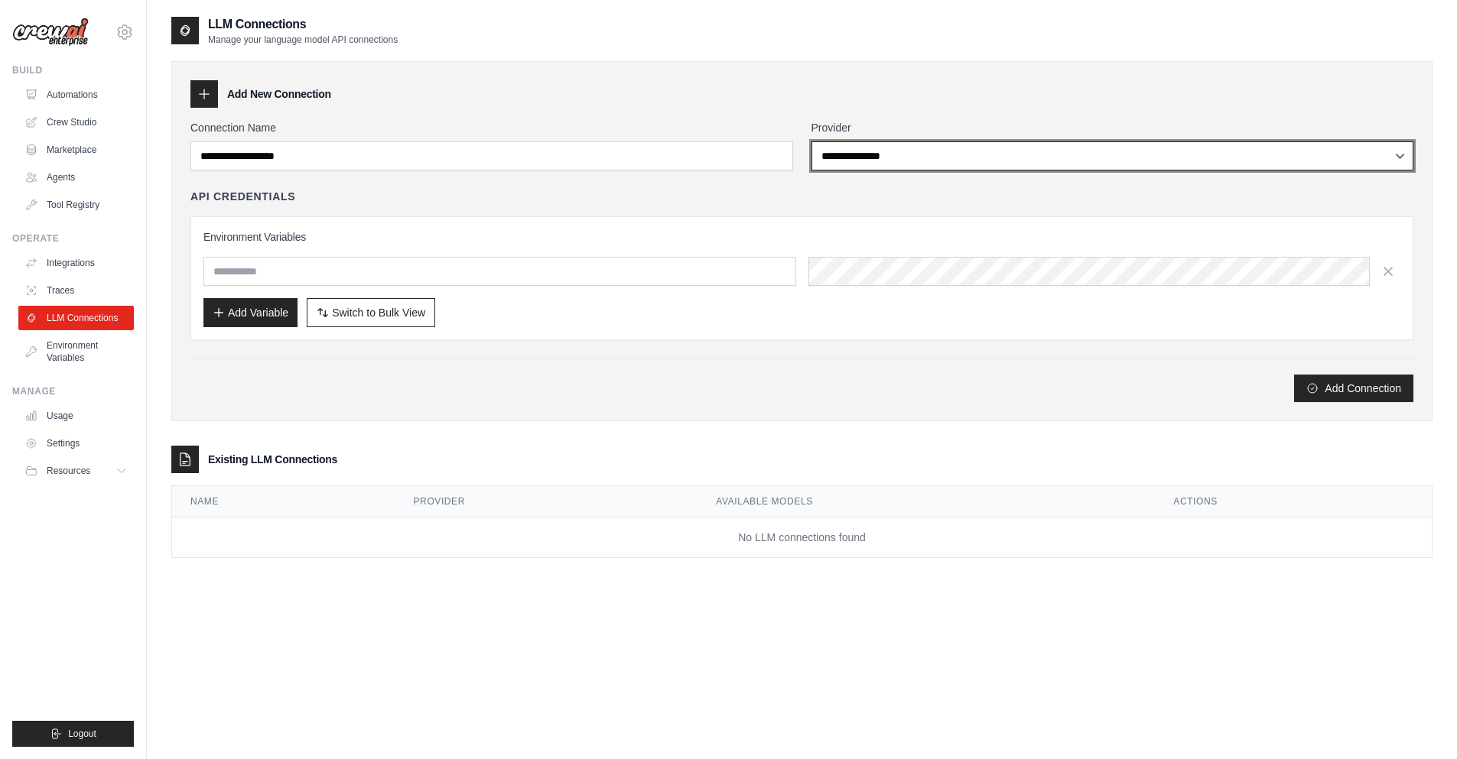
select select "******"
click at [811, 141] on select "**********" at bounding box center [1112, 155] width 603 height 29
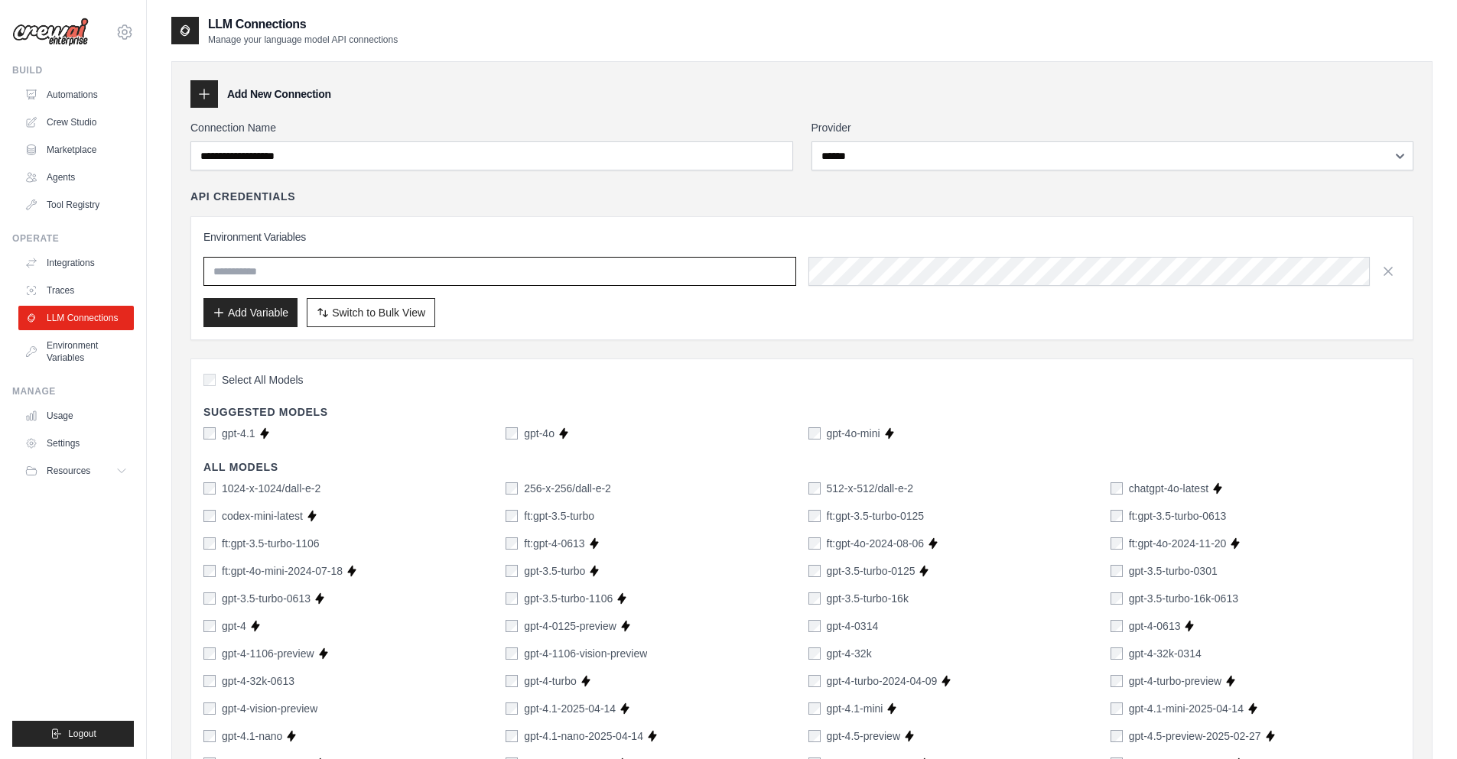
click at [585, 277] on input "text" at bounding box center [499, 271] width 593 height 29
click at [299, 253] on div "Environment Variables Add Variable Switch to Bulk View Switch to Table View" at bounding box center [801, 278] width 1197 height 98
click at [294, 272] on input "text" at bounding box center [499, 271] width 593 height 29
click at [348, 275] on input "text" at bounding box center [499, 271] width 593 height 29
click at [78, 260] on link "Integrations" at bounding box center [77, 263] width 115 height 24
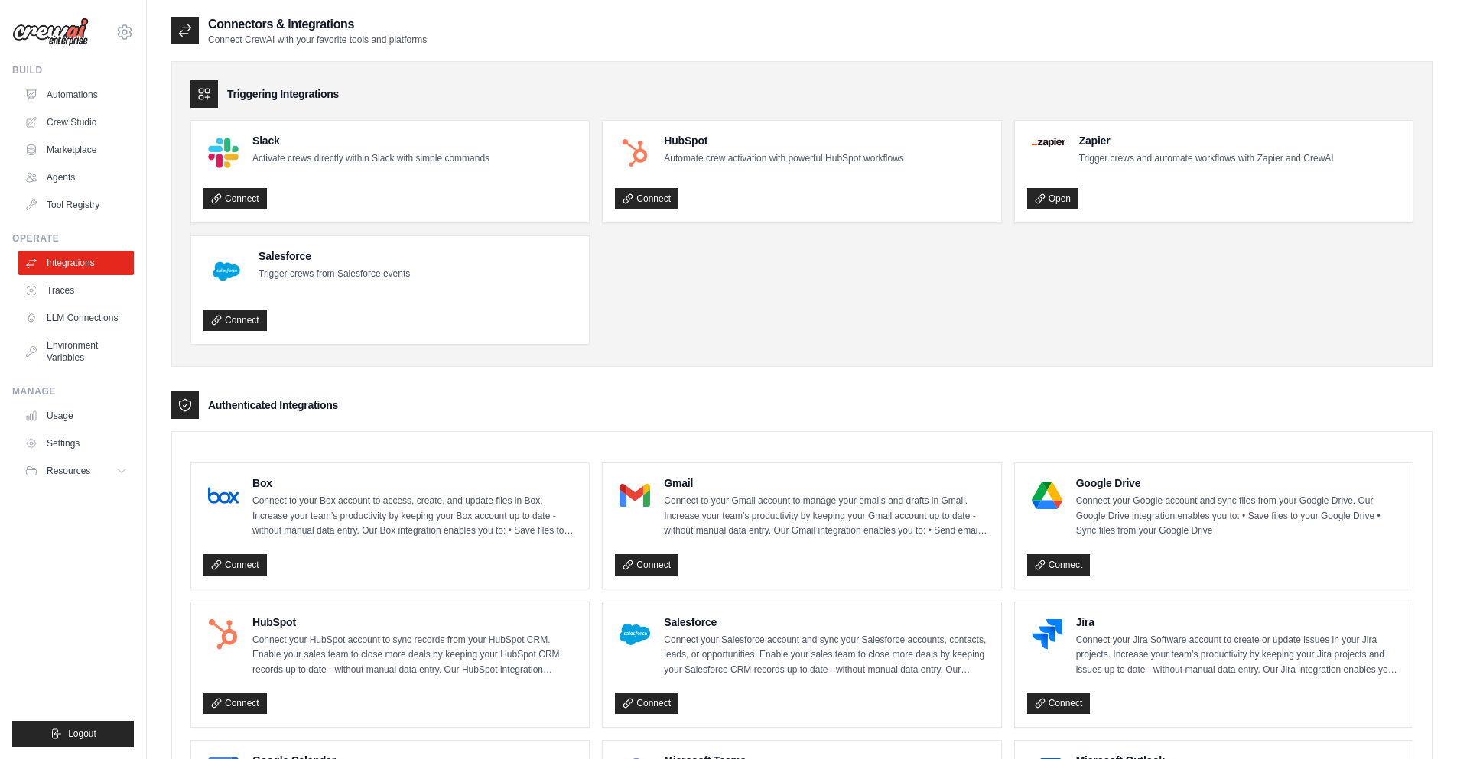
click at [76, 172] on link "Agents" at bounding box center [75, 177] width 115 height 24
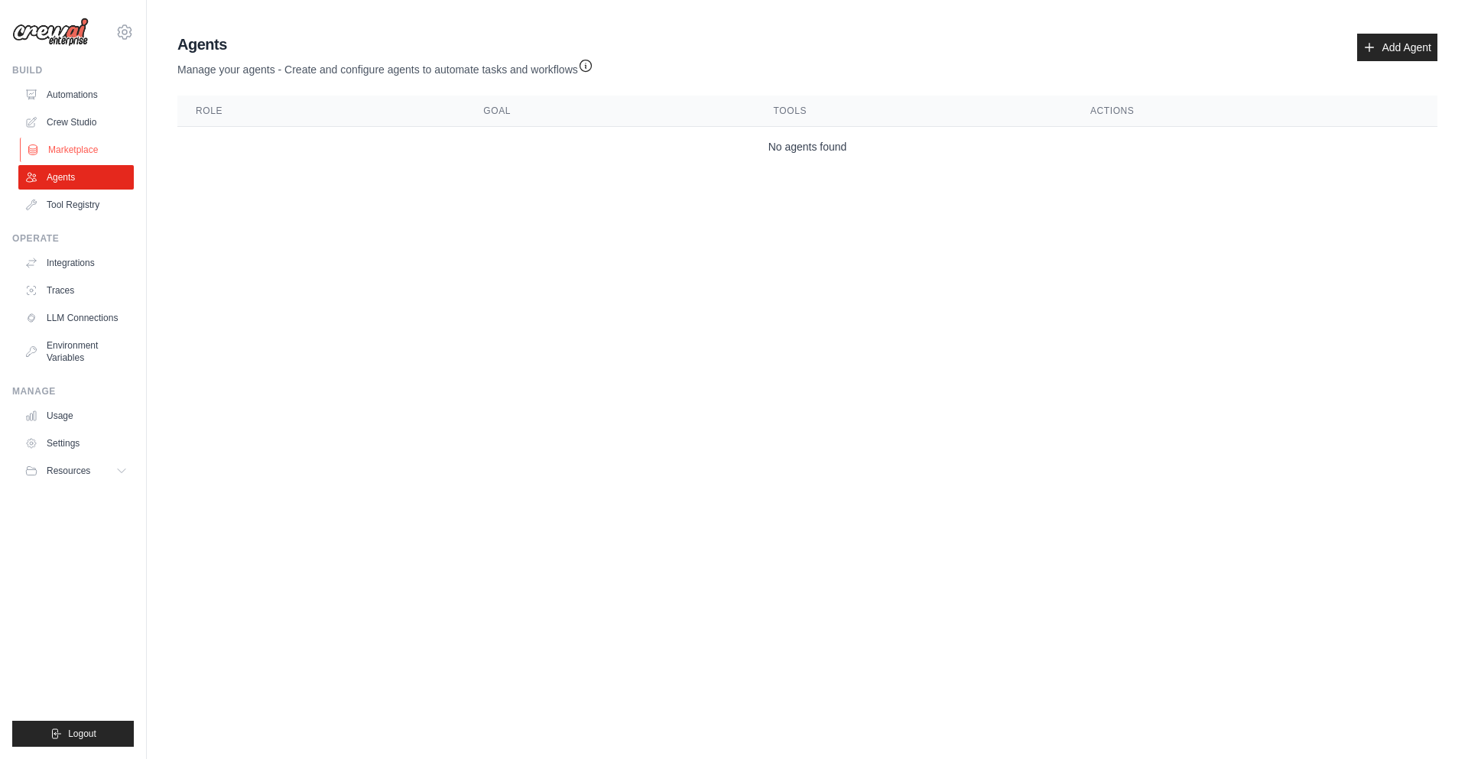
click at [76, 154] on link "Marketplace" at bounding box center [77, 150] width 115 height 24
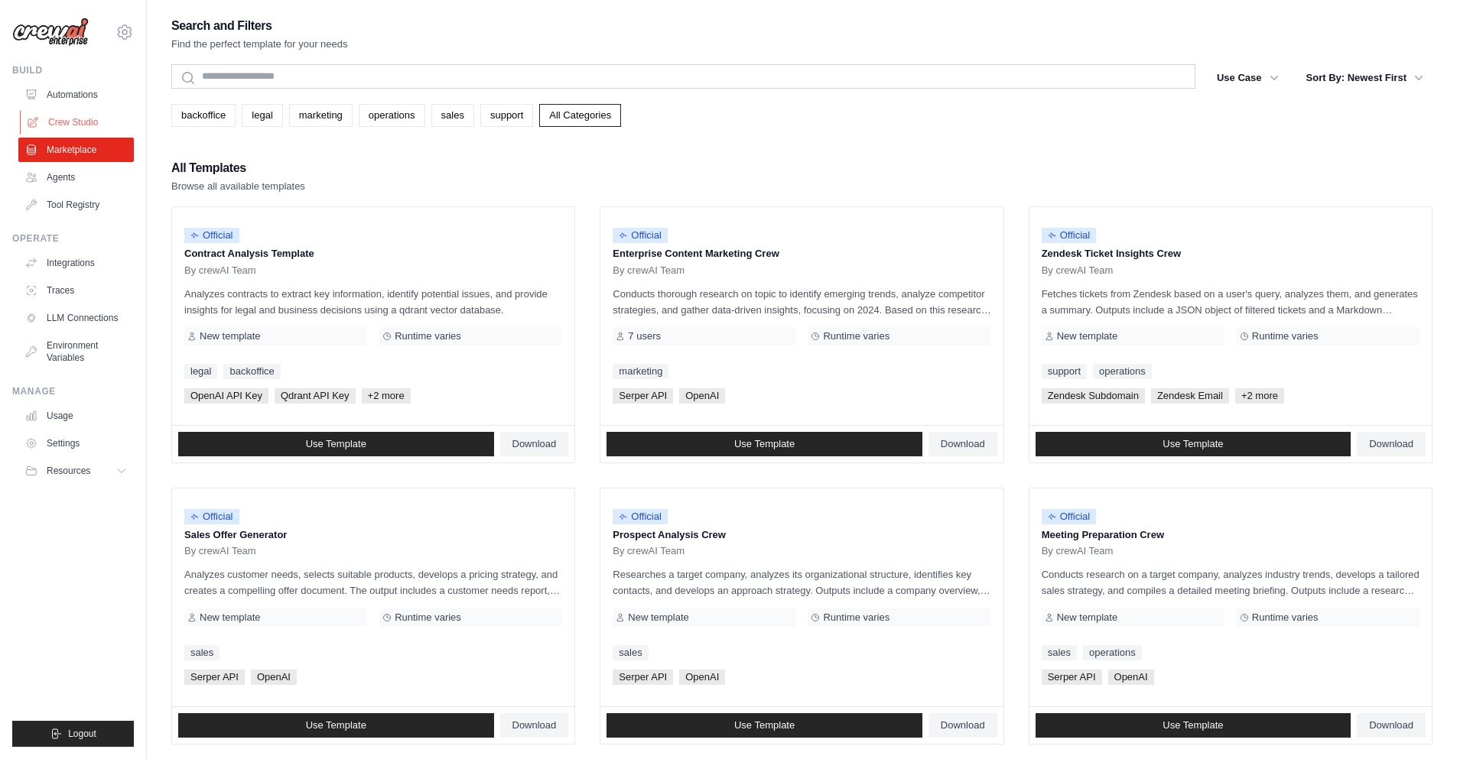
click at [85, 128] on link "Crew Studio" at bounding box center [77, 122] width 115 height 24
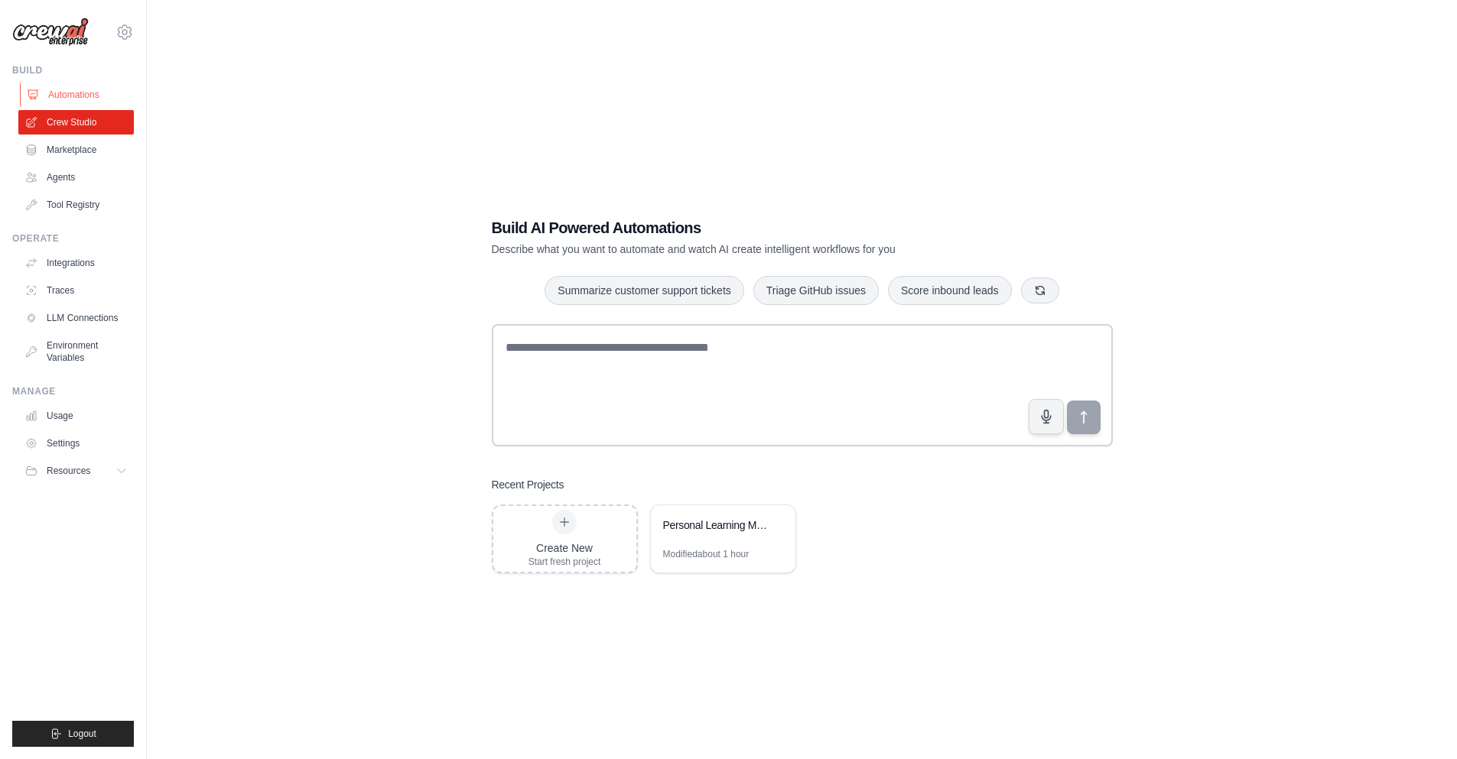
click at [82, 88] on link "Automations" at bounding box center [77, 95] width 115 height 24
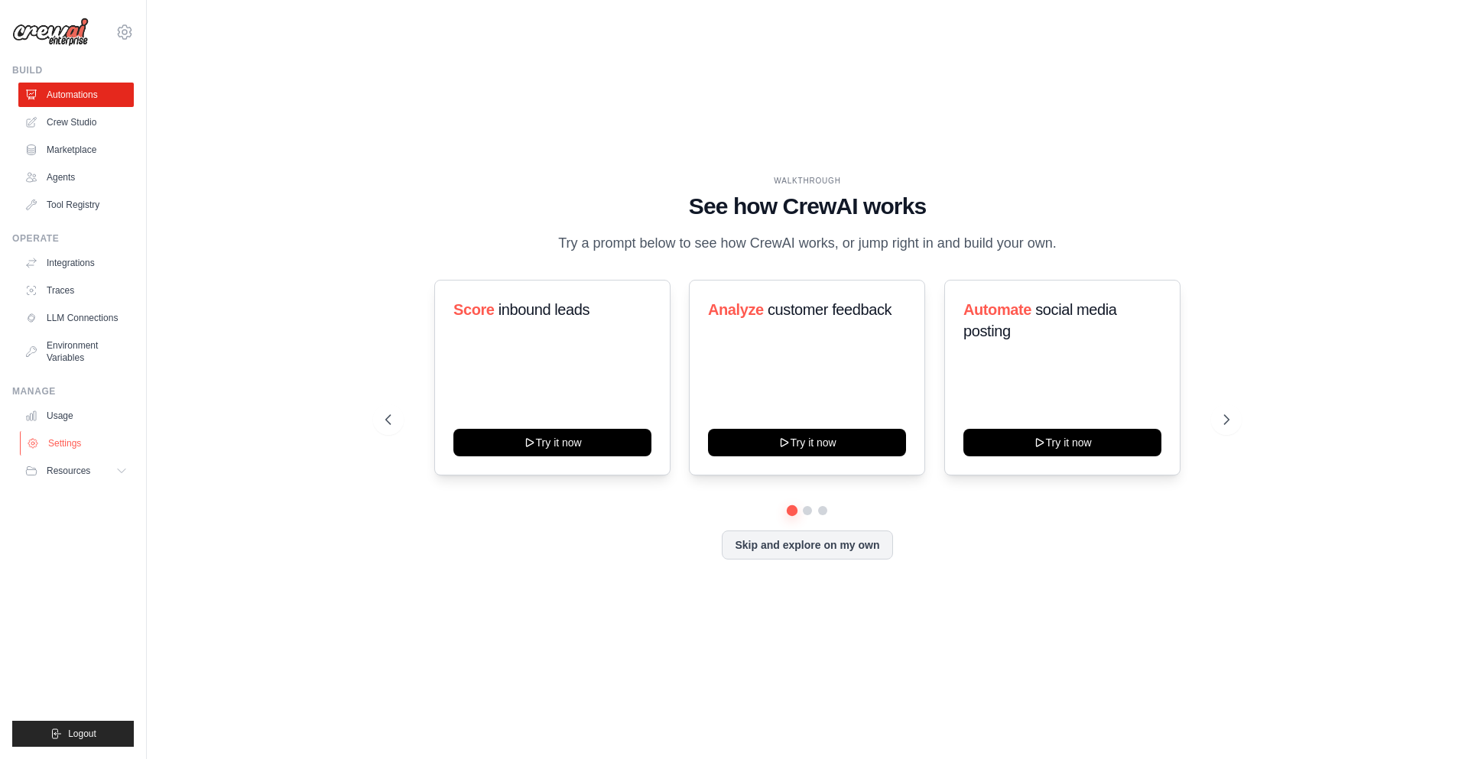
click at [70, 444] on link "Settings" at bounding box center [77, 443] width 115 height 24
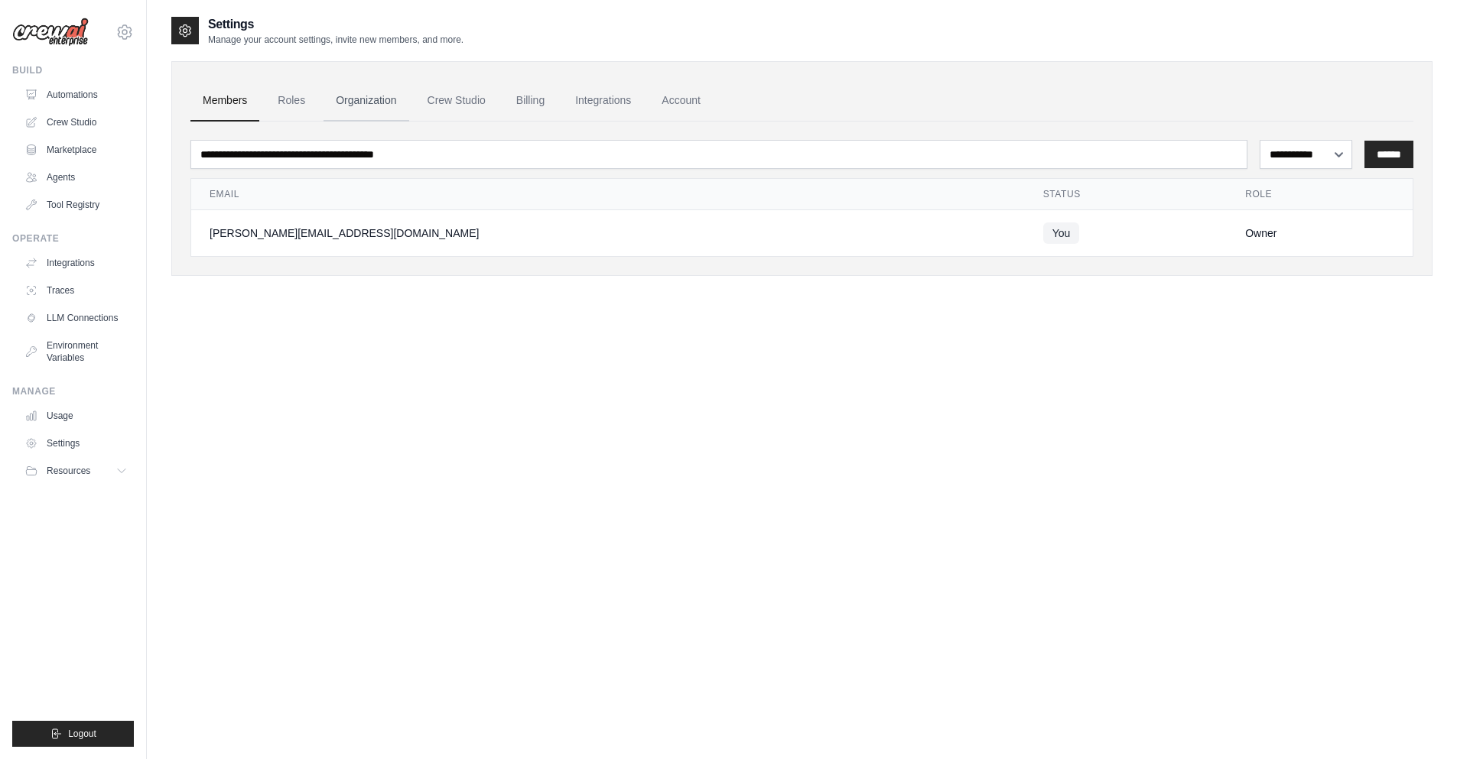
click at [377, 102] on link "Organization" at bounding box center [365, 100] width 85 height 41
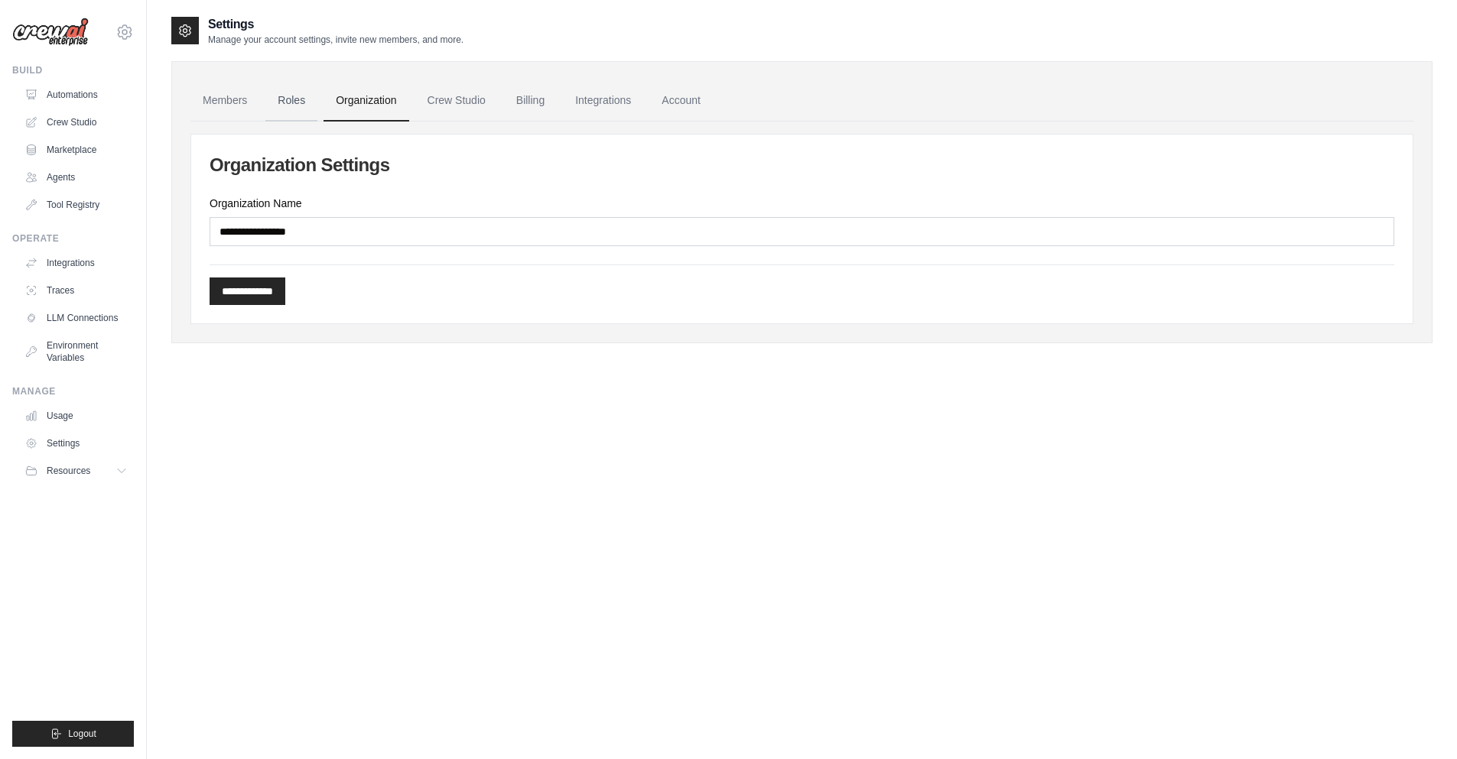
click at [309, 99] on link "Roles" at bounding box center [291, 100] width 52 height 41
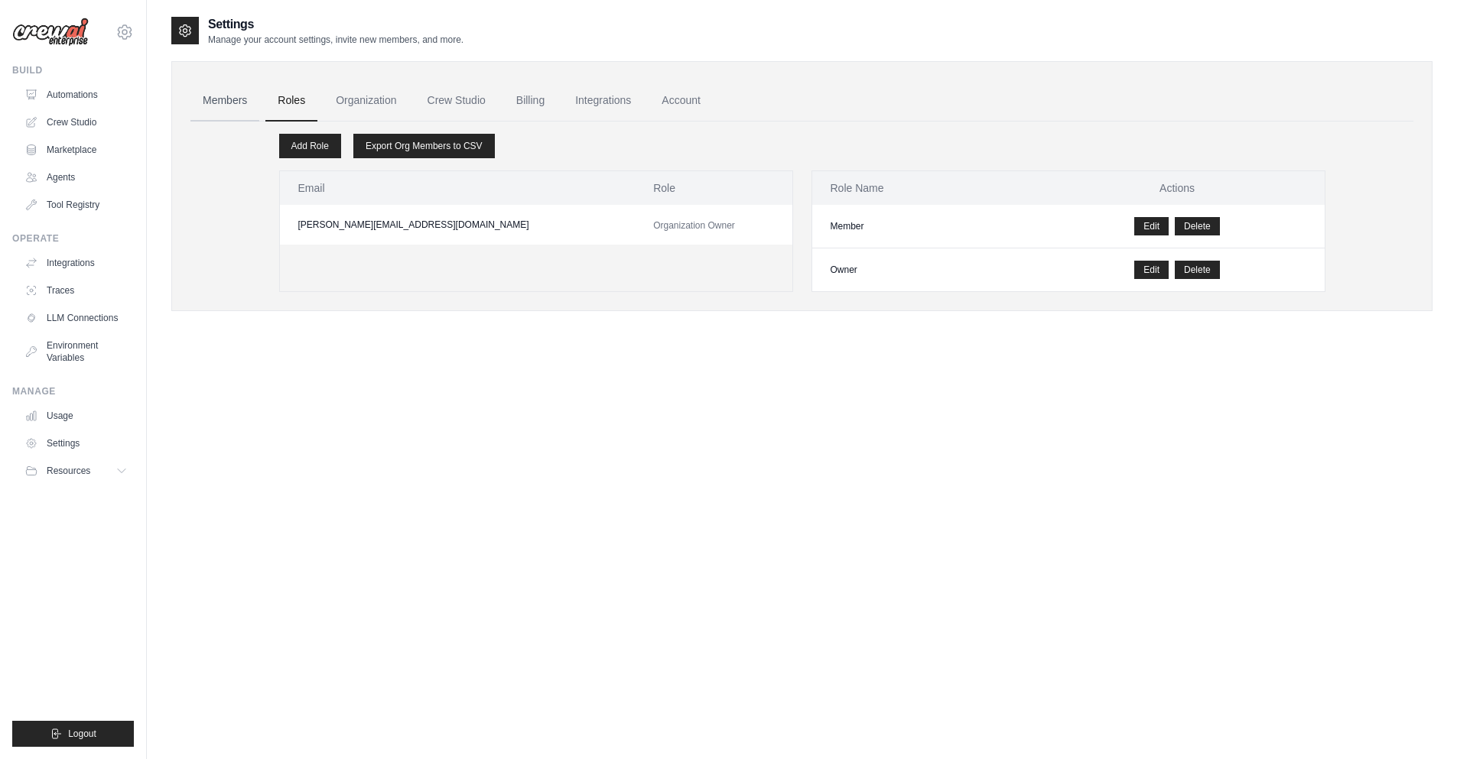
click at [225, 112] on link "Members" at bounding box center [224, 100] width 69 height 41
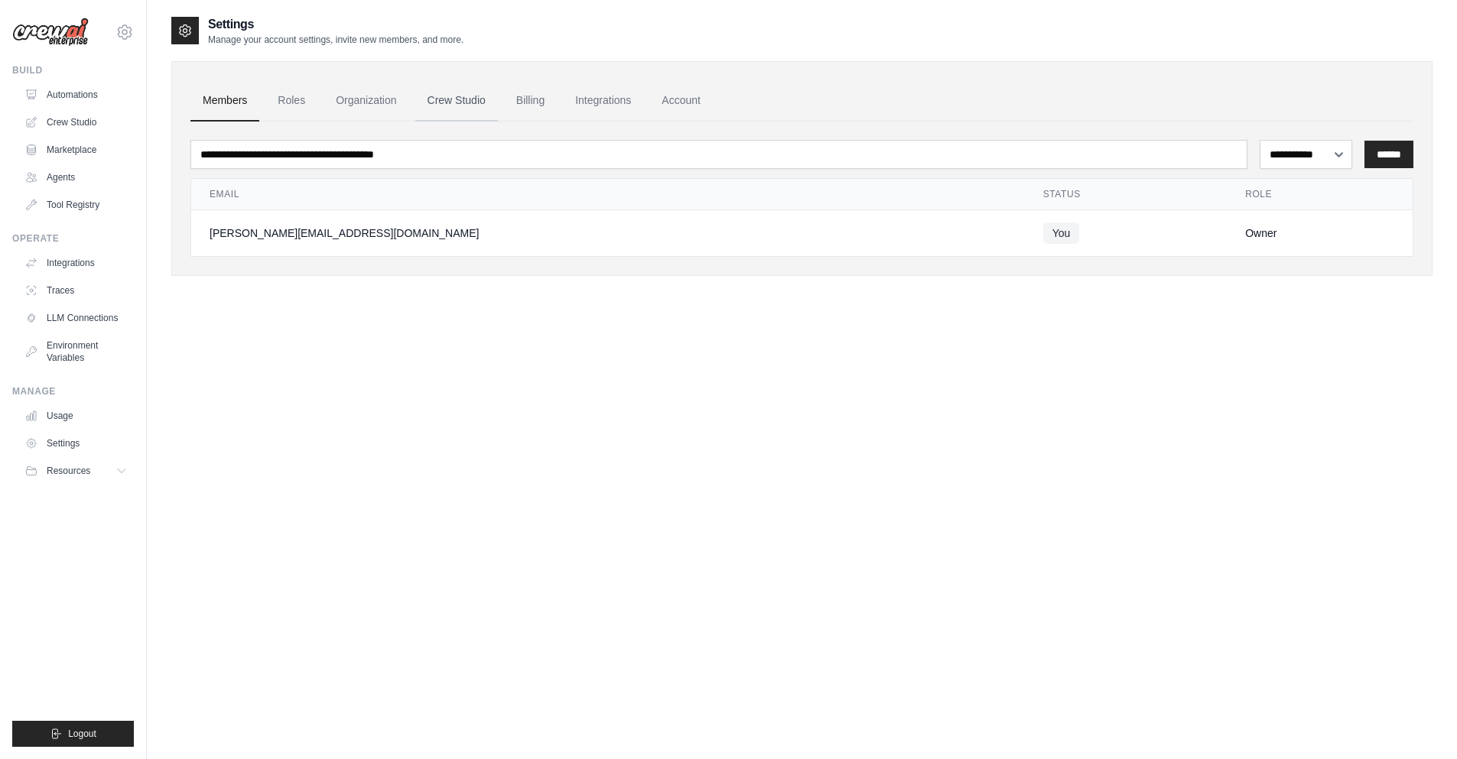
click at [443, 102] on link "Crew Studio" at bounding box center [456, 100] width 83 height 41
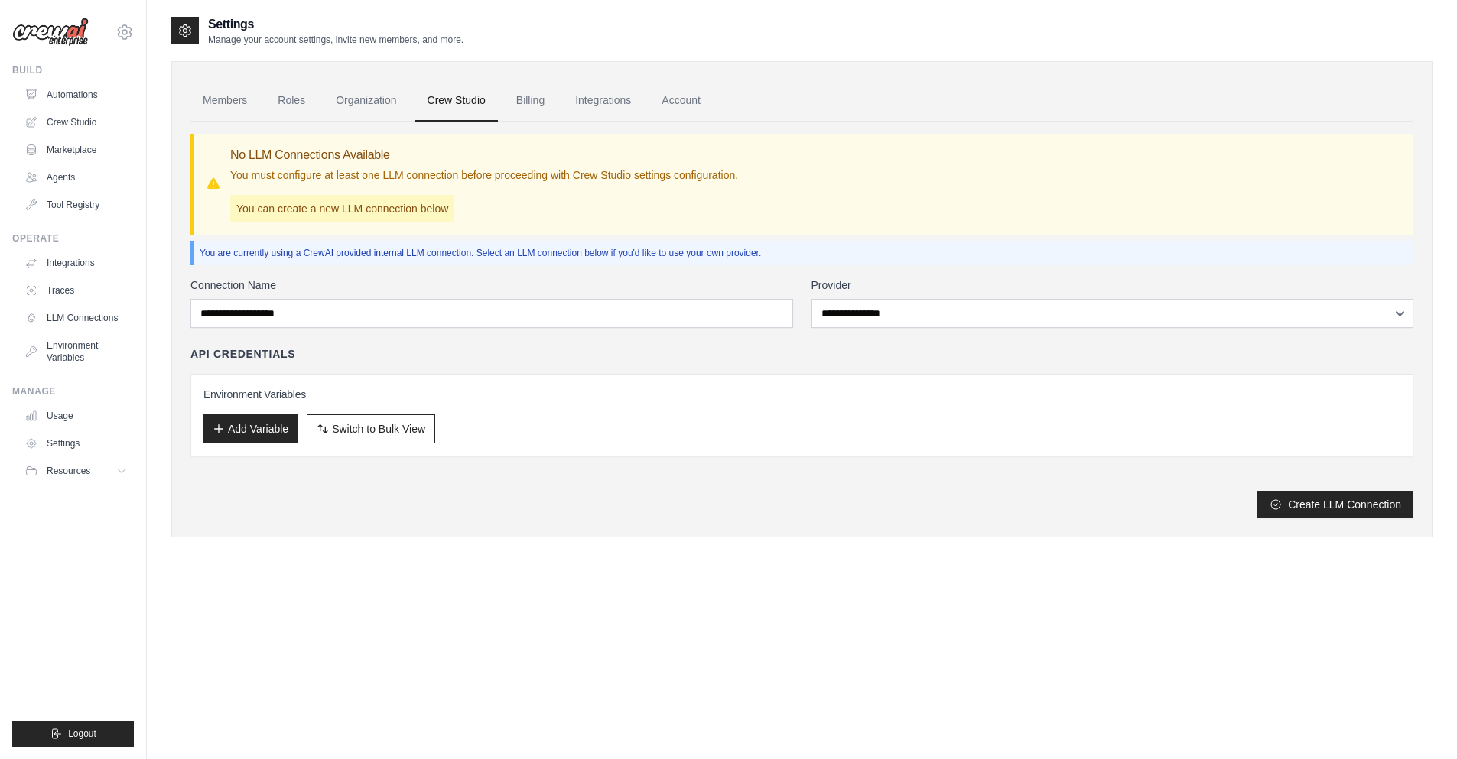
click at [523, 102] on link "Billing" at bounding box center [530, 100] width 53 height 41
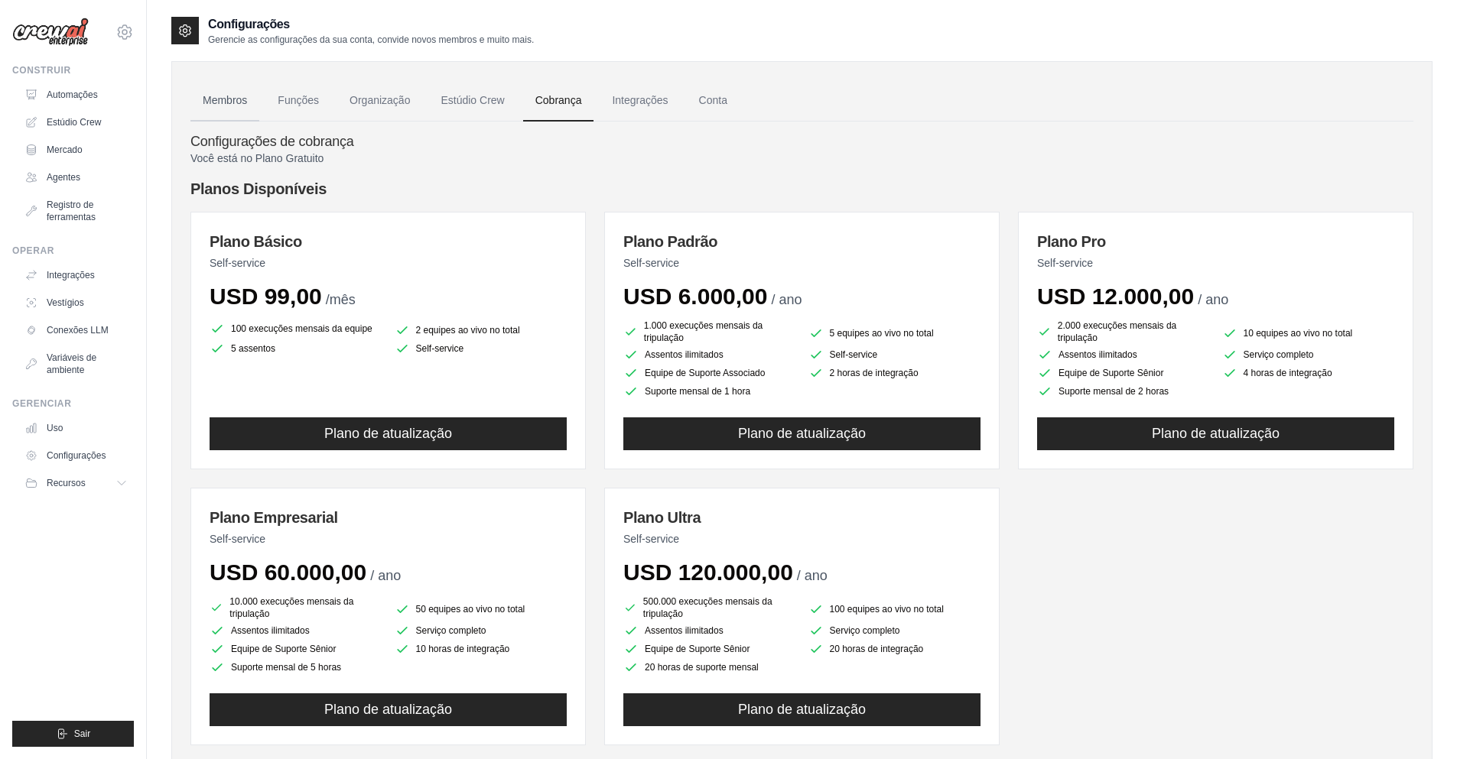
click at [222, 101] on font "Membros" at bounding box center [225, 100] width 44 height 12
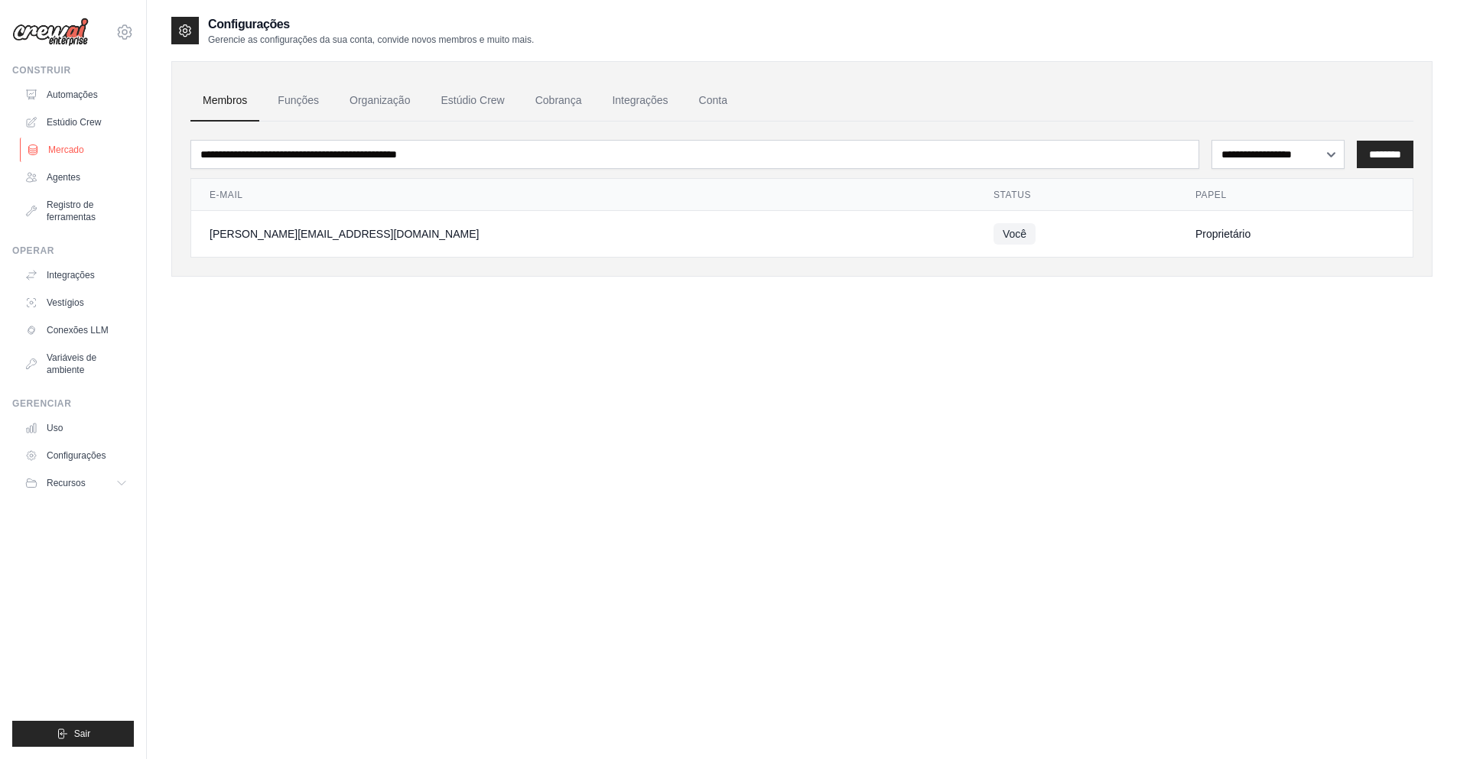
click at [72, 151] on font "Mercado" at bounding box center [66, 150] width 36 height 11
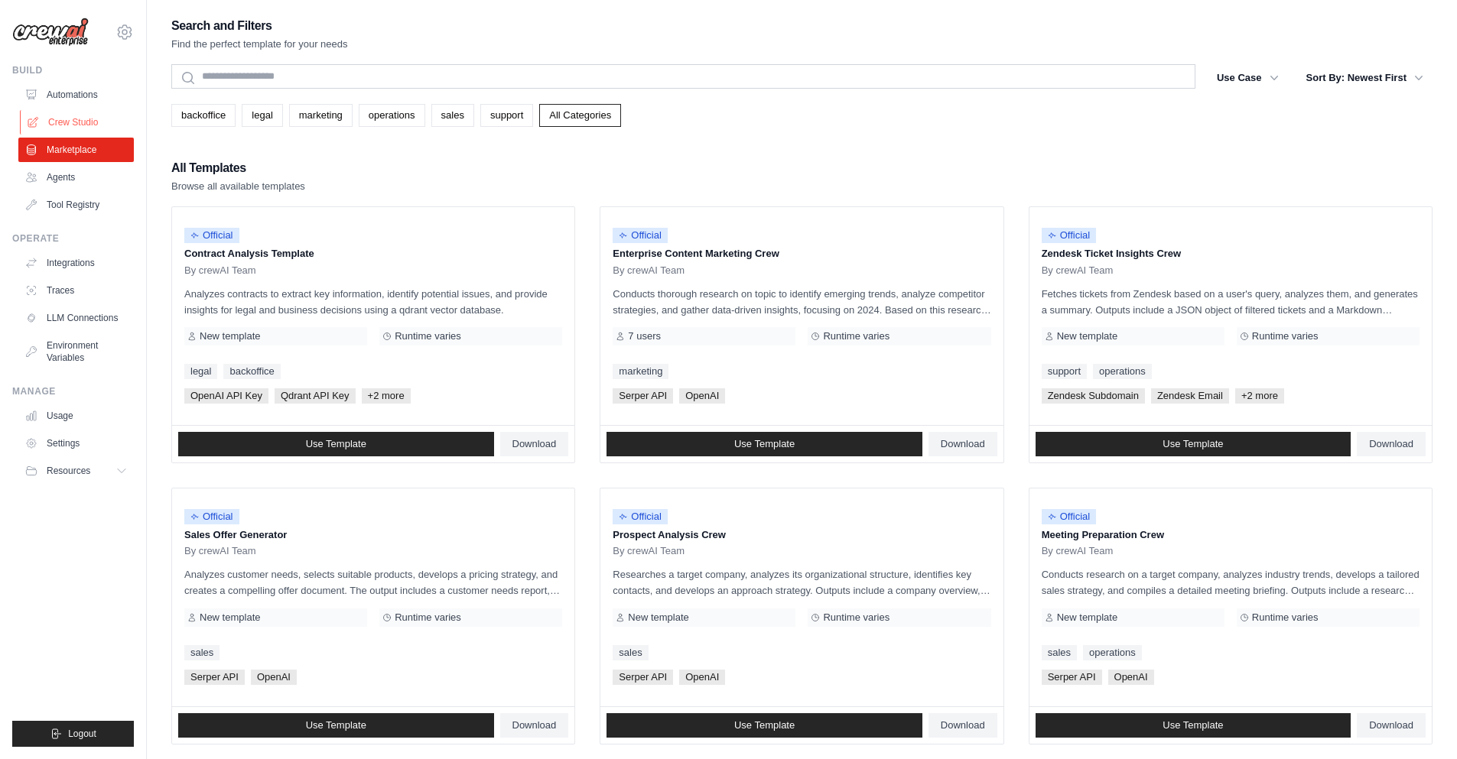
click at [93, 119] on link "Crew Studio" at bounding box center [77, 122] width 115 height 24
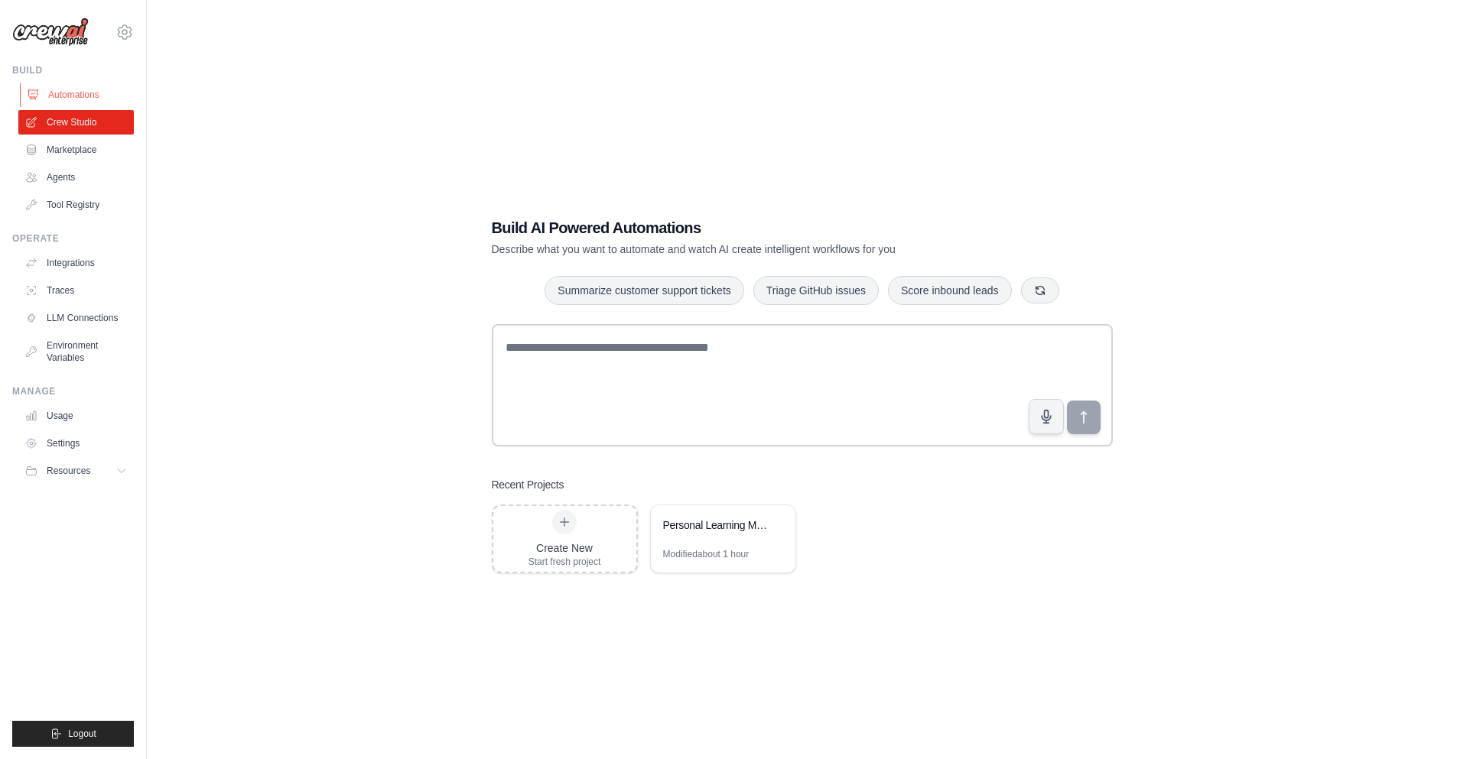
click at [71, 93] on link "Automations" at bounding box center [77, 95] width 115 height 24
